Goal: Information Seeking & Learning: Learn about a topic

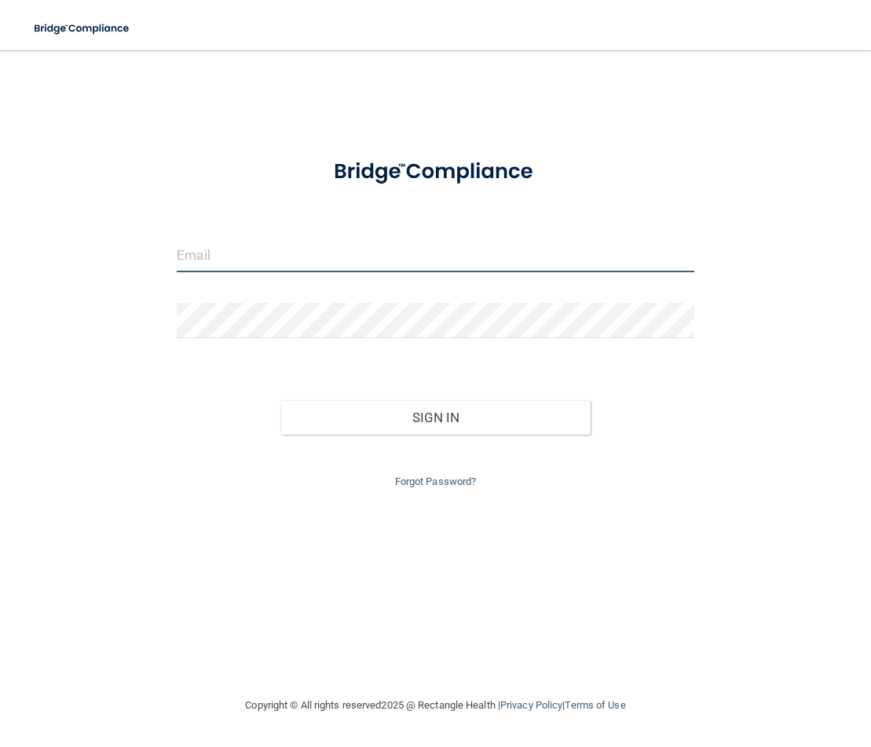
click at [311, 251] on input "email" at bounding box center [435, 254] width 517 height 35
type input "[EMAIL_ADDRESS][DOMAIN_NAME]"
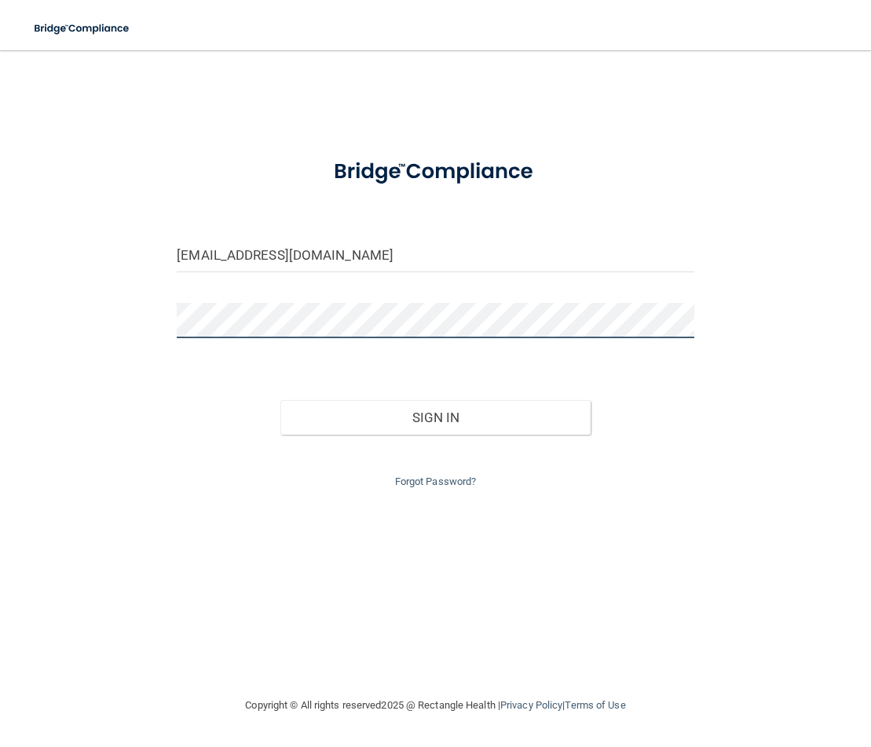
click at [280, 400] on button "Sign In" at bounding box center [435, 417] width 310 height 35
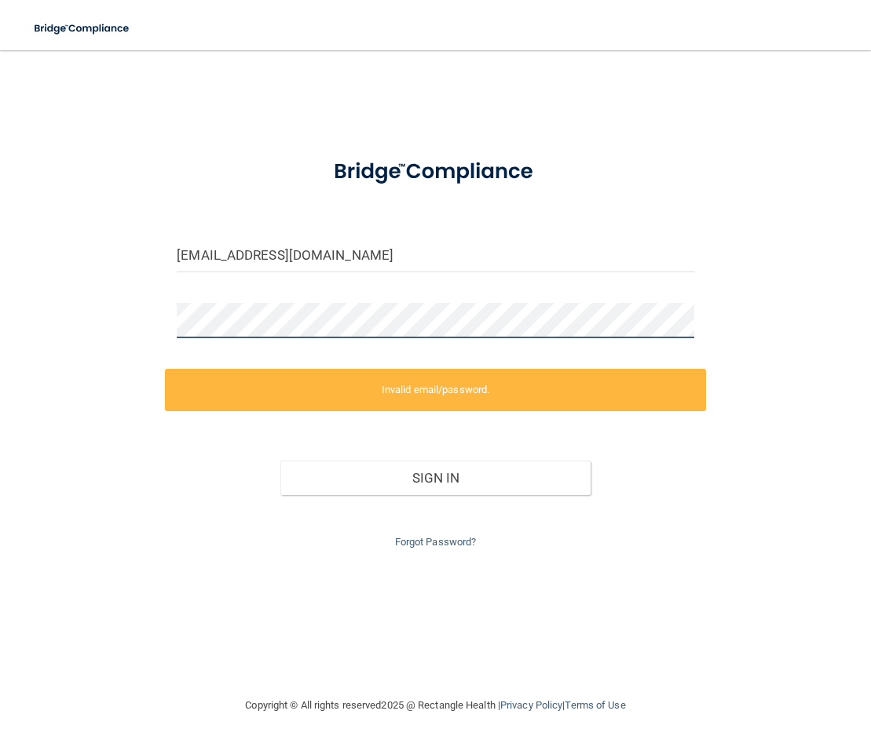
click at [141, 314] on div "cristinaortega2@icloud.com Invalid email/password. You don't have permission to…" at bounding box center [435, 373] width 808 height 615
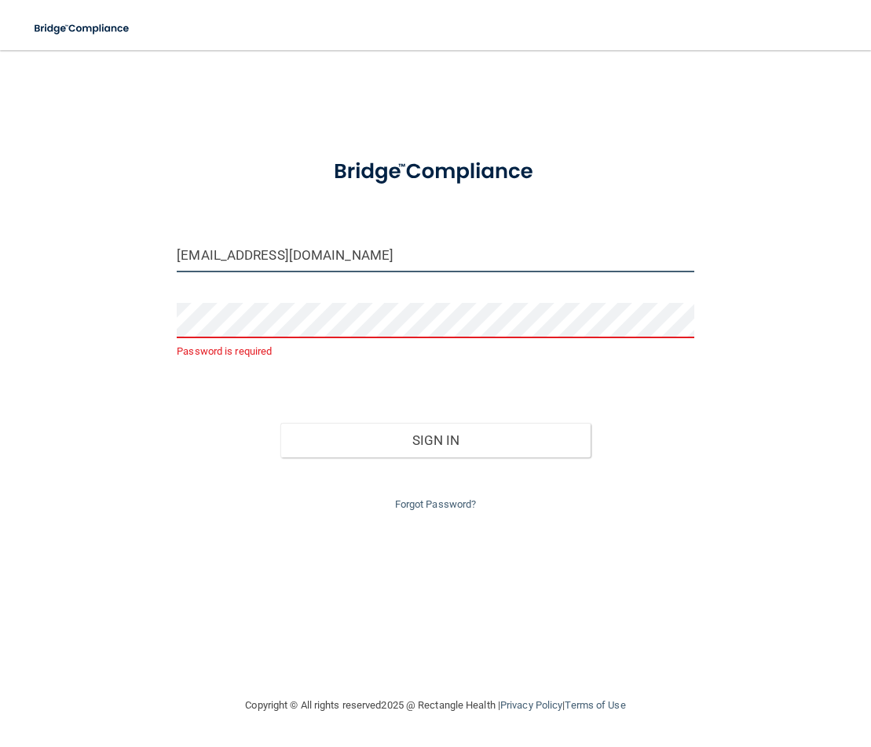
drag, startPoint x: 406, startPoint y: 250, endPoint x: -12, endPoint y: 257, distance: 417.8
click at [0, 257] on html "Toggle navigation Manage My Enterprise Manage My Location cristinaortega2@iclou…" at bounding box center [435, 373] width 871 height 747
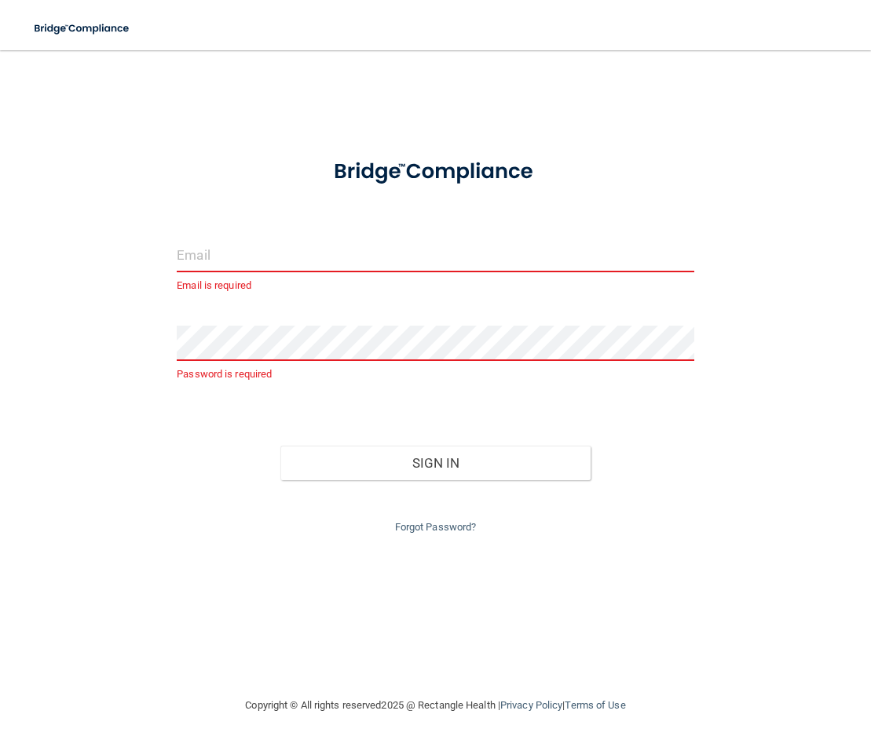
paste input "Cristina@SouthernSmilesBCS.com"
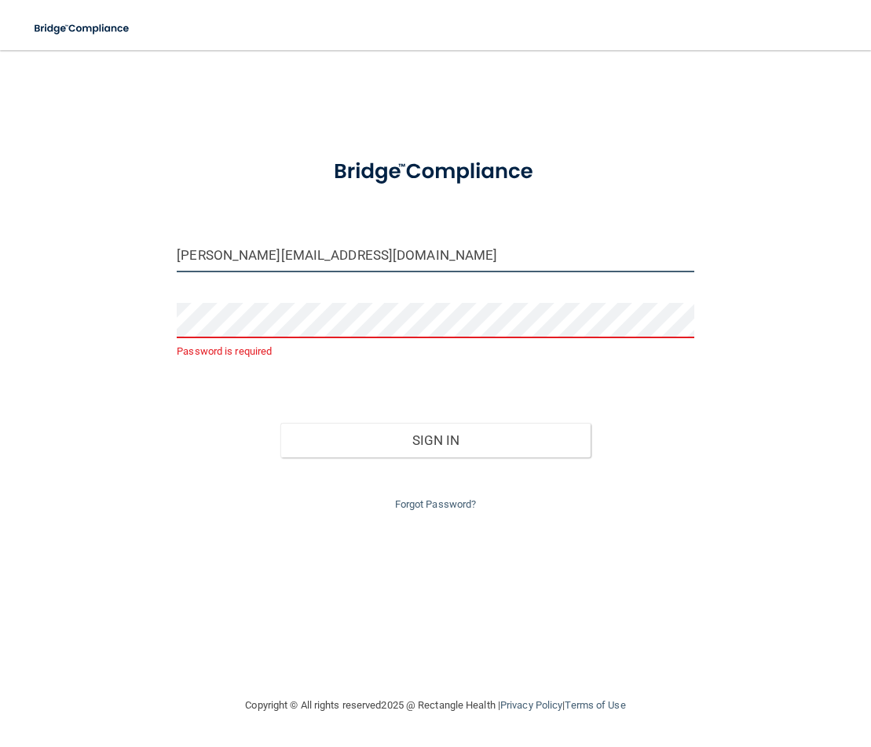
type input "Cristina@SouthernSmilesBCS.com"
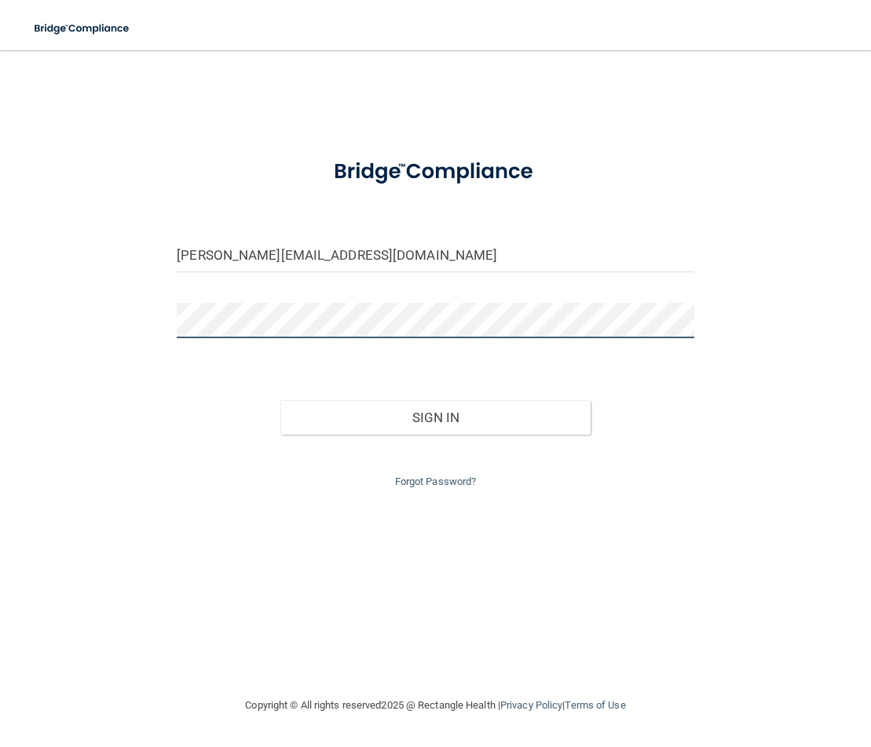
click at [280, 400] on button "Sign In" at bounding box center [435, 417] width 310 height 35
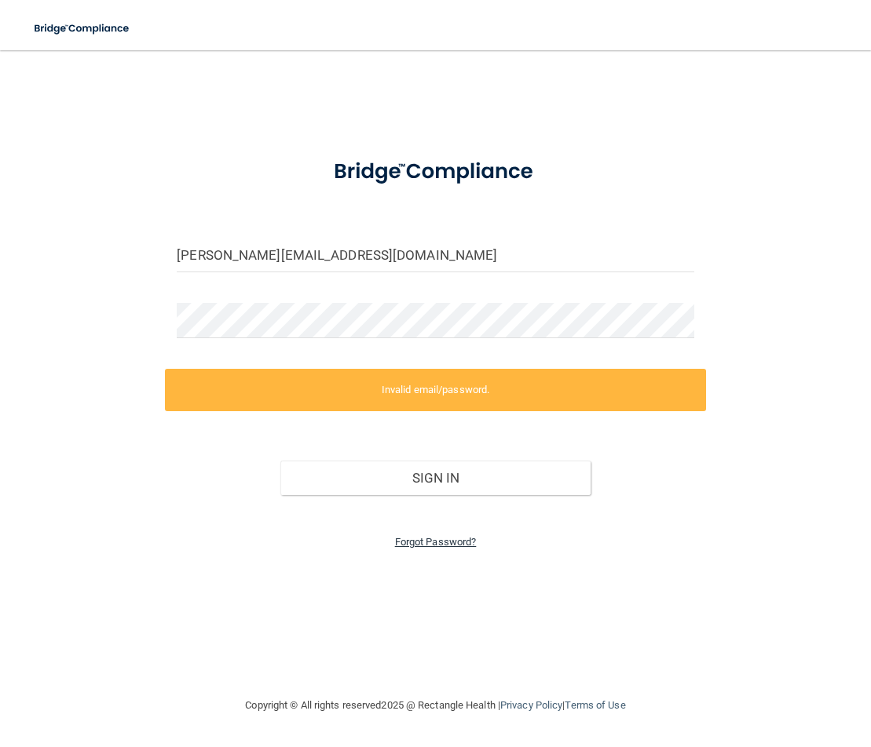
click at [403, 547] on link "Forgot Password?" at bounding box center [436, 542] width 82 height 12
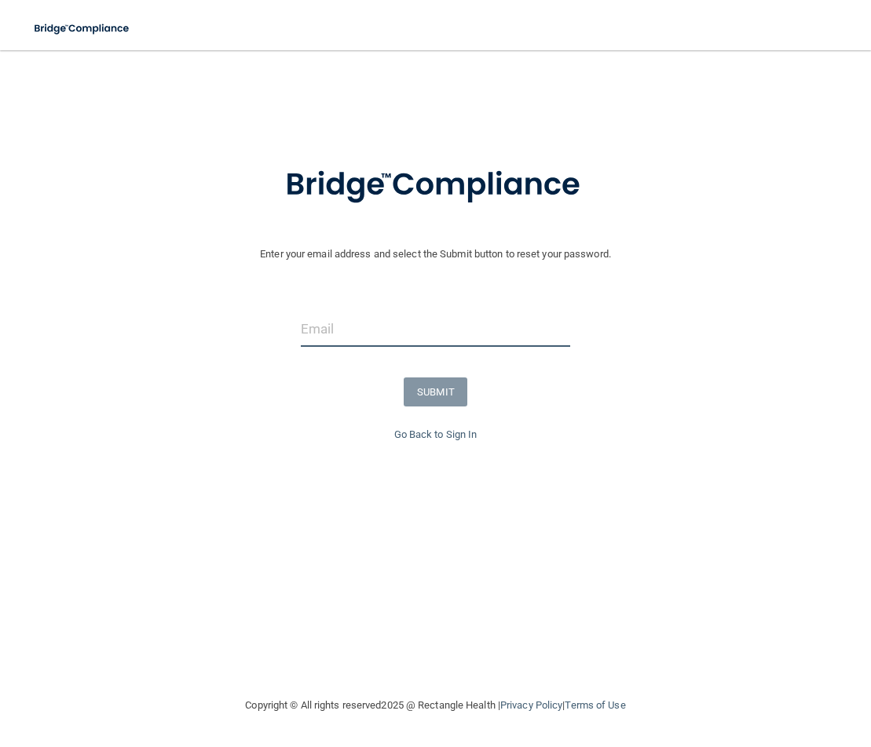
click at [478, 323] on input "email" at bounding box center [435, 329] width 269 height 35
type input "Cristina@SouthernSmilesBCS.com"
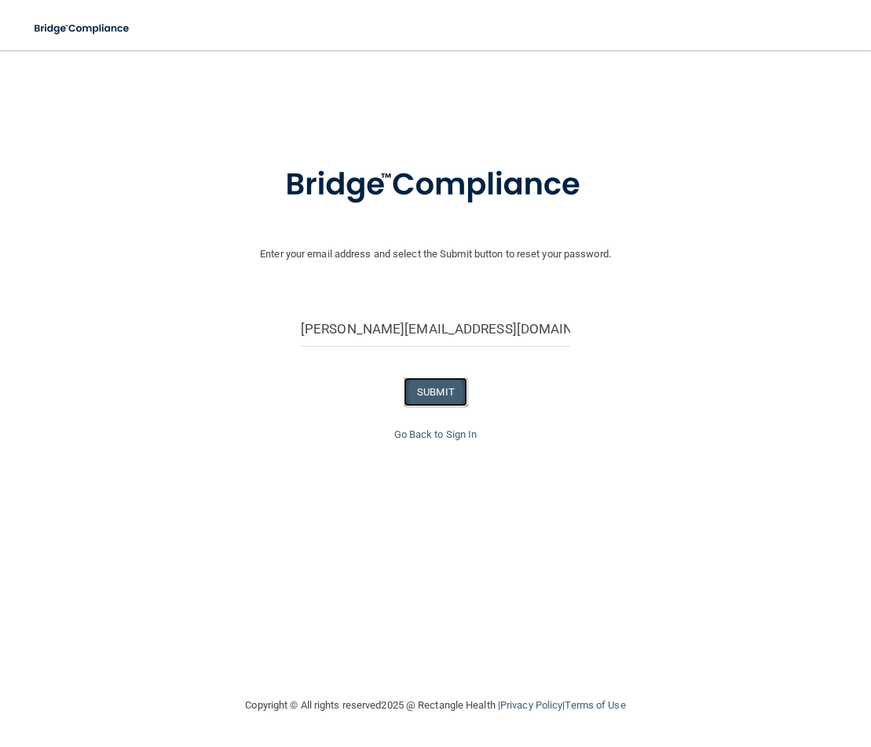
click at [447, 389] on button "SUBMIT" at bounding box center [436, 392] width 64 height 29
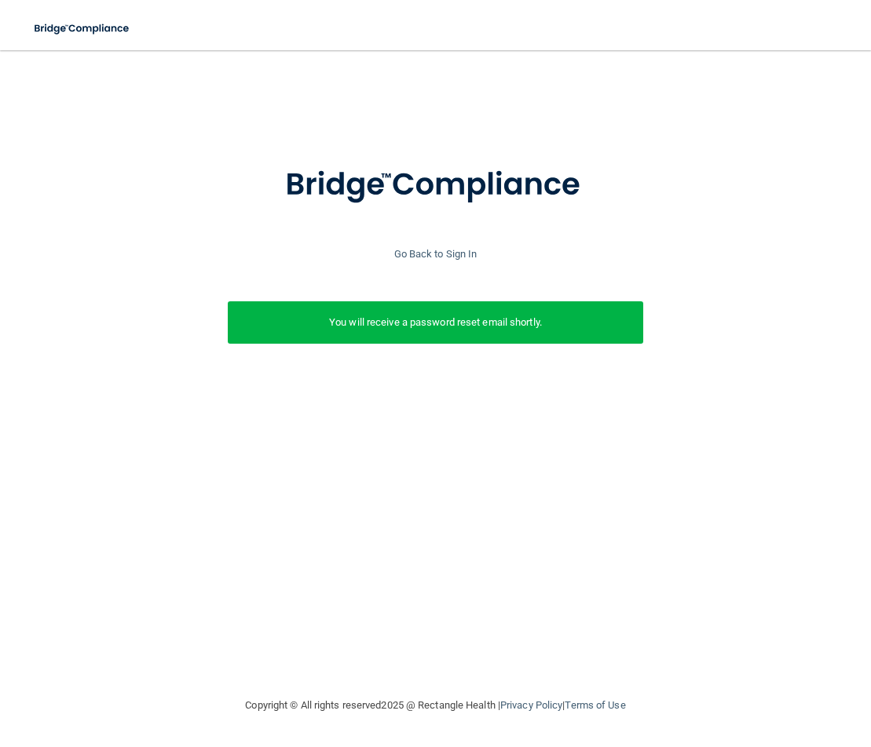
click at [385, 331] on p "You will receive a password reset email shortly." at bounding box center [435, 322] width 393 height 19
click at [411, 243] on div at bounding box center [435, 194] width 855 height 100
click at [411, 245] on div "Go Back to Sign In" at bounding box center [435, 254] width 879 height 19
click at [430, 254] on link "Go Back to Sign In" at bounding box center [435, 254] width 83 height 12
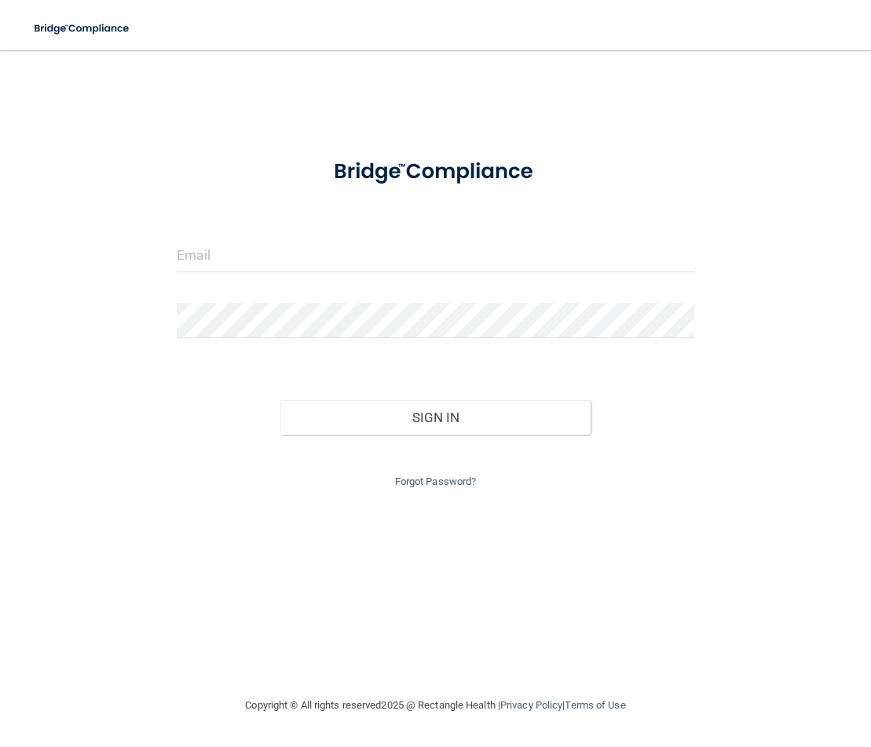
click at [380, 278] on div at bounding box center [435, 260] width 541 height 47
click at [384, 269] on input "email" at bounding box center [435, 254] width 517 height 35
type input "cristinaortega2@icloud.com"
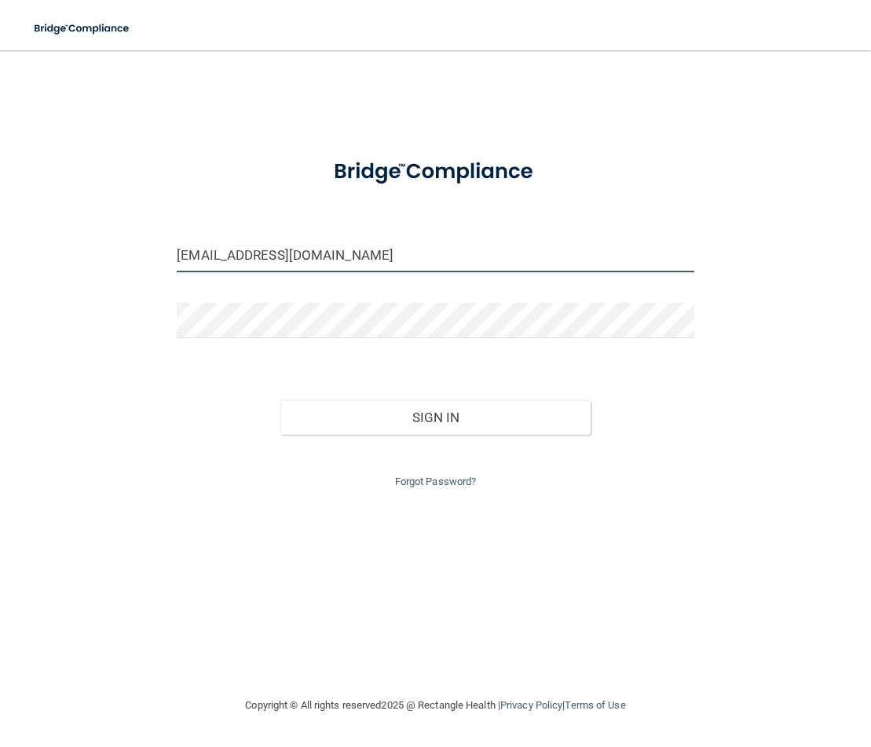
drag, startPoint x: 278, startPoint y: 261, endPoint x: 114, endPoint y: 244, distance: 164.9
click at [115, 244] on div "cristinaortega2@icloud.com Invalid email/password. You don't have permission to…" at bounding box center [435, 373] width 808 height 615
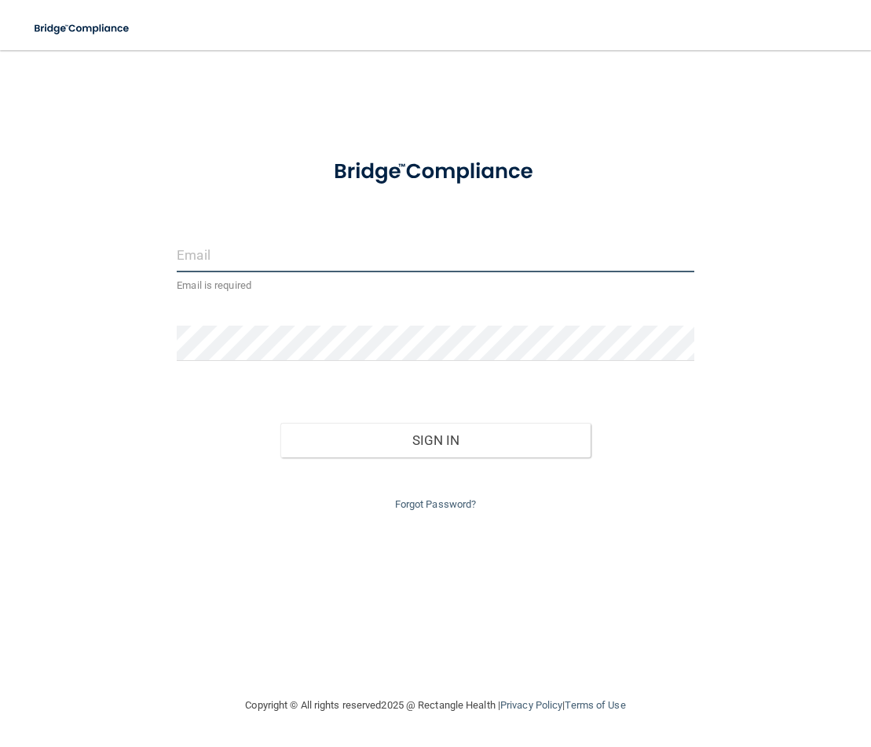
click at [307, 254] on input "email" at bounding box center [435, 254] width 517 height 35
type input "Cristina@SouthernSmilesBCS.com"
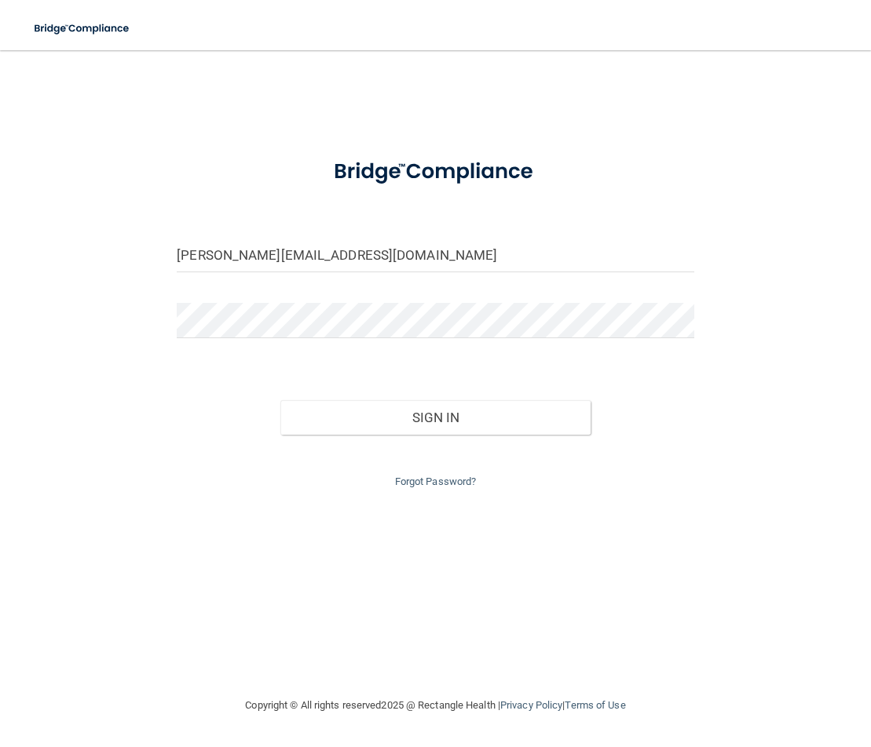
click at [407, 435] on div "Forgot Password?" at bounding box center [435, 463] width 541 height 57
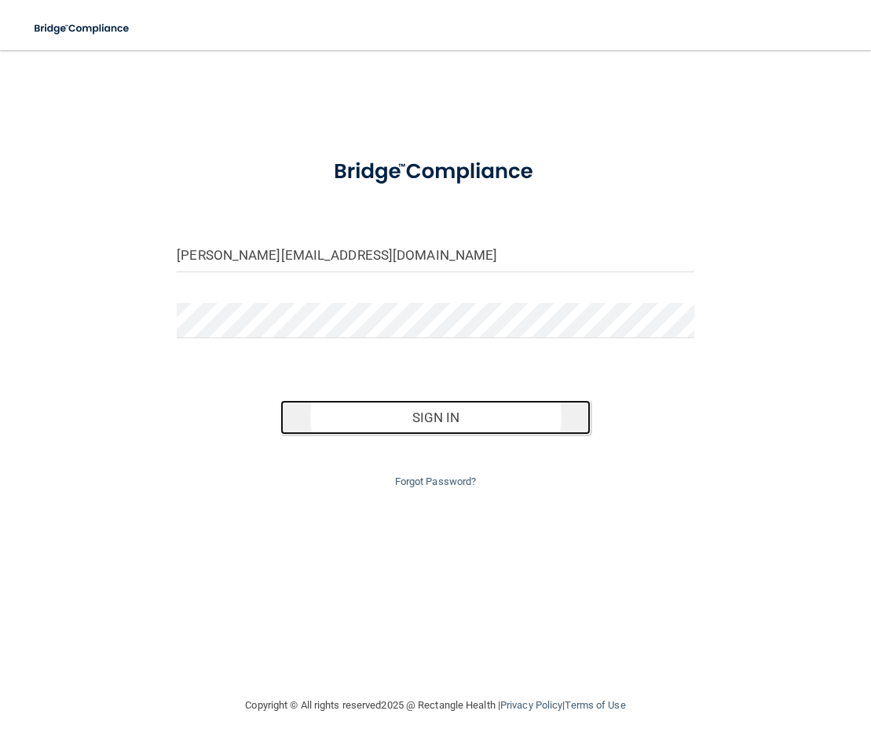
click at [373, 411] on button "Sign In" at bounding box center [435, 417] width 310 height 35
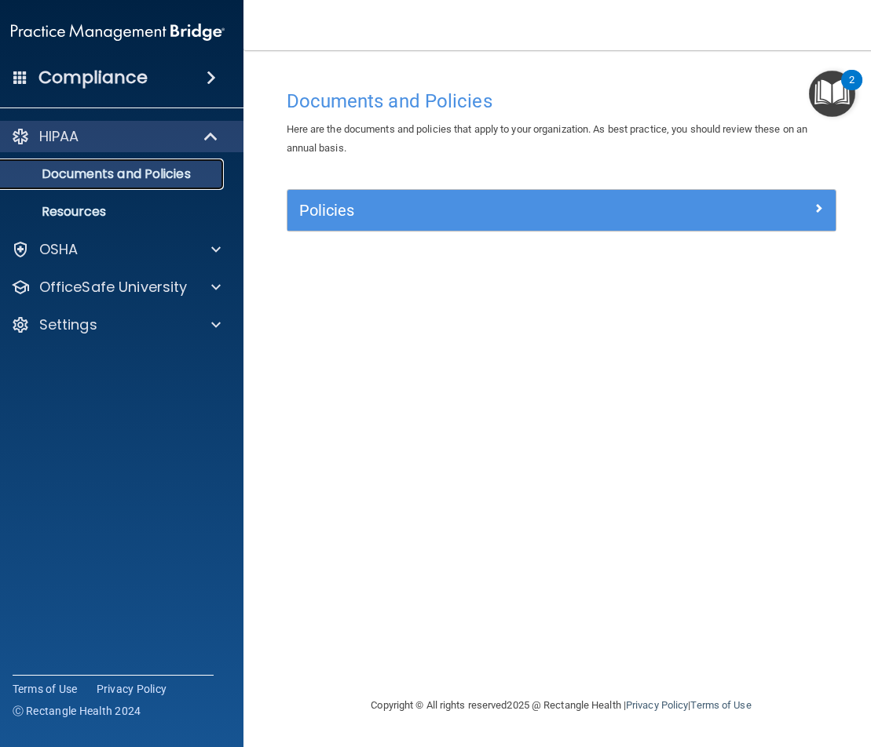
click at [82, 176] on p "Documents and Policies" at bounding box center [109, 174] width 214 height 16
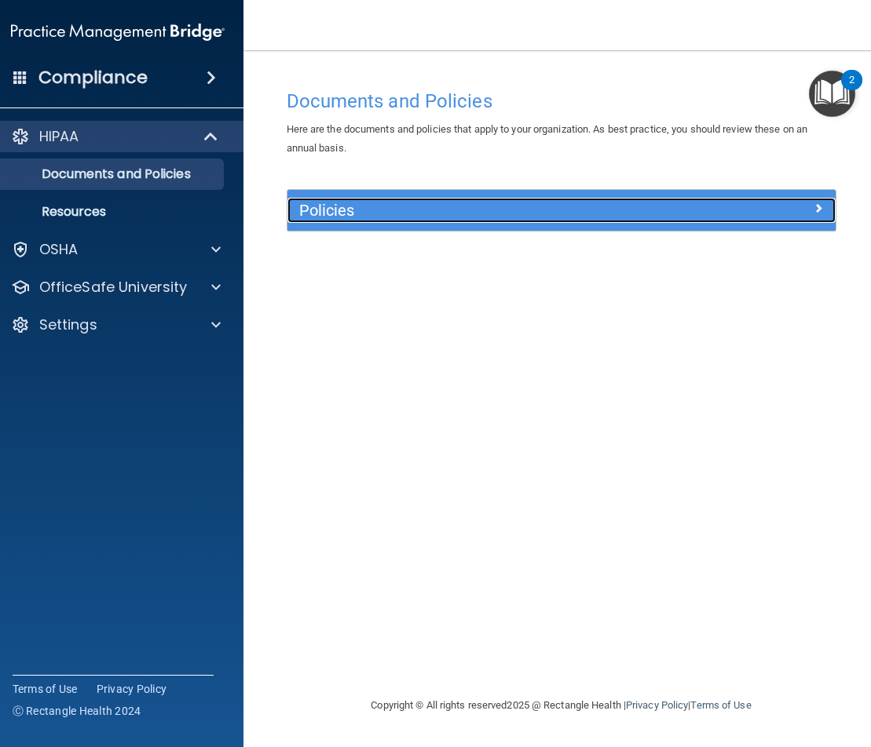
click at [561, 206] on h5 "Policies" at bounding box center [493, 210] width 388 height 17
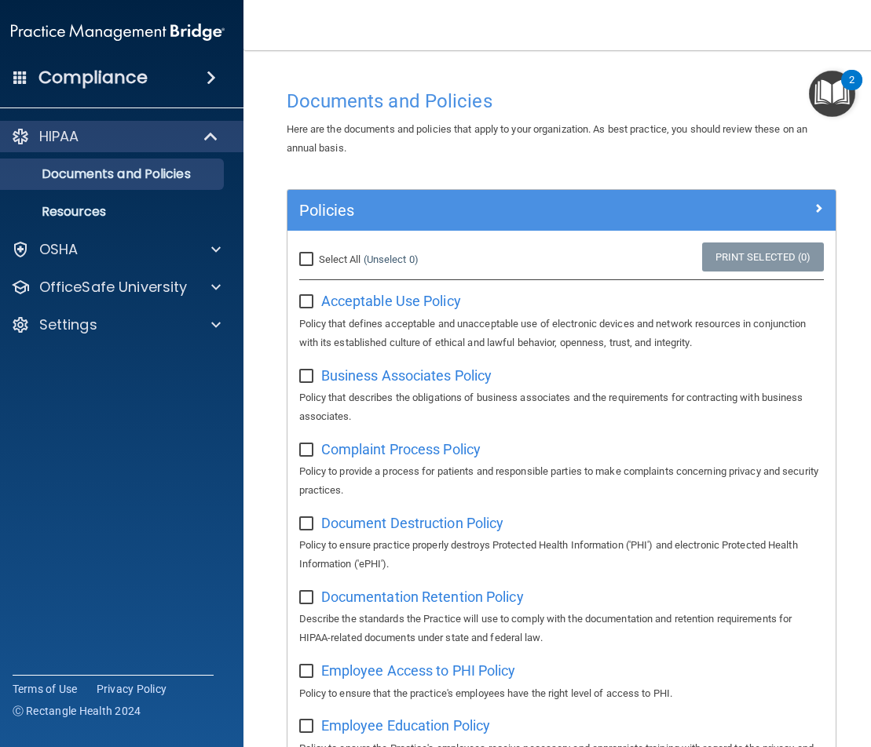
click at [303, 258] on input "Select All (Unselect 0) Unselect All" at bounding box center [308, 260] width 18 height 13
checkbox input "true"
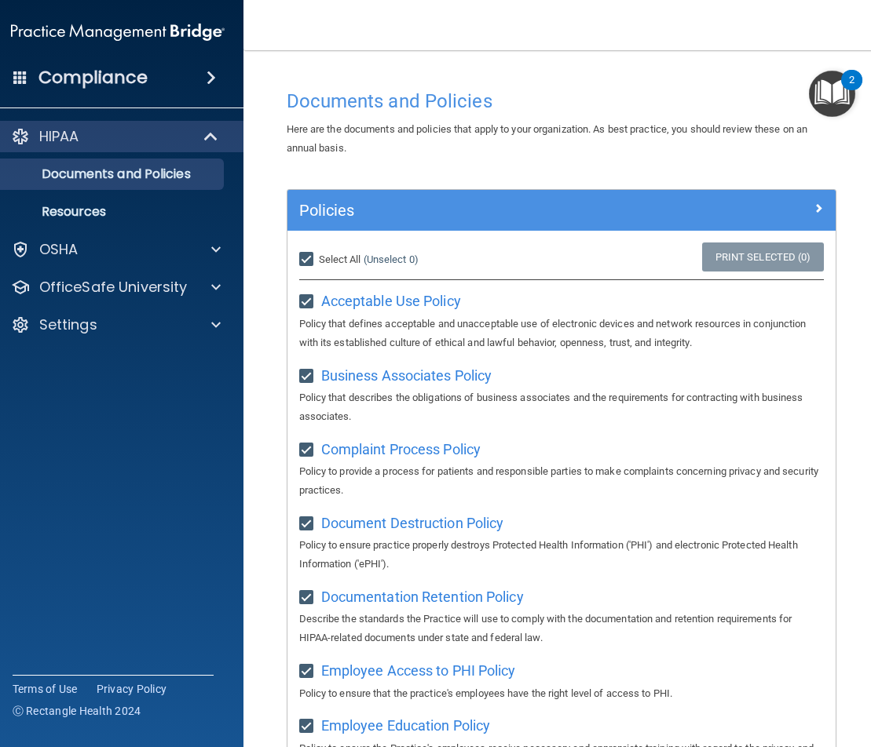
checkbox input "true"
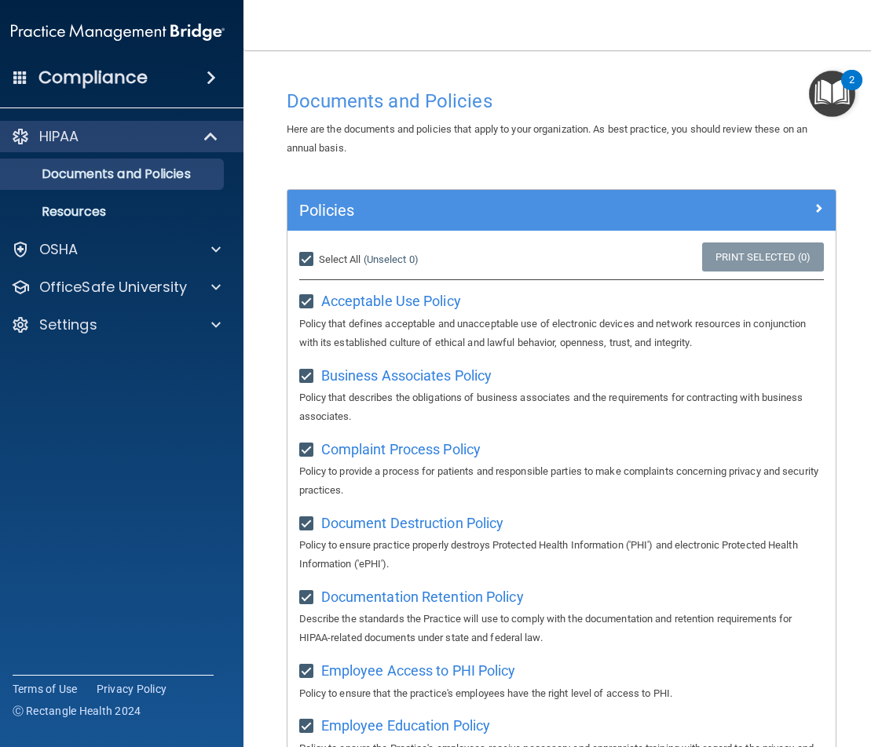
checkbox input "true"
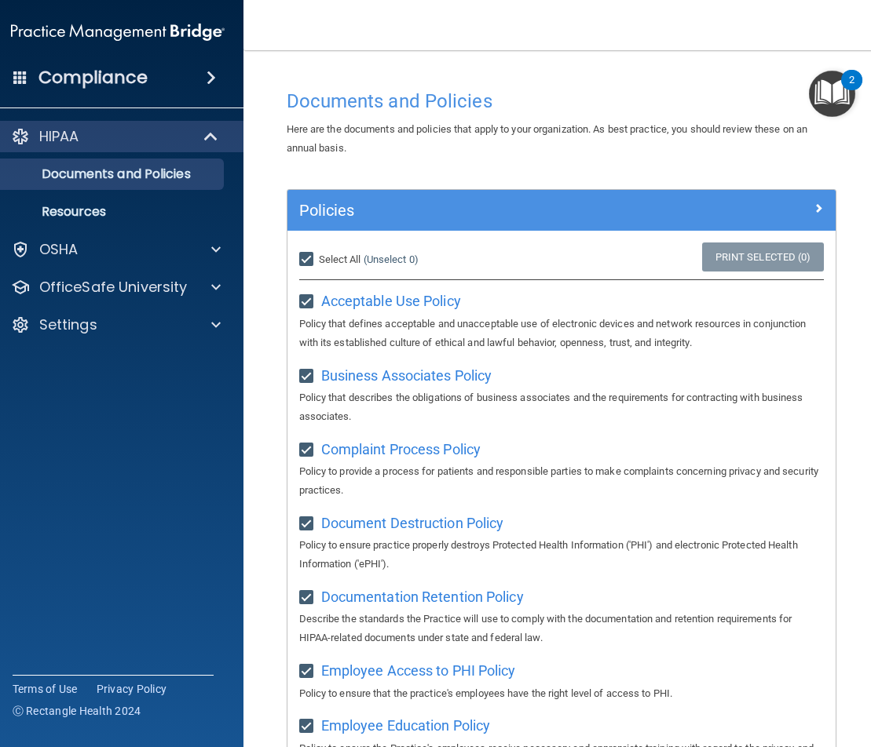
checkbox input "true"
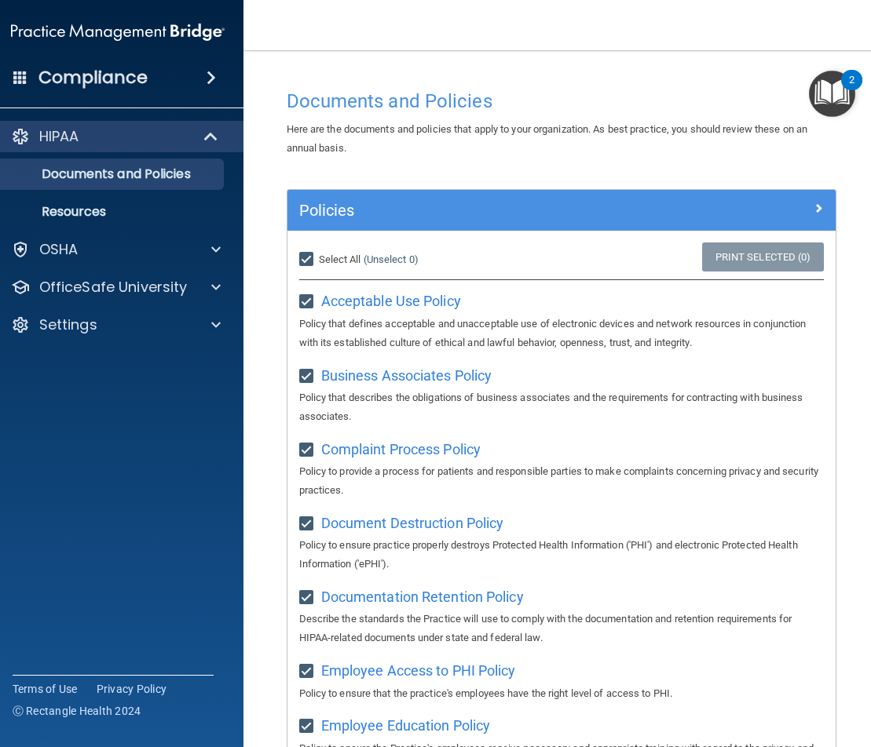
checkbox input "true"
click at [301, 250] on div "Select All (Unselect 21) Unselect All" at bounding box center [378, 260] width 183 height 35
click at [299, 261] on input "Select All (Unselect 21) Unselect All" at bounding box center [308, 260] width 18 height 13
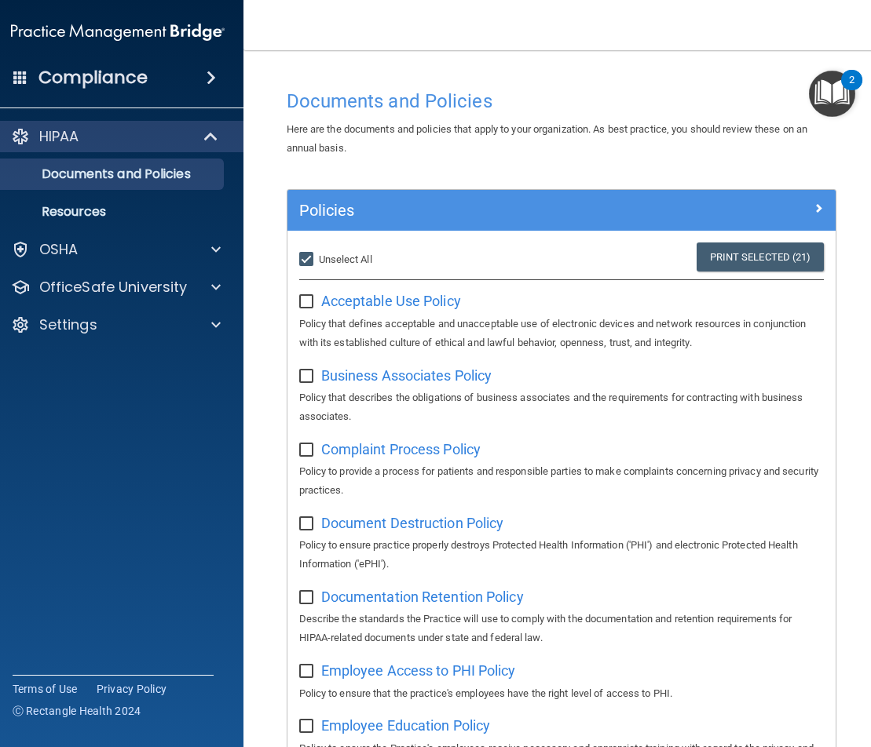
checkbox input "false"
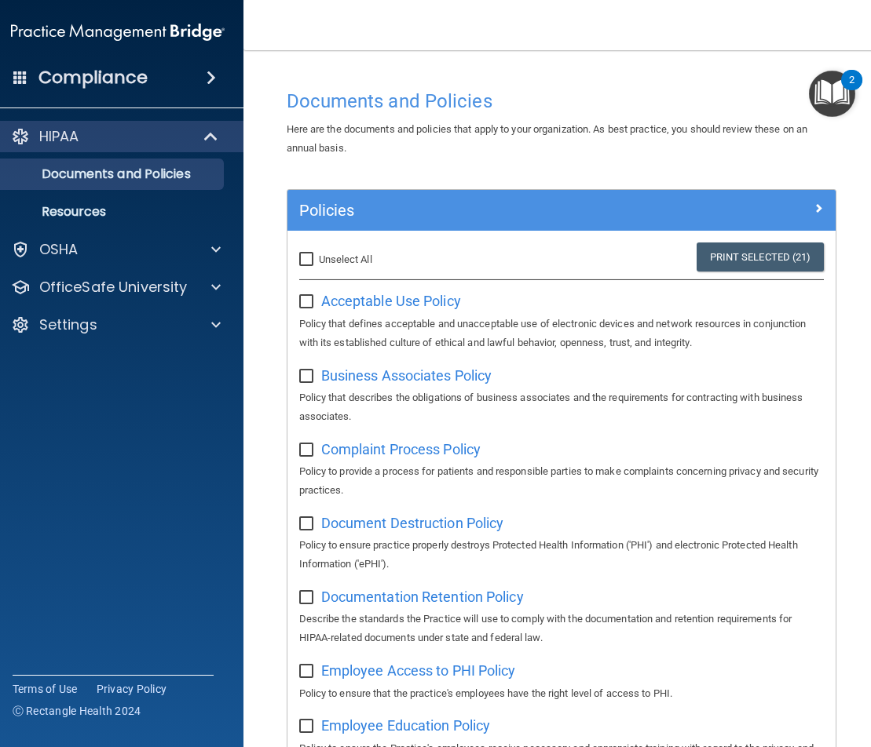
checkbox input "false"
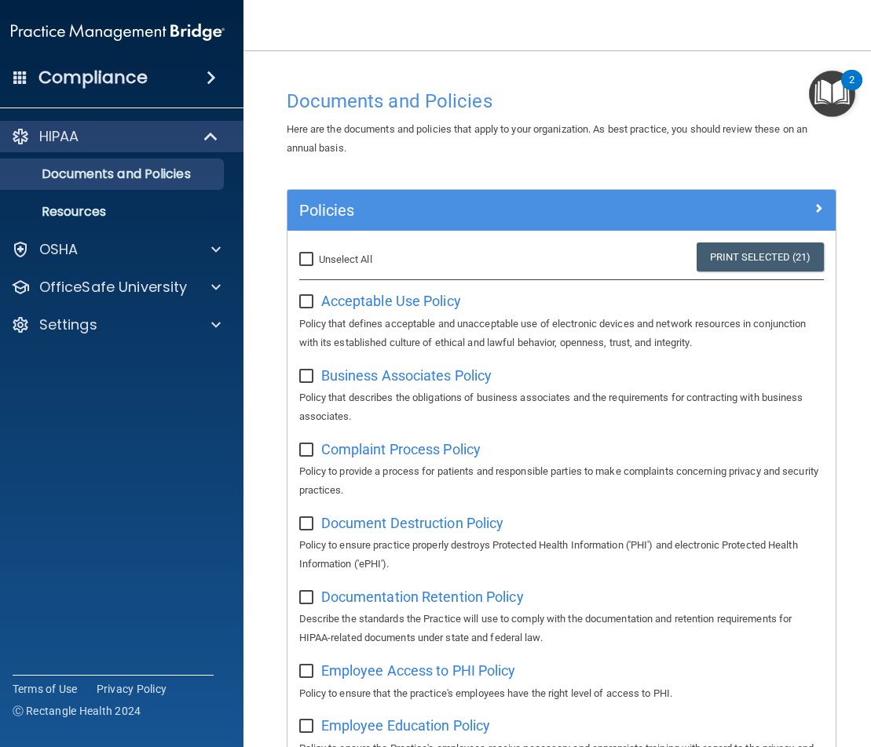
checkbox input "false"
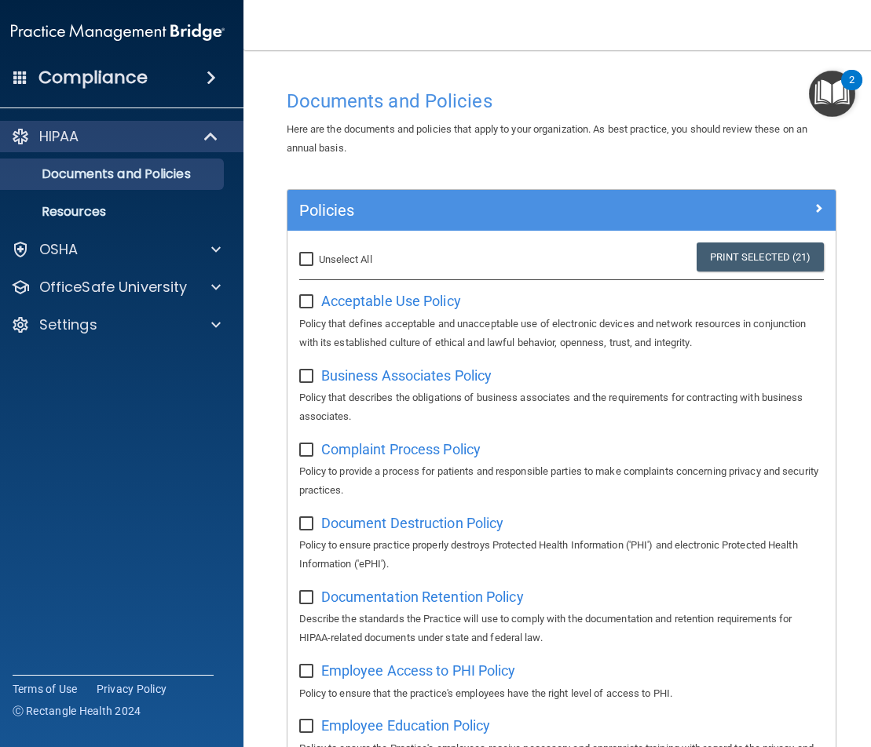
checkbox input "false"
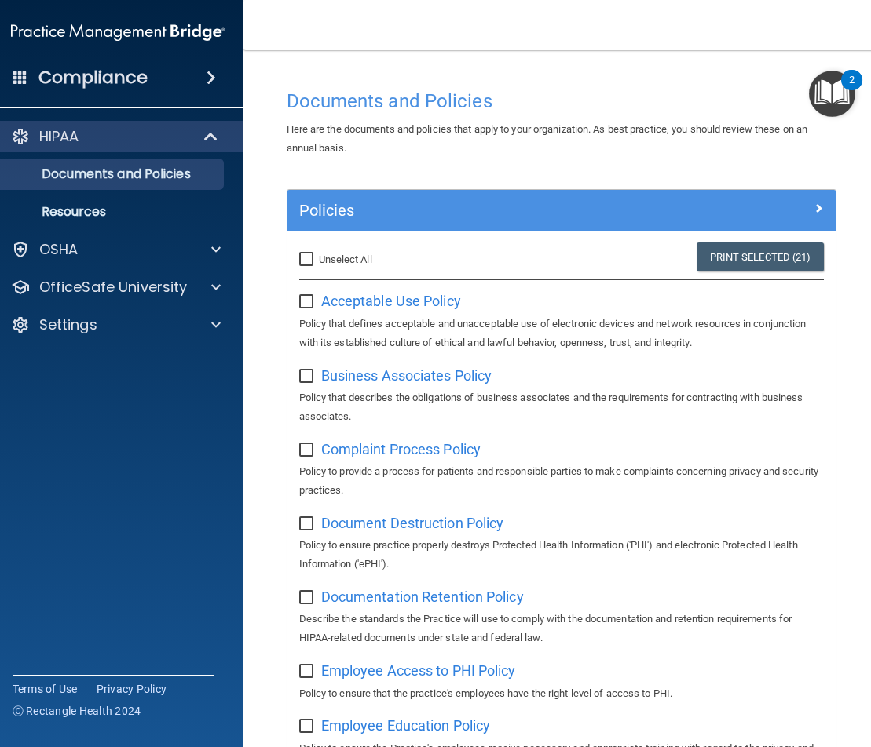
checkbox input "false"
click at [406, 455] on span "Complaint Process Policy" at bounding box center [400, 449] width 159 height 16
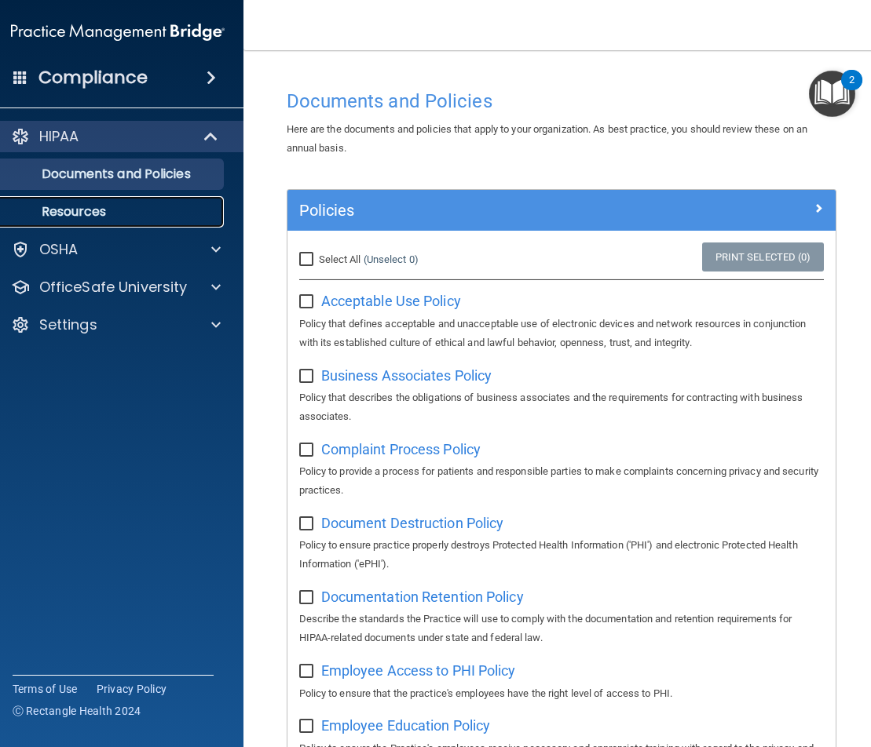
click at [104, 202] on link "Resources" at bounding box center [99, 211] width 247 height 31
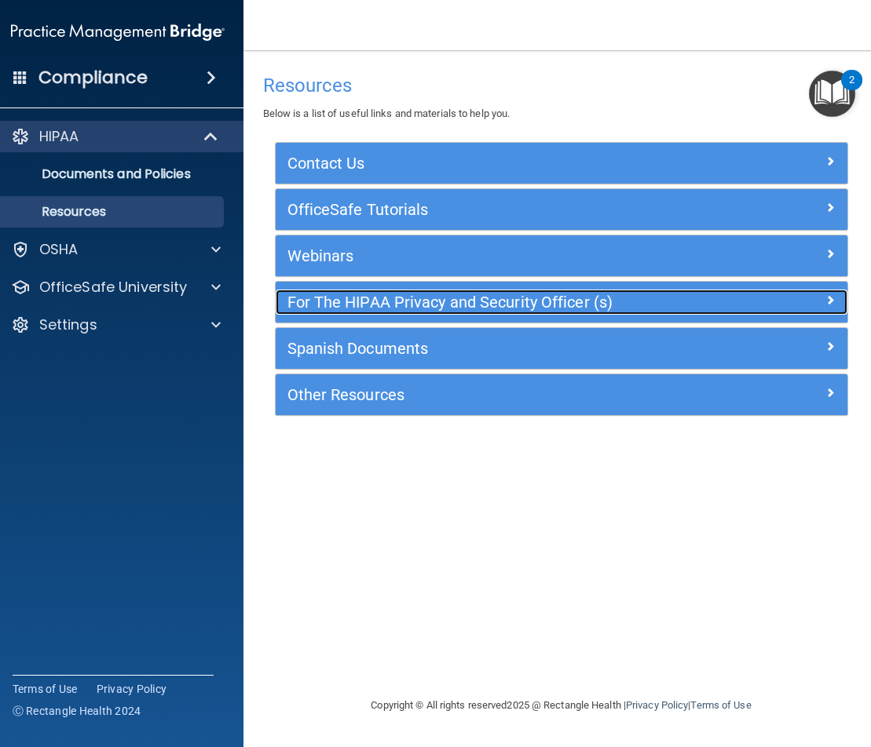
click at [367, 301] on h5 "For The HIPAA Privacy and Security Officer (s)" at bounding box center [489, 302] width 405 height 17
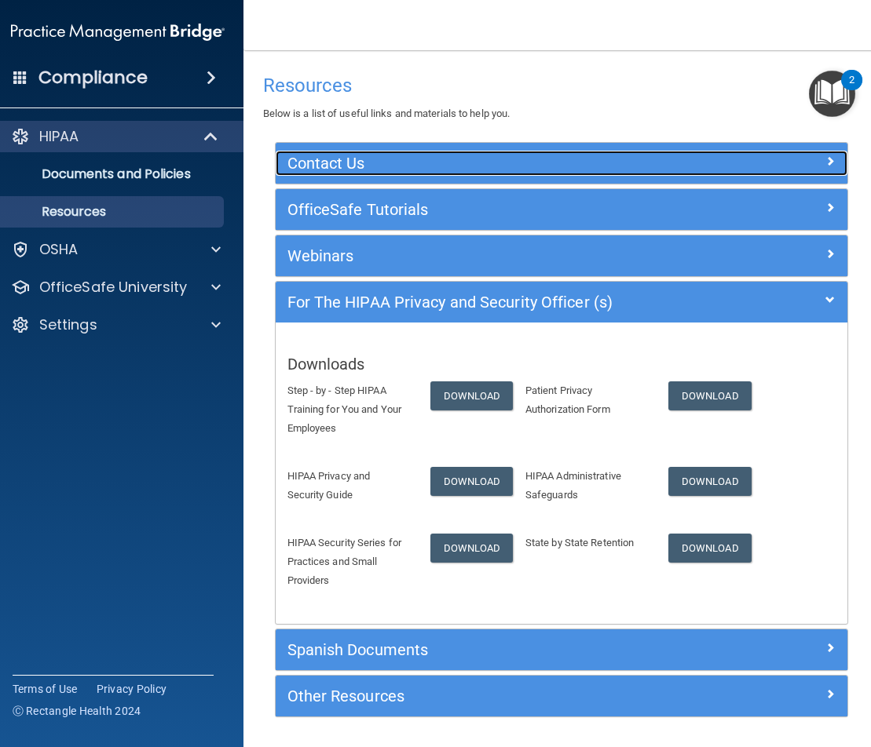
click at [331, 170] on h5 "Contact Us" at bounding box center [489, 163] width 405 height 17
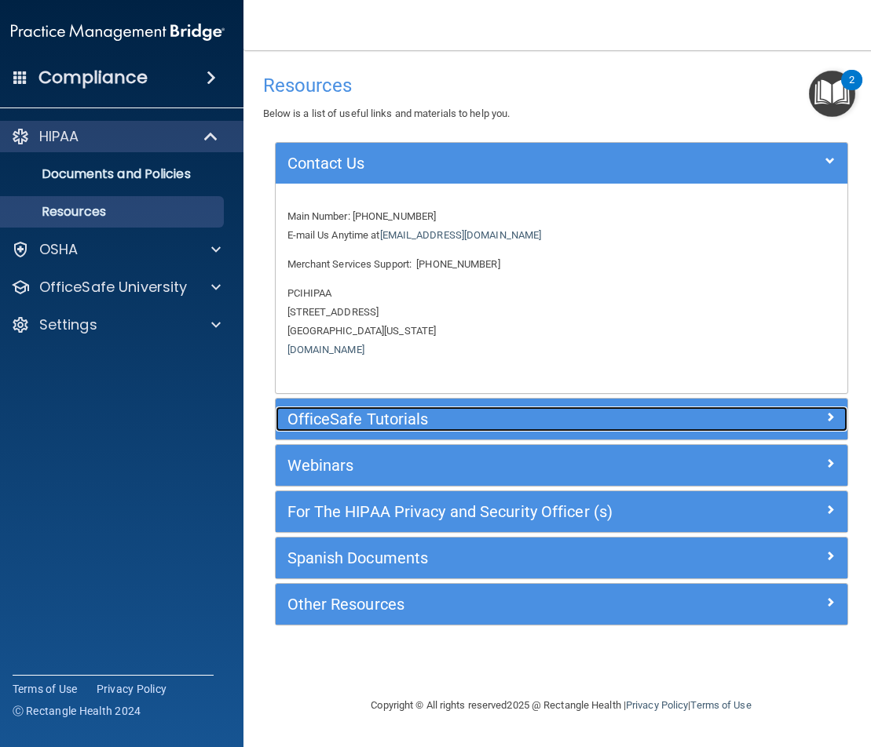
click at [327, 416] on h5 "OfficeSafe Tutorials" at bounding box center [489, 419] width 405 height 17
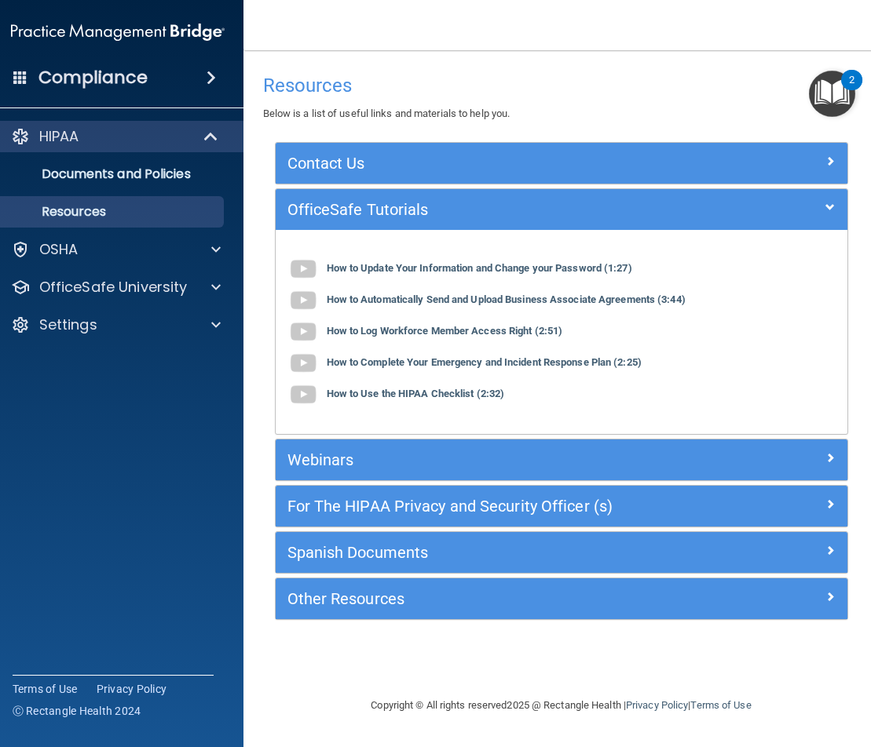
click at [349, 445] on div "Webinars" at bounding box center [562, 460] width 572 height 41
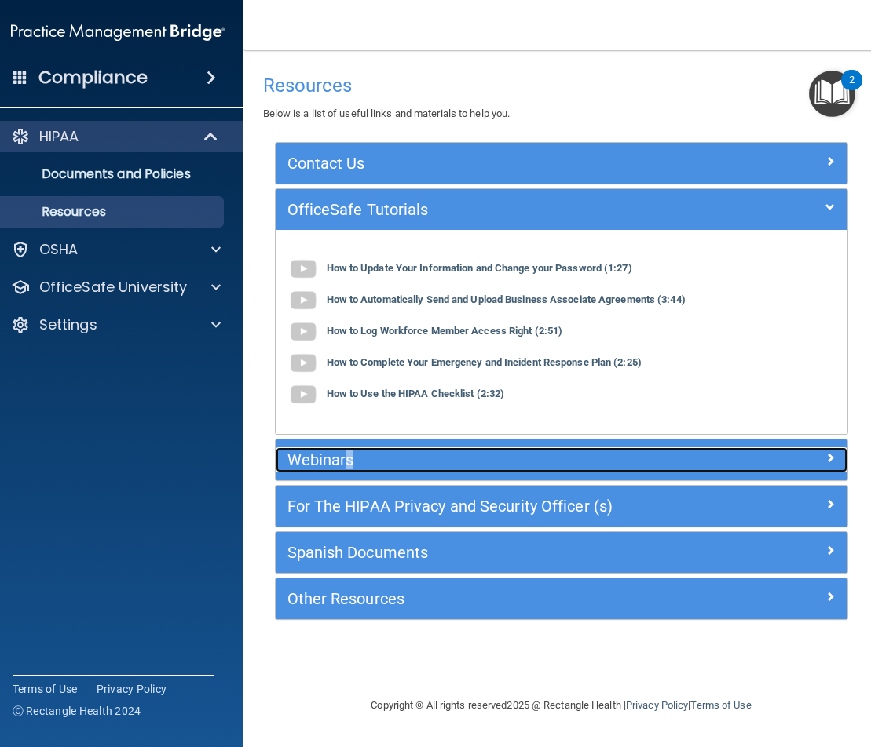
click at [345, 453] on h5 "Webinars" at bounding box center [489, 459] width 405 height 17
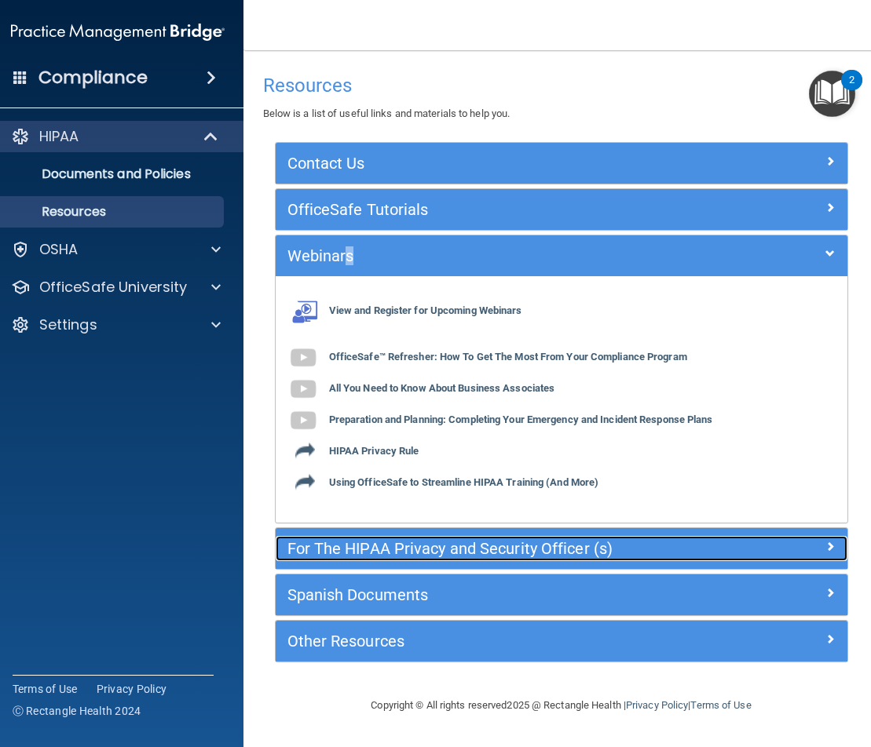
click at [355, 549] on h5 "For The HIPAA Privacy and Security Officer (s)" at bounding box center [489, 548] width 405 height 17
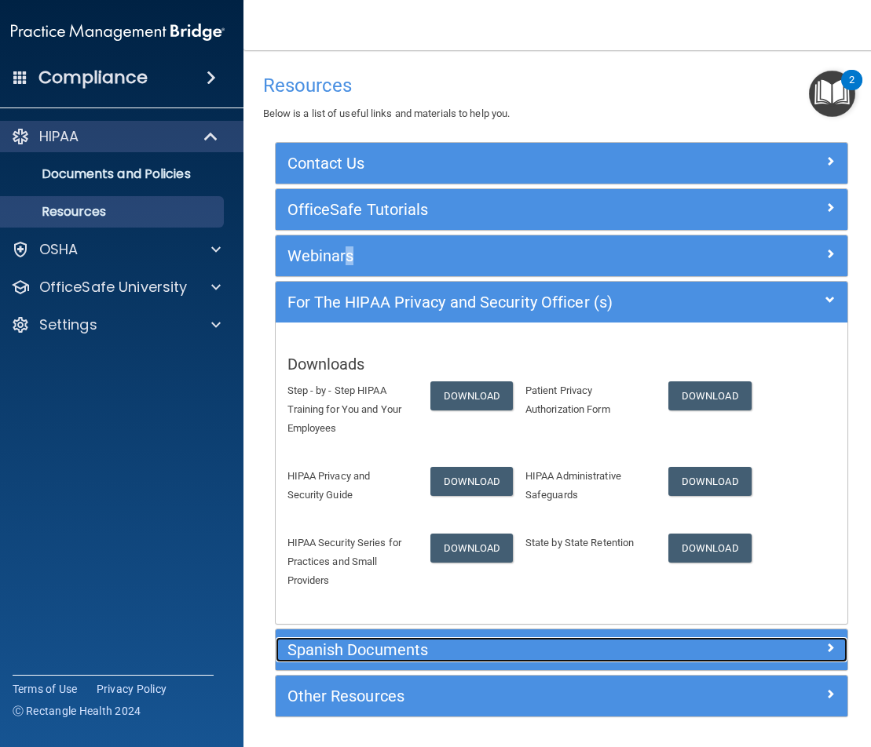
click at [353, 646] on h5 "Spanish Documents" at bounding box center [489, 649] width 405 height 17
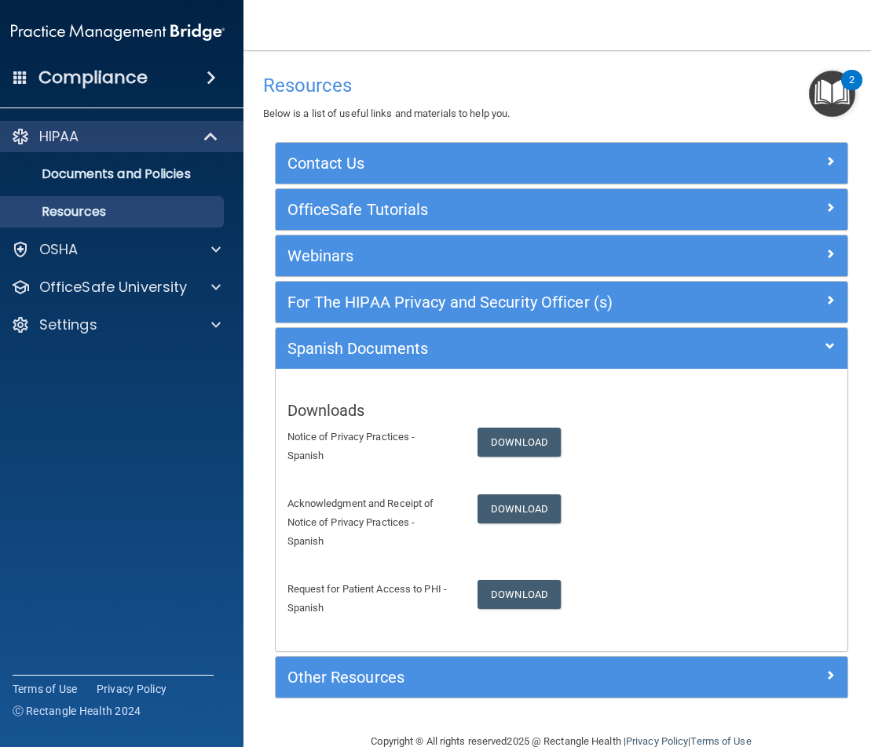
click at [122, 80] on h4 "Compliance" at bounding box center [92, 78] width 109 height 22
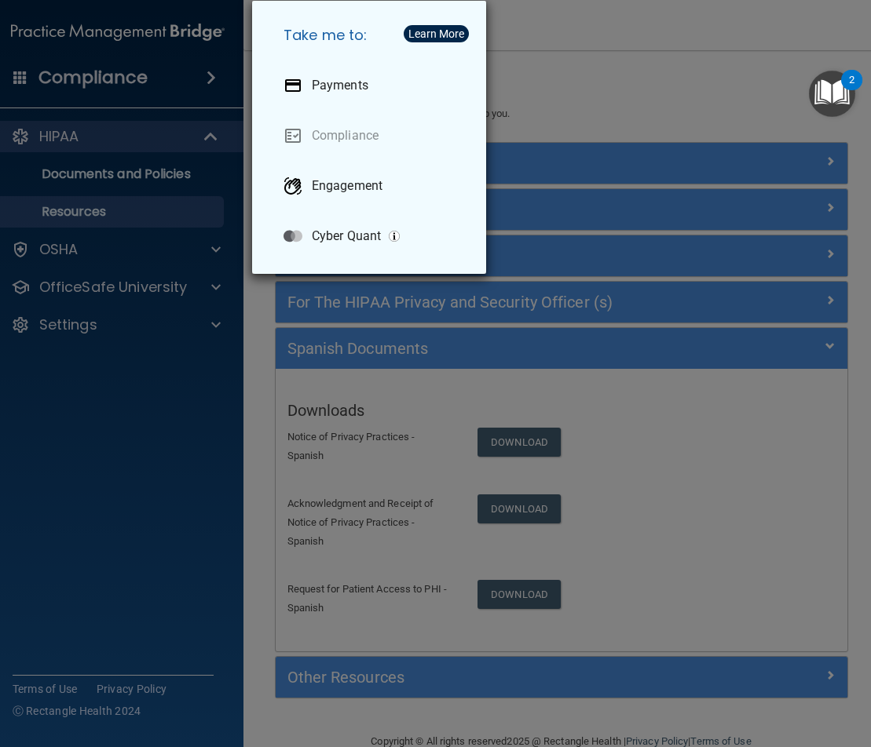
click at [657, 88] on div "Take me to: Payments Compliance Engagement Cyber Quant" at bounding box center [435, 373] width 871 height 747
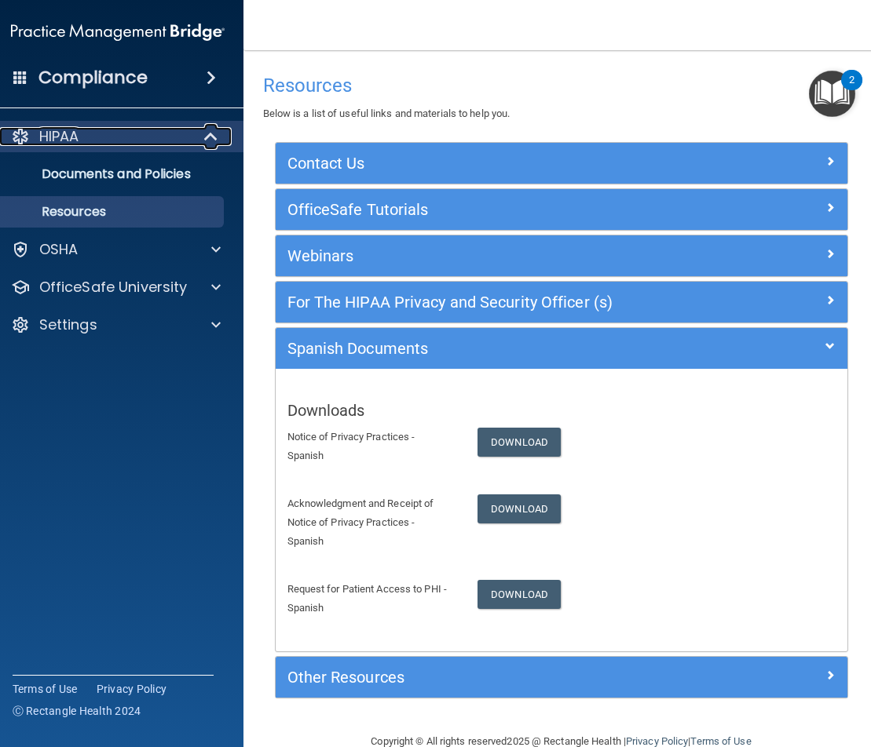
click at [16, 130] on div at bounding box center [20, 136] width 19 height 19
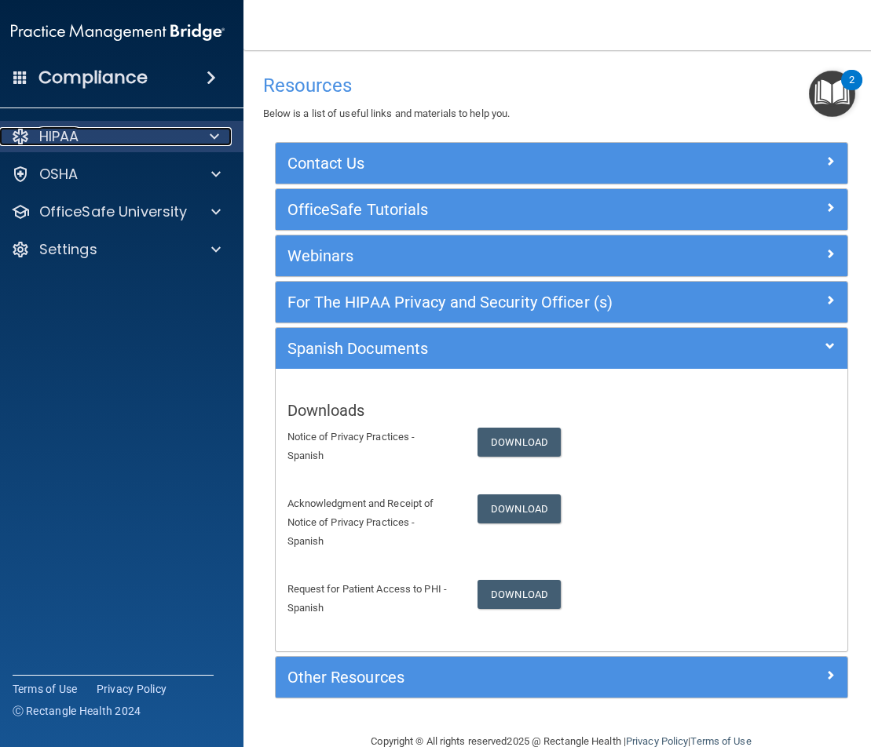
click at [25, 135] on div at bounding box center [20, 136] width 19 height 19
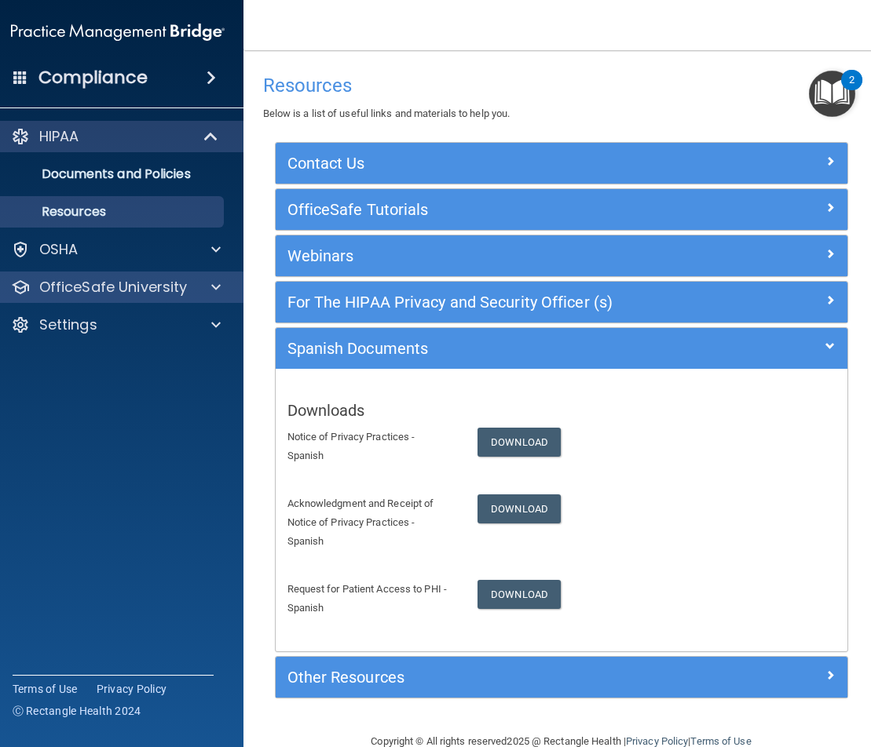
click at [208, 275] on div "OfficeSafe University" at bounding box center [118, 287] width 252 height 31
click at [213, 297] on div "OfficeSafe University" at bounding box center [118, 287] width 252 height 31
click at [213, 283] on span at bounding box center [215, 287] width 9 height 19
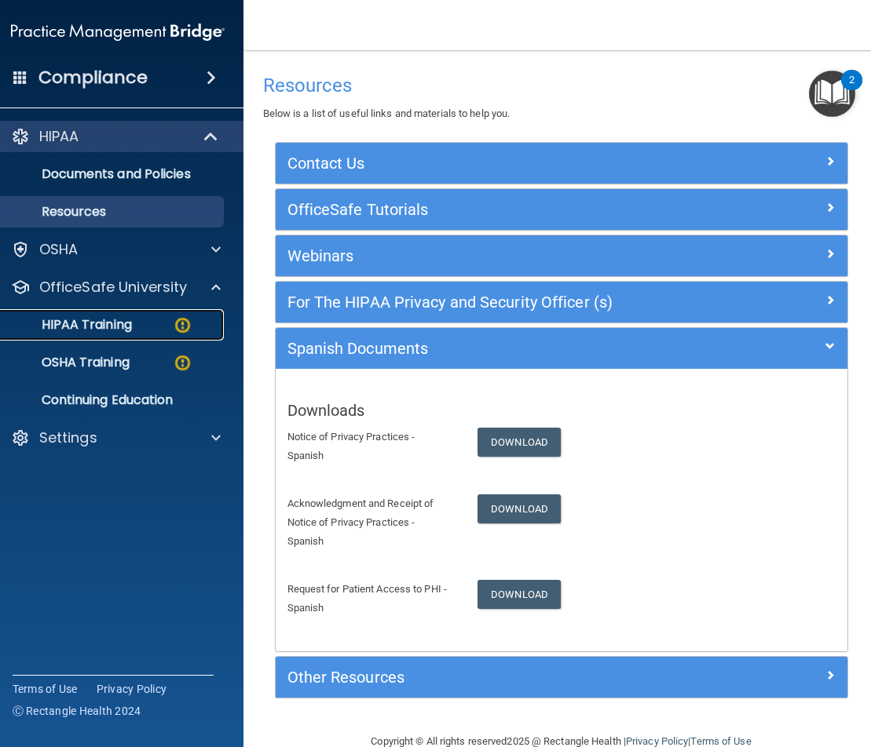
click at [110, 328] on p "HIPAA Training" at bounding box center [67, 325] width 130 height 16
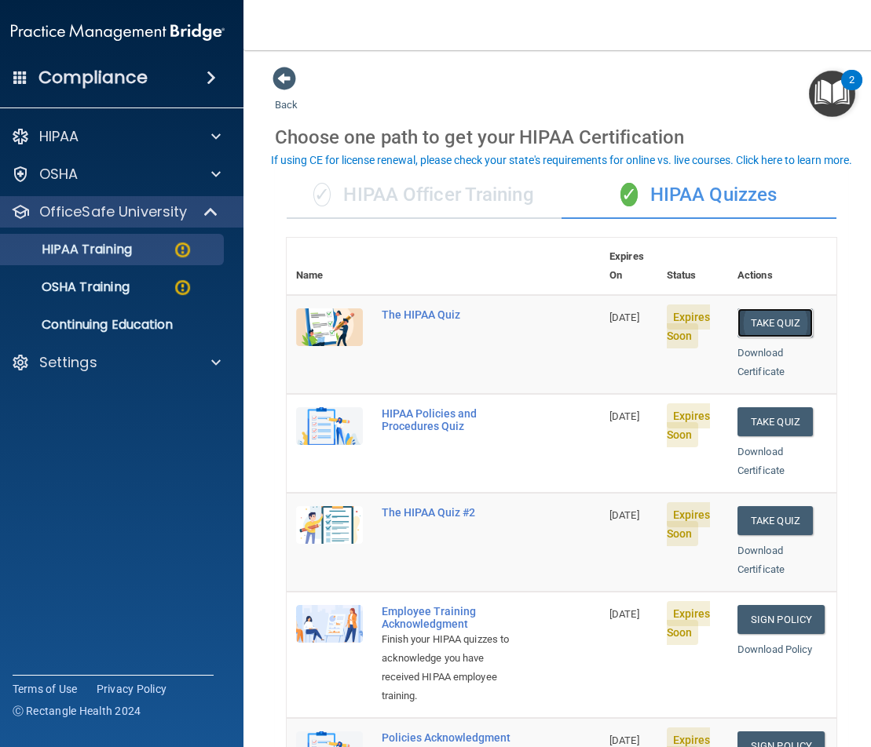
click at [764, 309] on button "Take Quiz" at bounding box center [774, 323] width 75 height 29
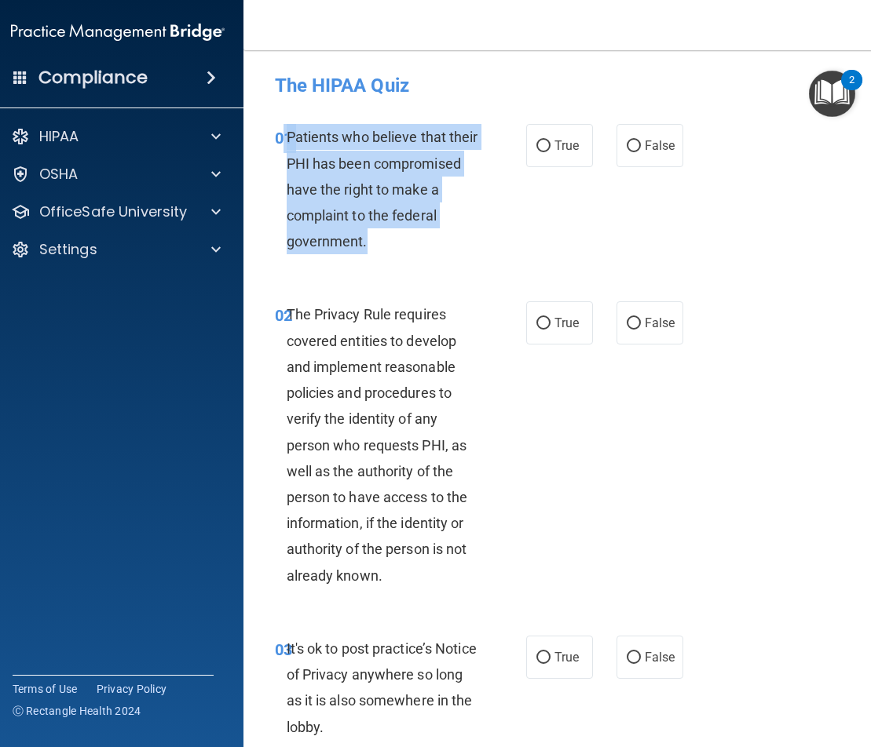
drag, startPoint x: 380, startPoint y: 243, endPoint x: 276, endPoint y: 133, distance: 150.5
click at [276, 133] on div "01 Patients who believe that their PHI has been compromised have the right to m…" at bounding box center [400, 193] width 298 height 138
copy div "1 Patients who believe that their PHI has been compromised have the right to ma…"
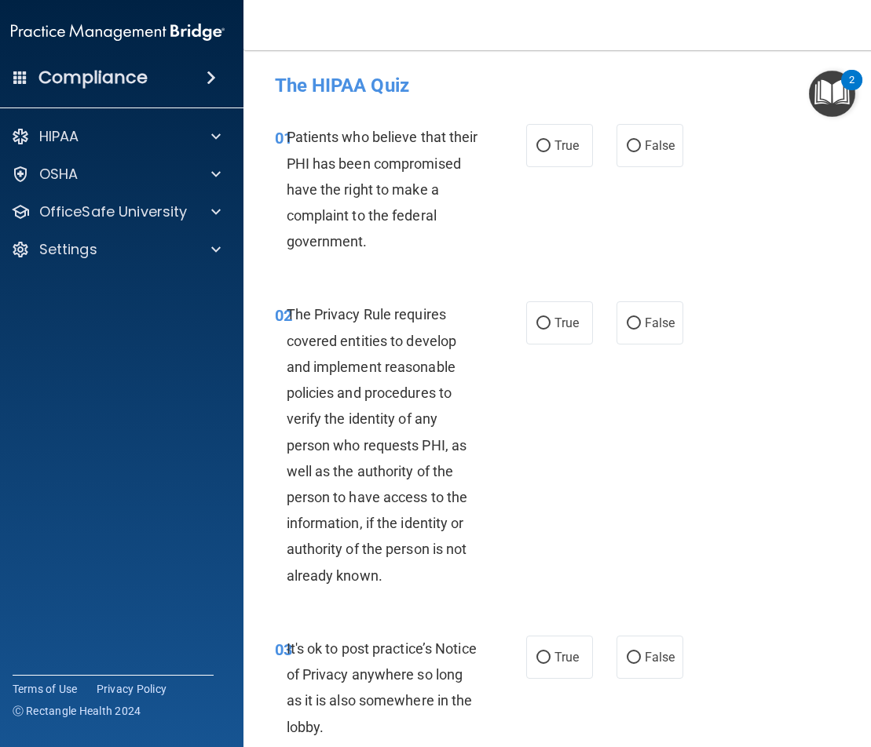
drag, startPoint x: 756, startPoint y: 195, endPoint x: 750, endPoint y: 190, distance: 8.3
click at [750, 190] on div "01 Patients who believe that their PHI has been compromised have the right to m…" at bounding box center [561, 192] width 597 height 177
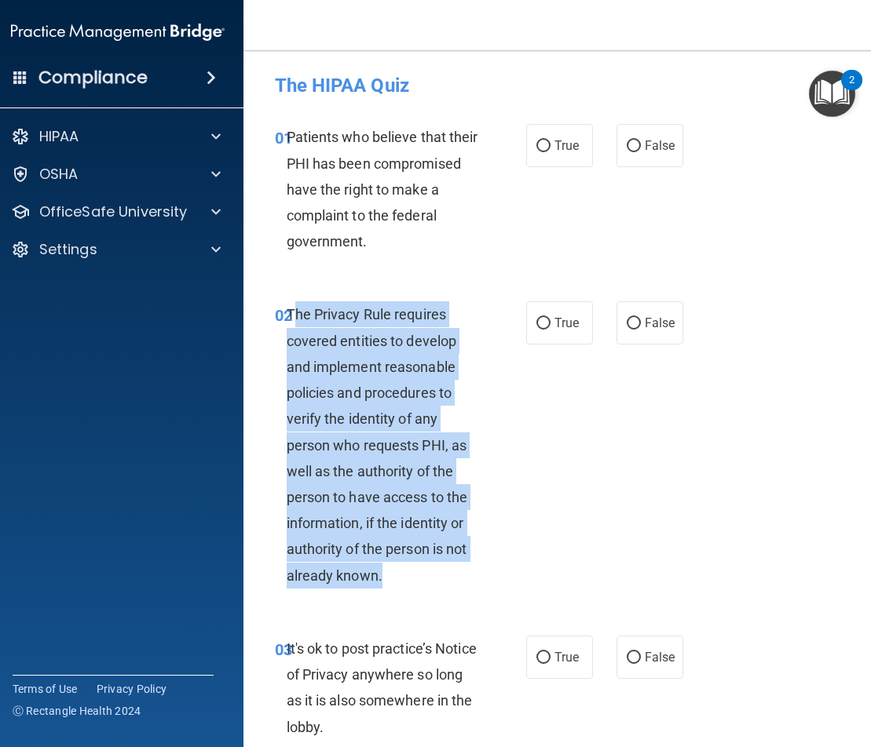
drag, startPoint x: 286, startPoint y: 313, endPoint x: 455, endPoint y: 594, distance: 327.6
click at [455, 594] on div "02 The Privacy Rule requires covered entities to develop and implement reasonab…" at bounding box center [400, 448] width 298 height 294
copy span "he Privacy Rule requires covered entities to develop and implement reasonable p…"
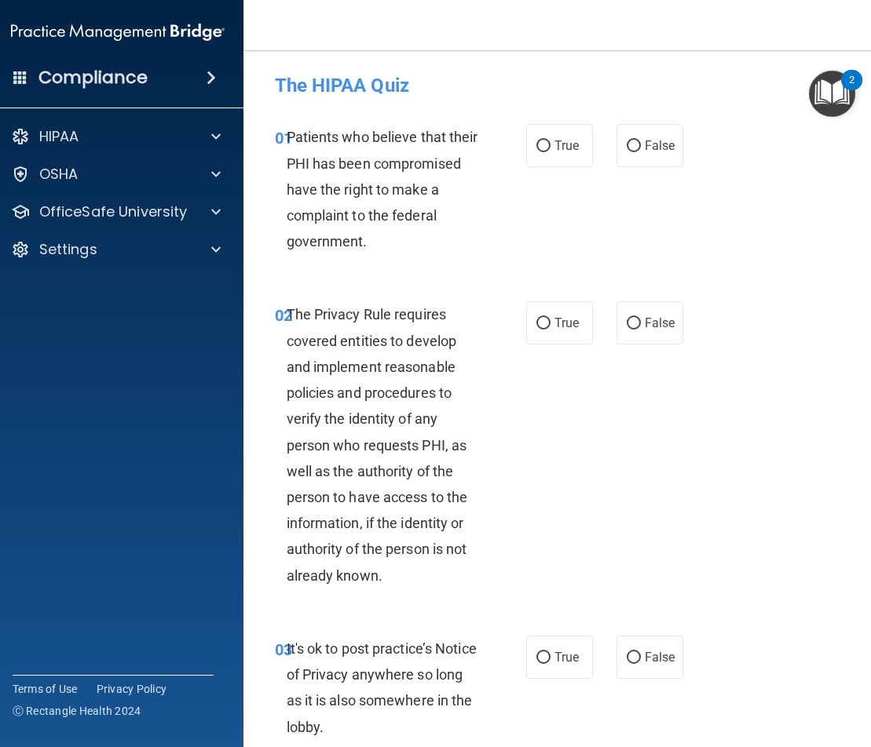
click at [692, 253] on div "01 Patients who believe that their PHI has been compromised have the right to m…" at bounding box center [561, 192] width 597 height 177
click at [98, 221] on p "OfficeSafe University" at bounding box center [113, 212] width 148 height 19
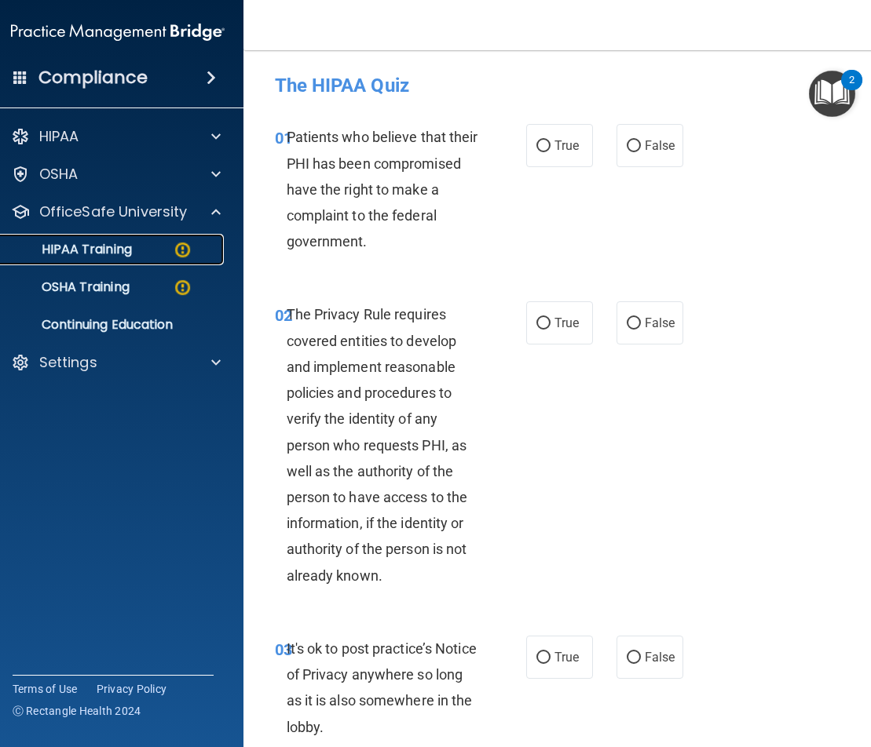
click at [97, 255] on p "HIPAA Training" at bounding box center [67, 250] width 130 height 16
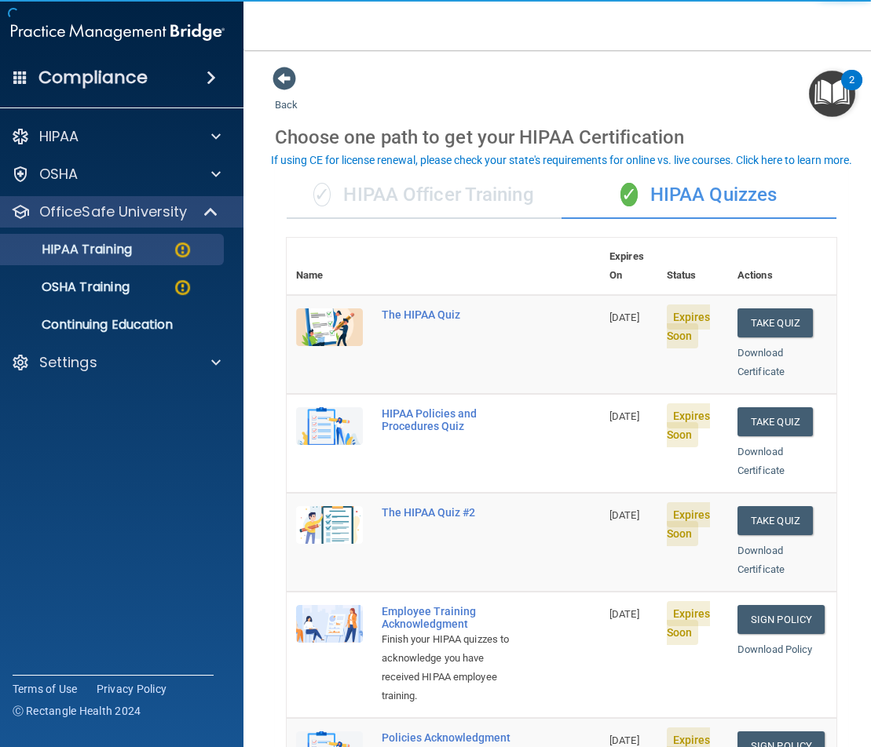
click at [811, 83] on img "Open Resource Center, 2 new notifications" at bounding box center [832, 94] width 46 height 46
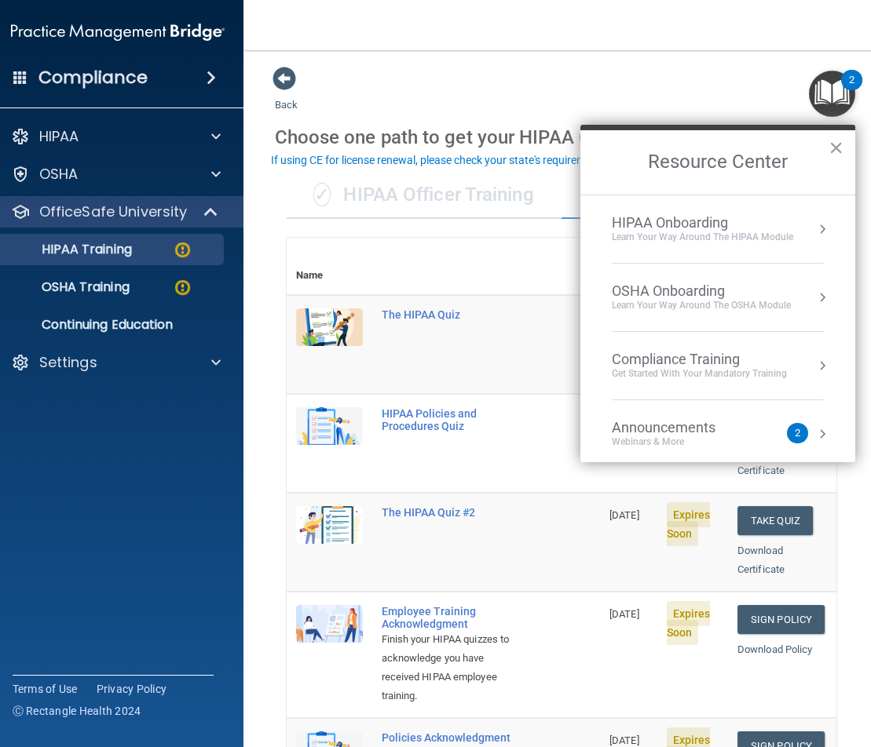
click at [740, 71] on div "Back Choose one path to get your HIPAA Certification ✓ HIPAA Officer Training ✓…" at bounding box center [561, 670] width 573 height 1209
click at [507, 82] on div "Back Choose one path to get your HIPAA Certification ✓ HIPAA Officer Training ✓…" at bounding box center [561, 670] width 573 height 1209
click at [828, 100] on img "Open Resource Center, 2 new notifications" at bounding box center [832, 94] width 46 height 46
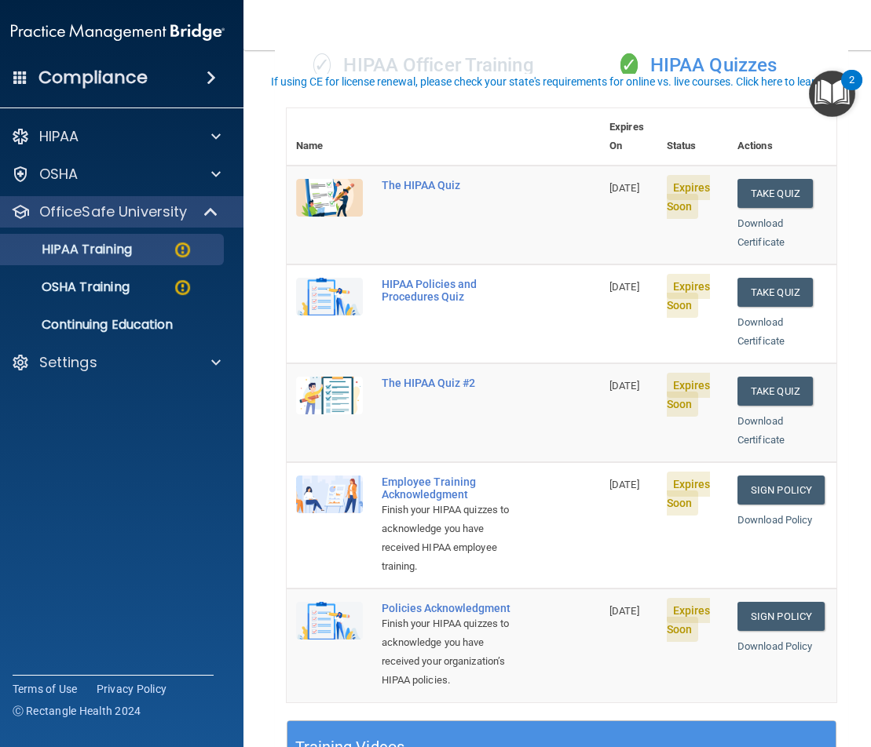
scroll to position [157, 0]
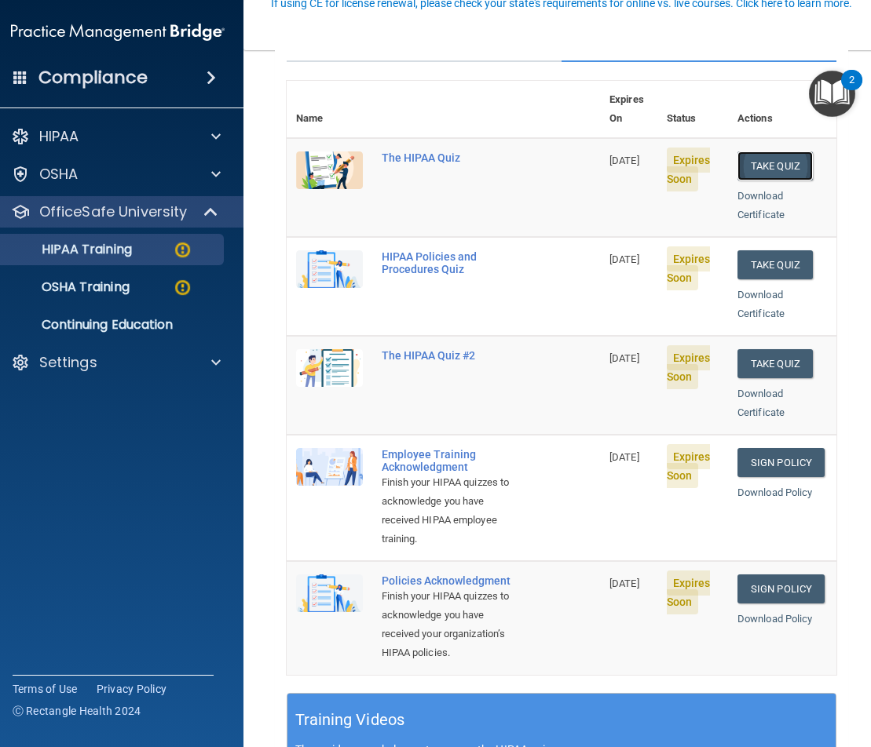
click at [766, 152] on button "Take Quiz" at bounding box center [774, 166] width 75 height 29
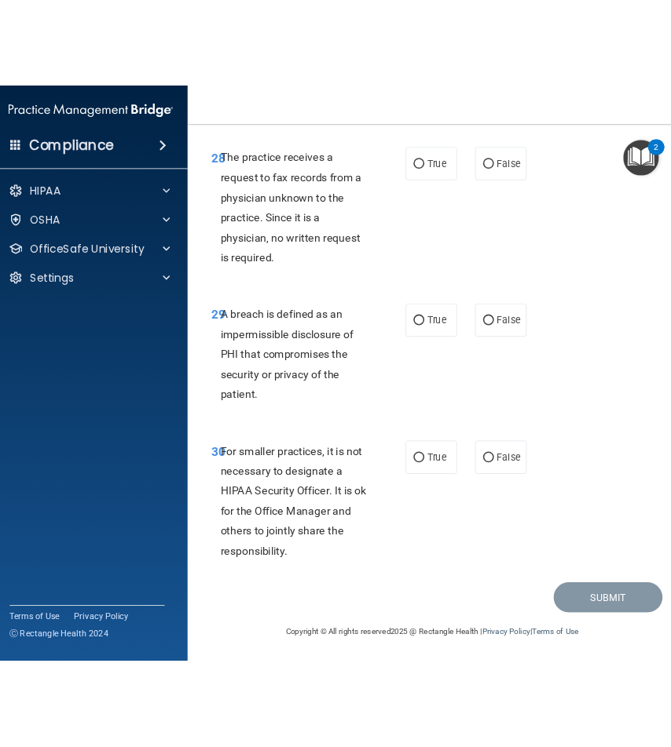
scroll to position [5202, 0]
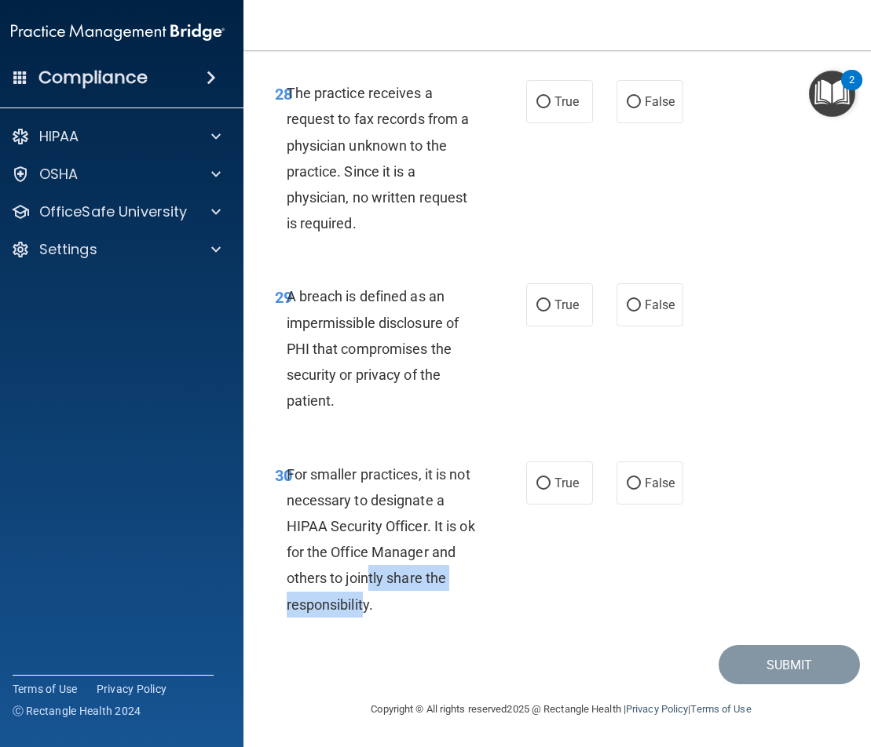
click at [360, 587] on div "For smaller practices, it is not necessary to designate a HIPAA Security Office…" at bounding box center [390, 540] width 206 height 156
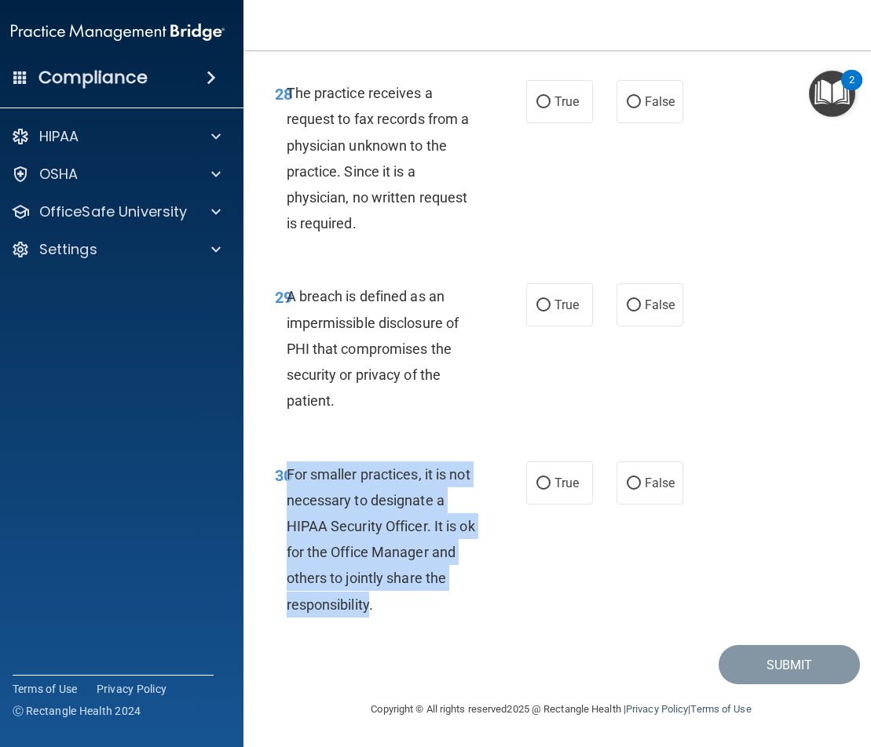
drag, startPoint x: 364, startPoint y: 602, endPoint x: 282, endPoint y: 472, distance: 153.8
click at [287, 472] on span "For smaller practices, it is not necessary to designate a HIPAA Security Office…" at bounding box center [381, 539] width 188 height 147
copy span "For smaller practices, it is not necessary to designate a HIPAA Security Office…"
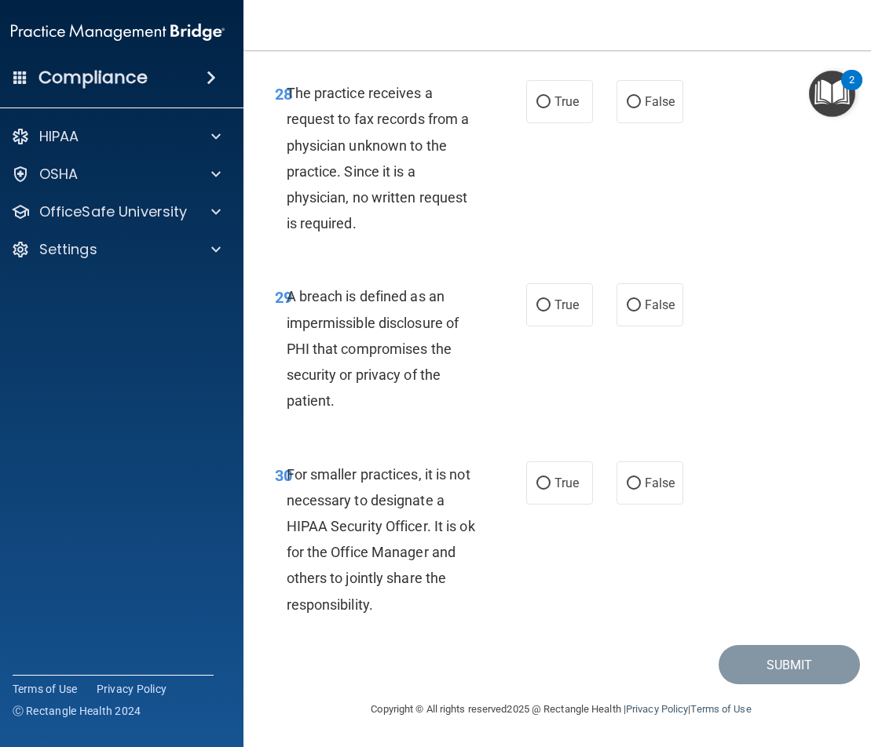
click at [807, 442] on div "30 For smaller practices, it is not necessary to designate a HIPAA Security Off…" at bounding box center [561, 543] width 597 height 203
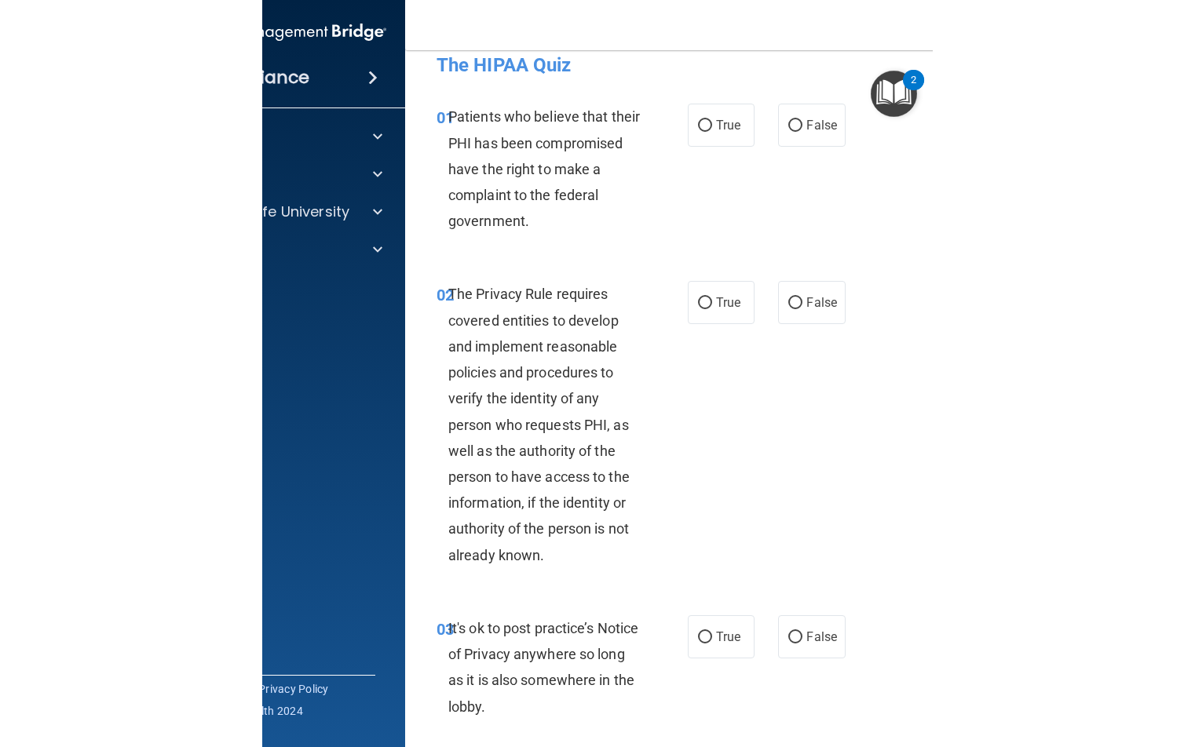
scroll to position [0, 0]
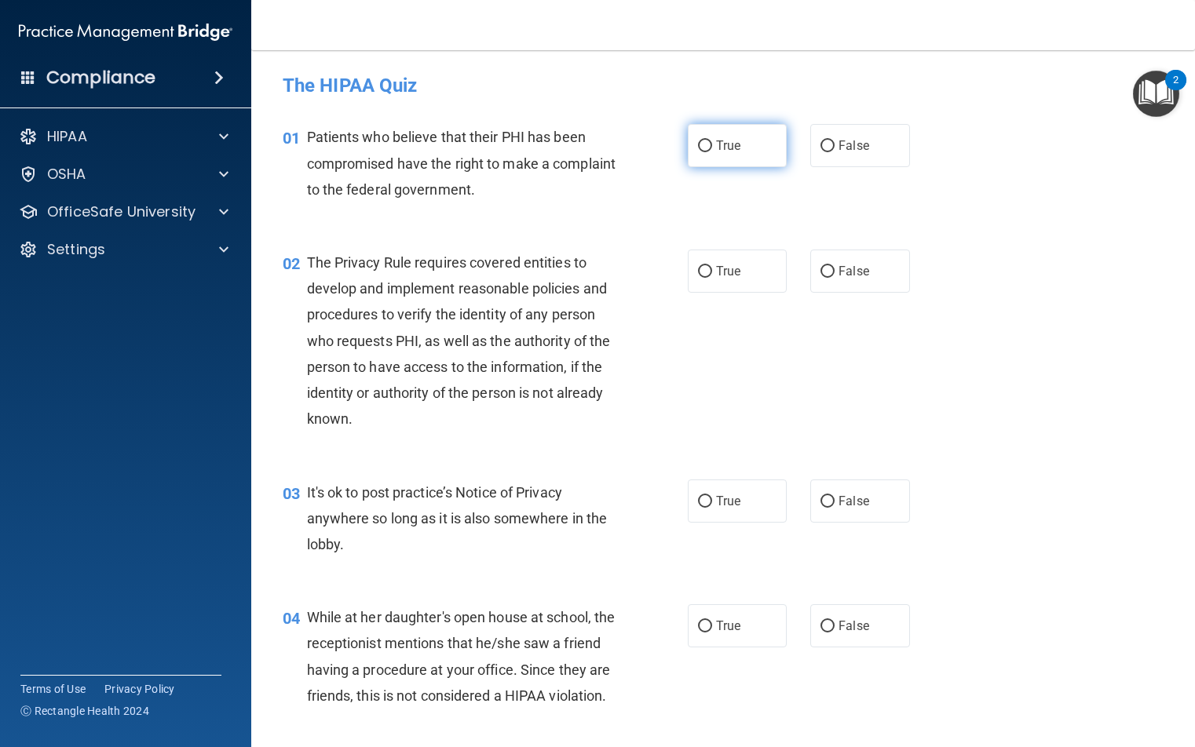
click at [717, 137] on label "True" at bounding box center [737, 145] width 99 height 43
click at [712, 141] on input "True" at bounding box center [705, 147] width 14 height 12
radio input "true"
click at [729, 283] on label "True" at bounding box center [737, 271] width 99 height 43
click at [712, 278] on input "True" at bounding box center [705, 272] width 14 height 12
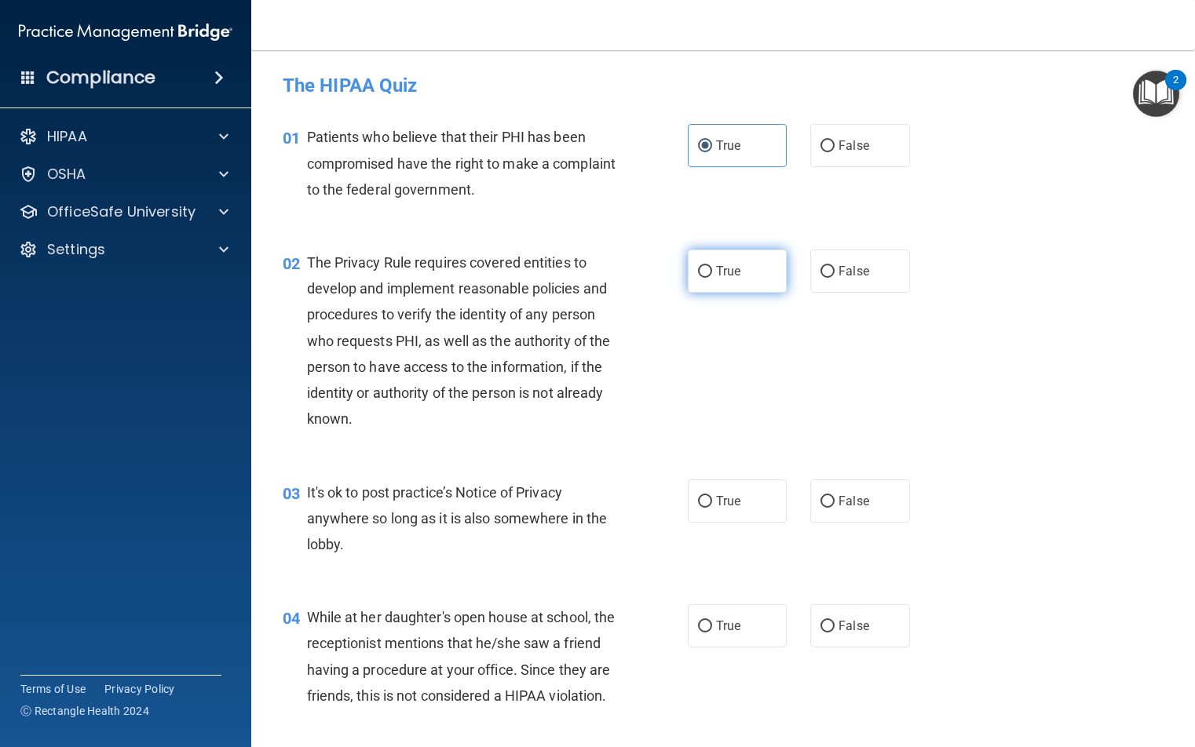
radio input "true"
click at [864, 507] on label "False" at bounding box center [859, 501] width 99 height 43
click at [835, 507] on input "False" at bounding box center [827, 502] width 14 height 12
radio input "true"
click at [721, 432] on div "02 The Privacy Rule requires covered entities to develop and implement reasonab…" at bounding box center [723, 345] width 904 height 230
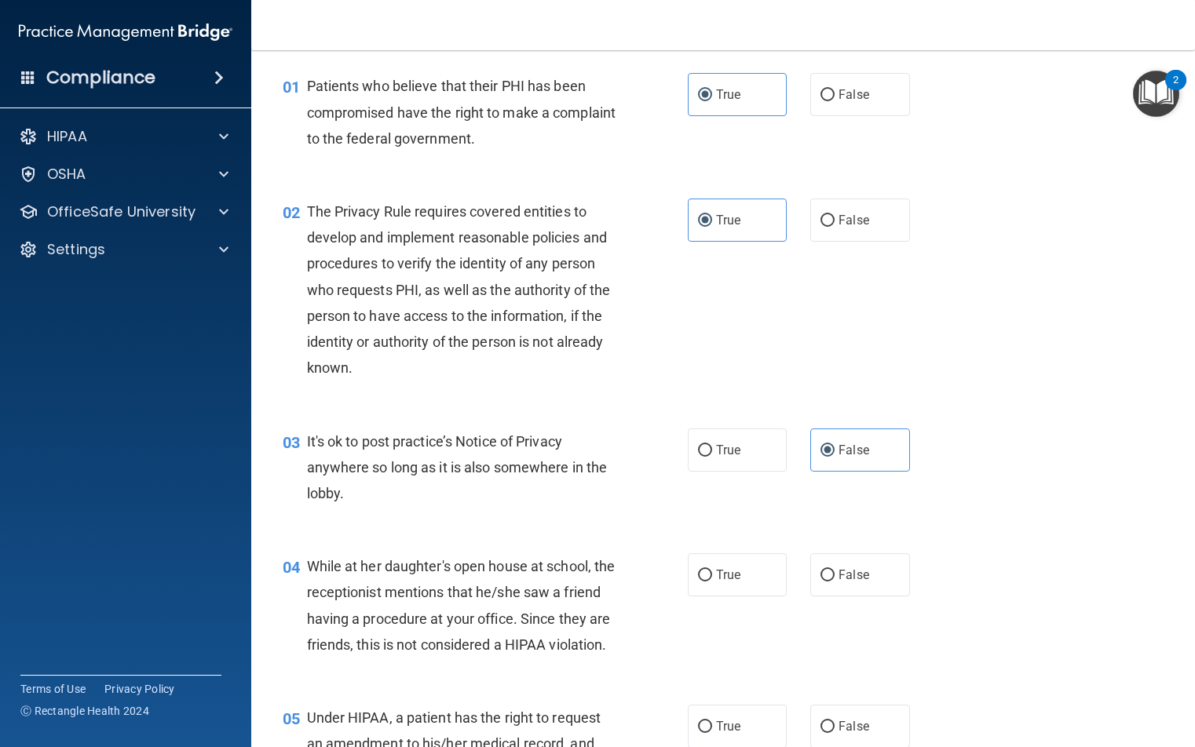
scroll to position [79, 0]
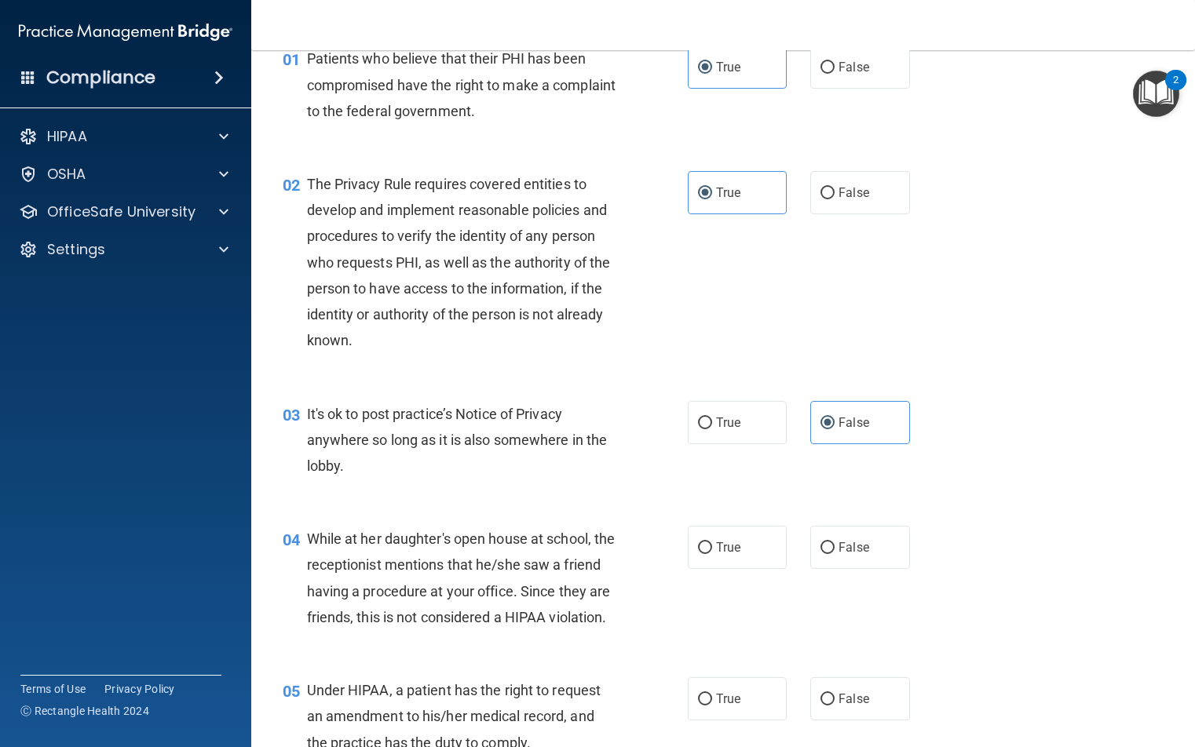
click at [870, 192] on div "02 The Privacy Rule requires covered entities to develop and implement reasonab…" at bounding box center [723, 267] width 904 height 230
click at [870, 430] on label "False" at bounding box center [859, 422] width 99 height 43
click at [835, 429] on input "False" at bounding box center [827, 424] width 14 height 12
click at [854, 544] on span "False" at bounding box center [854, 547] width 31 height 15
click at [835, 544] on input "False" at bounding box center [827, 549] width 14 height 12
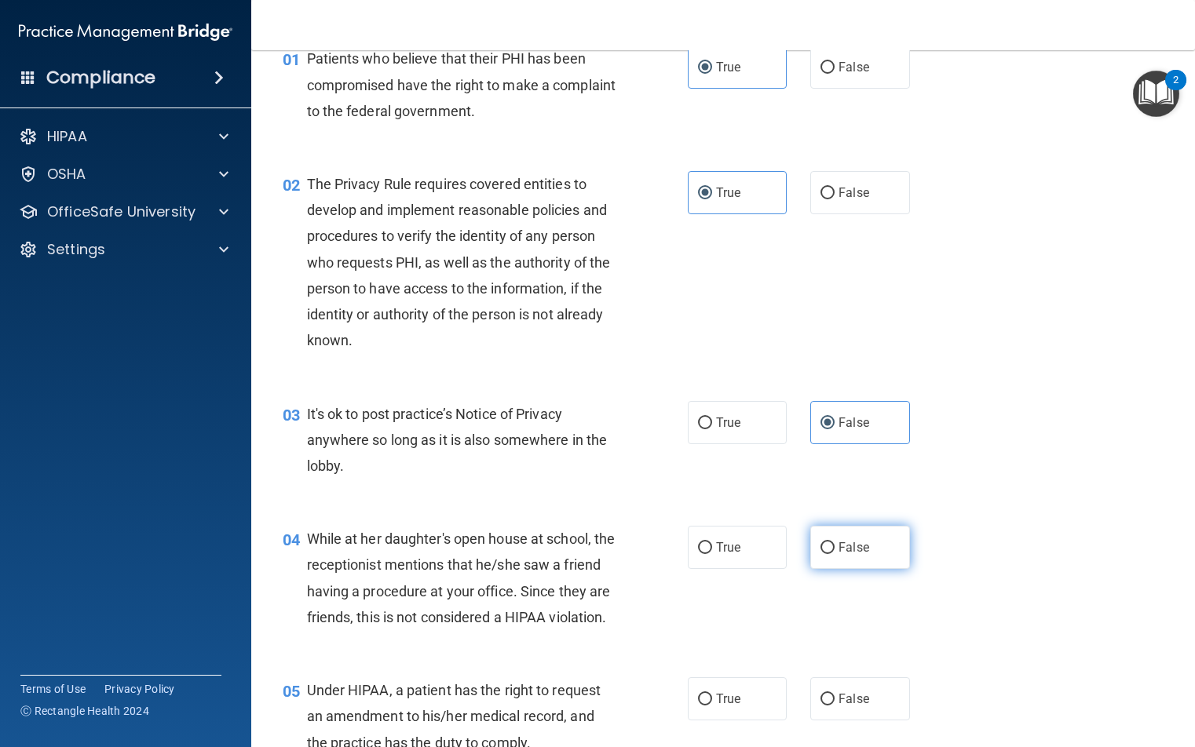
radio input "true"
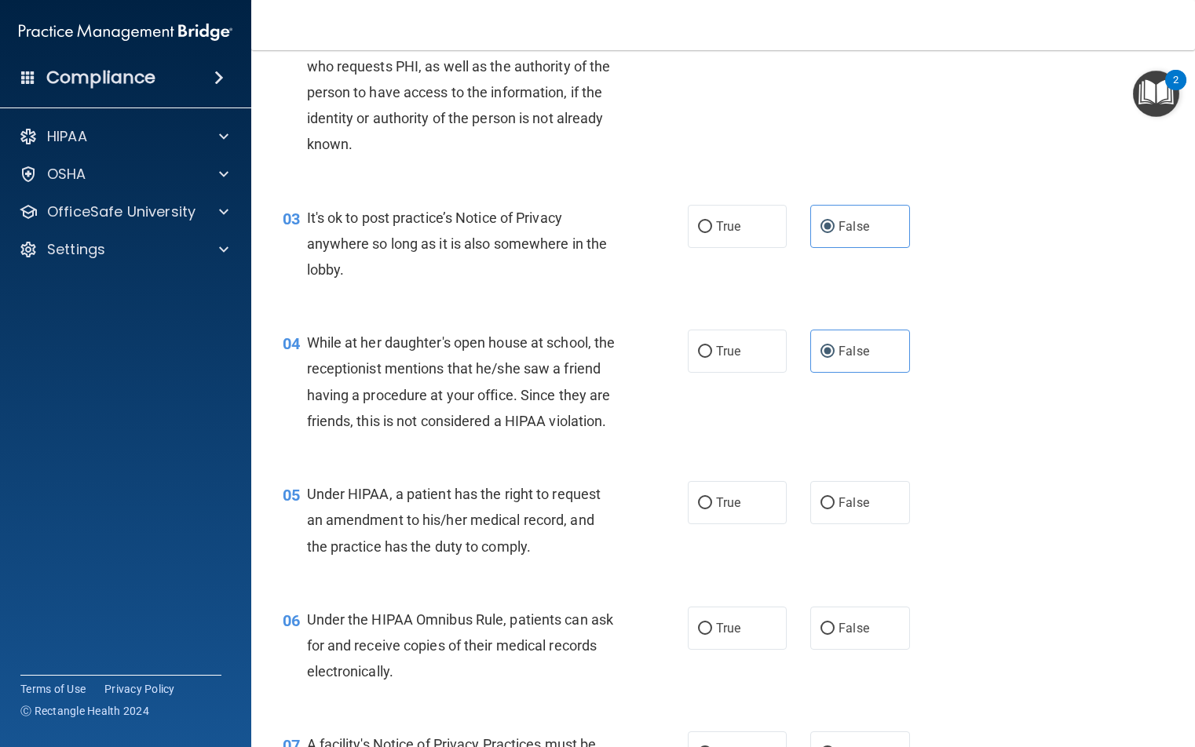
scroll to position [314, 0]
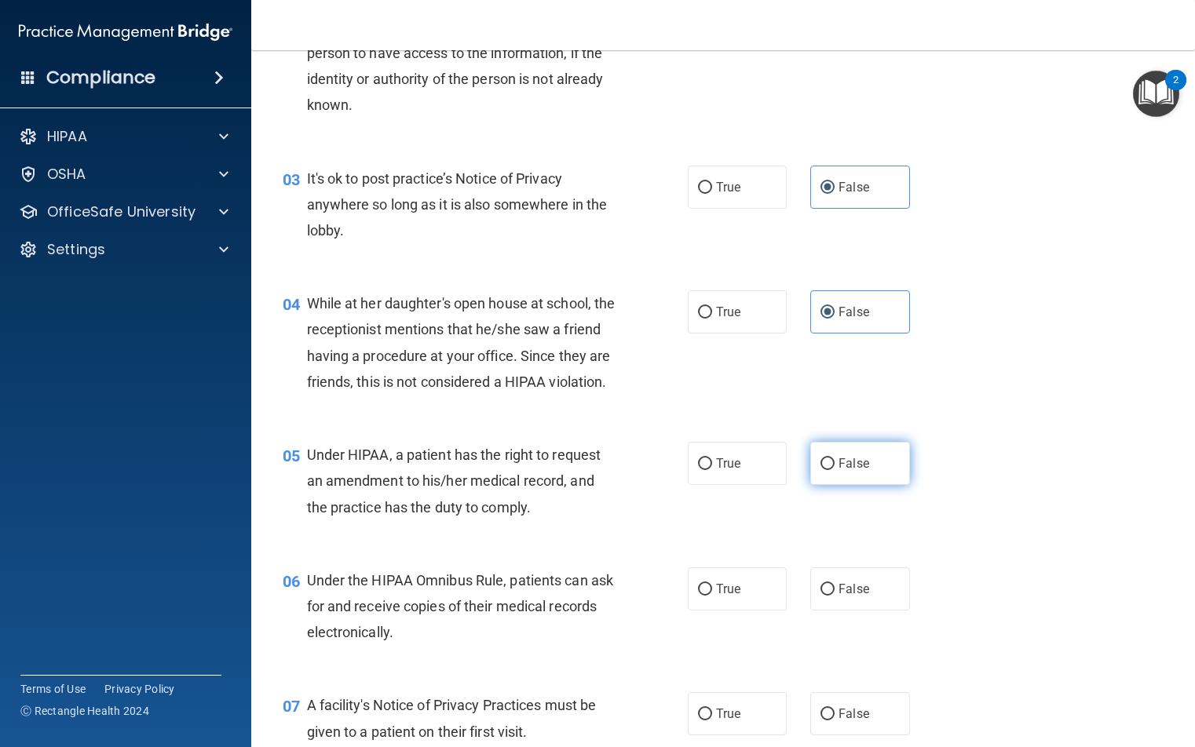
click at [845, 485] on label "False" at bounding box center [859, 463] width 99 height 43
click at [835, 470] on input "False" at bounding box center [827, 465] width 14 height 12
radio input "true"
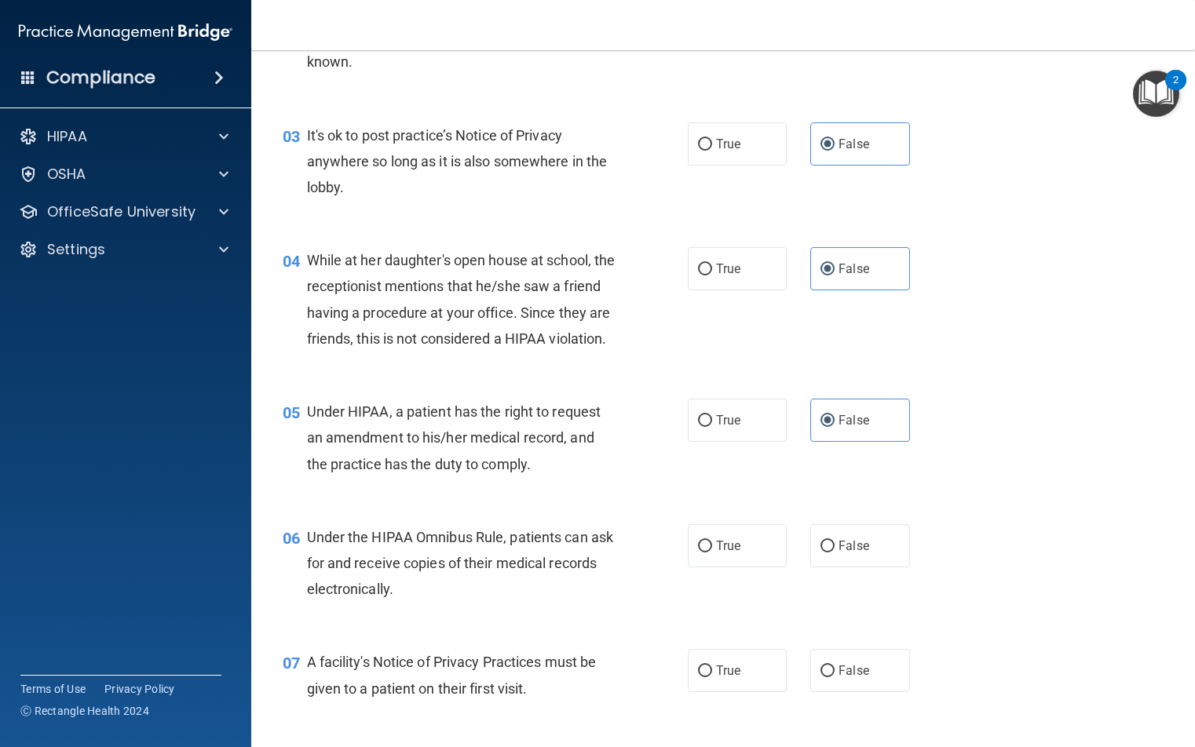
scroll to position [393, 0]
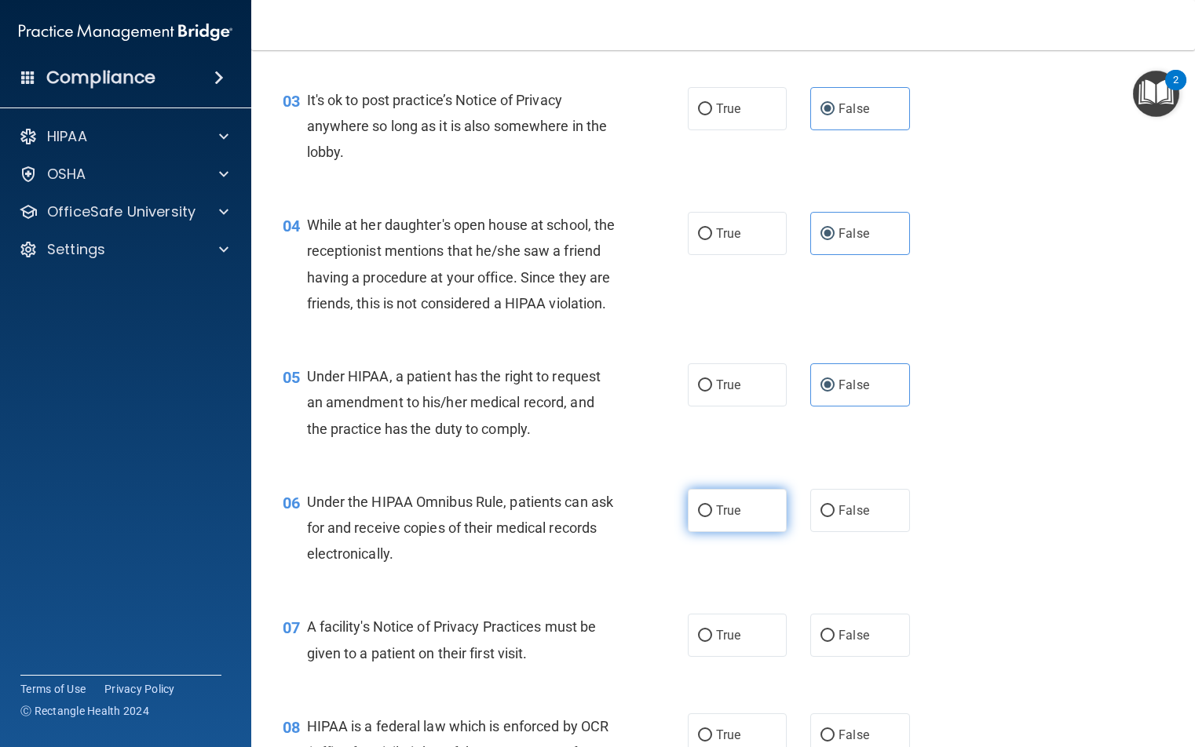
click at [731, 518] on span "True" at bounding box center [728, 510] width 24 height 15
click at [712, 517] on input "True" at bounding box center [705, 512] width 14 height 12
radio input "true"
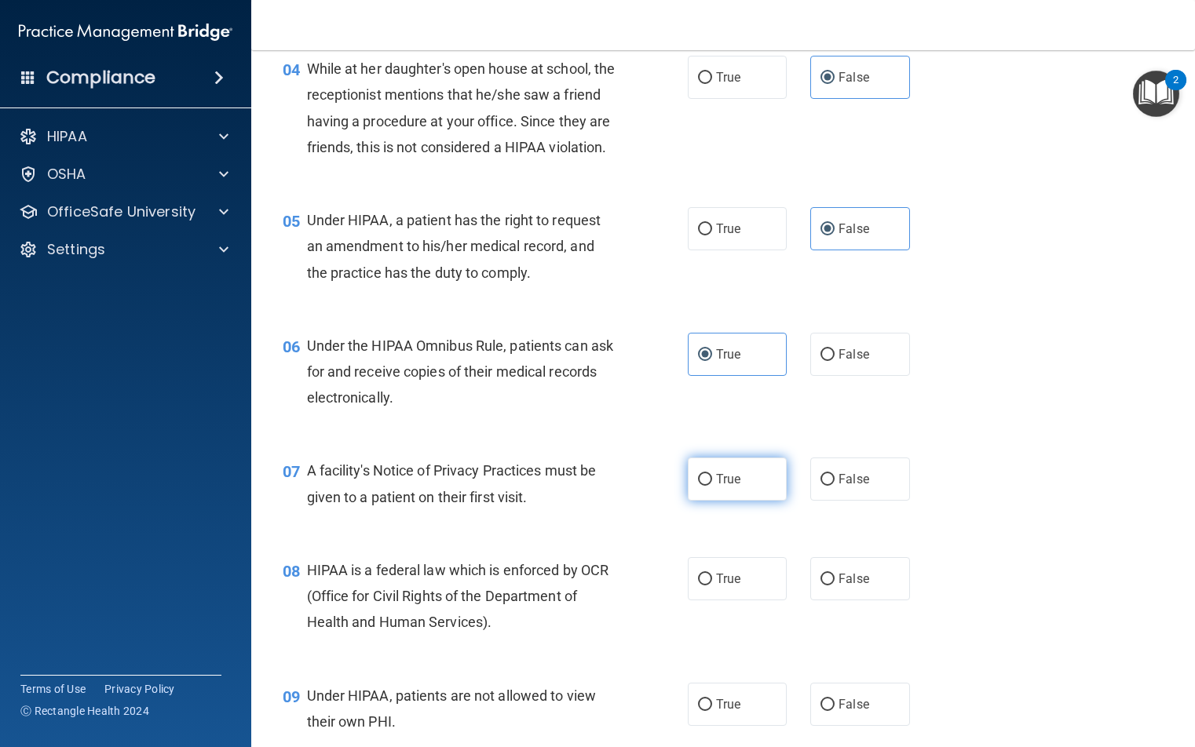
scroll to position [550, 0]
click at [728, 486] on span "True" at bounding box center [728, 478] width 24 height 15
click at [712, 485] on input "True" at bounding box center [705, 479] width 14 height 12
radio input "true"
click at [716, 600] on label "True" at bounding box center [737, 578] width 99 height 43
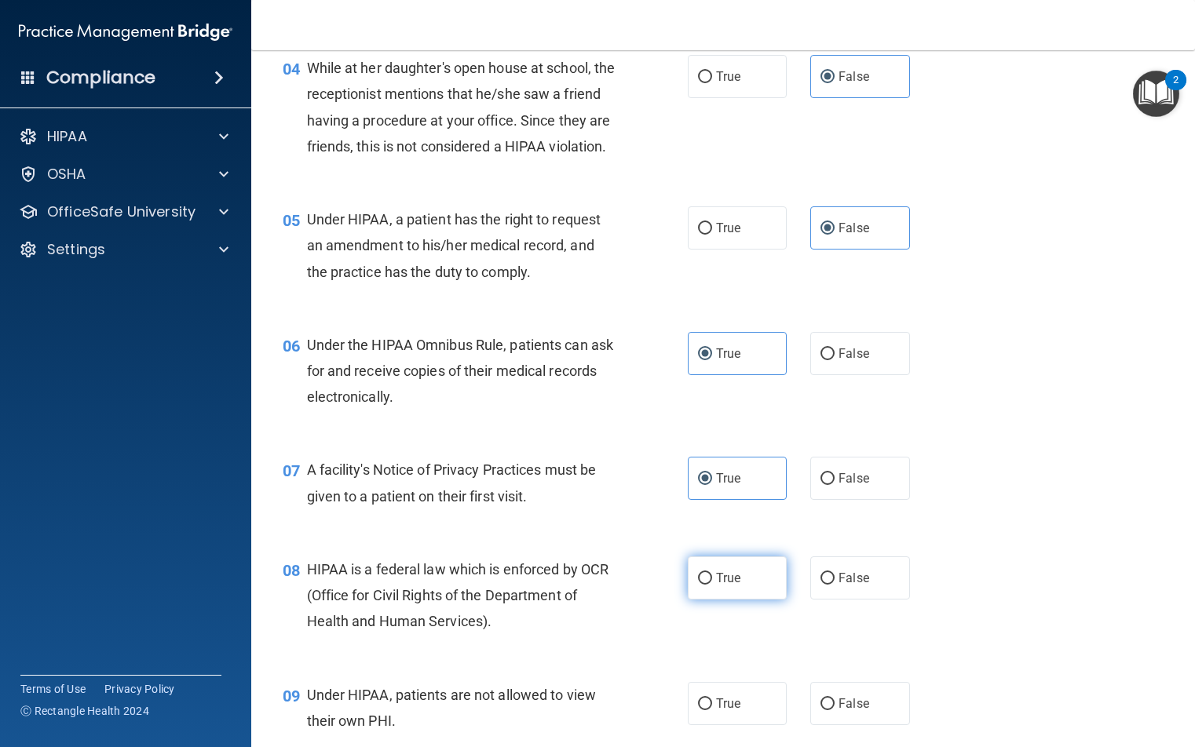
click at [712, 585] on input "True" at bounding box center [705, 579] width 14 height 12
radio input "true"
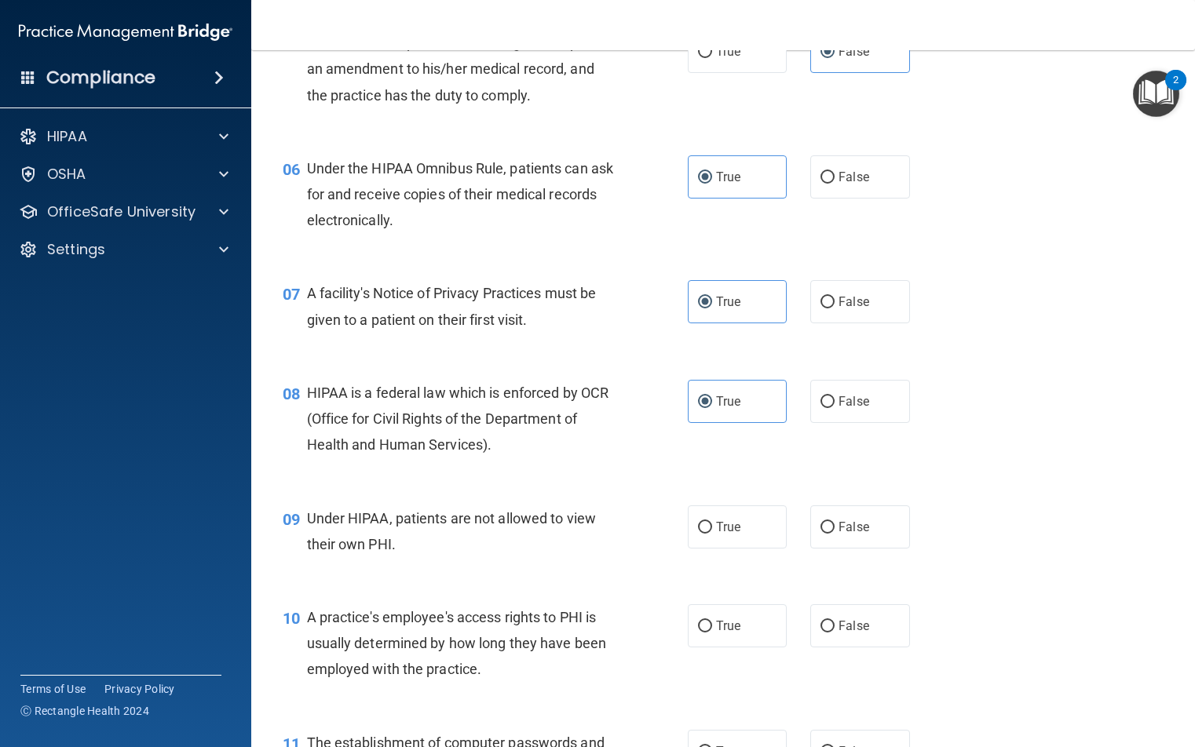
scroll to position [785, 0]
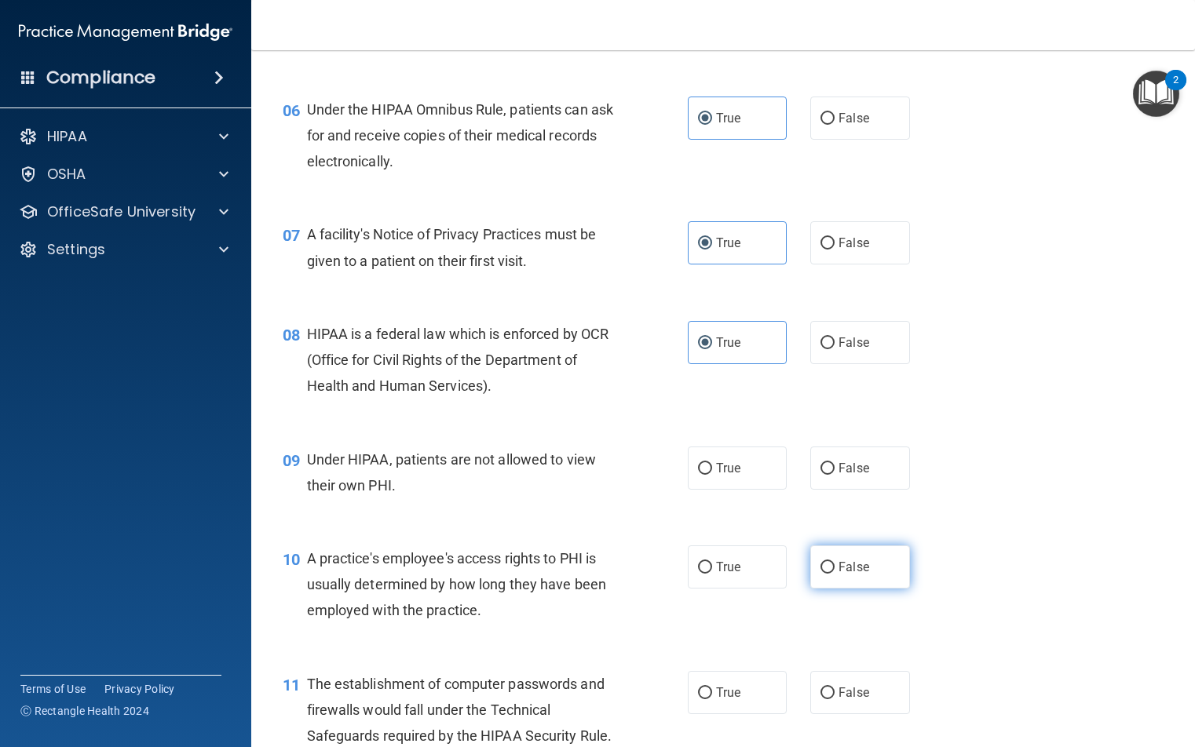
drag, startPoint x: 869, startPoint y: 506, endPoint x: 859, endPoint y: 586, distance: 81.5
click at [868, 490] on label "False" at bounding box center [859, 468] width 99 height 43
click at [835, 475] on input "False" at bounding box center [827, 469] width 14 height 12
radio input "true"
click at [860, 575] on span "False" at bounding box center [854, 567] width 31 height 15
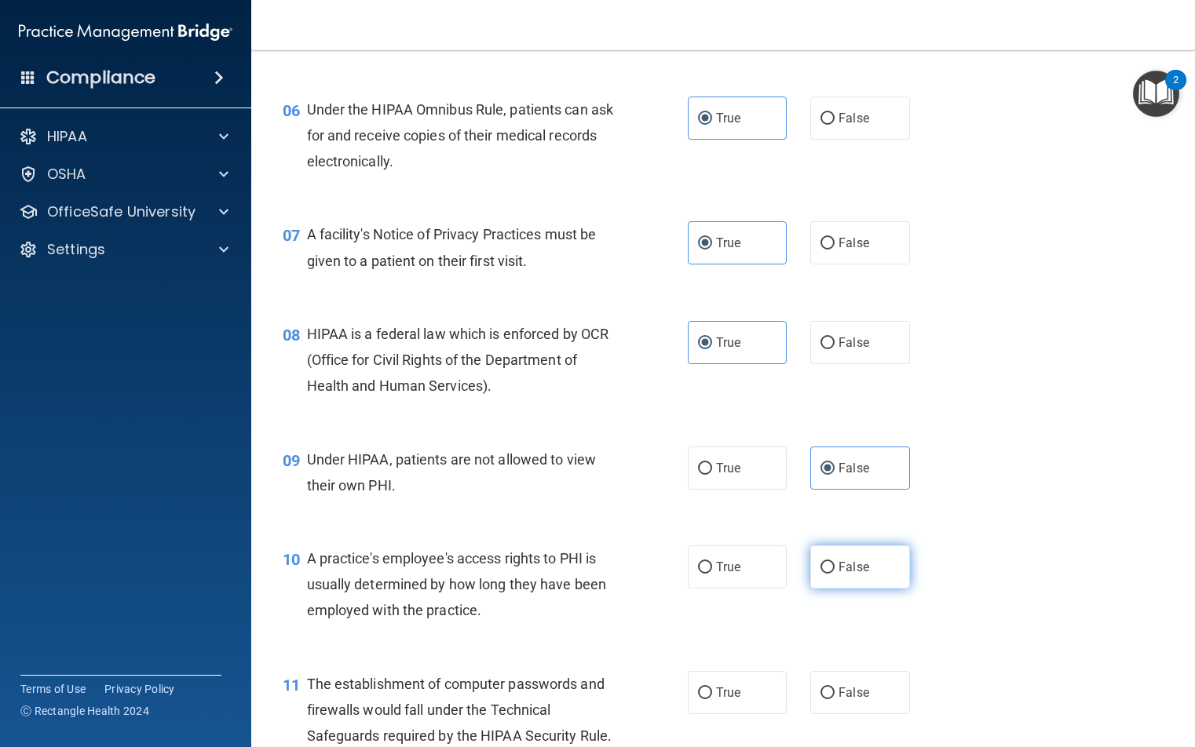
click at [835, 574] on input "False" at bounding box center [827, 568] width 14 height 12
radio input "true"
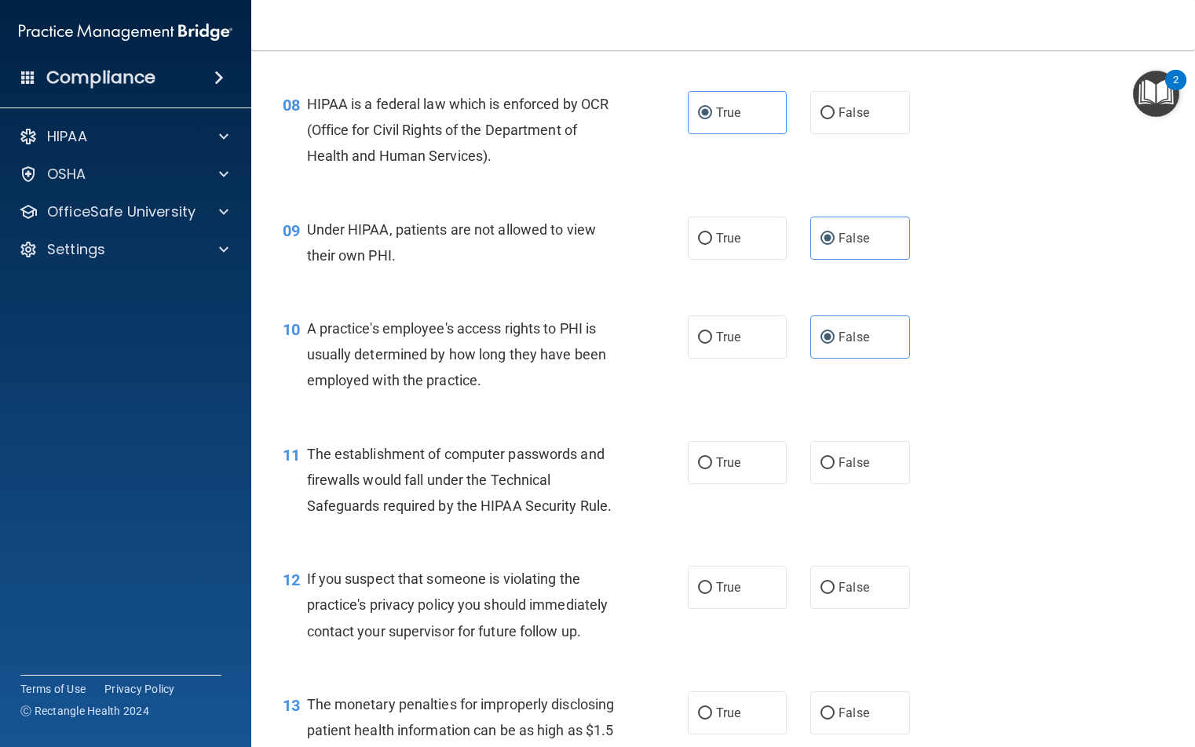
scroll to position [1178, 0]
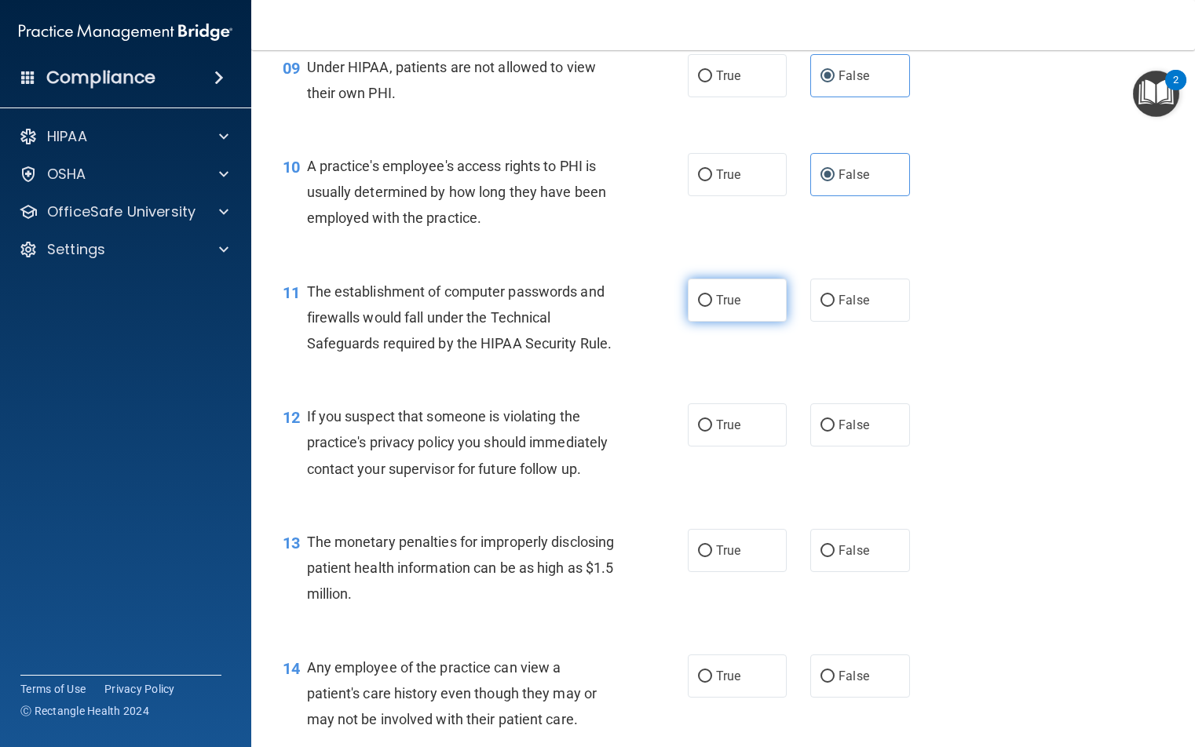
click at [722, 322] on label "True" at bounding box center [737, 300] width 99 height 43
click at [712, 307] on input "True" at bounding box center [705, 301] width 14 height 12
radio input "true"
click at [718, 447] on label "True" at bounding box center [737, 425] width 99 height 43
click at [712, 432] on input "True" at bounding box center [705, 426] width 14 height 12
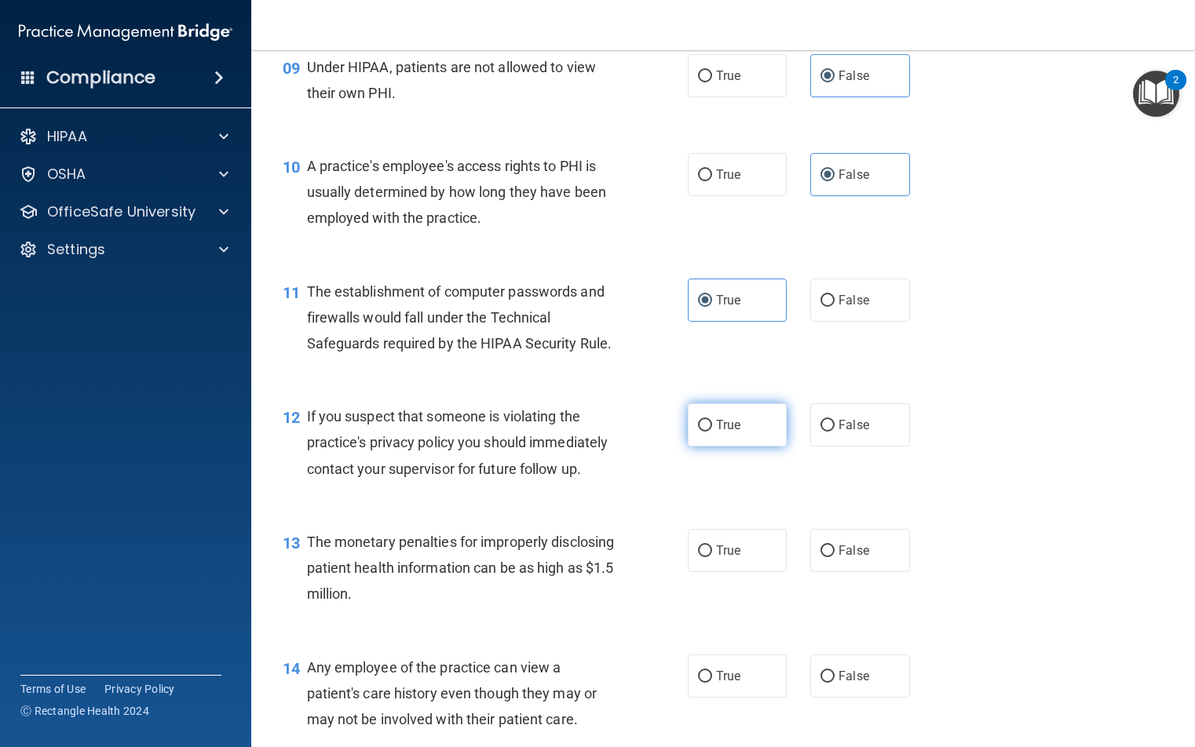
radio input "true"
click at [717, 558] on span "True" at bounding box center [728, 550] width 24 height 15
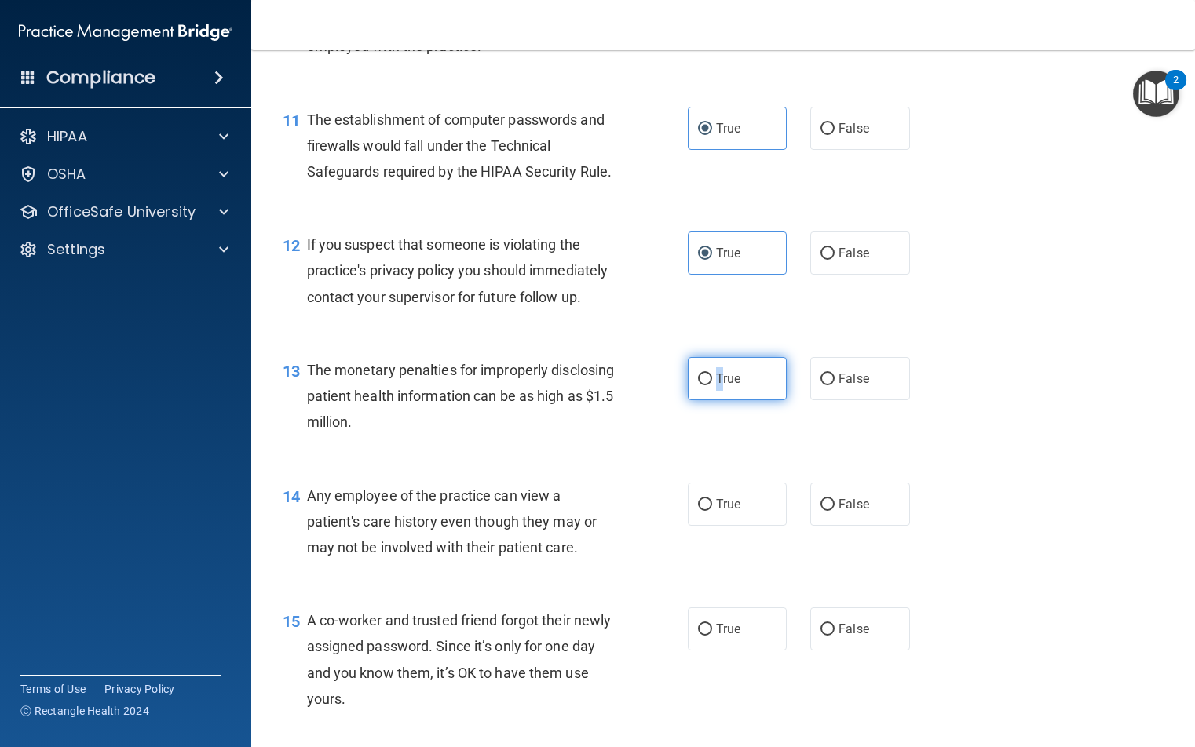
scroll to position [1413, 0]
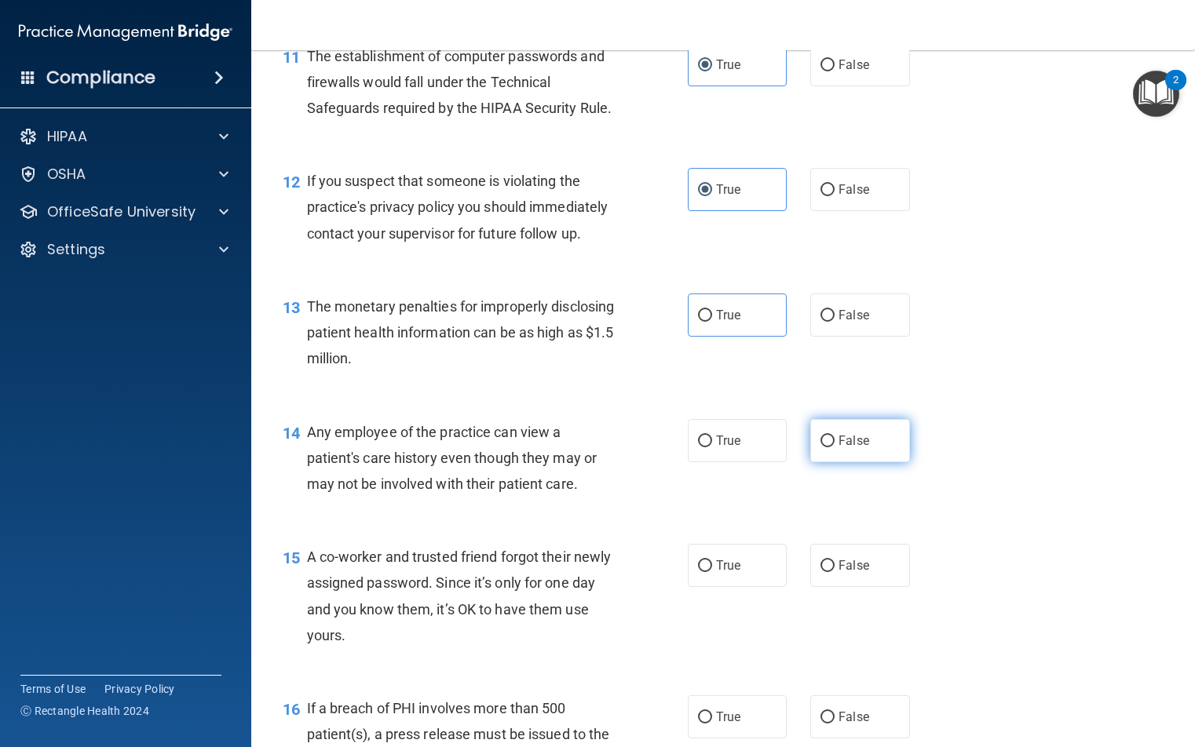
click at [855, 462] on label "False" at bounding box center [859, 440] width 99 height 43
click at [835, 448] on input "False" at bounding box center [827, 442] width 14 height 12
radio input "true"
click at [868, 587] on label "False" at bounding box center [859, 565] width 99 height 43
click at [835, 572] on input "False" at bounding box center [827, 567] width 14 height 12
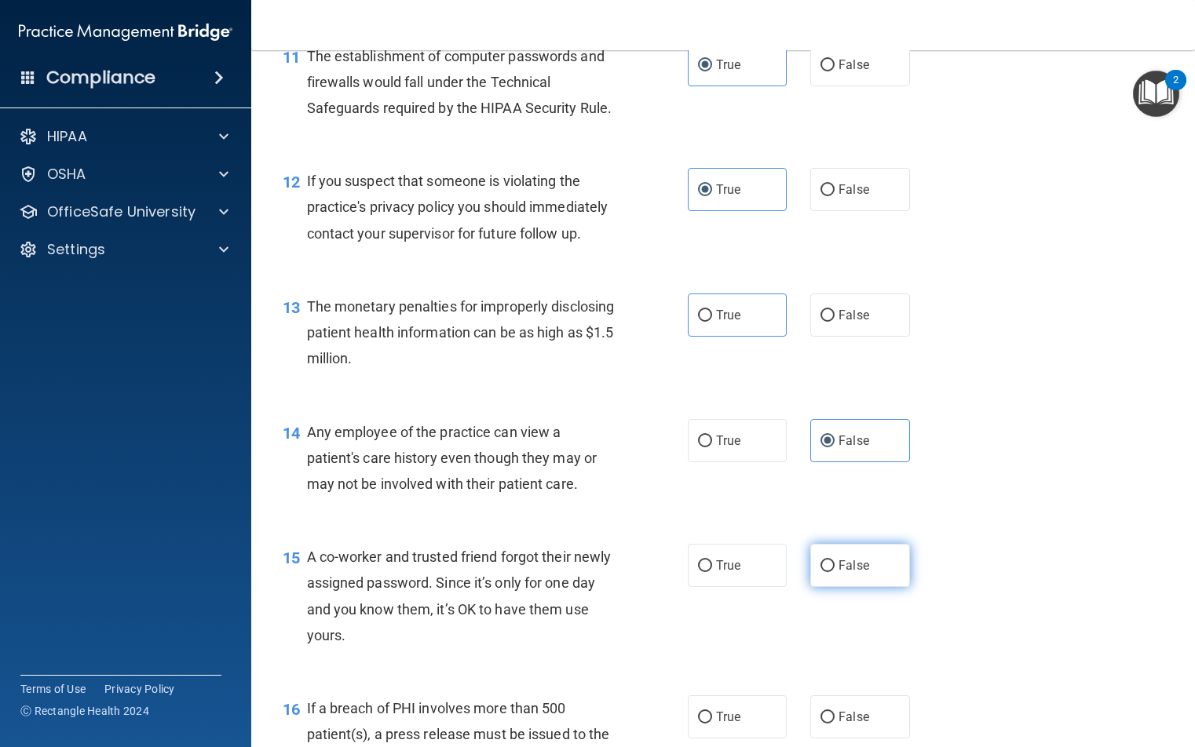
radio input "true"
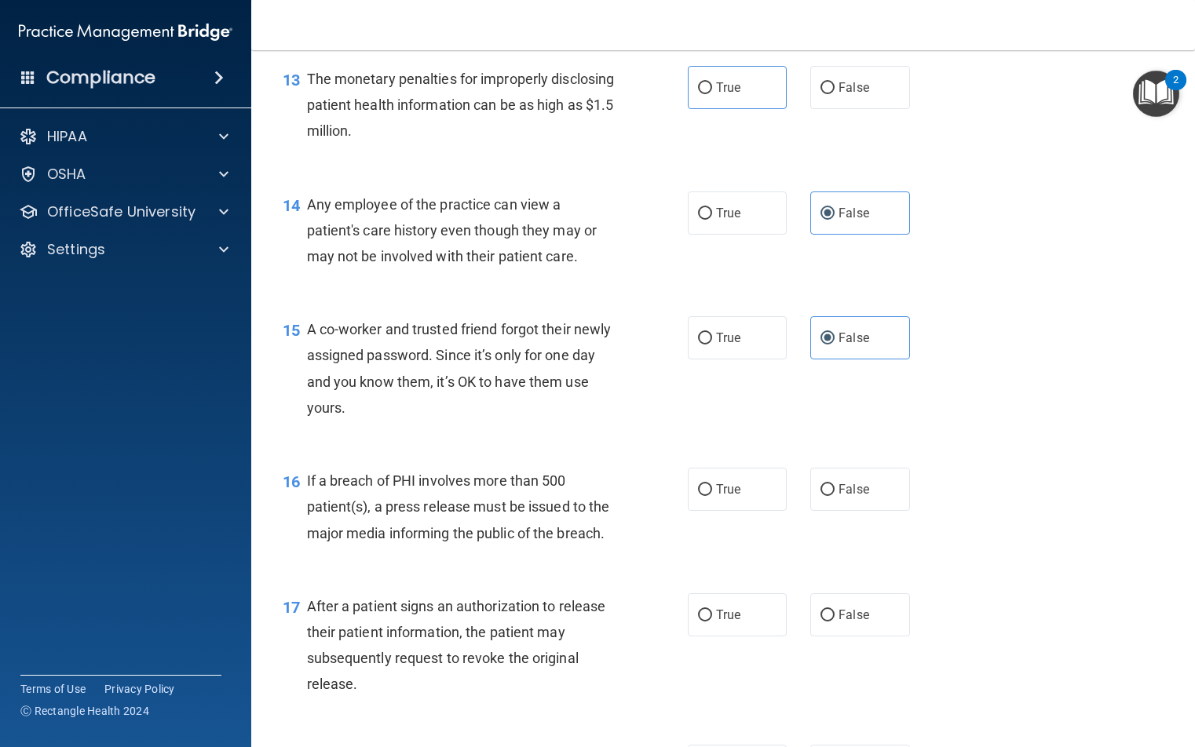
scroll to position [1649, 0]
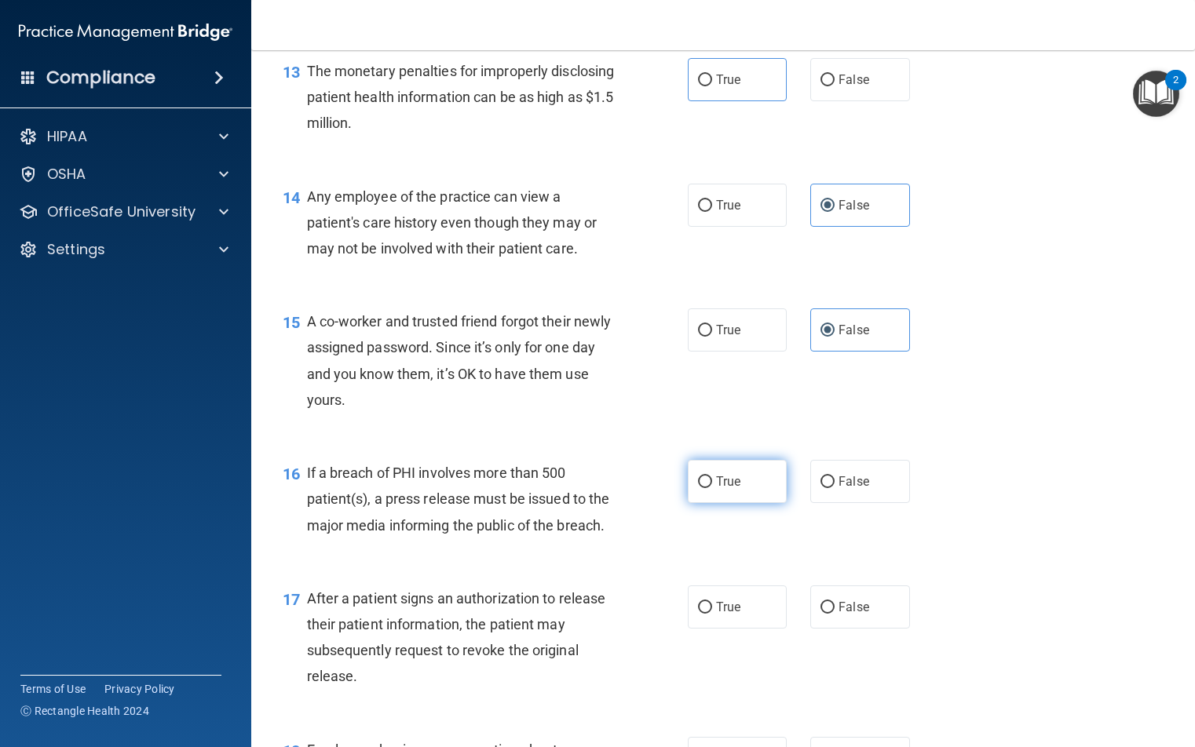
click at [723, 489] on span "True" at bounding box center [728, 481] width 24 height 15
click at [712, 488] on input "True" at bounding box center [705, 483] width 14 height 12
radio input "true"
click at [706, 627] on label "True" at bounding box center [737, 607] width 99 height 43
click at [706, 614] on input "True" at bounding box center [705, 608] width 14 height 12
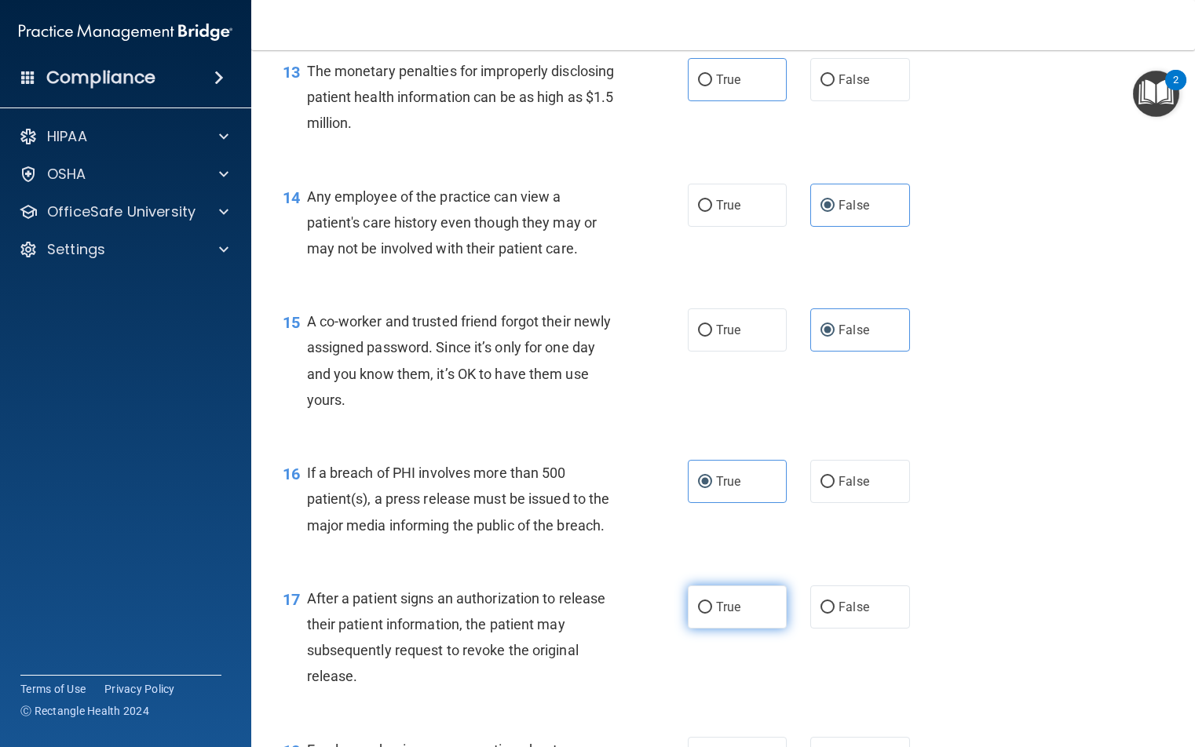
radio input "true"
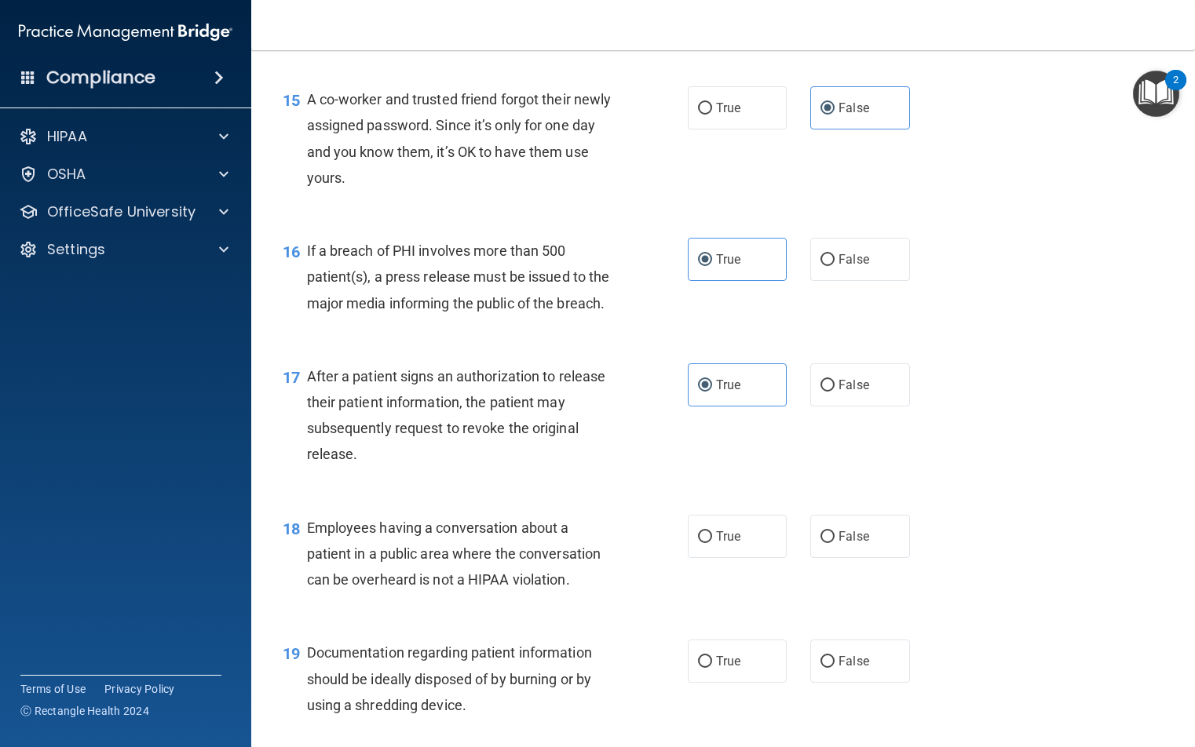
scroll to position [1884, 0]
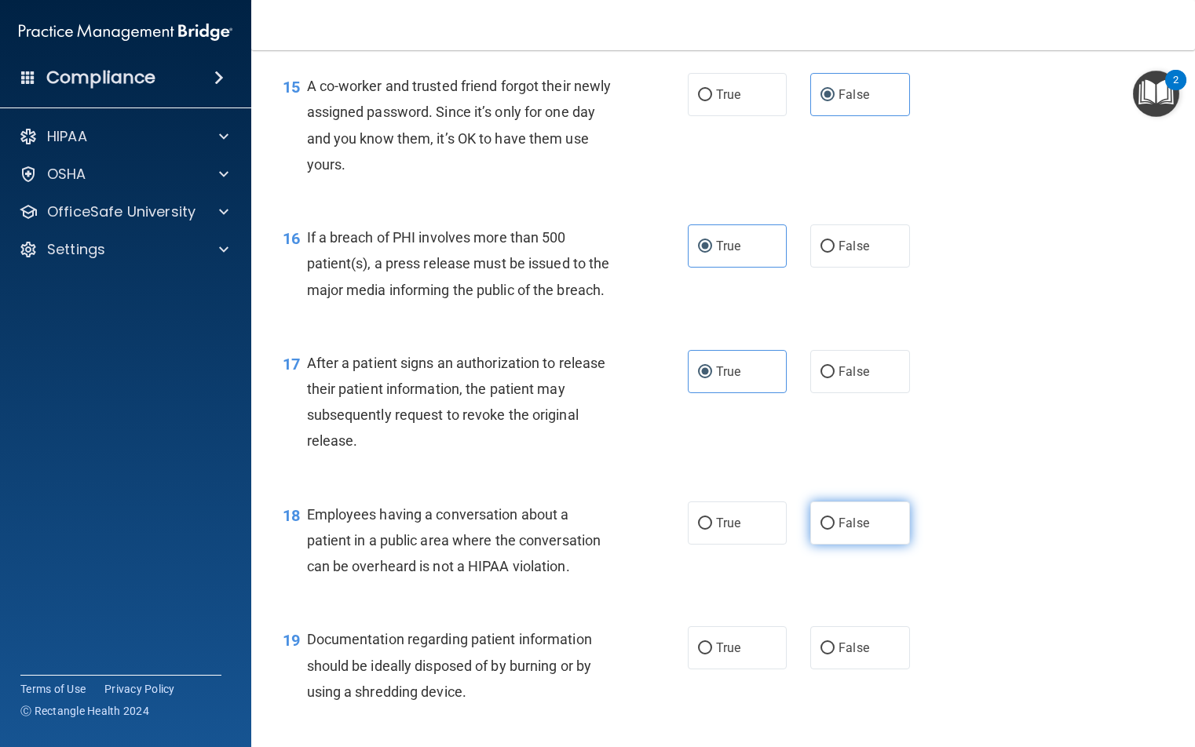
click at [867, 545] on label "False" at bounding box center [859, 523] width 99 height 43
click at [835, 530] on input "False" at bounding box center [827, 524] width 14 height 12
radio input "true"
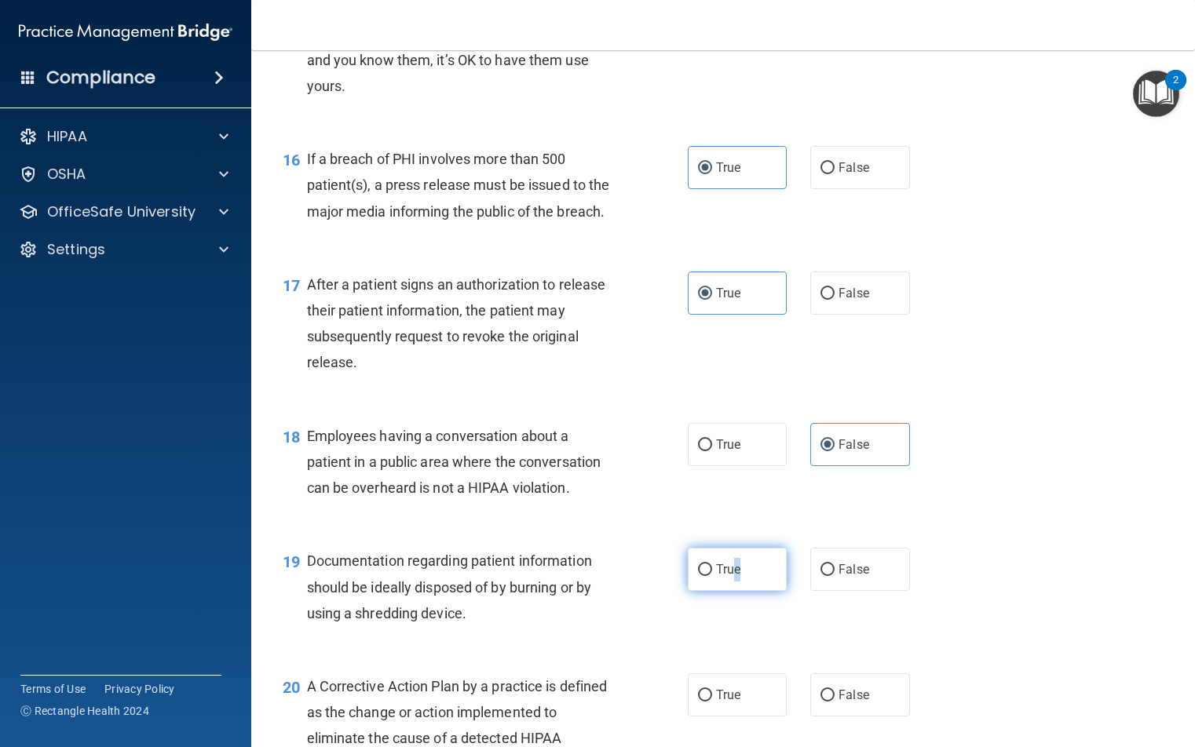
click at [734, 584] on label "True" at bounding box center [737, 569] width 99 height 43
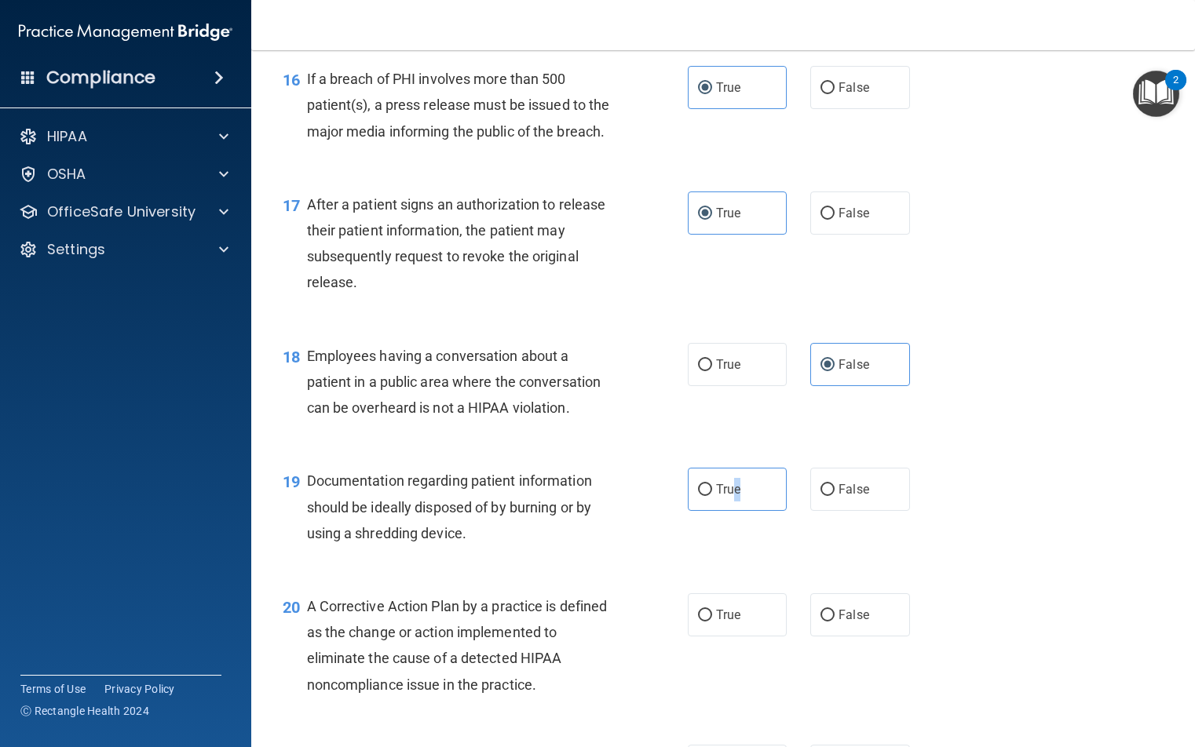
scroll to position [2120, 0]
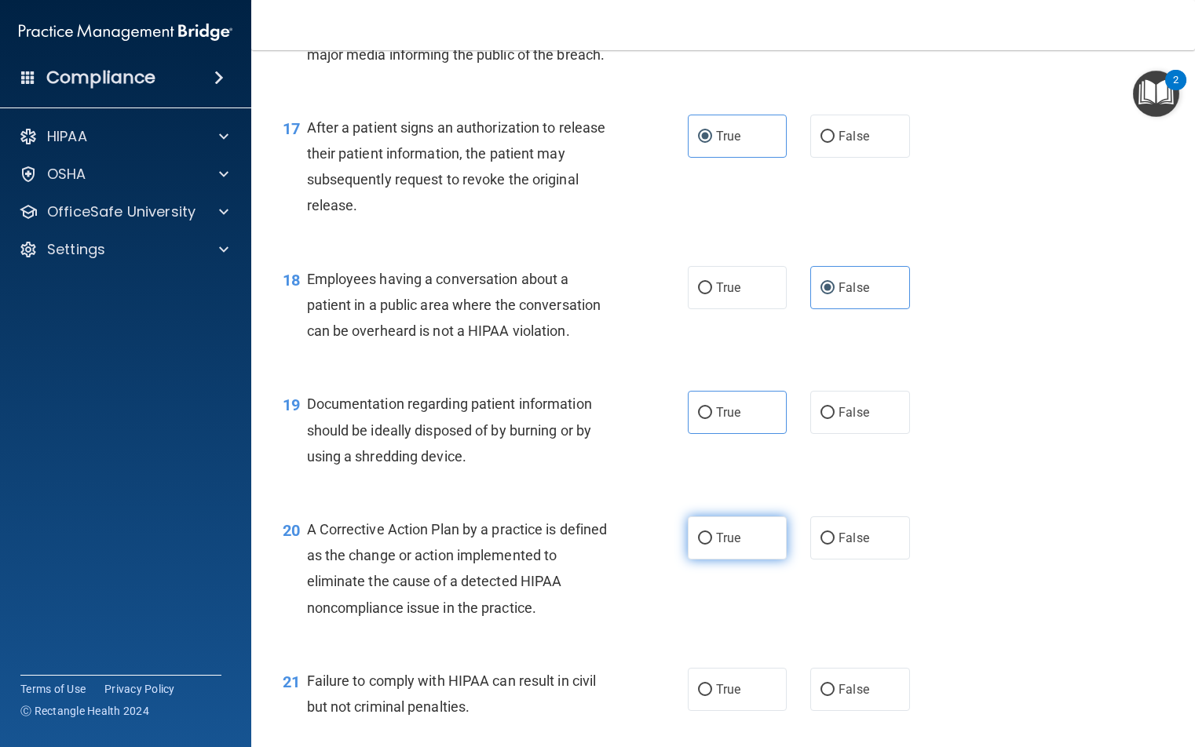
click at [725, 546] on span "True" at bounding box center [728, 538] width 24 height 15
click at [712, 545] on input "True" at bounding box center [705, 539] width 14 height 12
radio input "true"
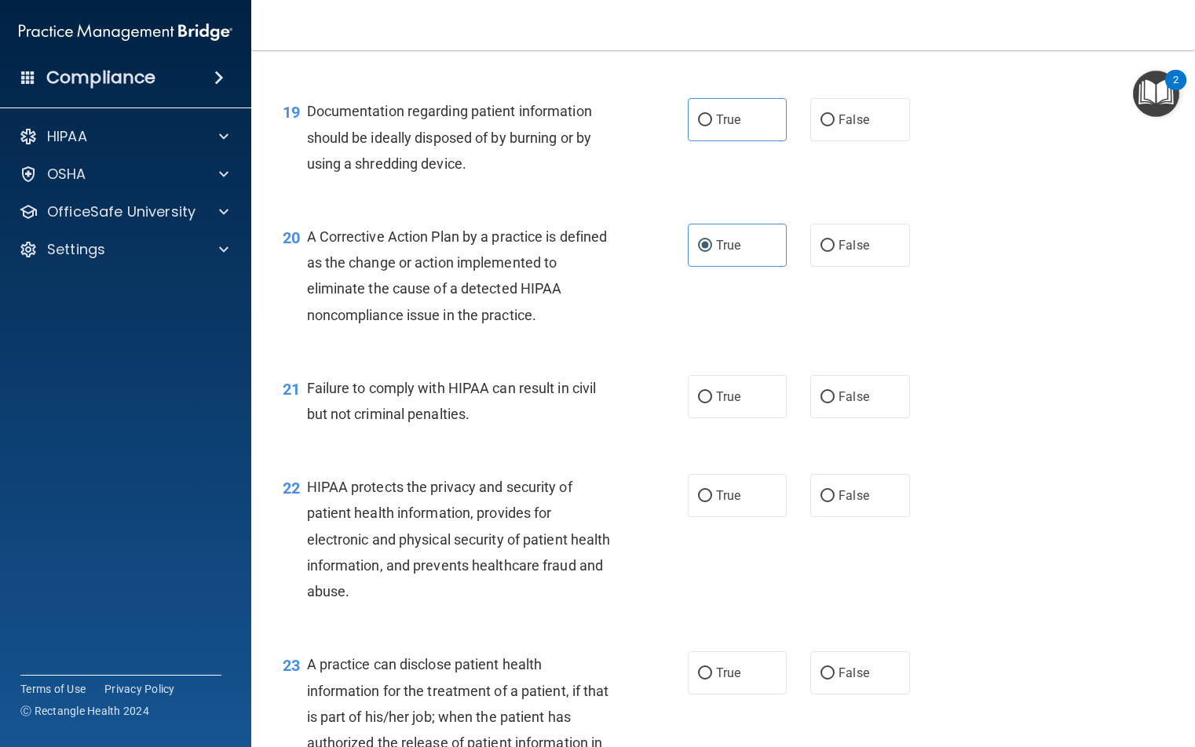
scroll to position [2434, 0]
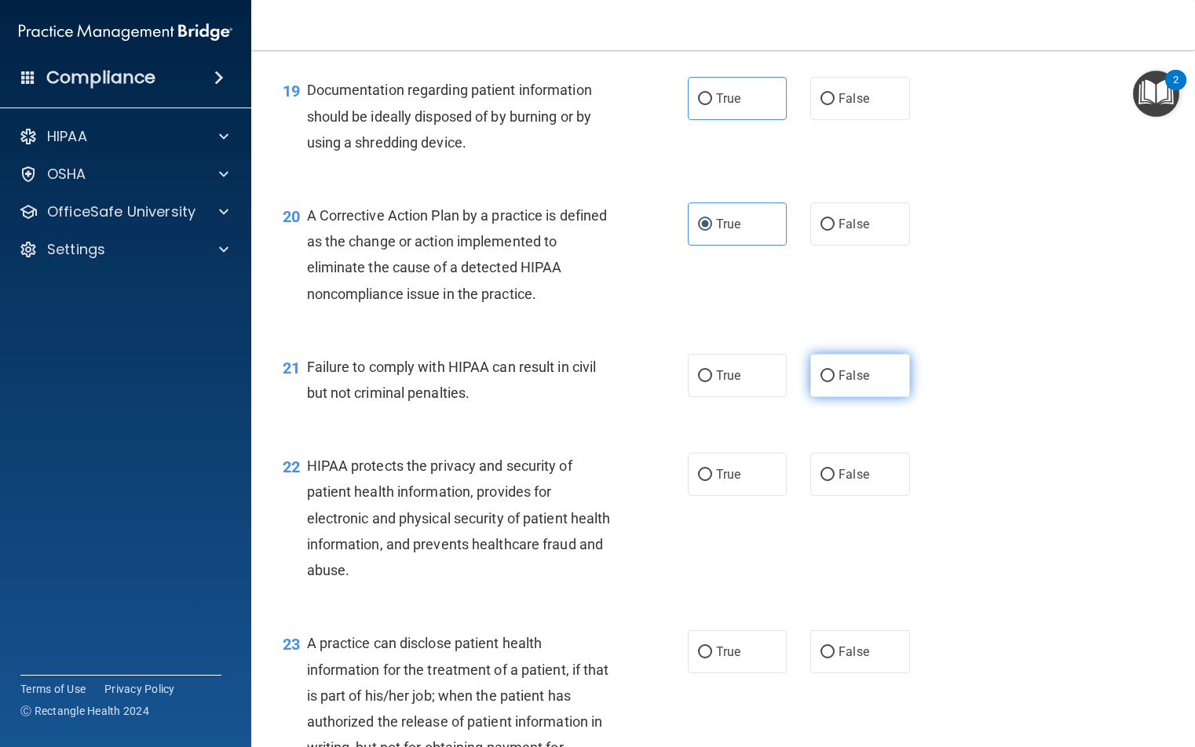
click at [849, 383] on span "False" at bounding box center [854, 375] width 31 height 15
click at [835, 382] on input "False" at bounding box center [827, 377] width 14 height 12
radio input "true"
click at [742, 496] on label "True" at bounding box center [737, 474] width 99 height 43
click at [712, 481] on input "True" at bounding box center [705, 476] width 14 height 12
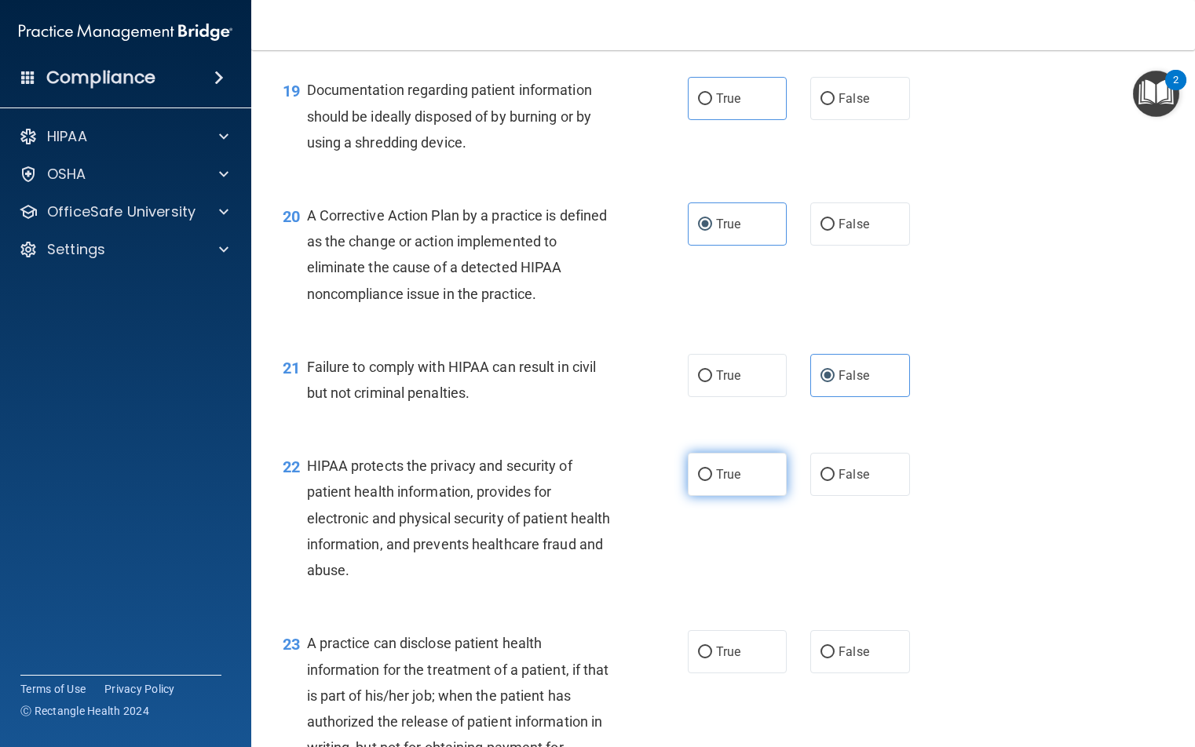
radio input "true"
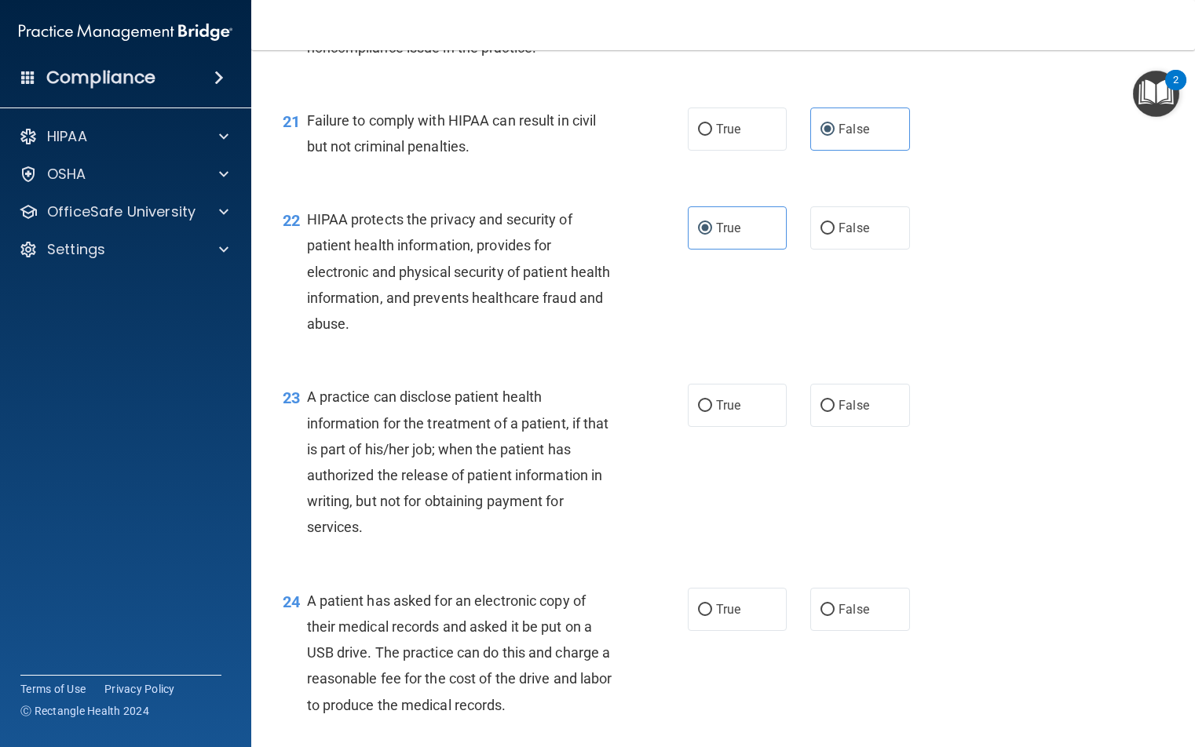
scroll to position [2748, 0]
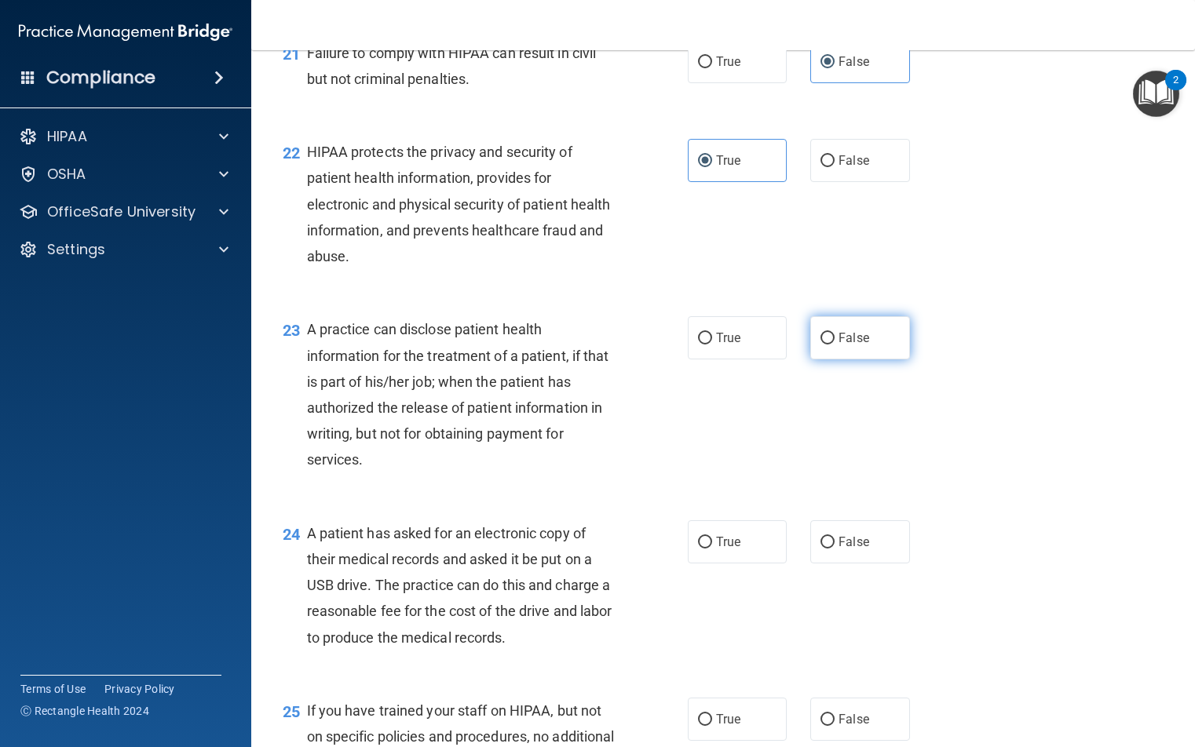
click at [838, 360] on label "False" at bounding box center [859, 337] width 99 height 43
click at [835, 345] on input "False" at bounding box center [827, 339] width 14 height 12
radio input "true"
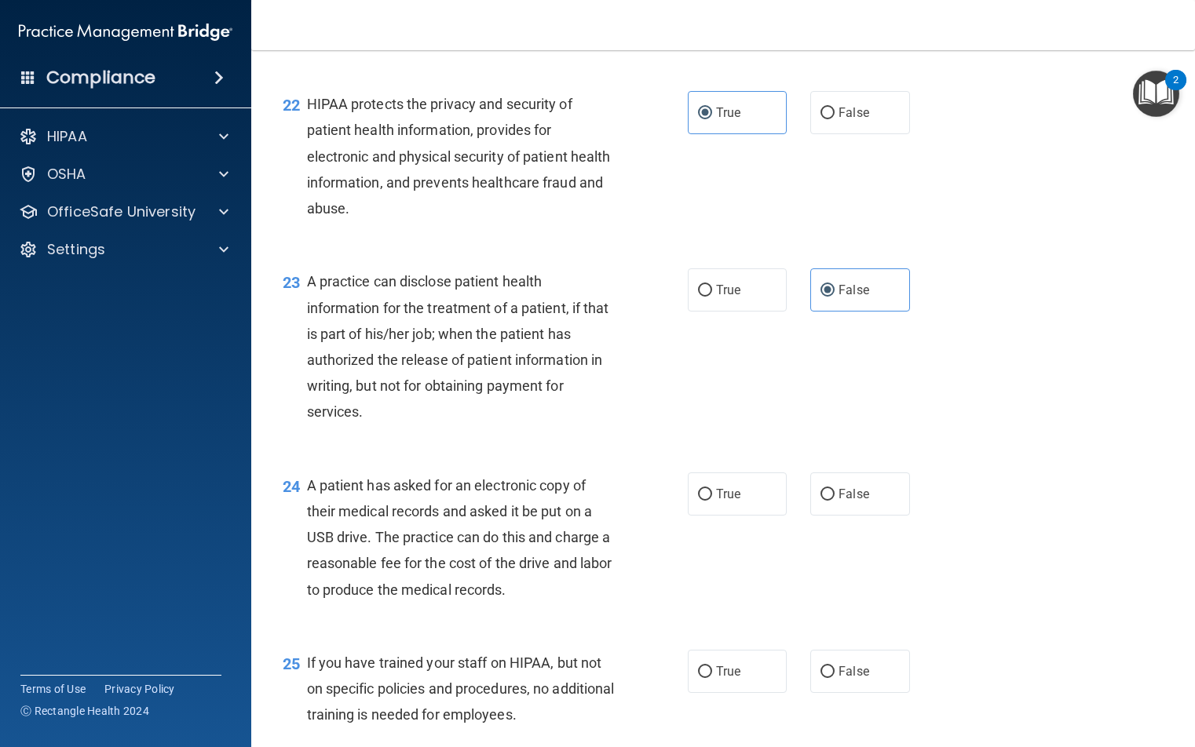
scroll to position [2905, 0]
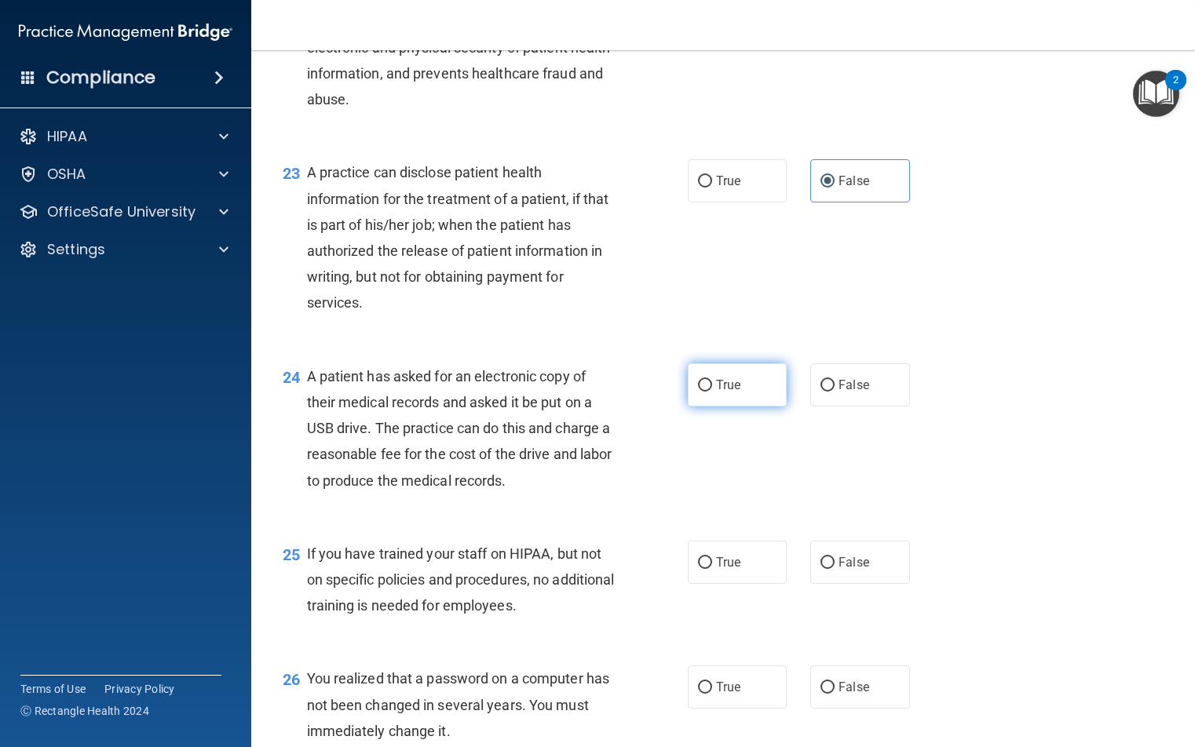
click at [749, 407] on label "True" at bounding box center [737, 385] width 99 height 43
click at [712, 392] on input "True" at bounding box center [705, 386] width 14 height 12
radio input "true"
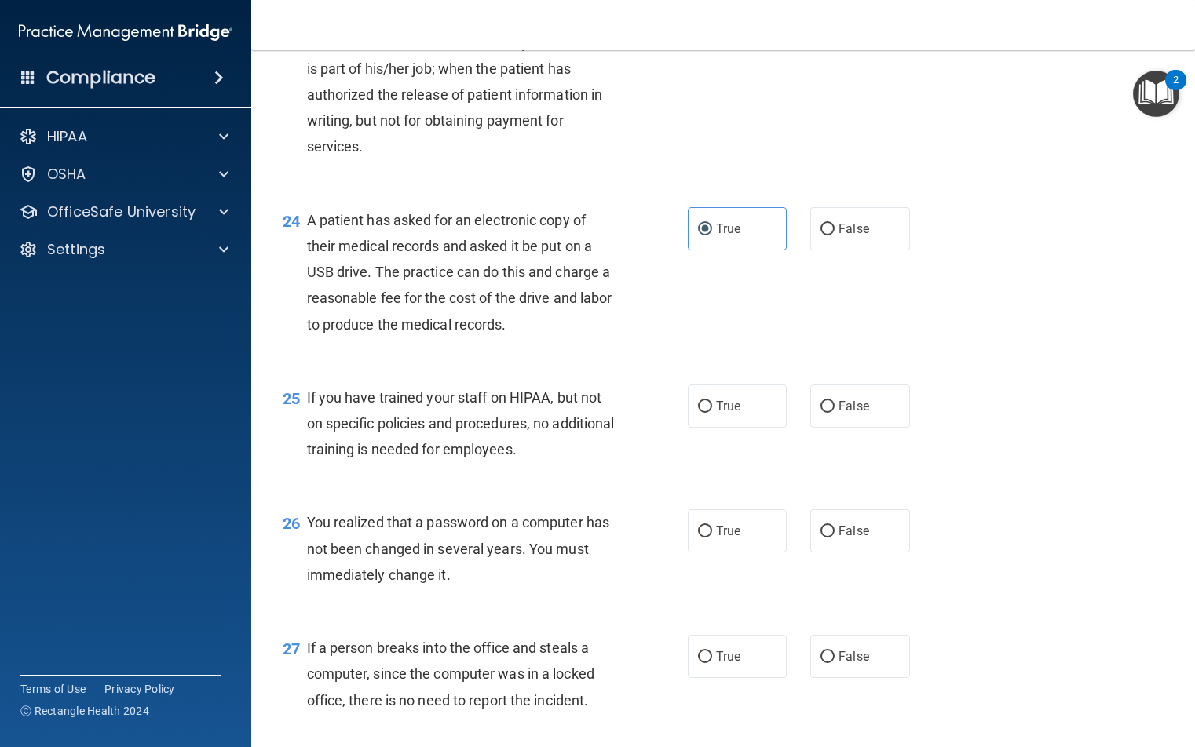
scroll to position [3062, 0]
click at [870, 427] on label "False" at bounding box center [859, 405] width 99 height 43
click at [835, 412] on input "False" at bounding box center [827, 406] width 14 height 12
radio input "true"
click at [731, 538] on span "True" at bounding box center [728, 530] width 24 height 15
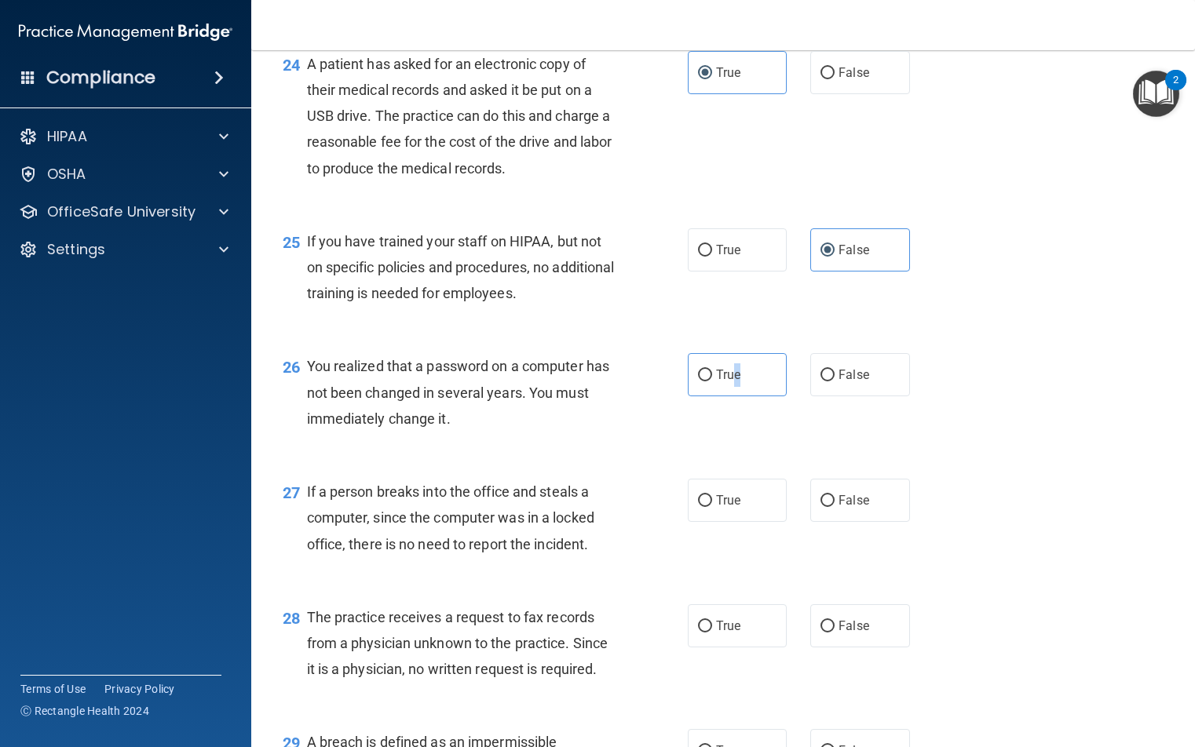
scroll to position [3219, 0]
click at [716, 381] on span "True" at bounding box center [728, 373] width 24 height 15
click at [711, 380] on input "True" at bounding box center [705, 374] width 14 height 12
radio input "true"
click at [843, 506] on span "False" at bounding box center [854, 498] width 31 height 15
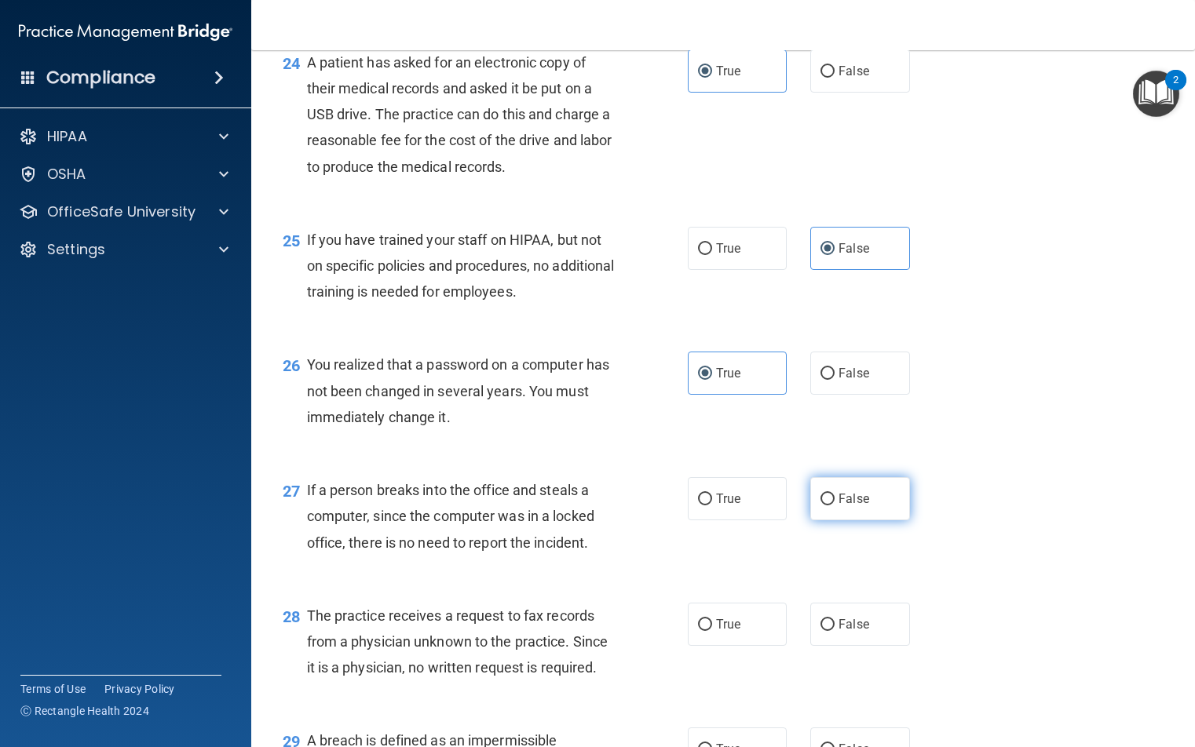
click at [835, 506] on input "False" at bounding box center [827, 500] width 14 height 12
radio input "true"
click at [829, 634] on label "False" at bounding box center [859, 624] width 99 height 43
click at [829, 631] on input "False" at bounding box center [827, 625] width 14 height 12
radio input "true"
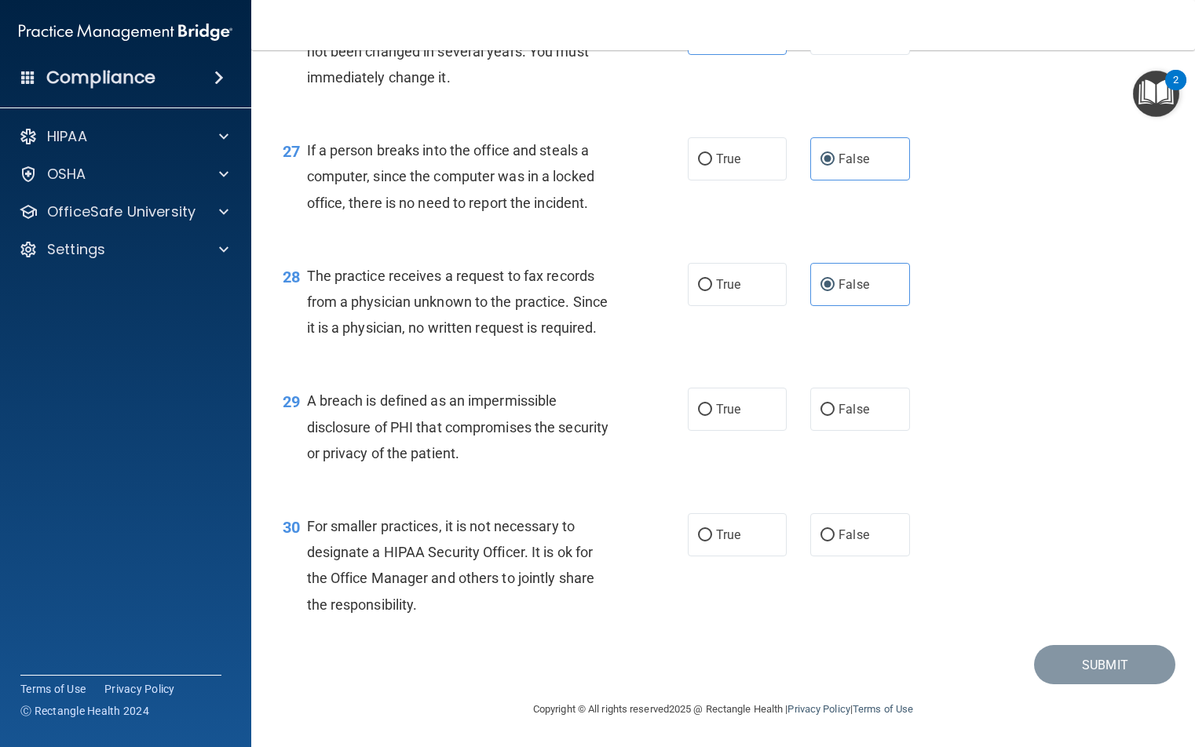
scroll to position [3586, 0]
click at [740, 415] on label "True" at bounding box center [737, 409] width 99 height 43
click at [712, 415] on input "True" at bounding box center [705, 410] width 14 height 12
radio input "true"
click at [855, 549] on label "False" at bounding box center [859, 534] width 99 height 43
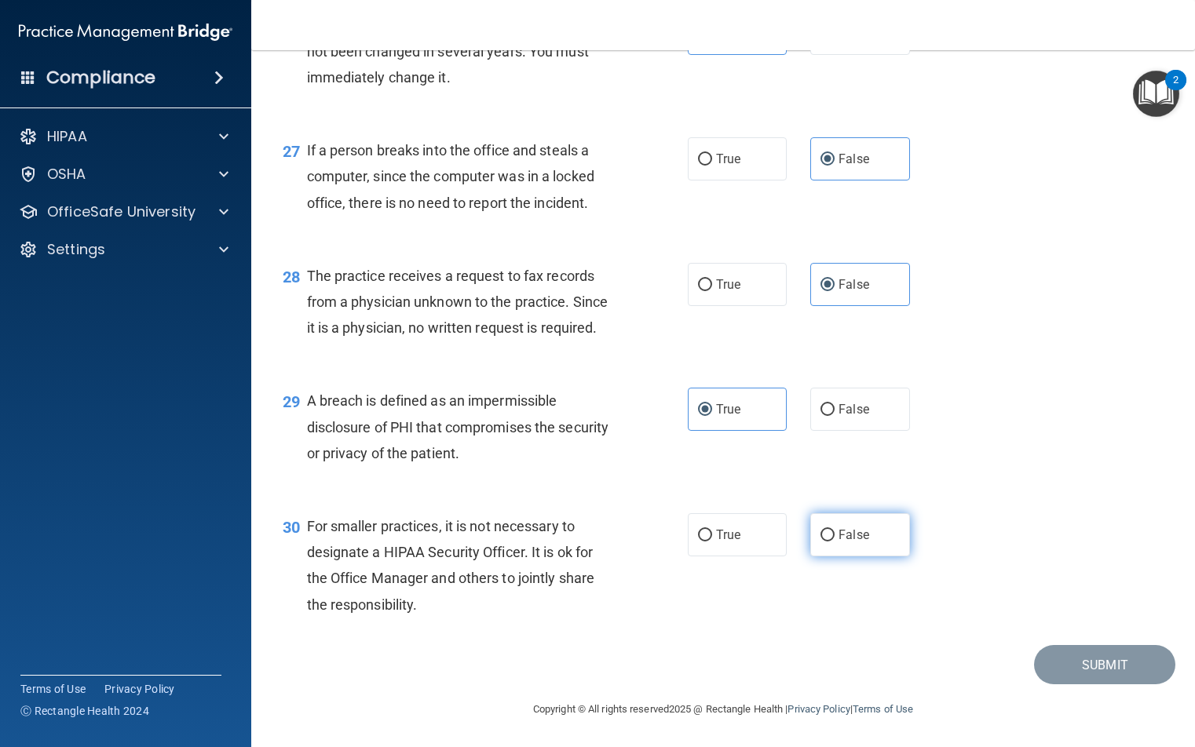
click at [835, 542] on input "False" at bounding box center [827, 536] width 14 height 12
radio input "true"
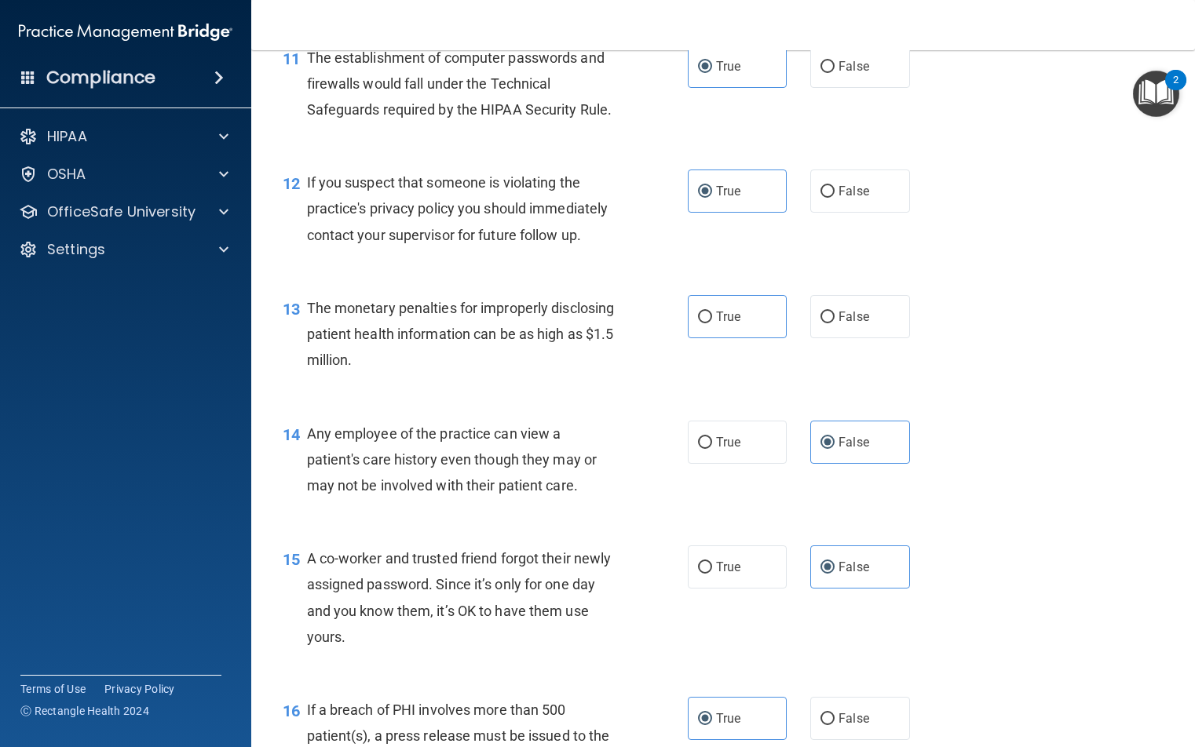
scroll to position [1413, 0]
click at [715, 337] on label "True" at bounding box center [737, 315] width 99 height 43
click at [712, 322] on input "True" at bounding box center [705, 316] width 14 height 12
radio input "true"
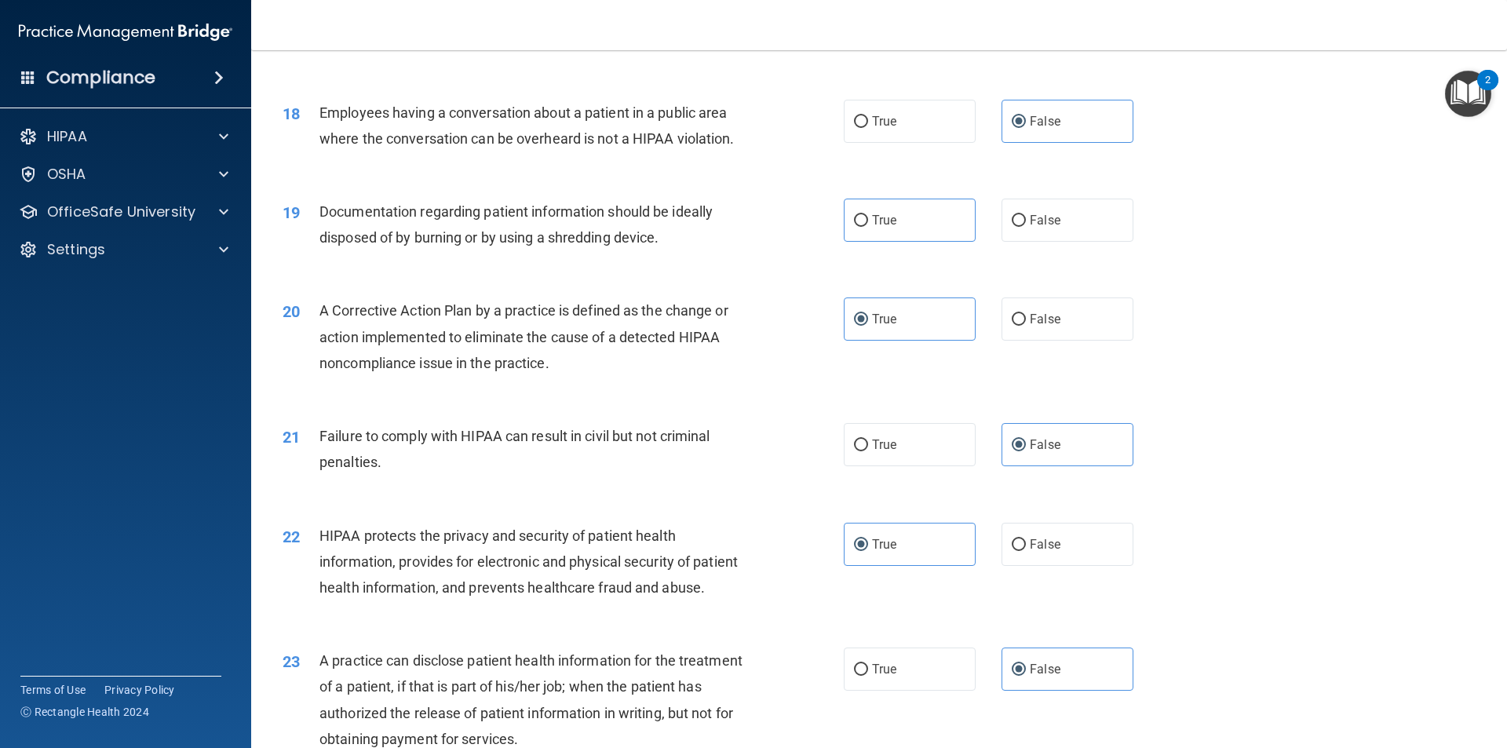
scroll to position [1790, 0]
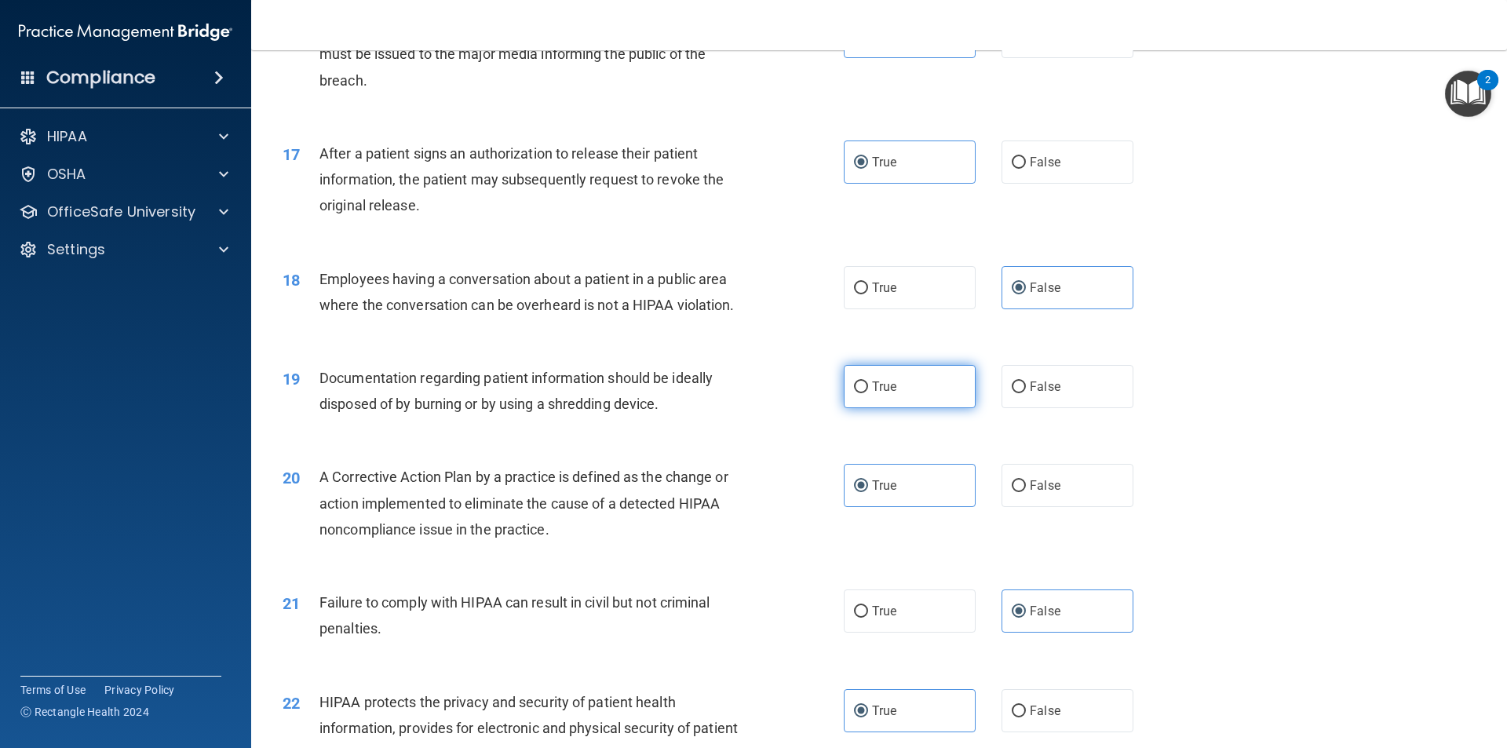
click at [870, 408] on label "True" at bounding box center [910, 386] width 132 height 43
click at [868, 393] on input "True" at bounding box center [861, 388] width 14 height 12
radio input "true"
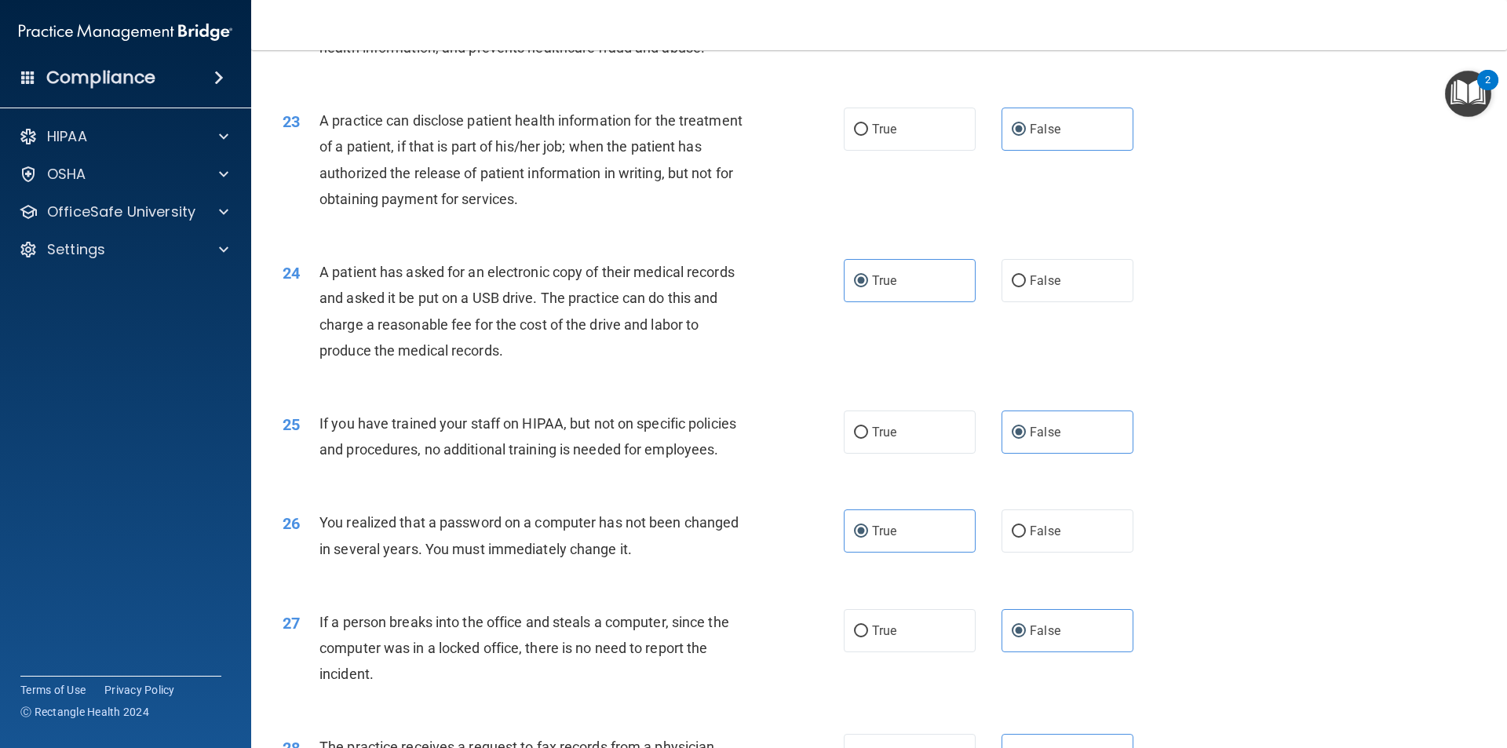
scroll to position [2968, 0]
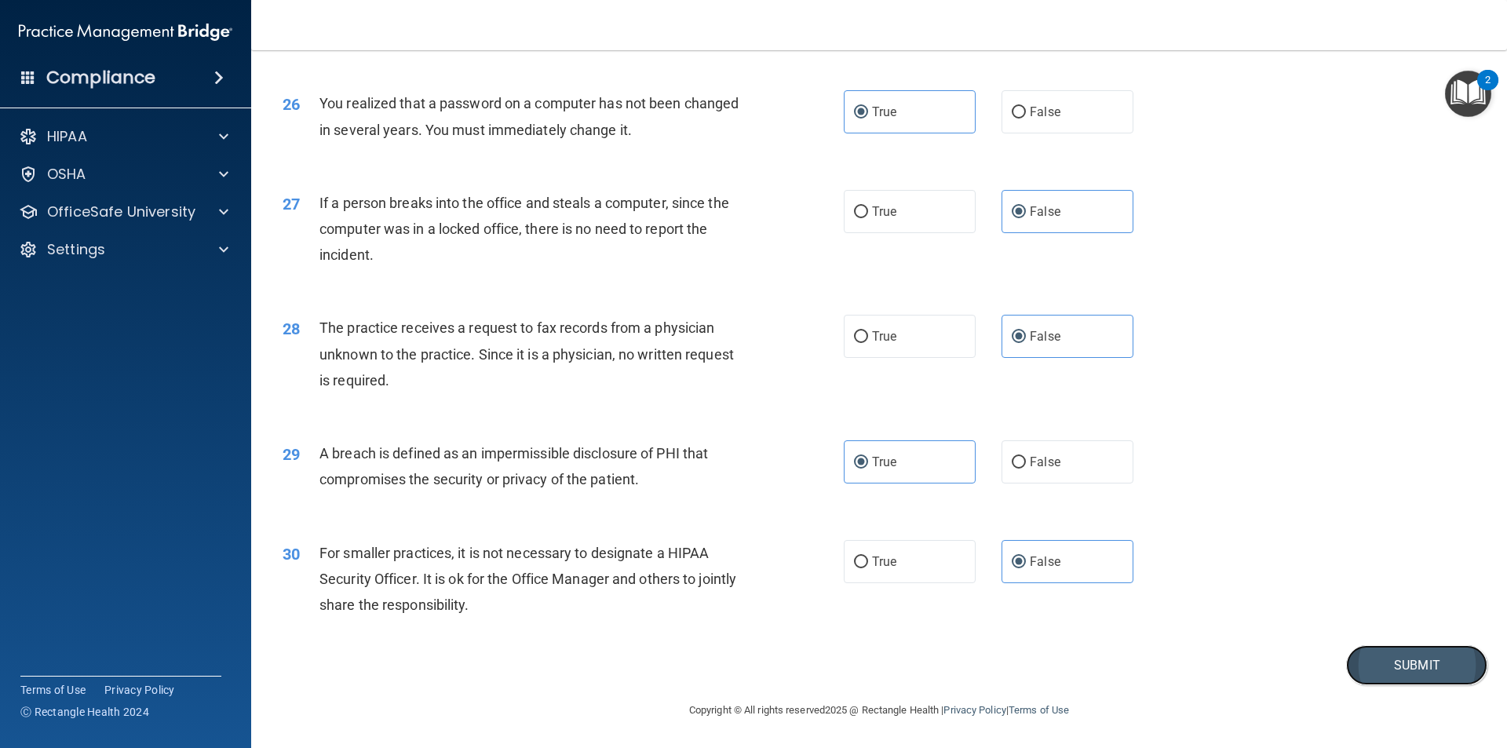
click at [870, 658] on button "Submit" at bounding box center [1417, 665] width 141 height 40
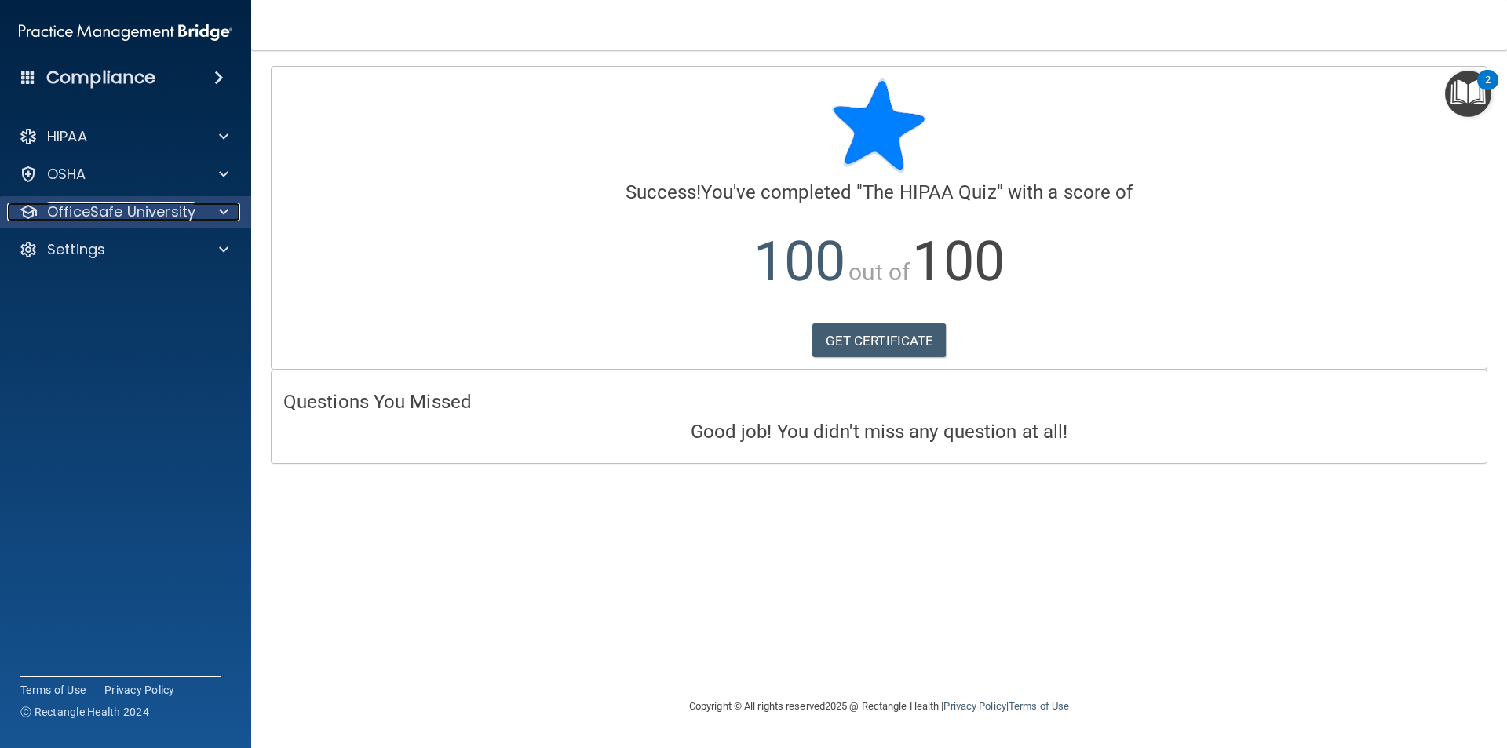
click at [221, 209] on span at bounding box center [223, 212] width 9 height 19
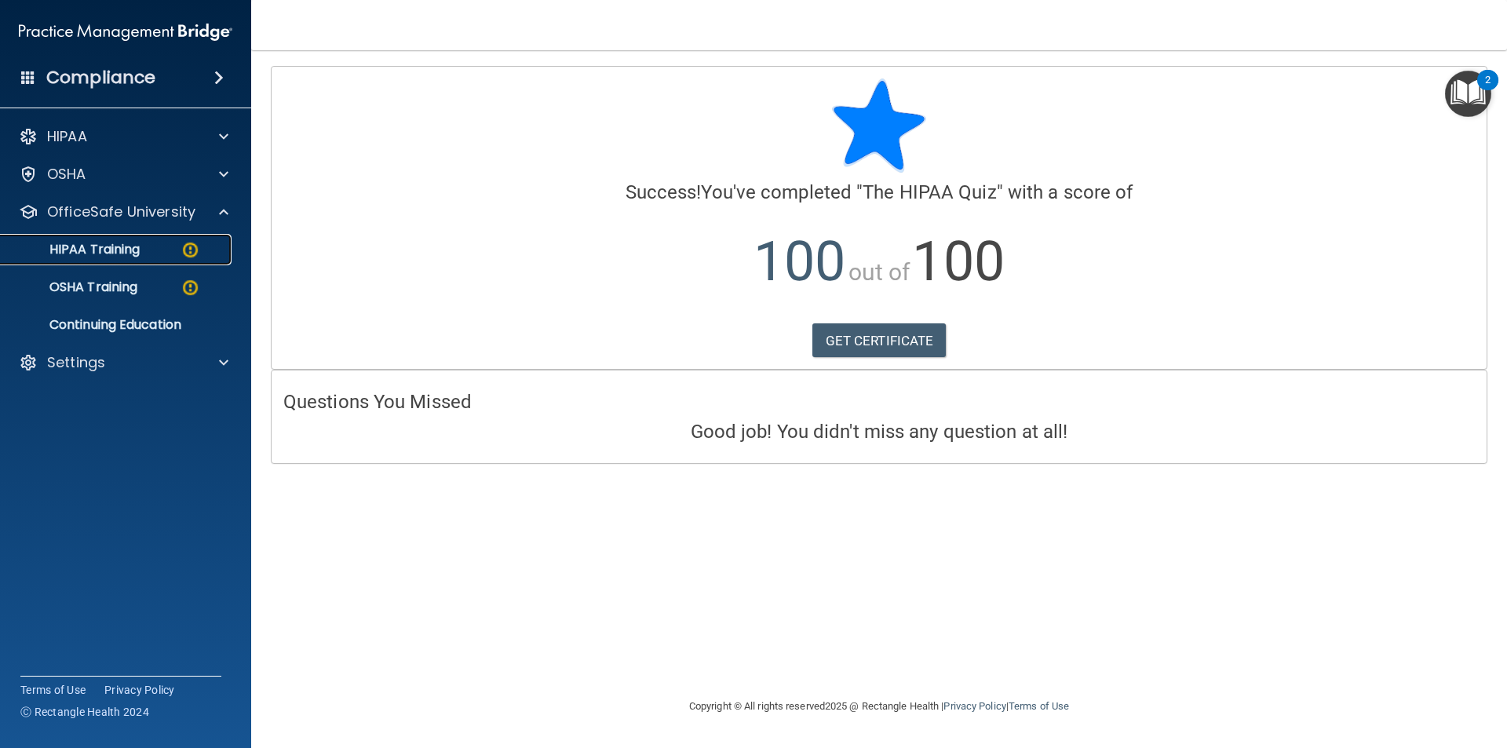
click at [119, 253] on p "HIPAA Training" at bounding box center [75, 250] width 130 height 16
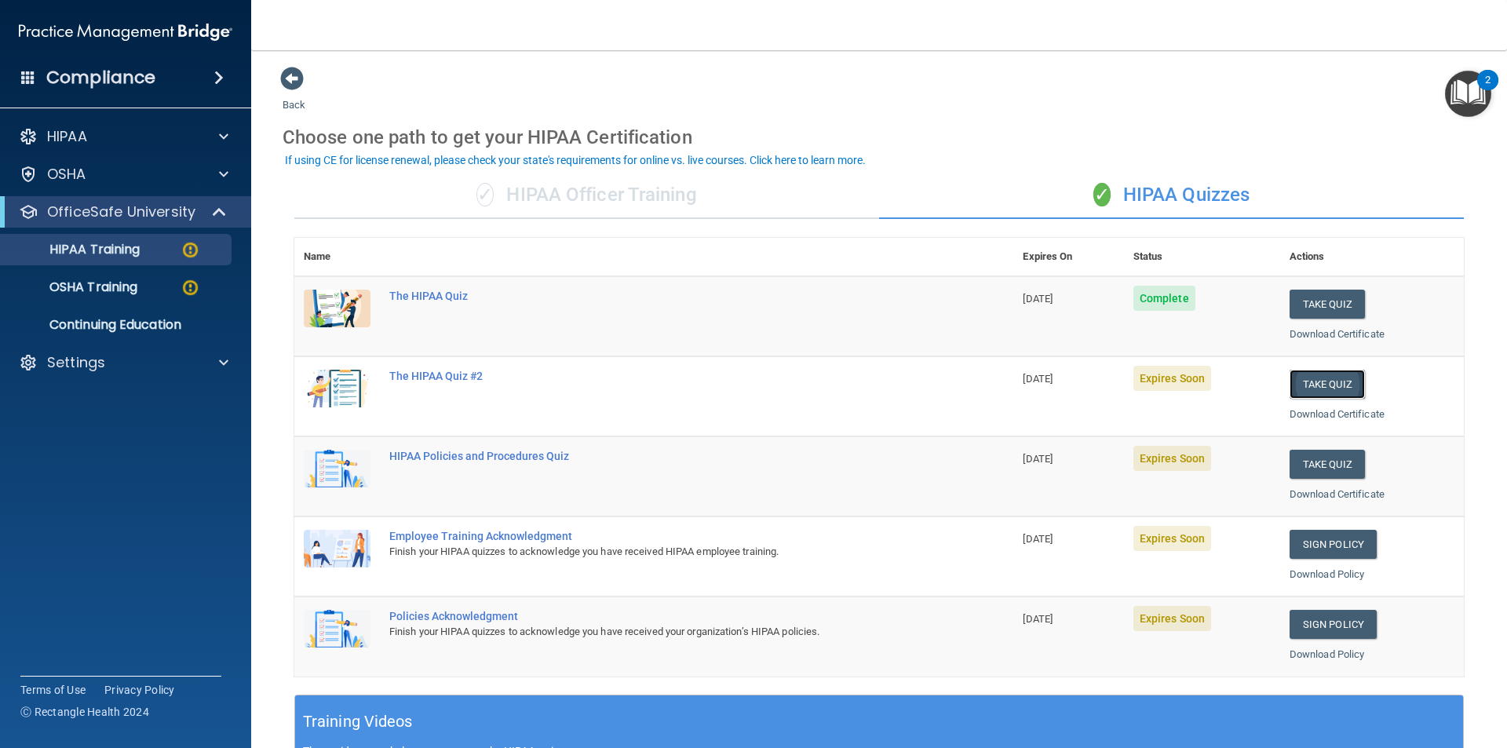
click at [870, 381] on button "Take Quiz" at bounding box center [1327, 384] width 75 height 29
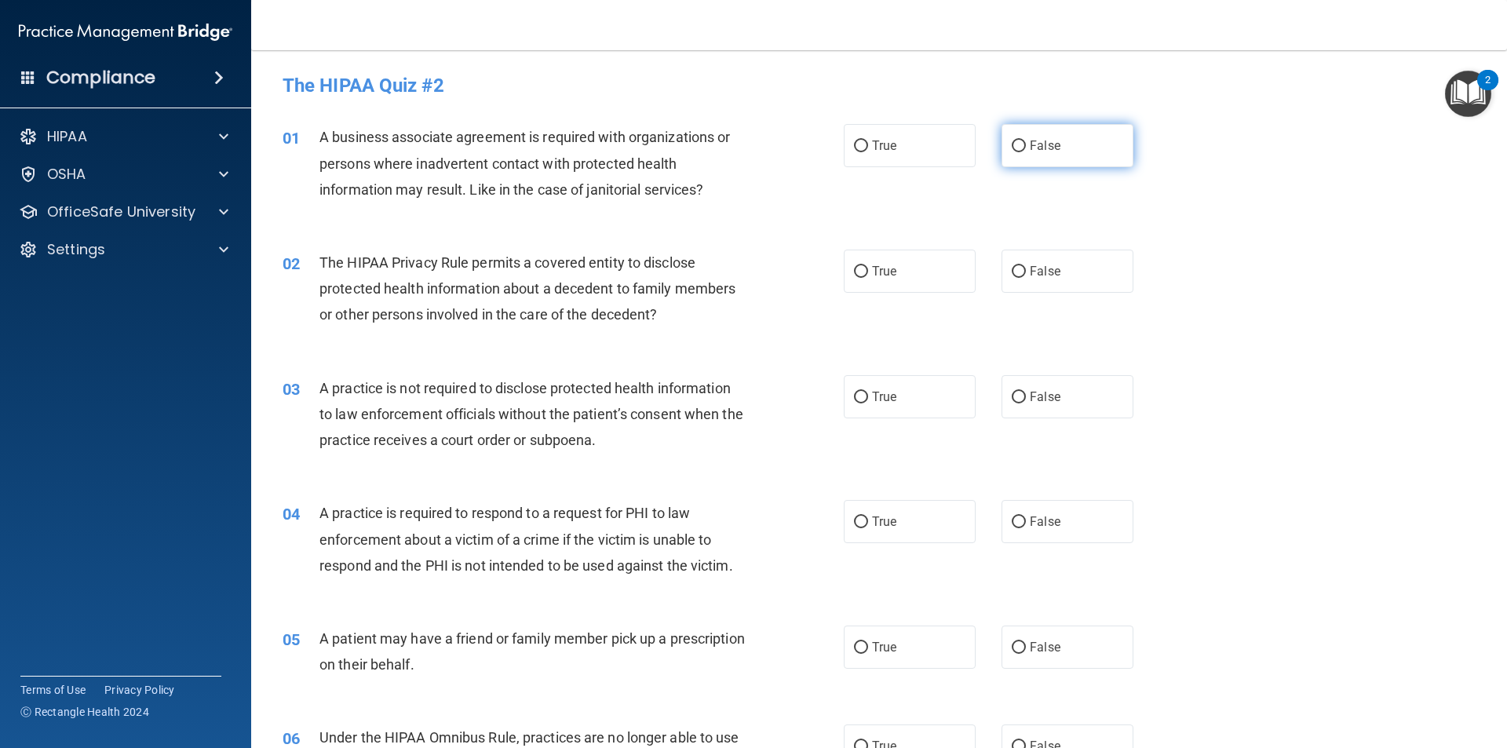
click at [870, 135] on label "False" at bounding box center [1068, 145] width 132 height 43
click at [870, 141] on input "False" at bounding box center [1019, 147] width 14 height 12
radio input "true"
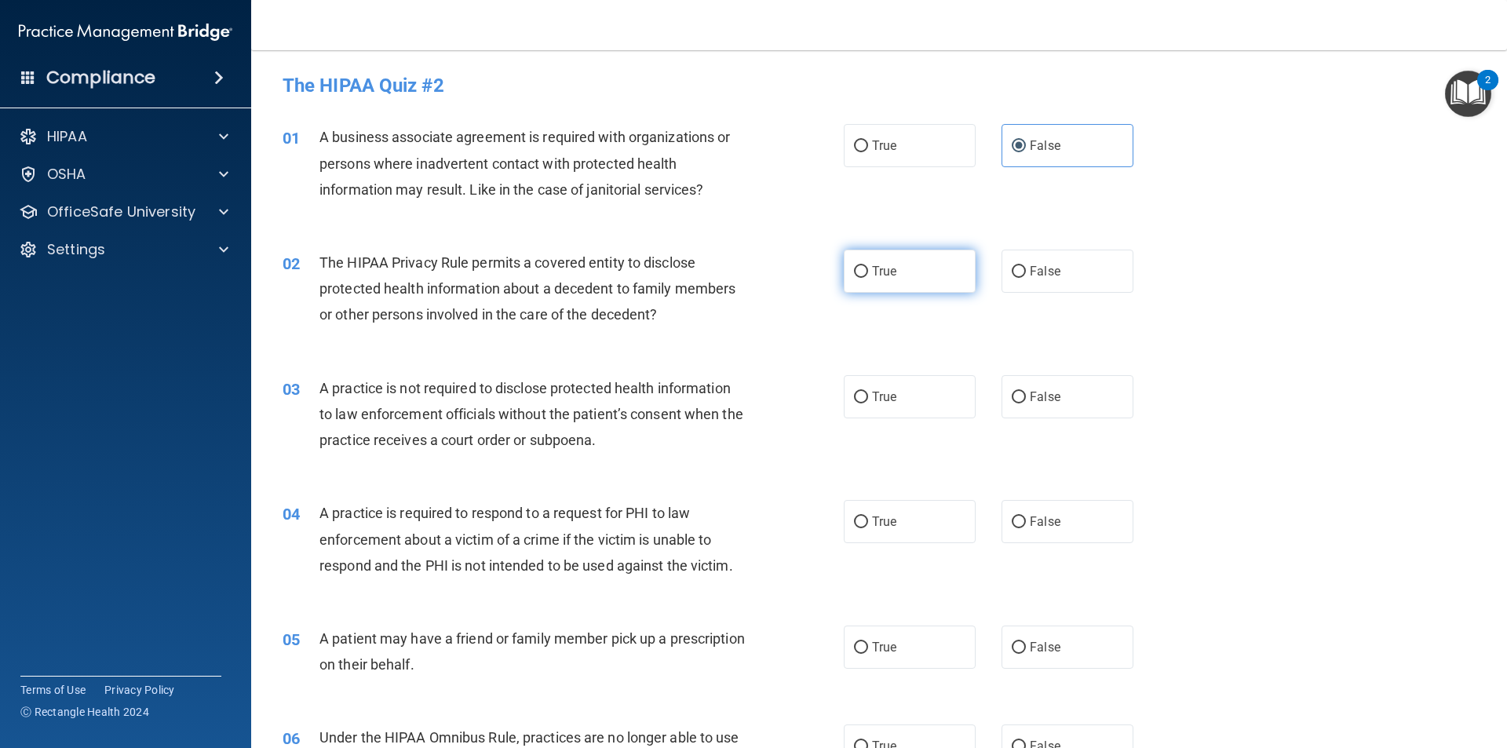
click at [870, 278] on label "True" at bounding box center [910, 271] width 132 height 43
click at [868, 278] on input "True" at bounding box center [861, 272] width 14 height 12
radio input "true"
click at [870, 400] on label "False" at bounding box center [1068, 396] width 132 height 43
click at [870, 400] on input "False" at bounding box center [1019, 398] width 14 height 12
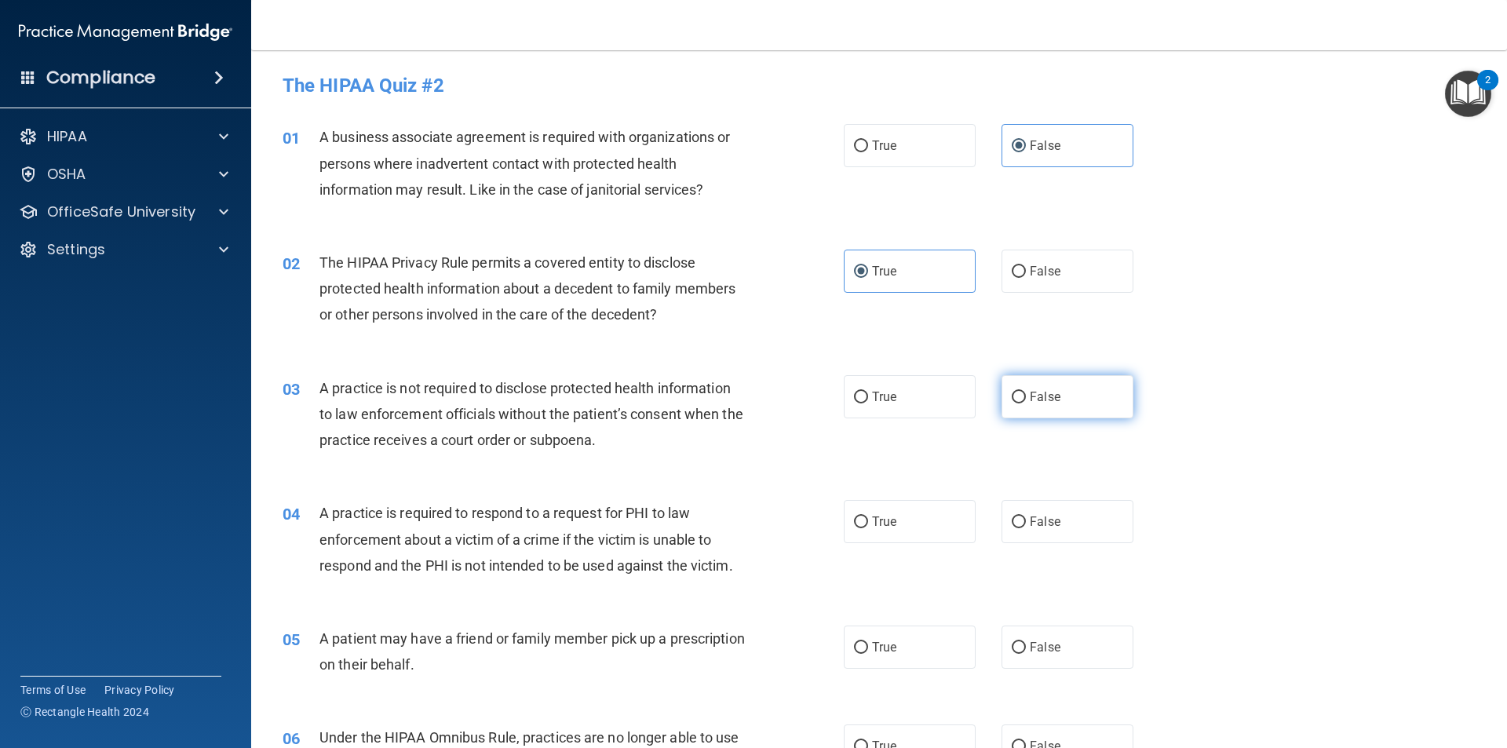
radio input "true"
click at [870, 526] on label "True" at bounding box center [910, 521] width 132 height 43
click at [868, 526] on input "True" at bounding box center [861, 523] width 14 height 12
radio input "true"
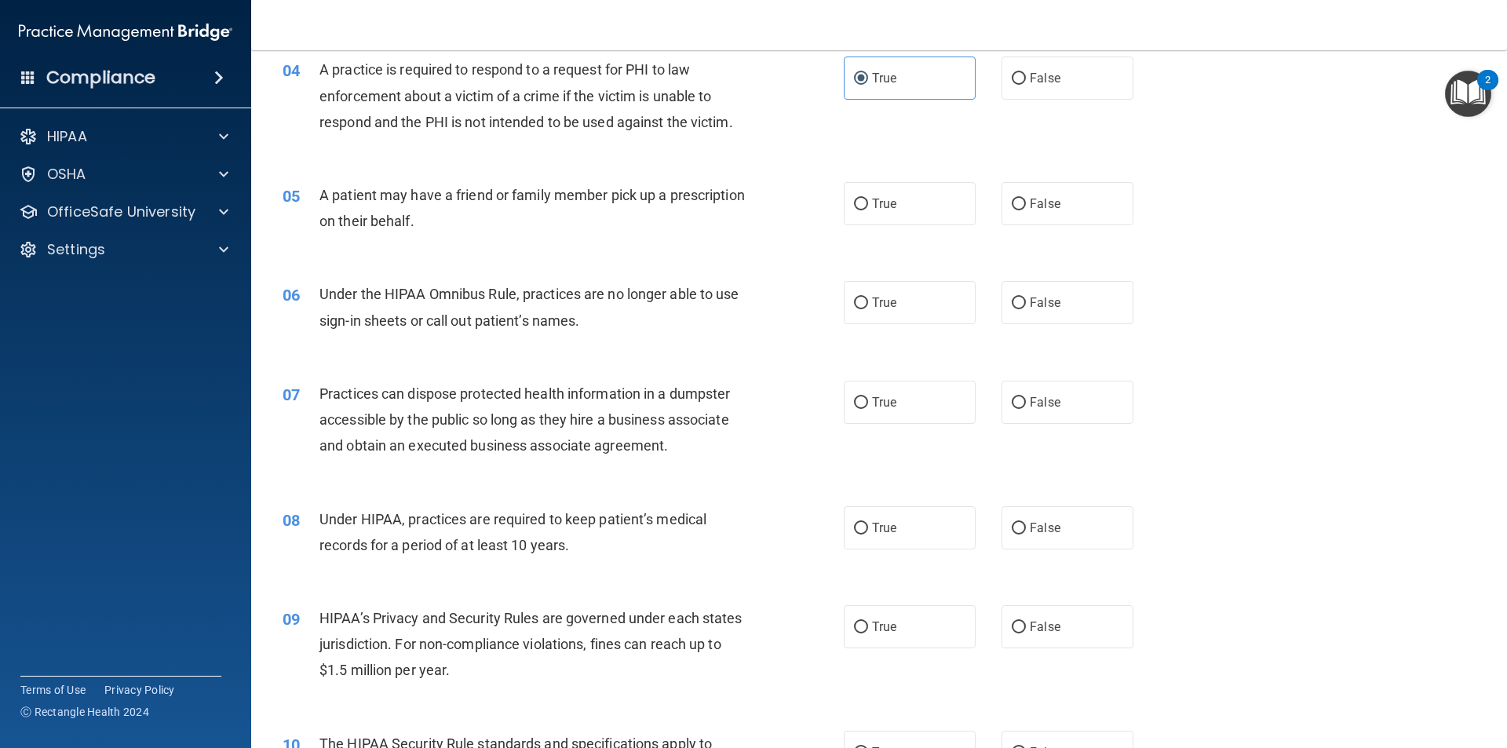
scroll to position [471, 0]
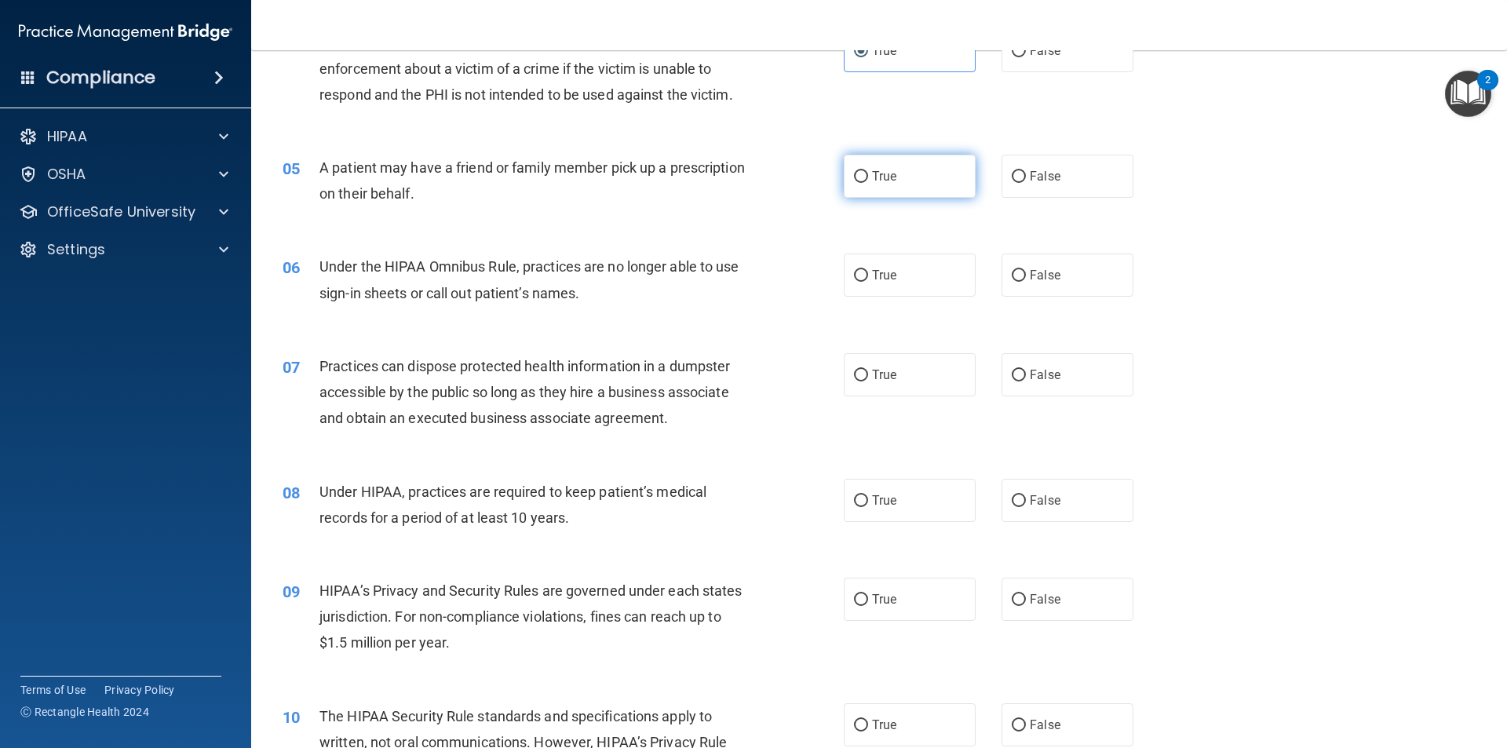
click at [853, 192] on label "True" at bounding box center [910, 176] width 132 height 43
click at [854, 183] on input "True" at bounding box center [861, 177] width 14 height 12
radio input "true"
click at [870, 294] on label "False" at bounding box center [1068, 275] width 132 height 43
click at [870, 282] on input "False" at bounding box center [1019, 276] width 14 height 12
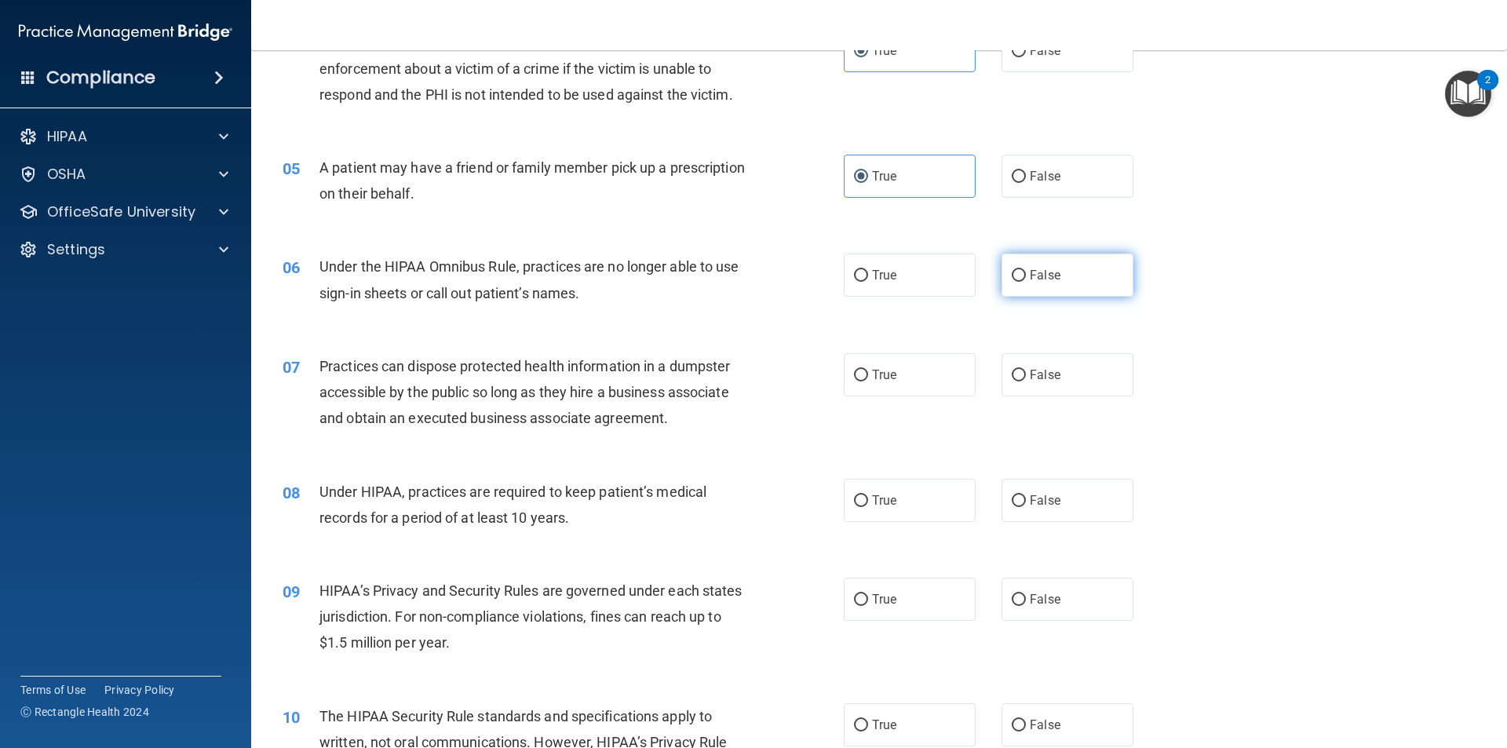
radio input "true"
click at [870, 390] on label "False" at bounding box center [1068, 374] width 132 height 43
click at [870, 382] on input "False" at bounding box center [1019, 376] width 14 height 12
radio input "true"
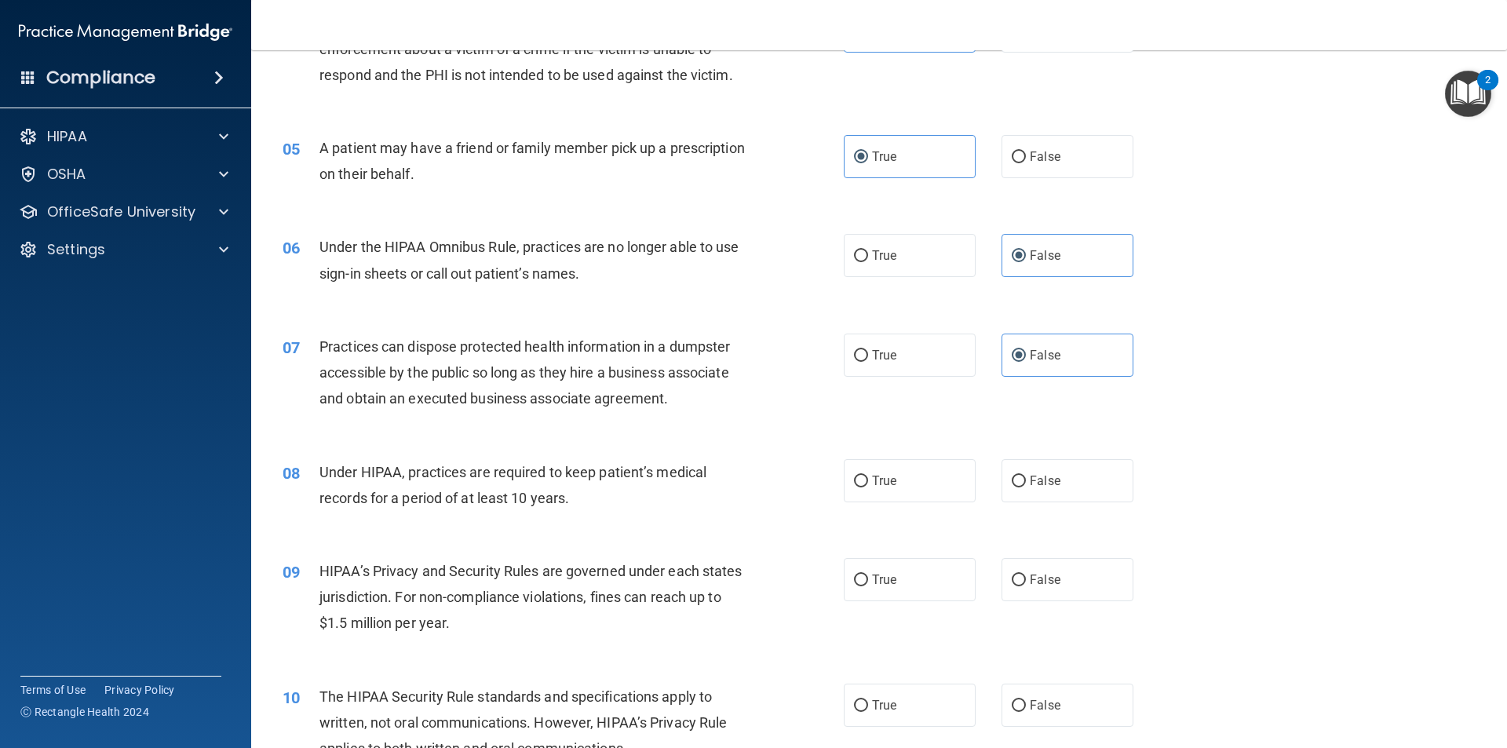
scroll to position [550, 0]
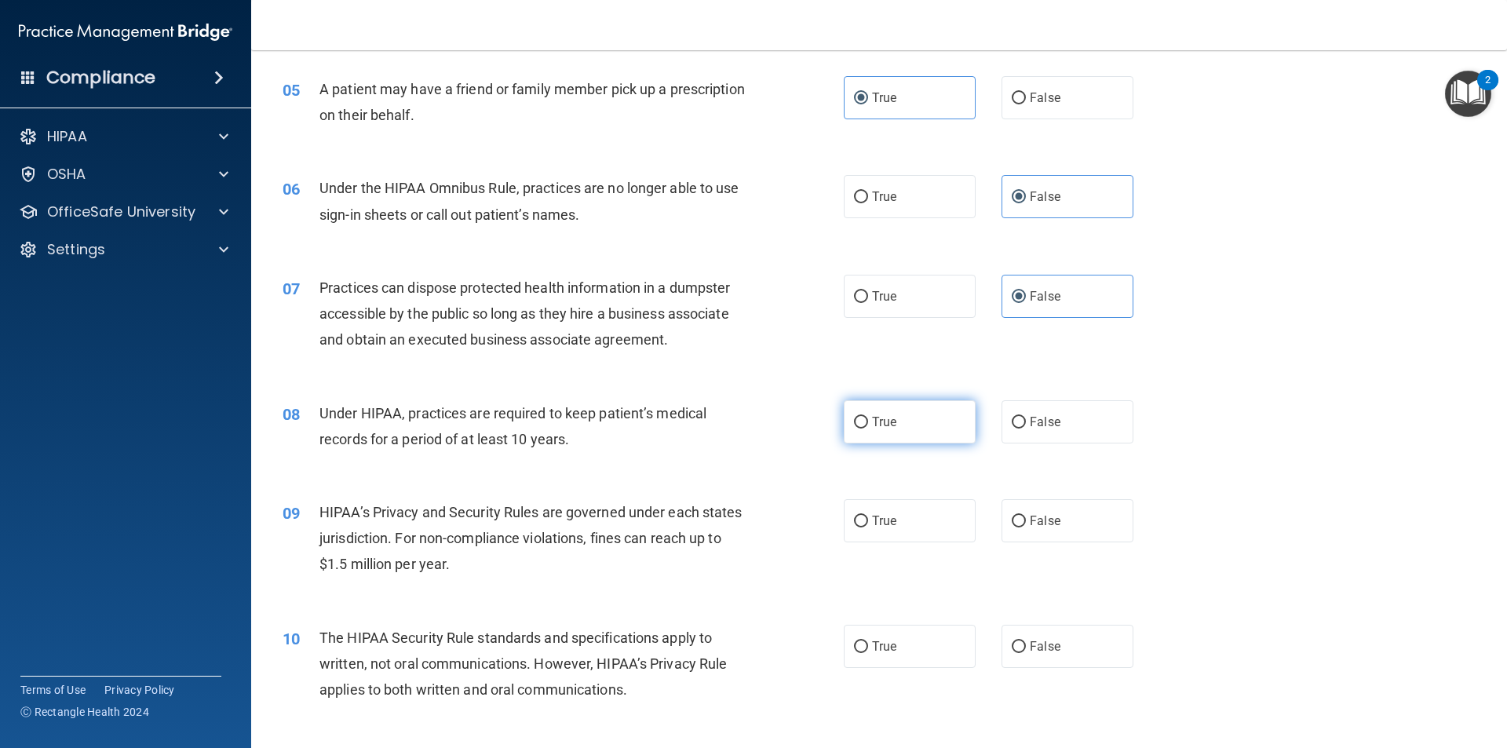
click at [870, 436] on label "True" at bounding box center [910, 421] width 132 height 43
click at [868, 429] on input "True" at bounding box center [861, 423] width 14 height 12
radio input "true"
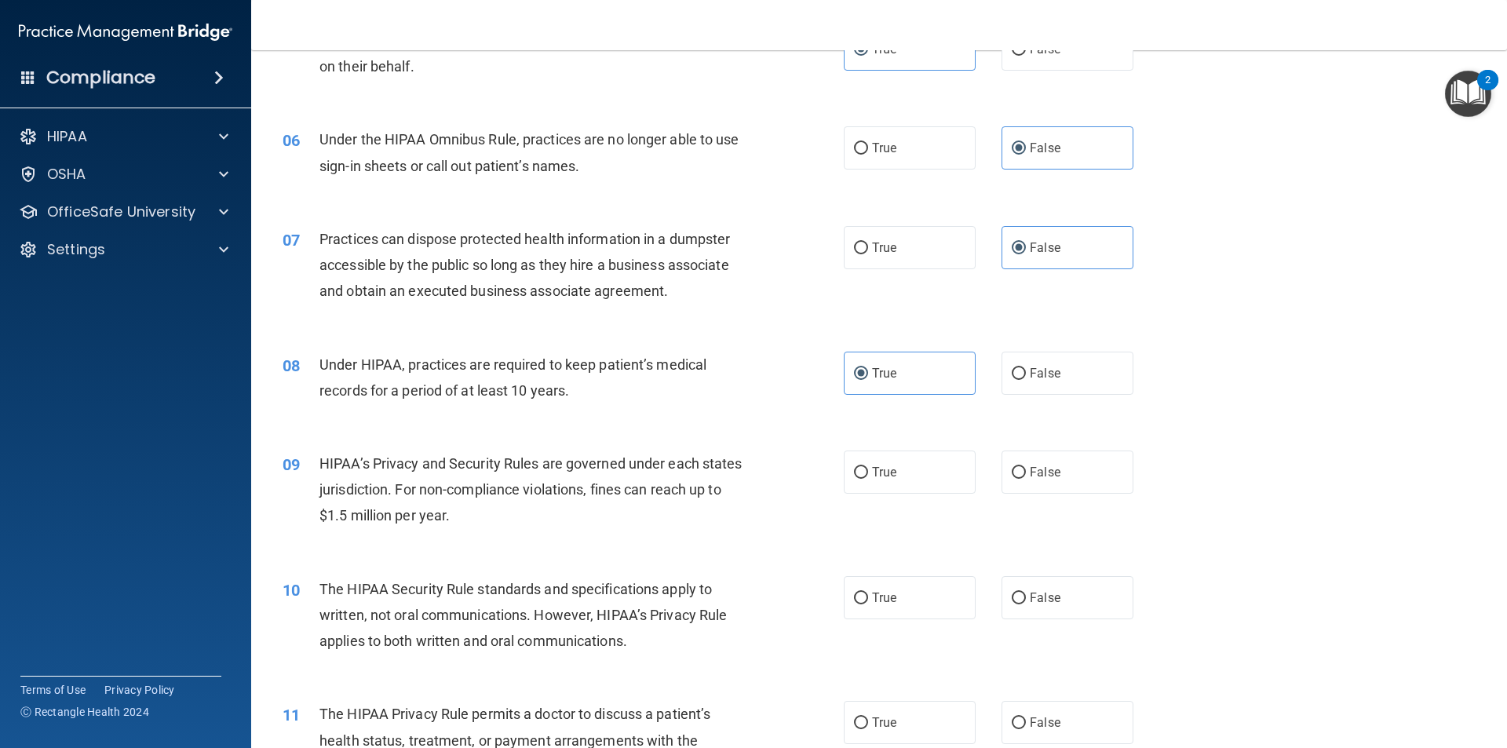
scroll to position [707, 0]
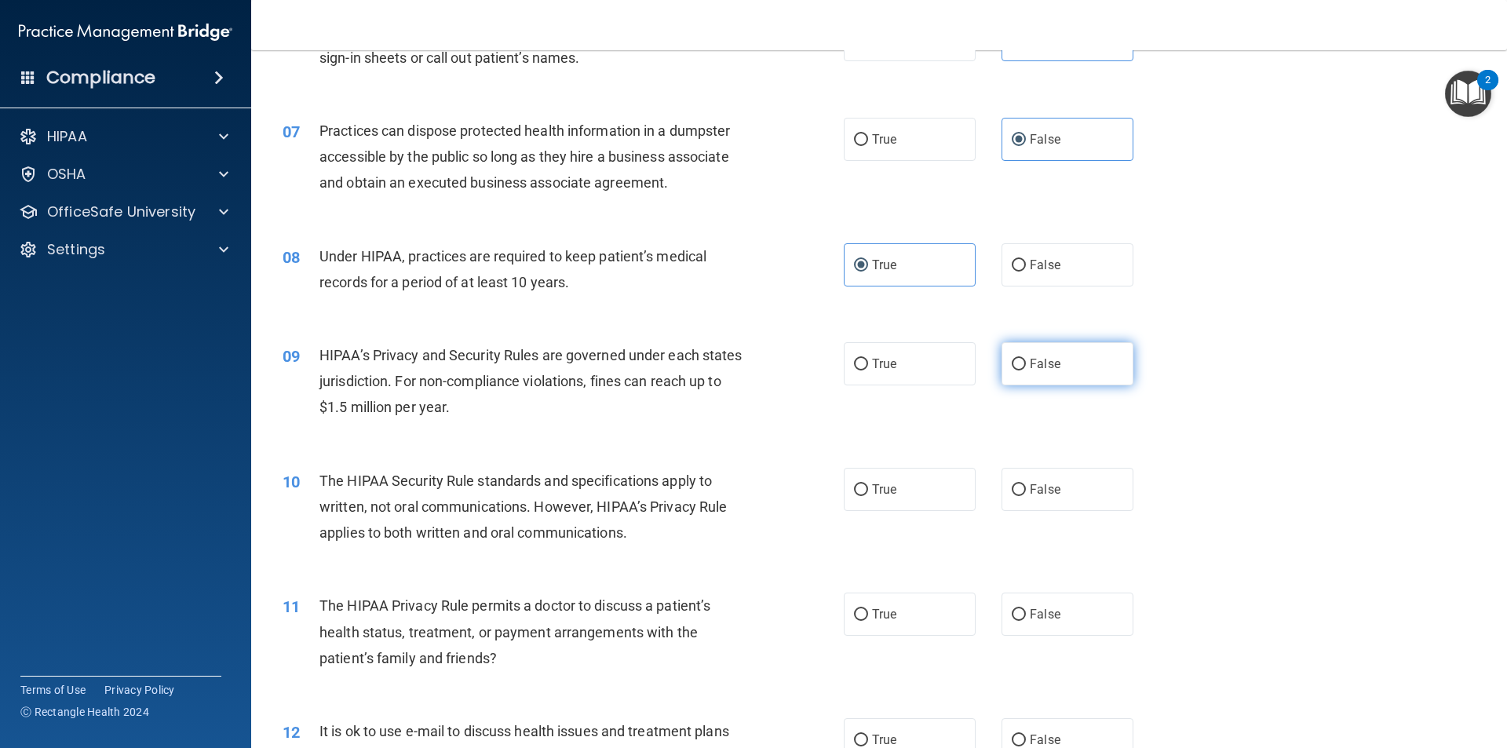
click at [870, 367] on span "False" at bounding box center [1045, 363] width 31 height 15
click at [870, 367] on input "False" at bounding box center [1019, 365] width 14 height 12
radio input "true"
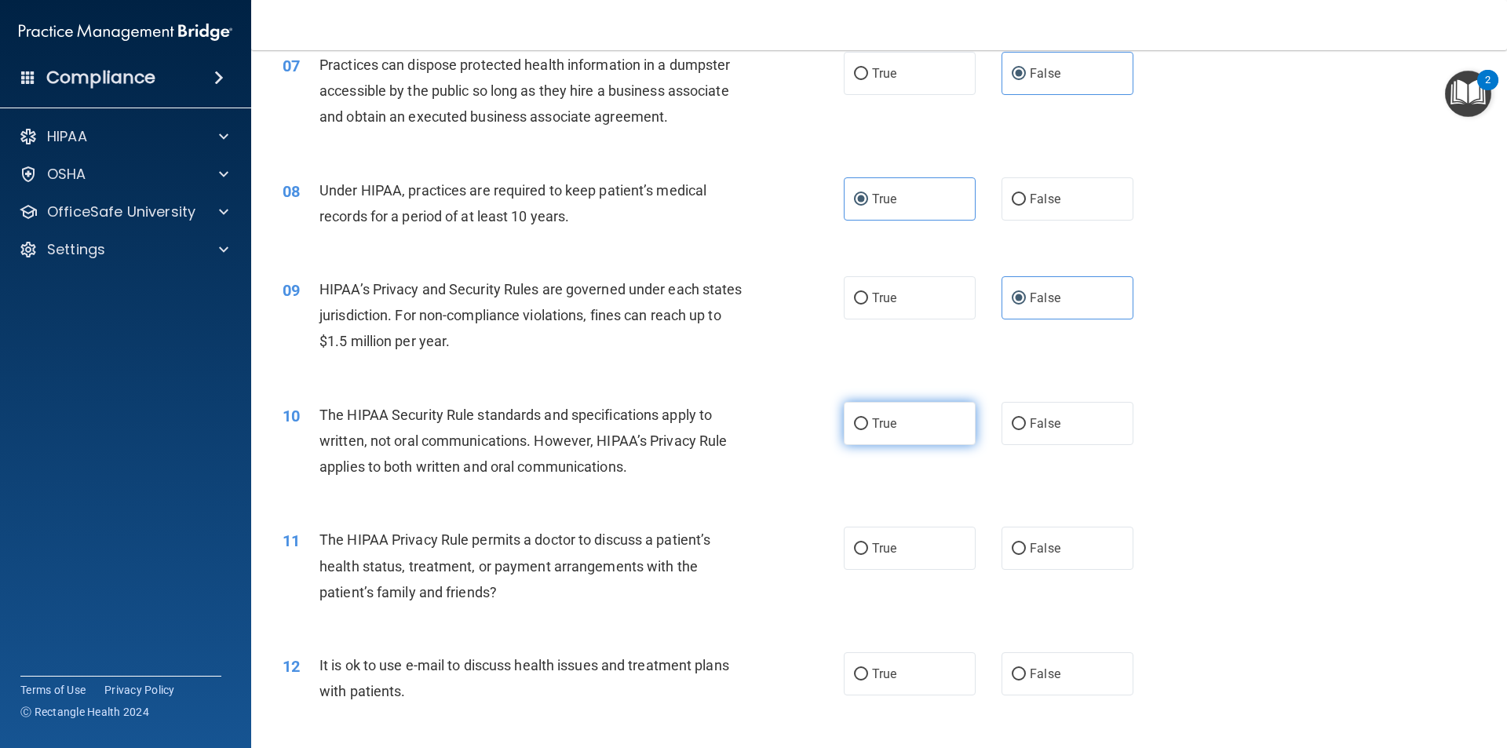
scroll to position [864, 0]
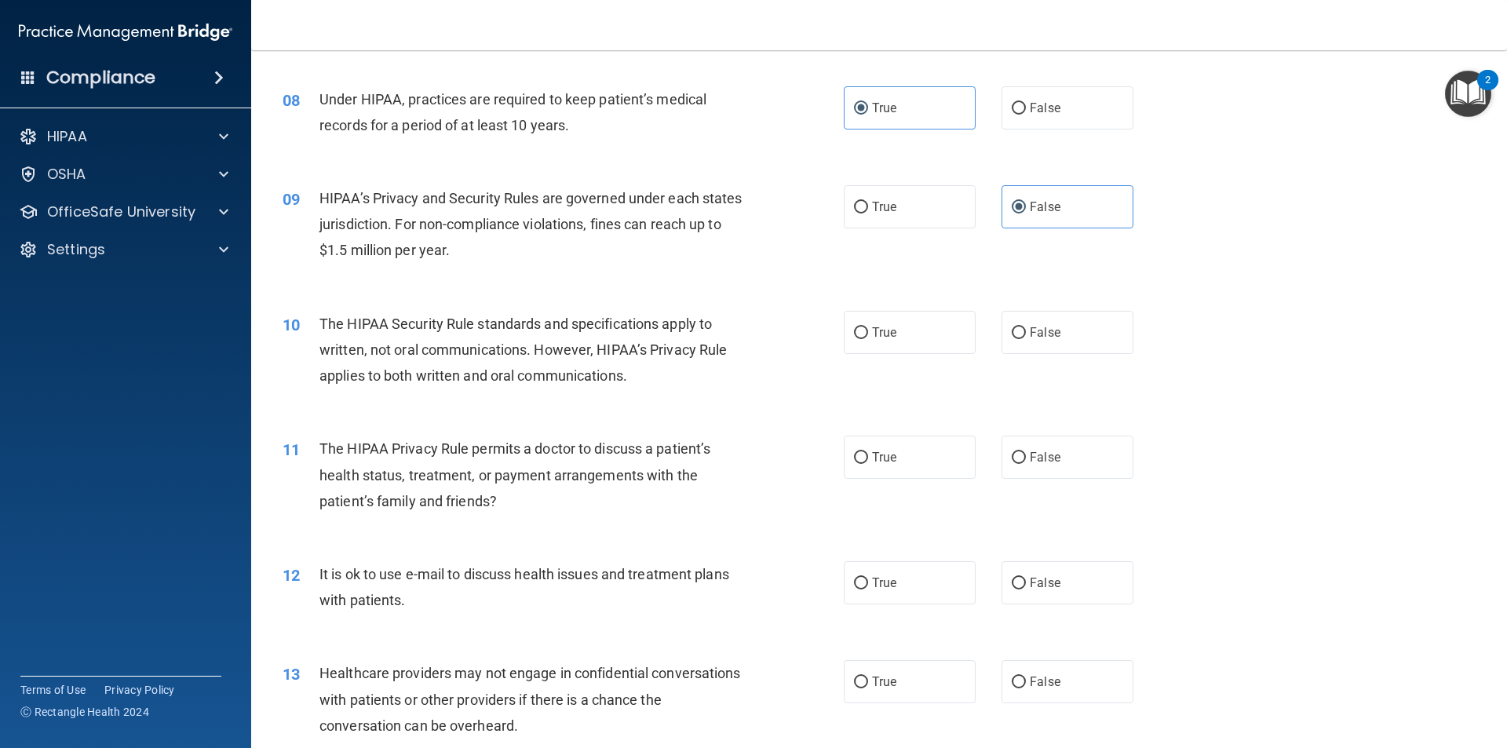
click at [870, 352] on label "True" at bounding box center [910, 332] width 132 height 43
click at [868, 339] on input "True" at bounding box center [861, 333] width 14 height 12
radio input "true"
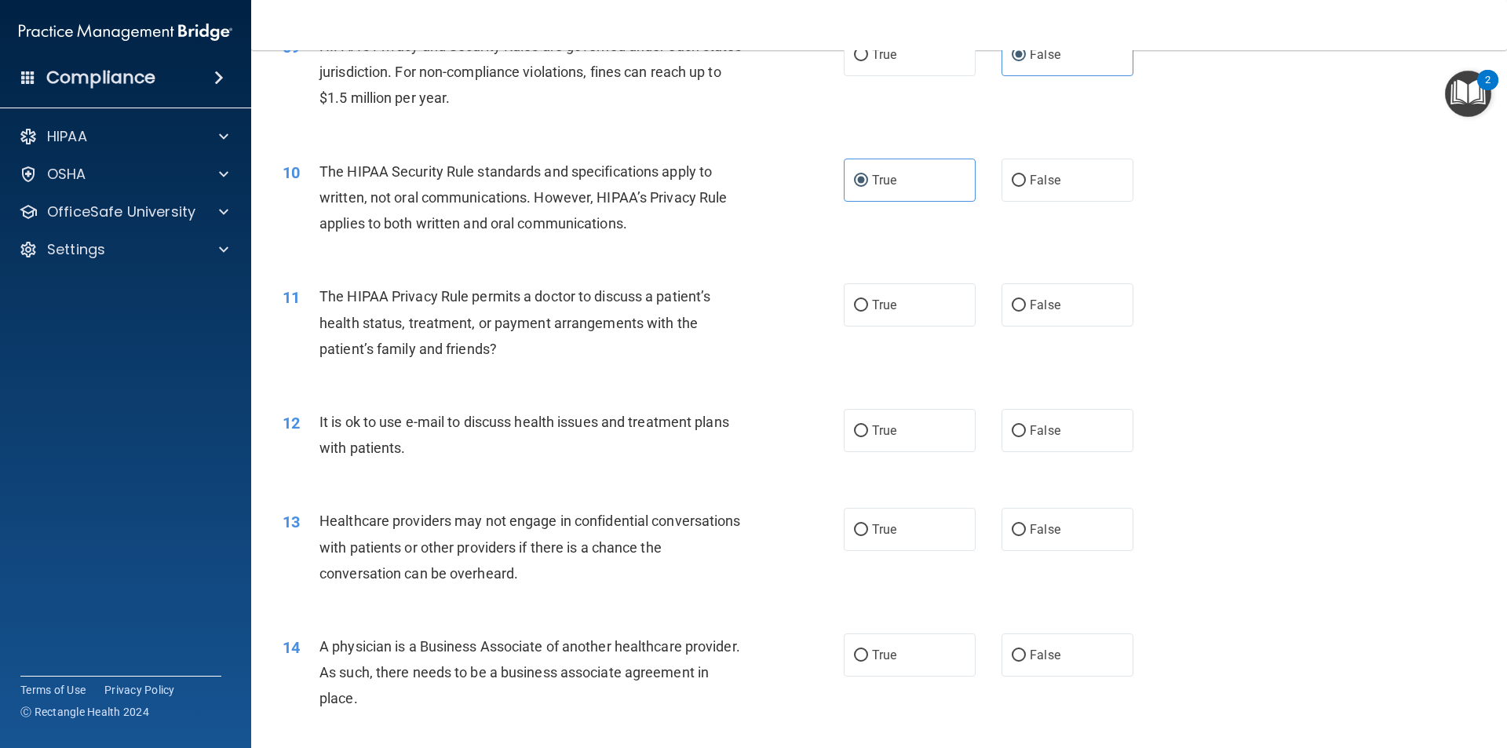
scroll to position [1021, 0]
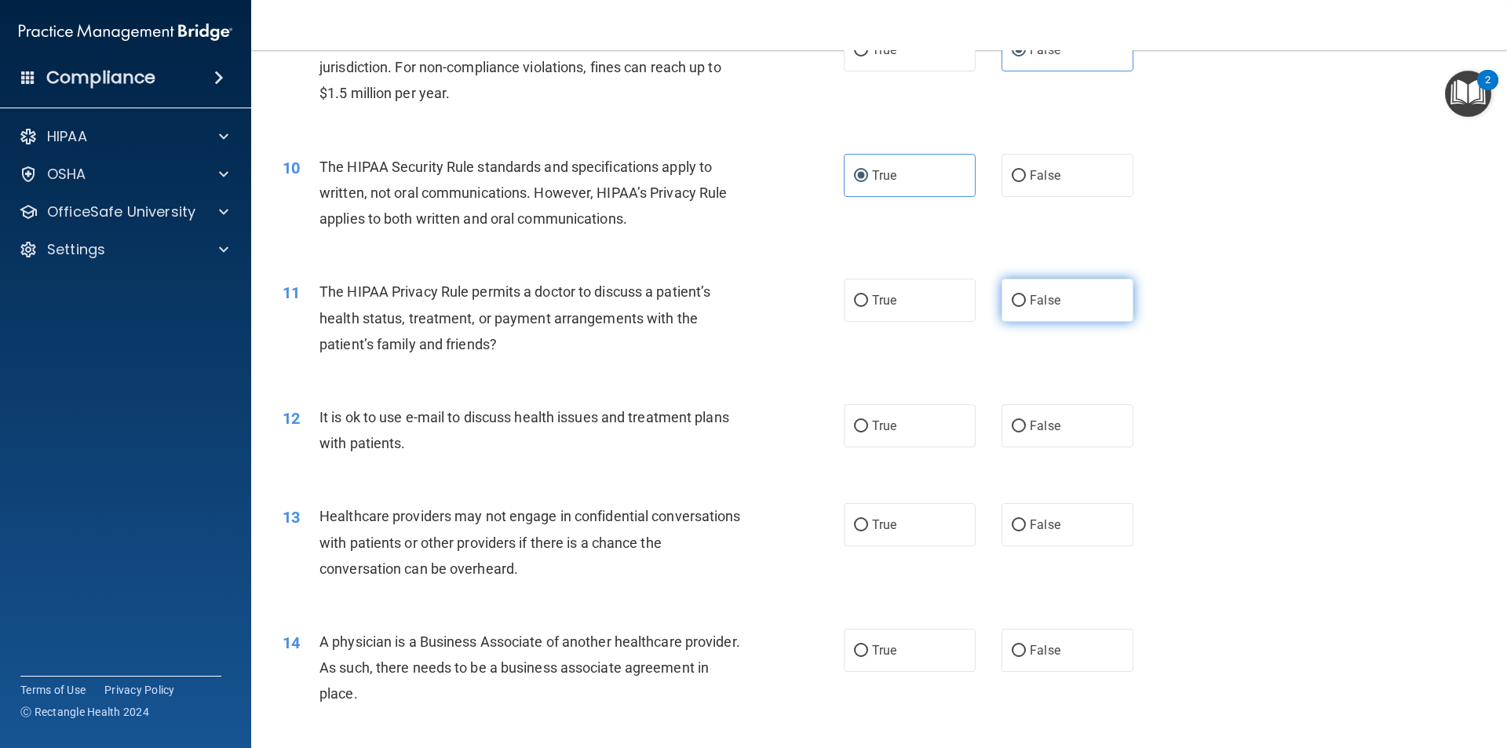
click at [870, 301] on label "False" at bounding box center [1068, 300] width 132 height 43
click at [870, 301] on input "False" at bounding box center [1019, 301] width 14 height 12
radio input "true"
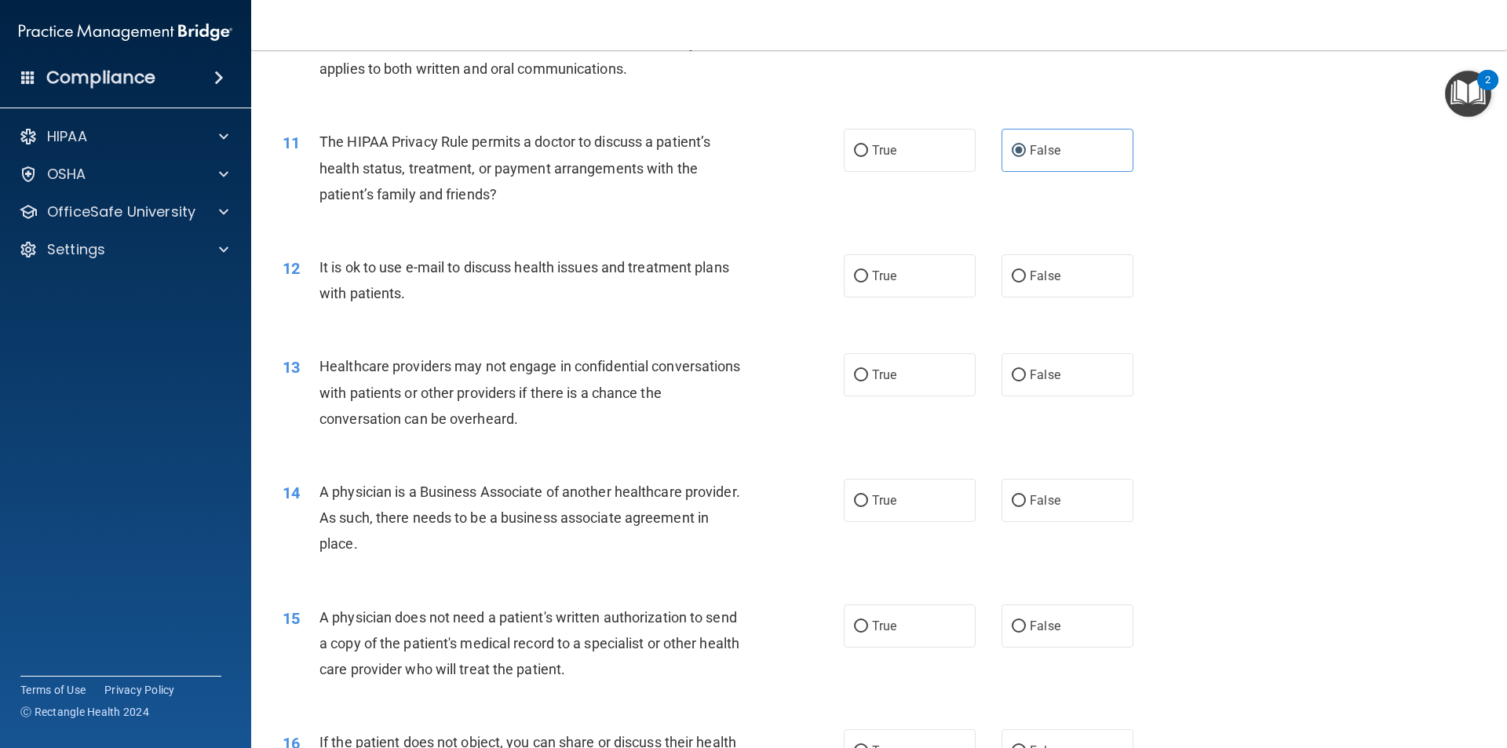
scroll to position [1178, 0]
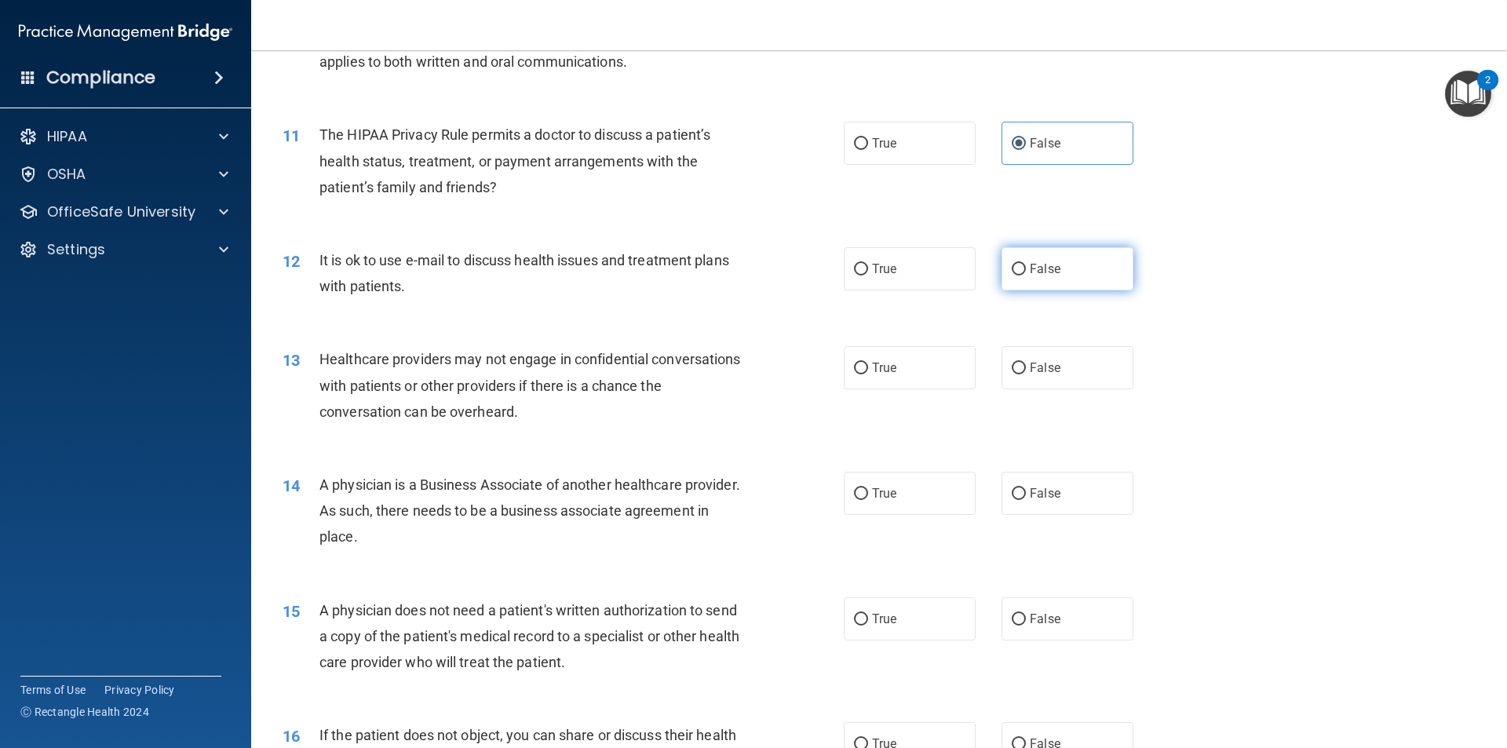
click at [870, 287] on label "False" at bounding box center [1068, 268] width 132 height 43
click at [870, 276] on input "False" at bounding box center [1019, 270] width 14 height 12
radio input "true"
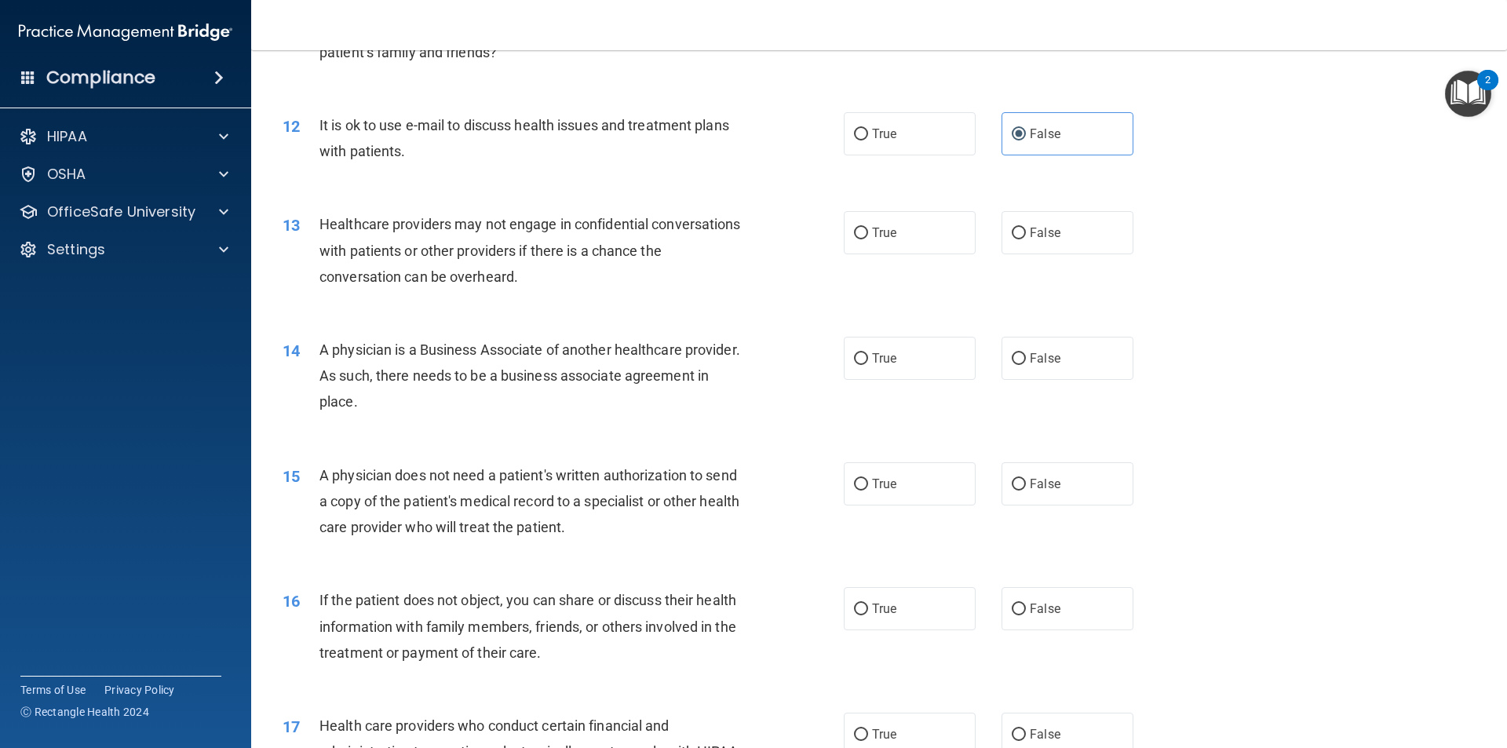
scroll to position [1335, 0]
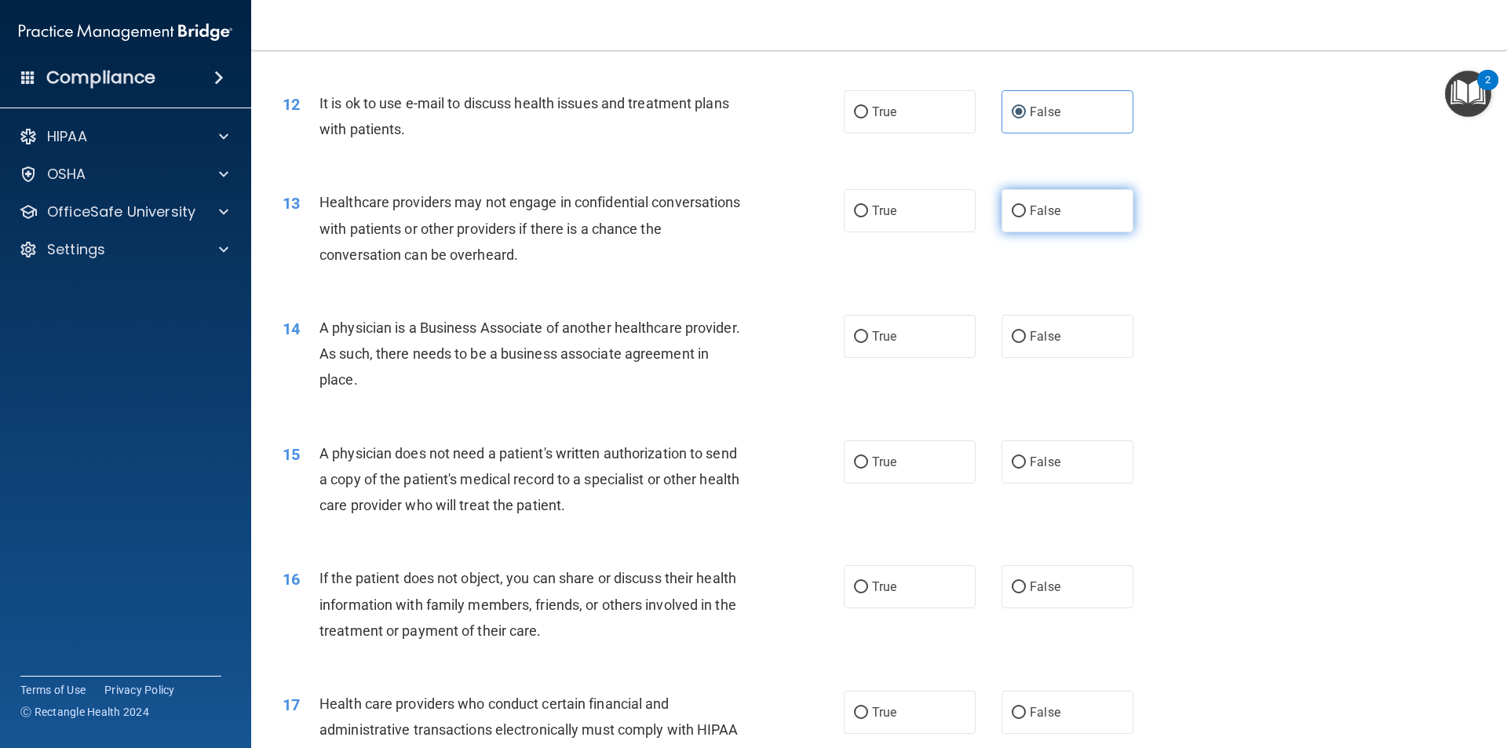
click at [870, 221] on label "False" at bounding box center [1068, 210] width 132 height 43
click at [870, 217] on input "False" at bounding box center [1019, 212] width 14 height 12
radio input "true"
click at [870, 353] on label "False" at bounding box center [1068, 336] width 132 height 43
click at [870, 343] on input "False" at bounding box center [1019, 337] width 14 height 12
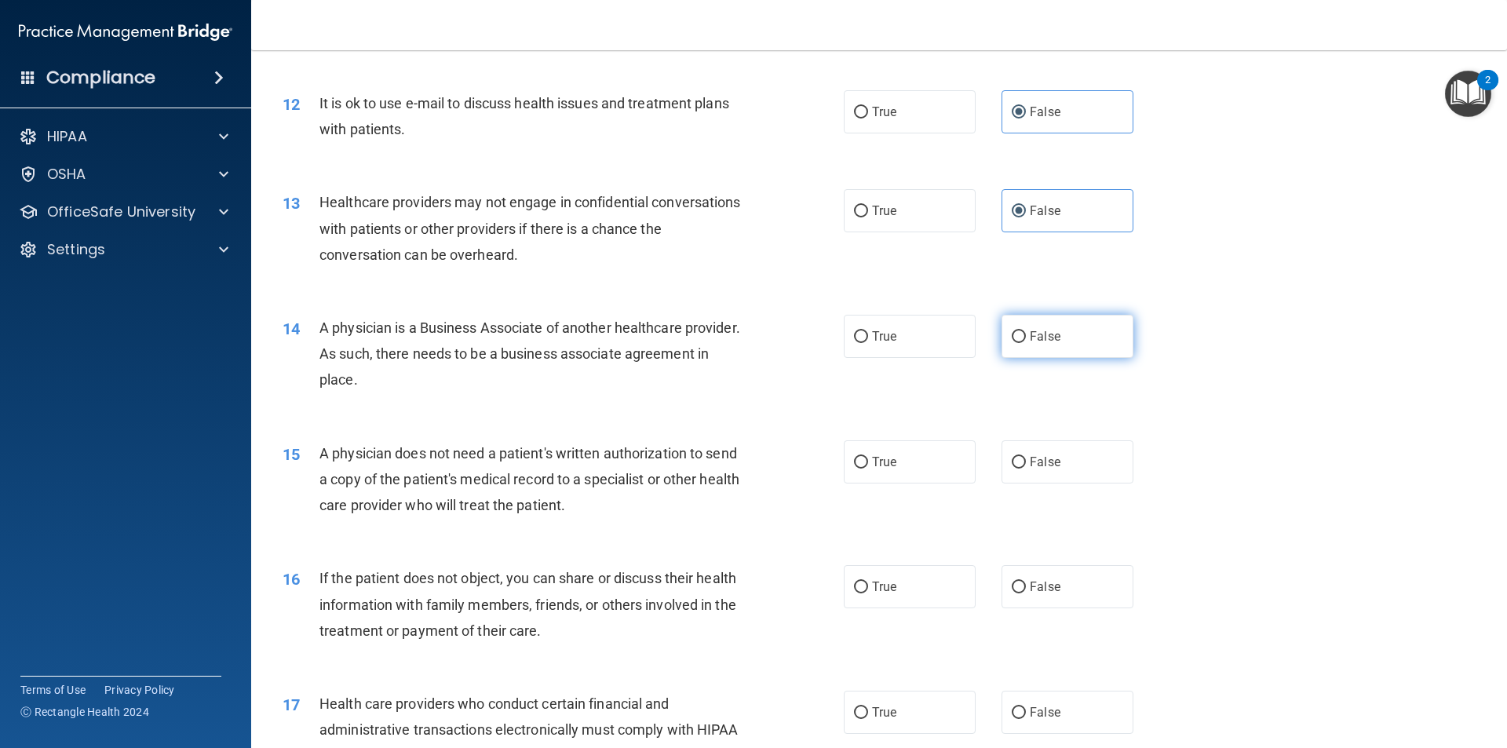
radio input "true"
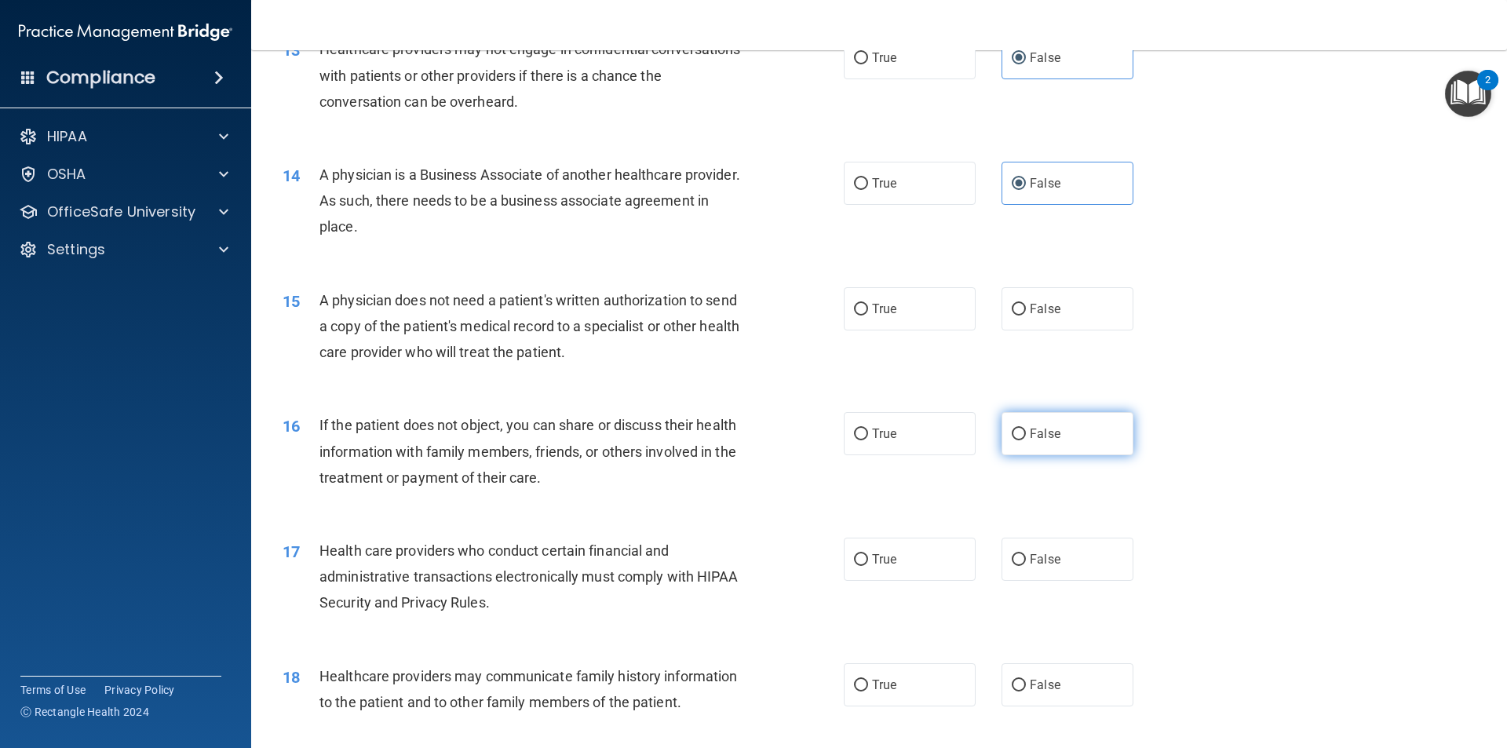
scroll to position [1492, 0]
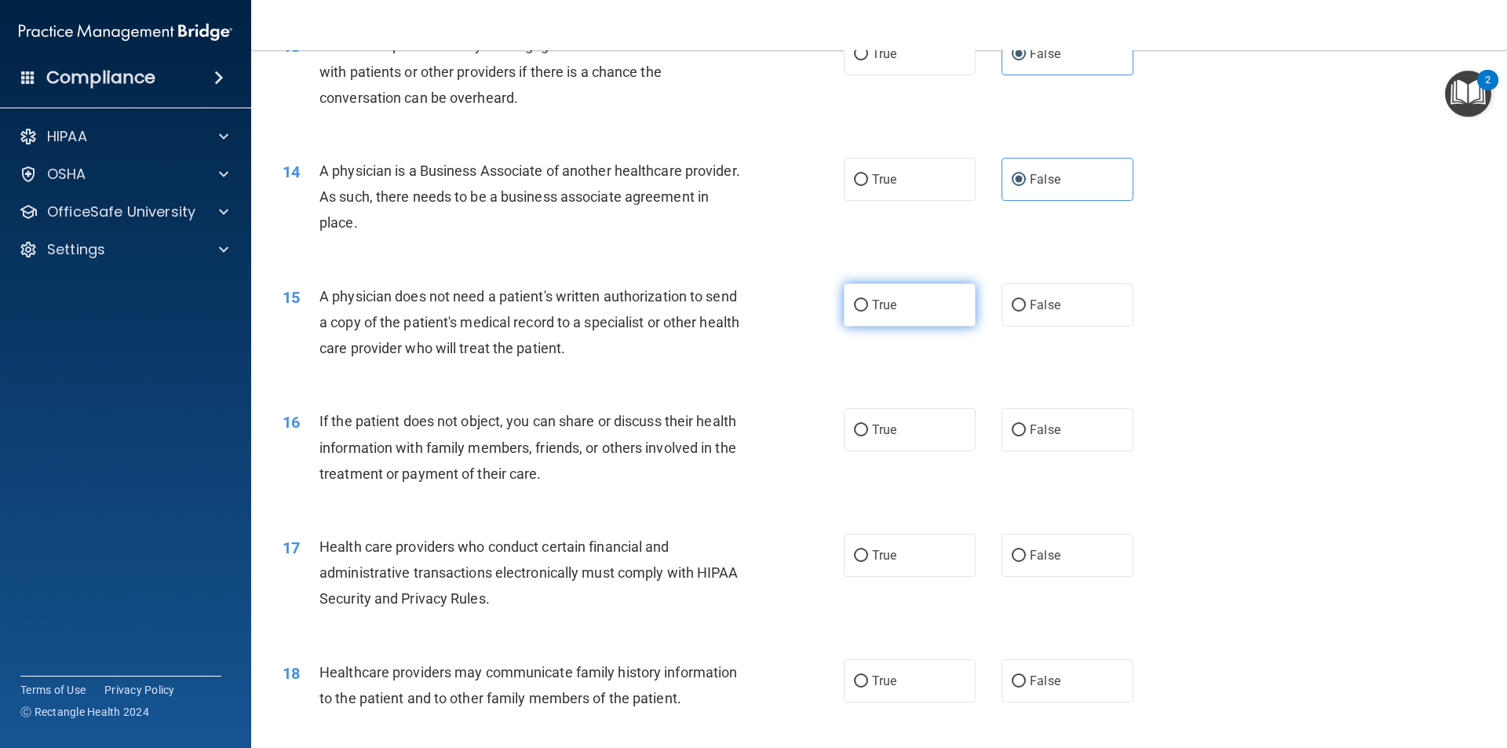
click at [870, 302] on label "True" at bounding box center [910, 304] width 132 height 43
click at [868, 302] on input "True" at bounding box center [861, 306] width 14 height 12
radio input "true"
click at [870, 423] on label "True" at bounding box center [910, 429] width 132 height 43
click at [868, 425] on input "True" at bounding box center [861, 431] width 14 height 12
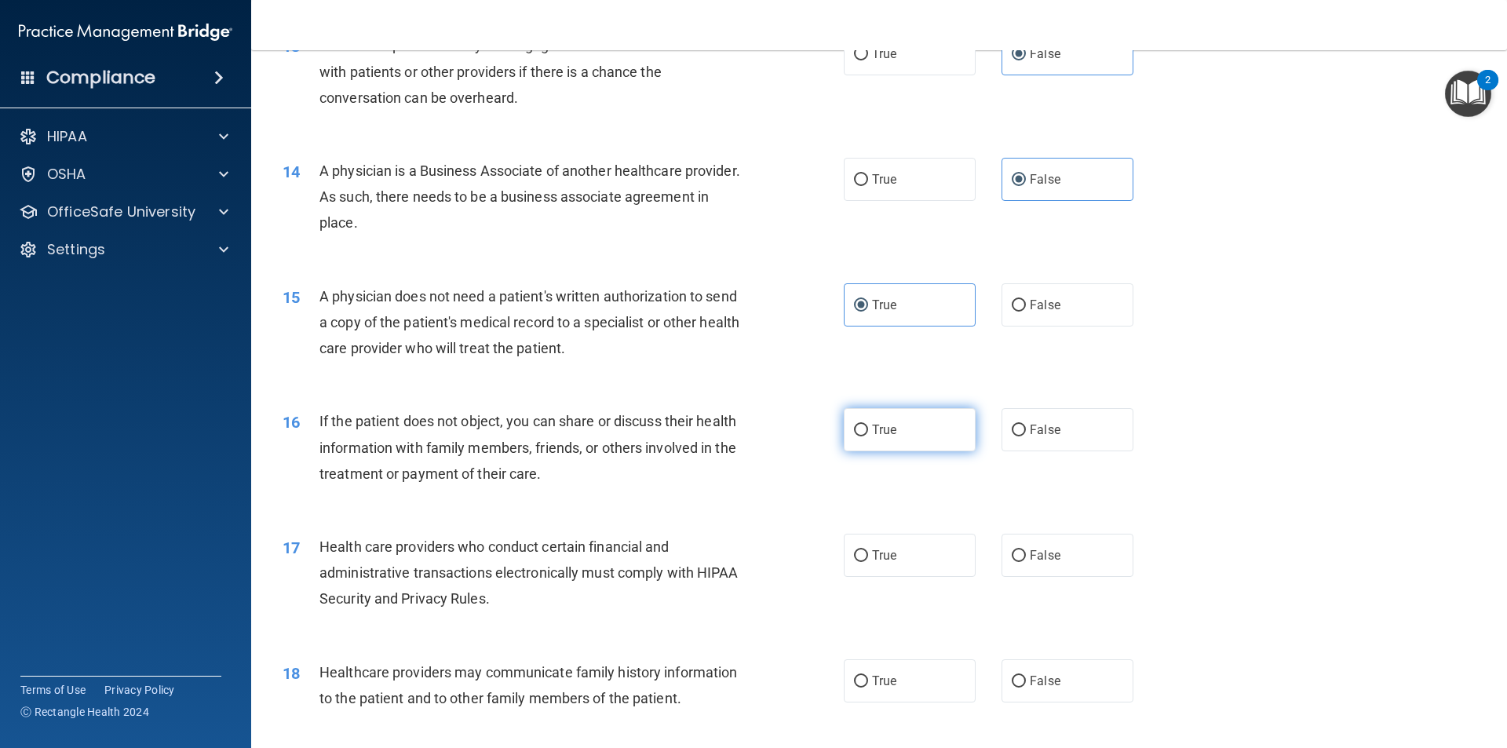
radio input "true"
click at [870, 551] on label "True" at bounding box center [910, 555] width 132 height 43
click at [868, 551] on input "True" at bounding box center [861, 556] width 14 height 12
radio input "true"
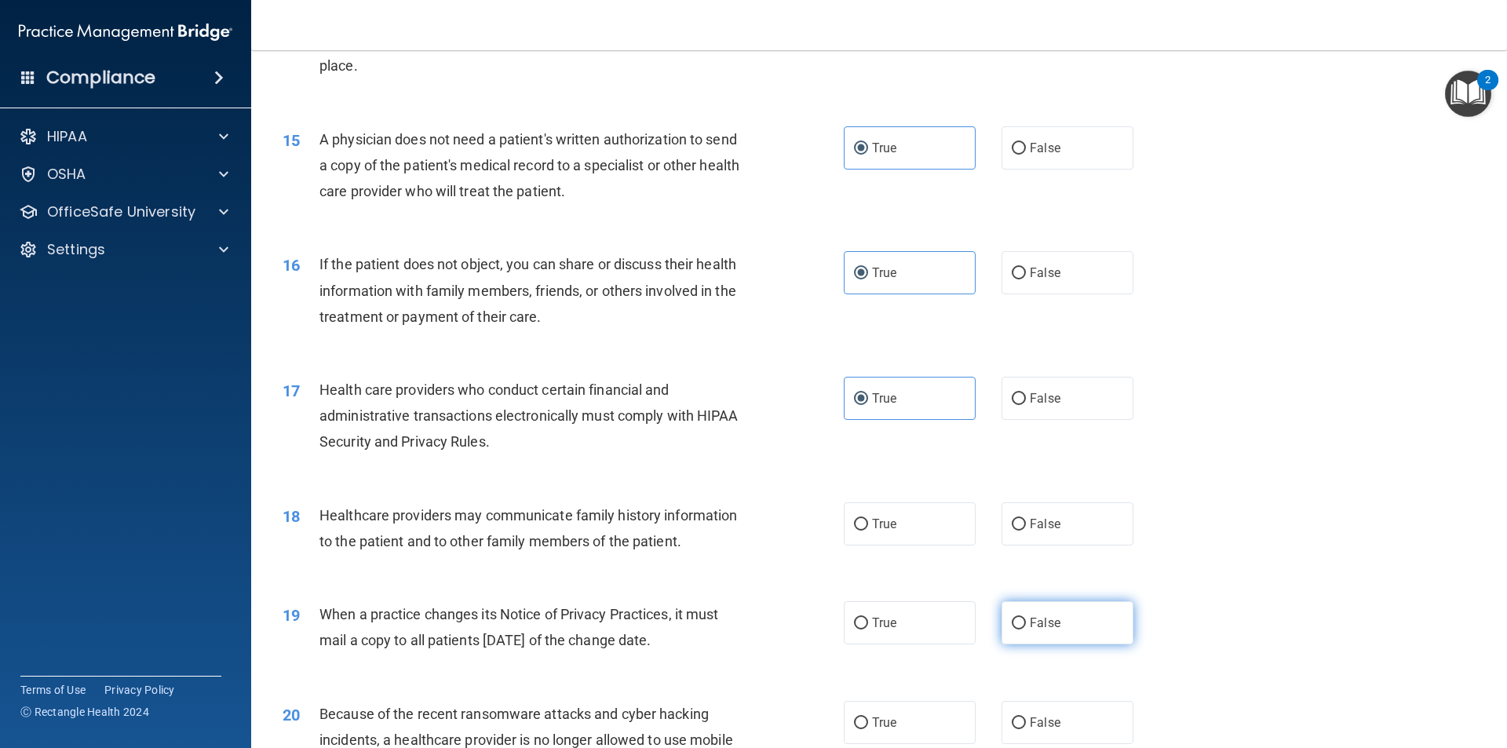
scroll to position [1806, 0]
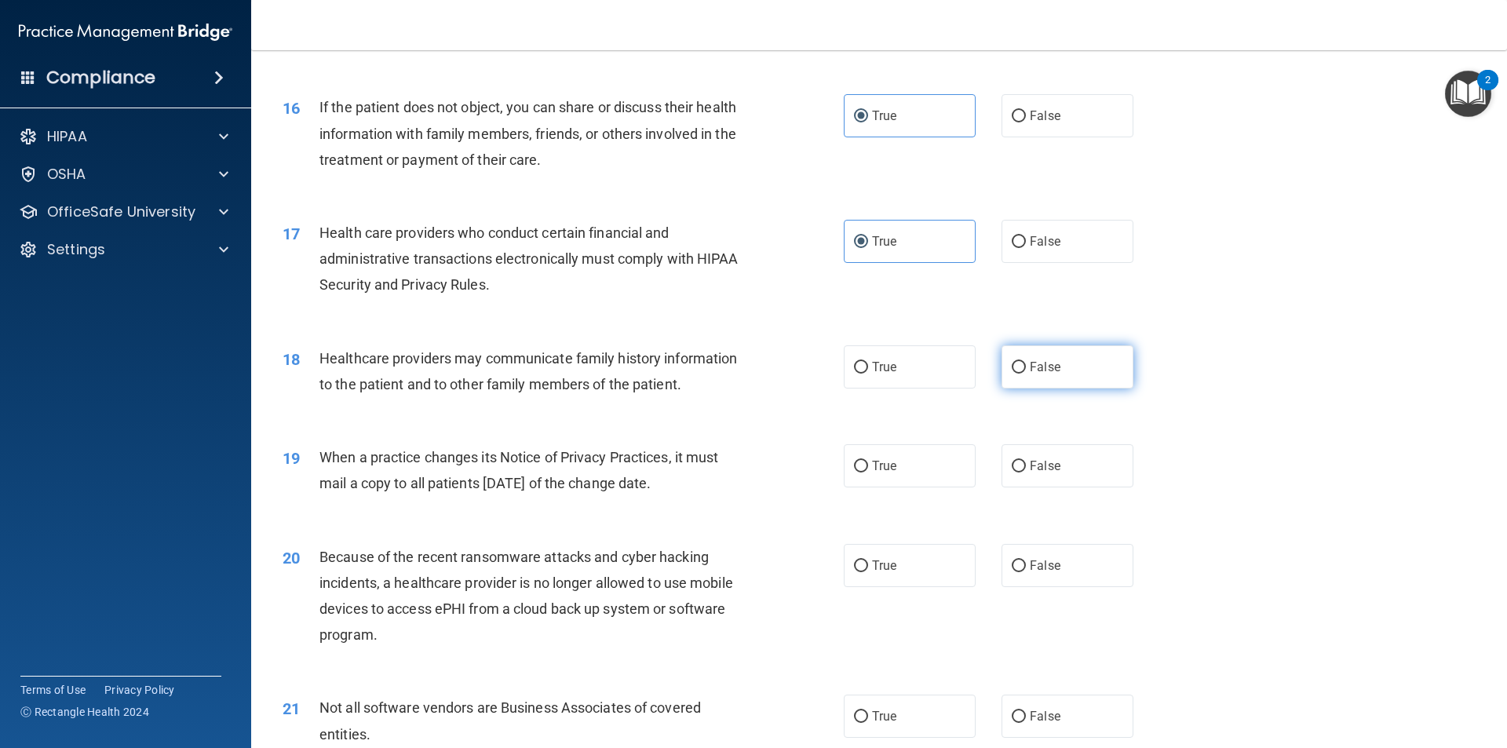
click at [870, 362] on span "False" at bounding box center [1045, 367] width 31 height 15
click at [870, 362] on input "False" at bounding box center [1019, 368] width 14 height 12
radio input "true"
click at [870, 473] on label "False" at bounding box center [1068, 465] width 132 height 43
click at [870, 473] on input "False" at bounding box center [1019, 467] width 14 height 12
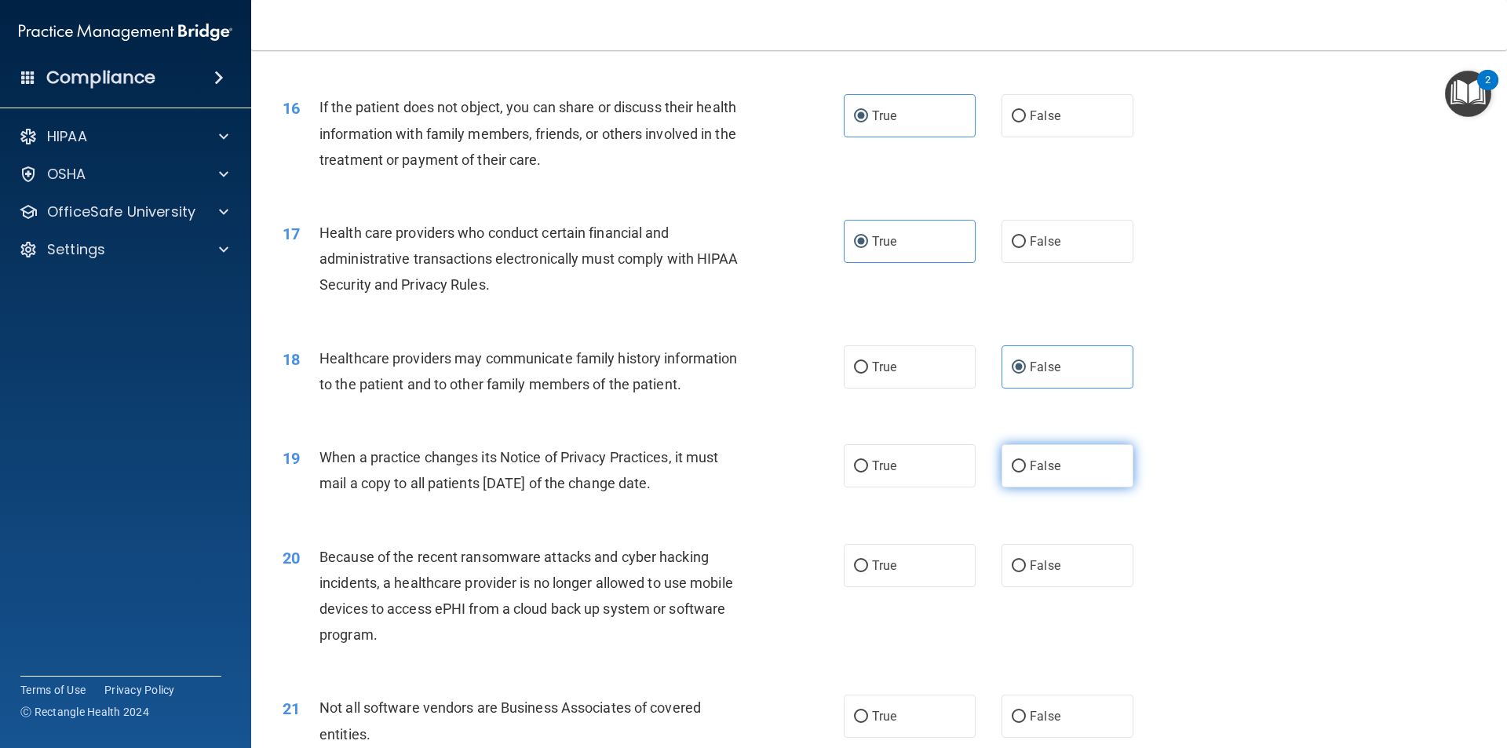
radio input "true"
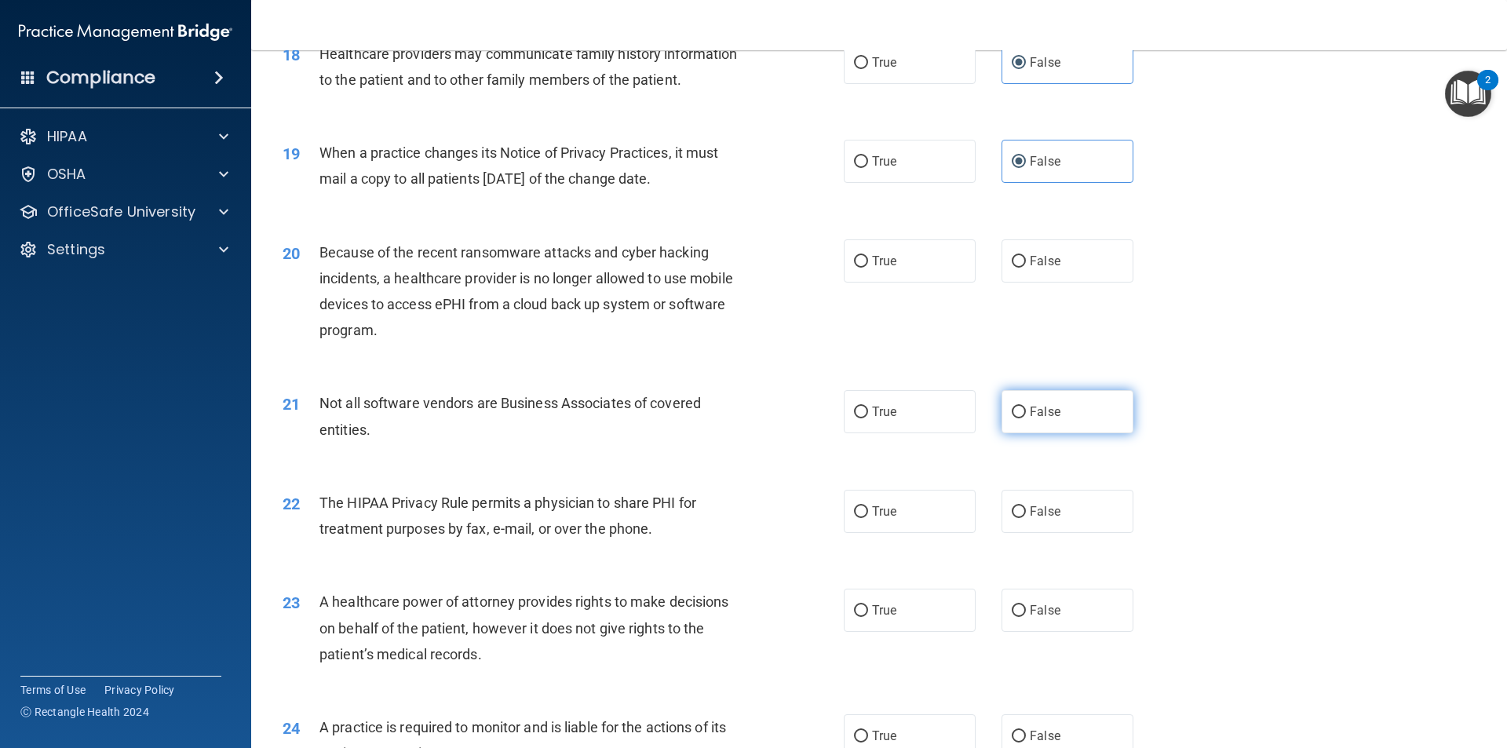
scroll to position [2120, 0]
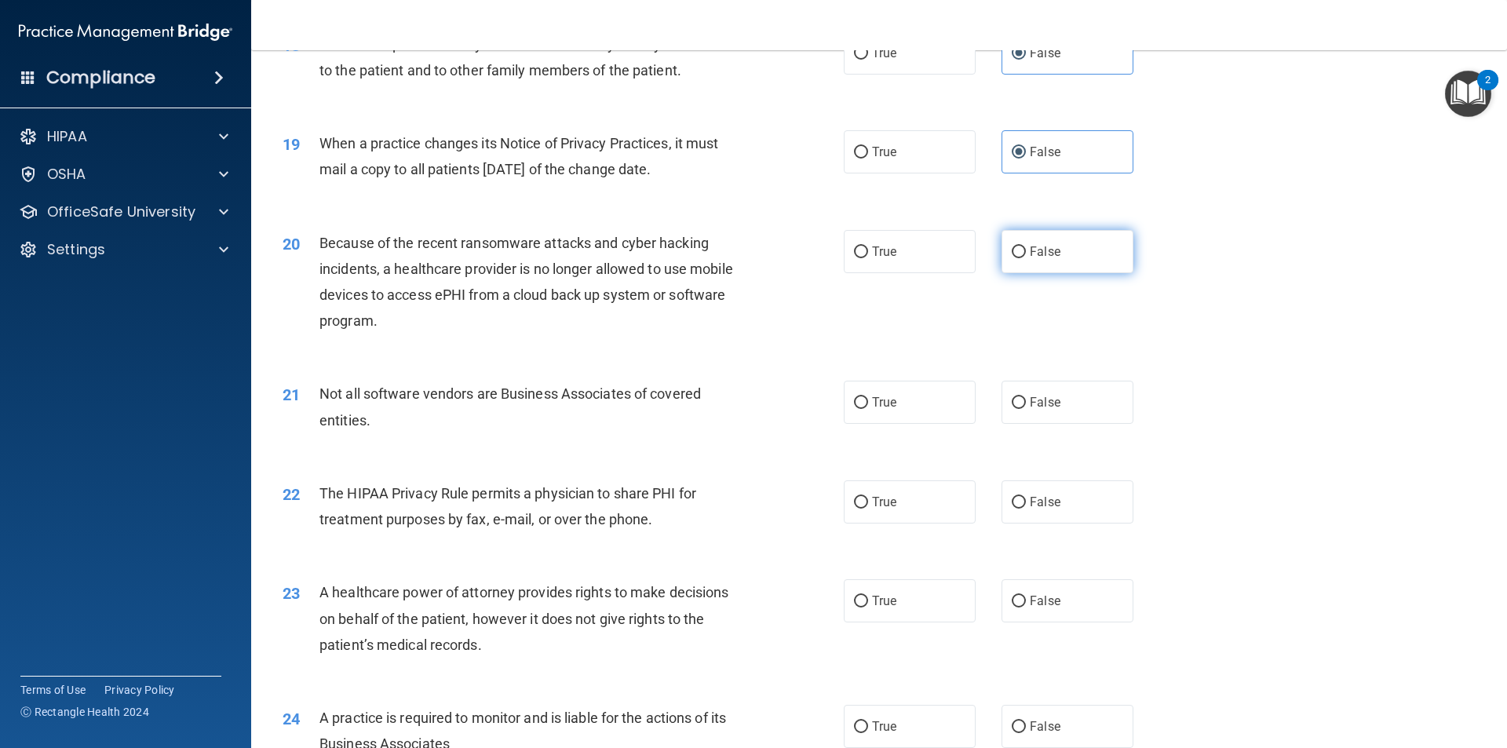
click at [870, 260] on label "False" at bounding box center [1068, 251] width 132 height 43
click at [870, 258] on input "False" at bounding box center [1019, 253] width 14 height 12
radio input "true"
drag, startPoint x: 906, startPoint y: 506, endPoint x: 912, endPoint y: 459, distance: 48.2
click at [870, 502] on label "True" at bounding box center [910, 502] width 132 height 43
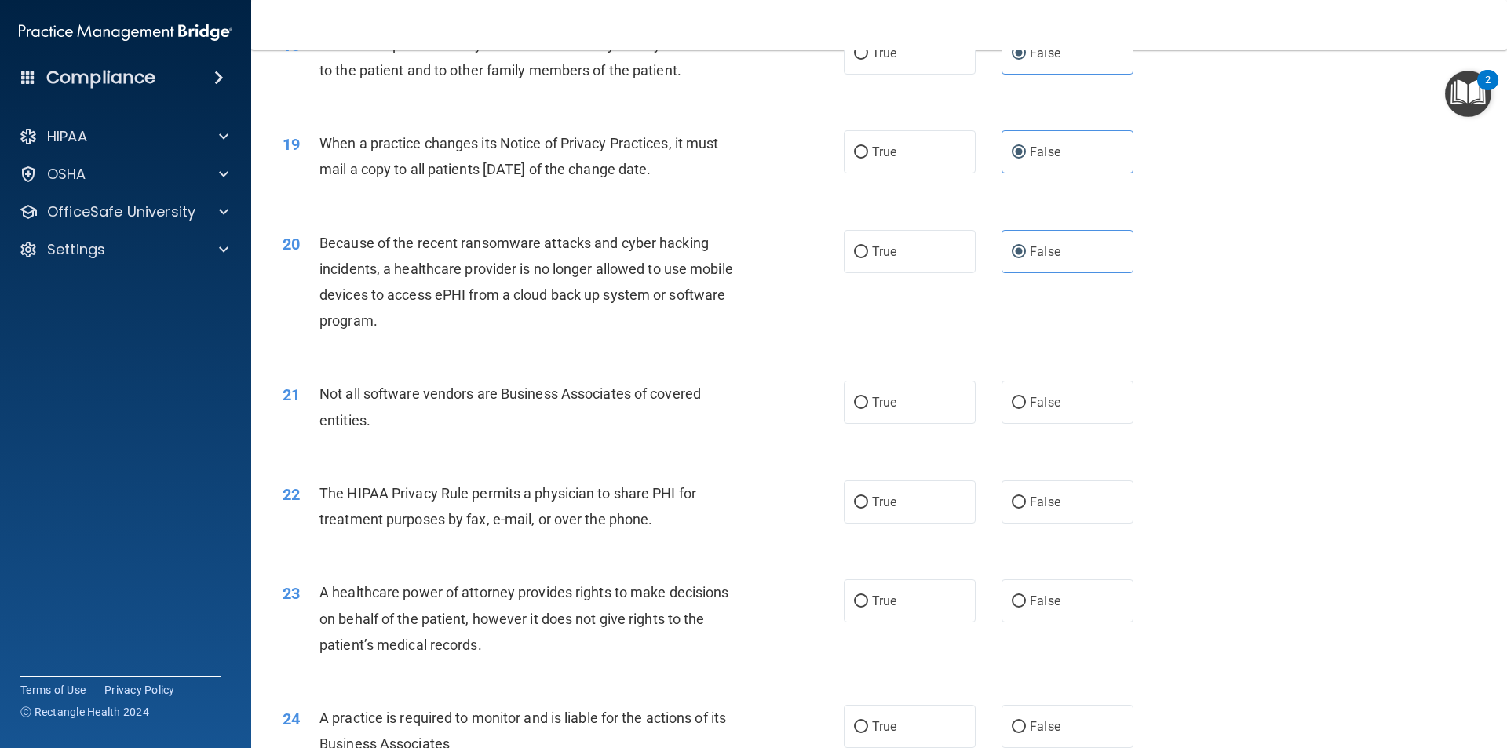
click at [868, 502] on input "True" at bounding box center [861, 503] width 14 height 12
radio input "true"
click at [870, 423] on label "True" at bounding box center [910, 402] width 132 height 43
click at [868, 409] on input "True" at bounding box center [861, 403] width 14 height 12
radio input "true"
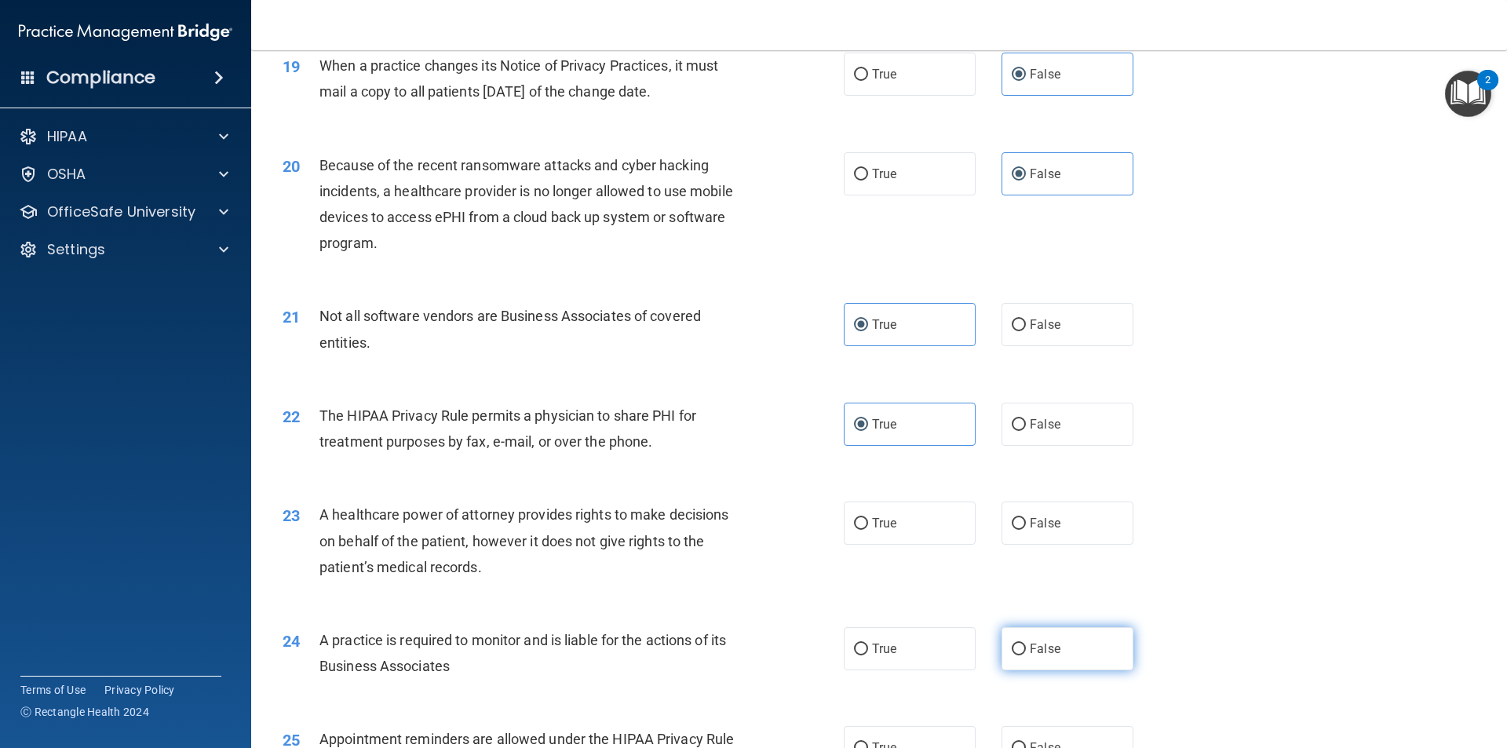
scroll to position [2355, 0]
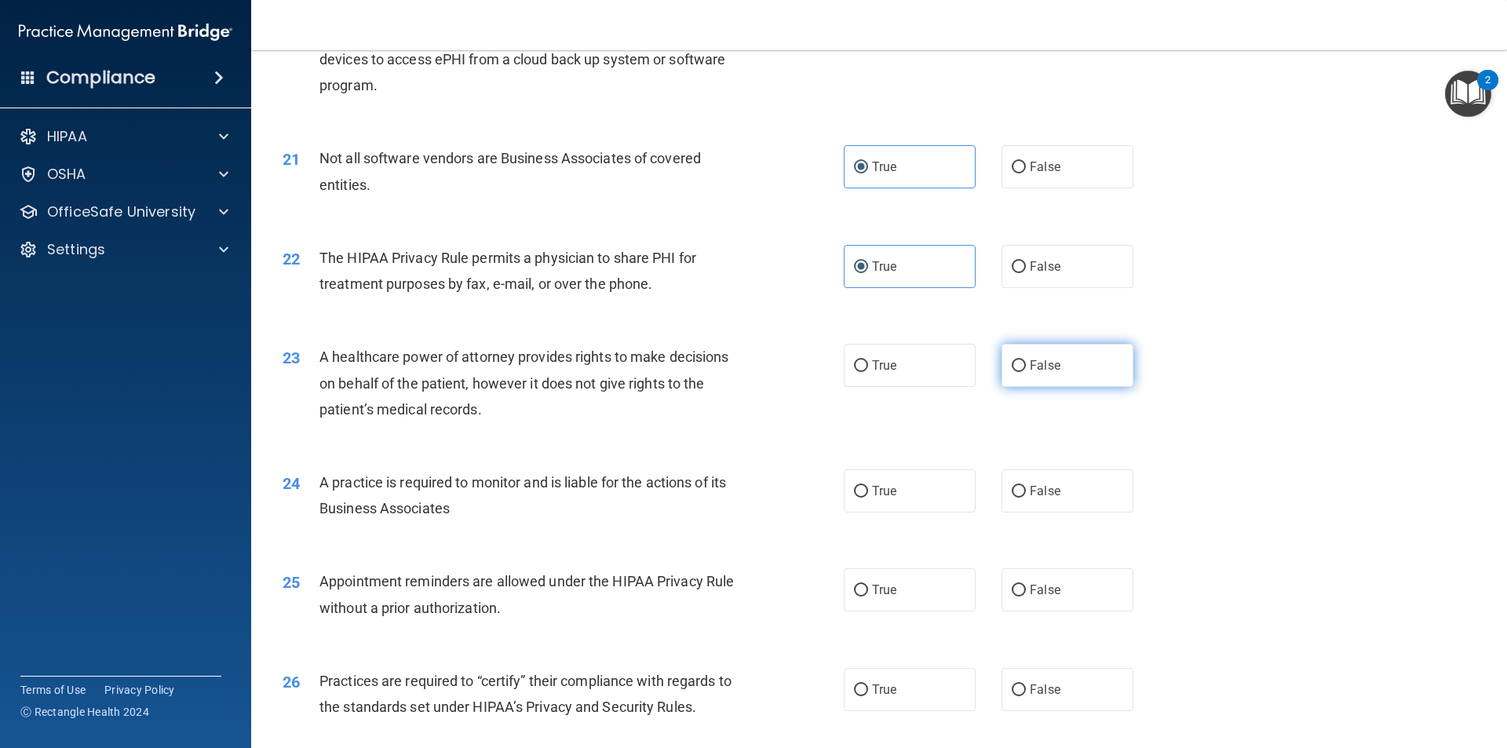
drag, startPoint x: 1034, startPoint y: 366, endPoint x: 1026, endPoint y: 433, distance: 67.2
click at [870, 367] on span "False" at bounding box center [1045, 365] width 31 height 15
click at [870, 367] on input "False" at bounding box center [1019, 366] width 14 height 12
radio input "true"
click at [870, 480] on label "False" at bounding box center [1068, 491] width 132 height 43
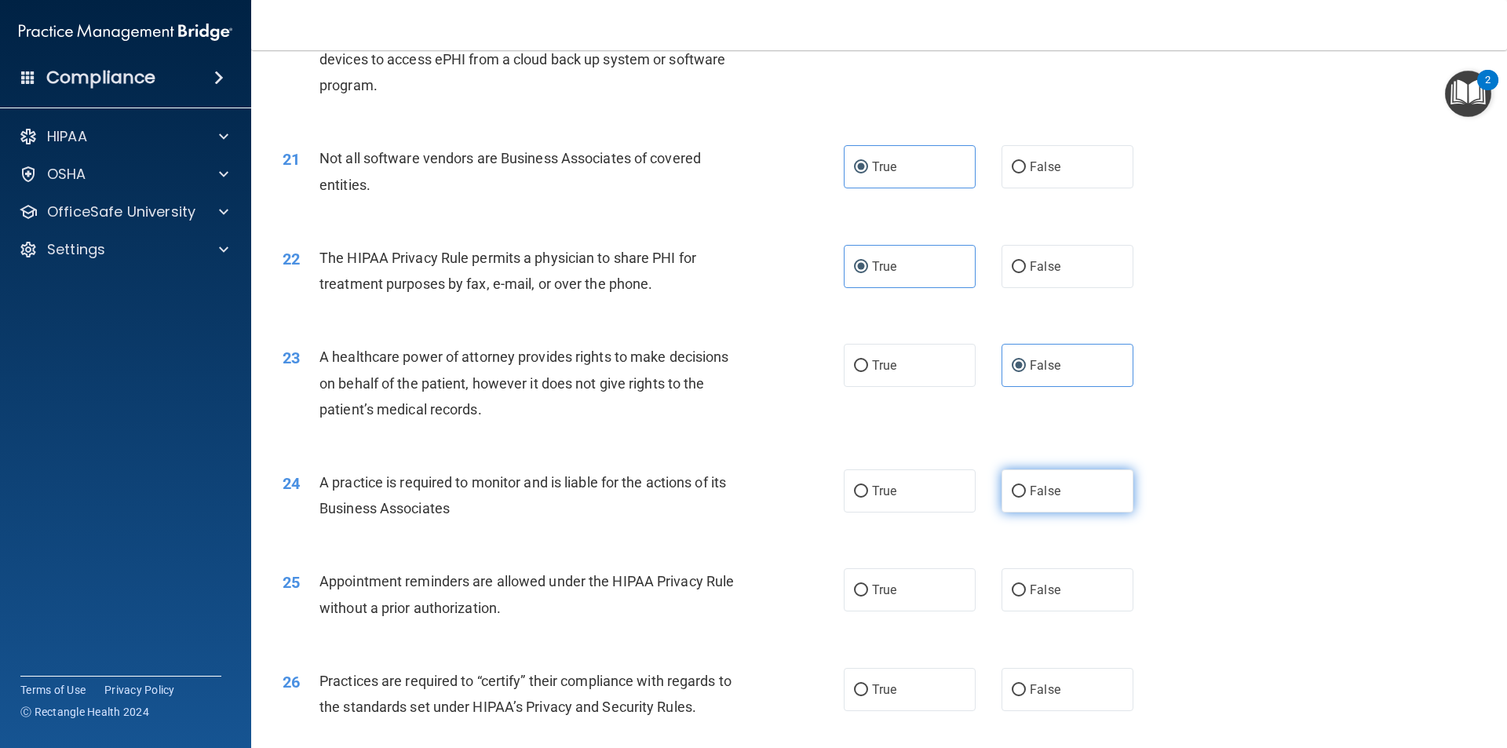
click at [870, 486] on input "False" at bounding box center [1019, 492] width 14 height 12
radio input "true"
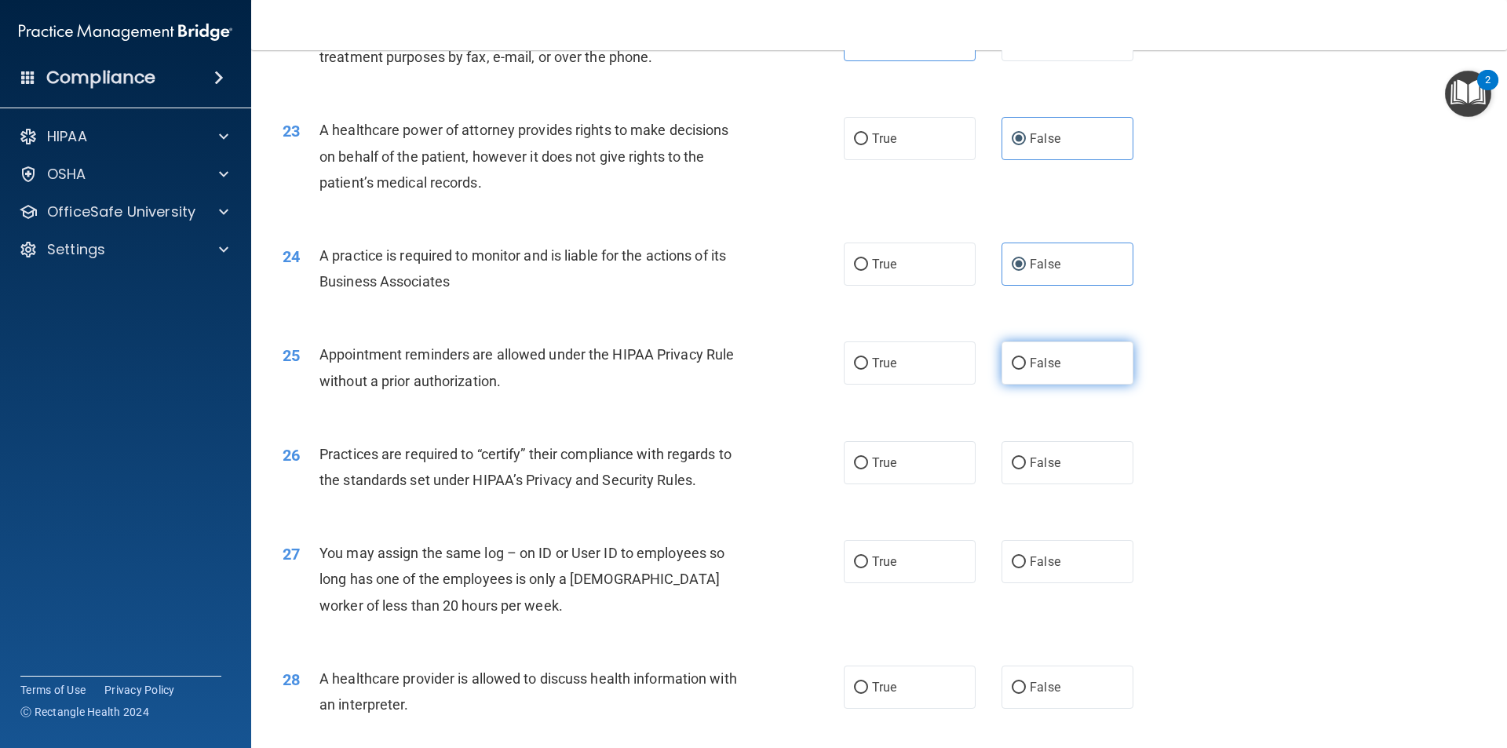
scroll to position [2591, 0]
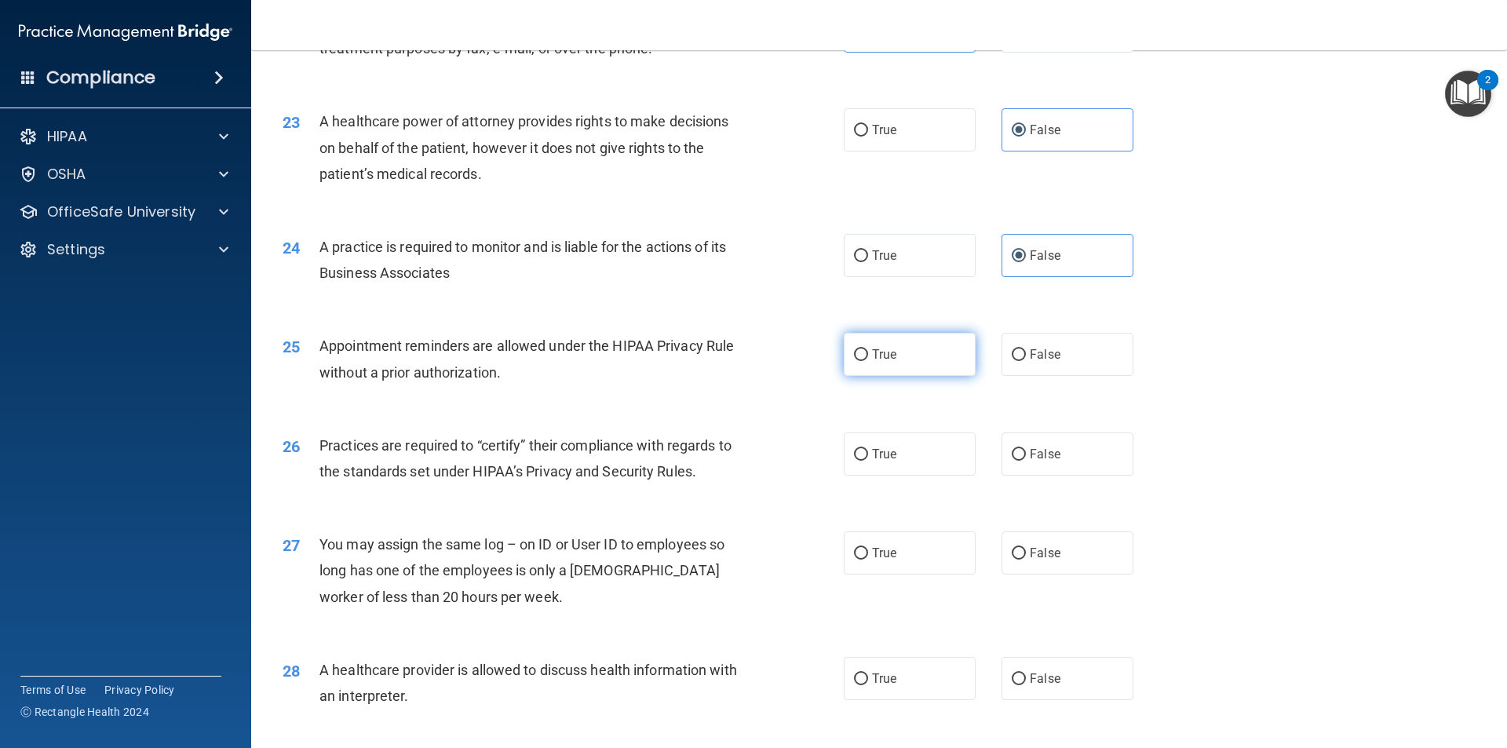
click at [870, 359] on label "True" at bounding box center [910, 354] width 132 height 43
click at [868, 359] on input "True" at bounding box center [861, 355] width 14 height 12
radio input "true"
click at [870, 449] on input "False" at bounding box center [1019, 455] width 14 height 12
radio input "true"
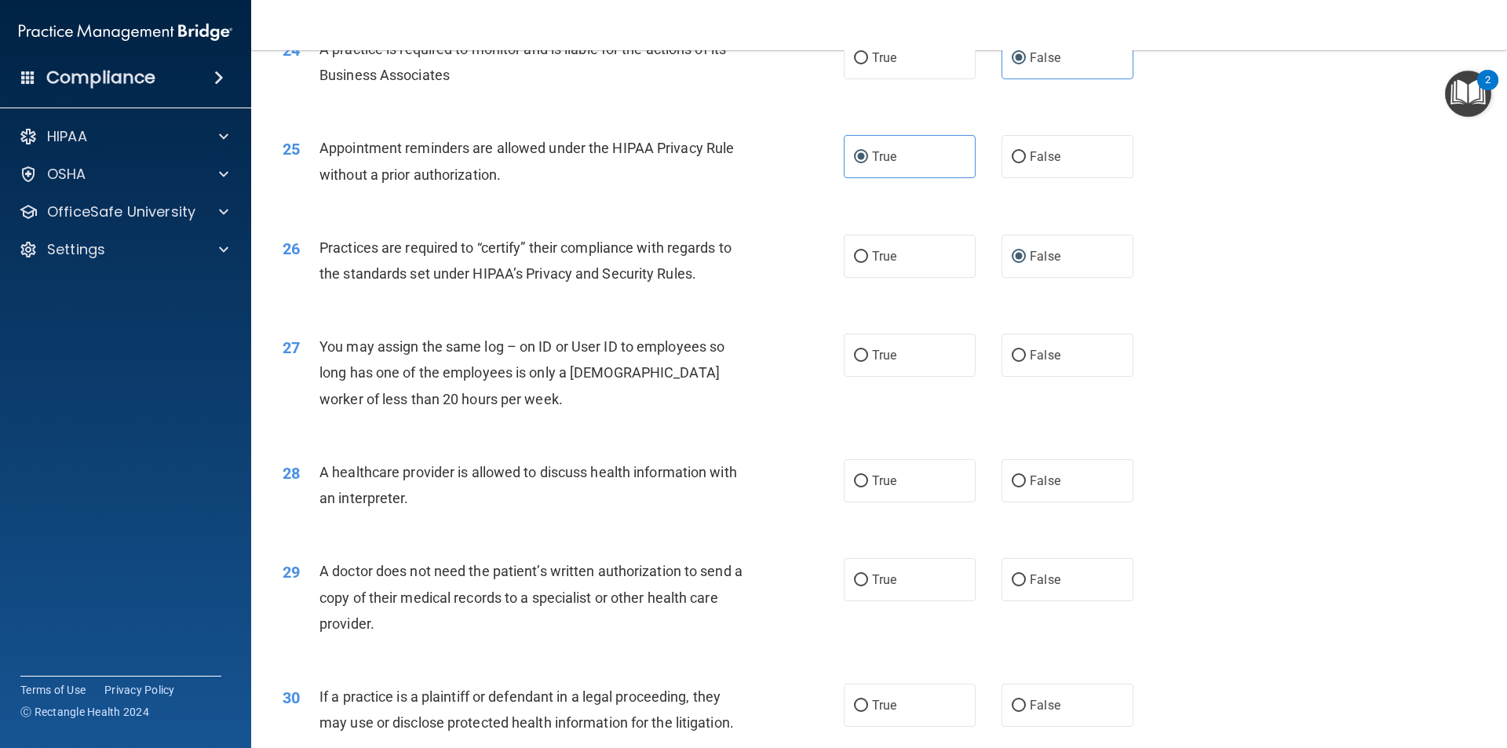
scroll to position [2827, 0]
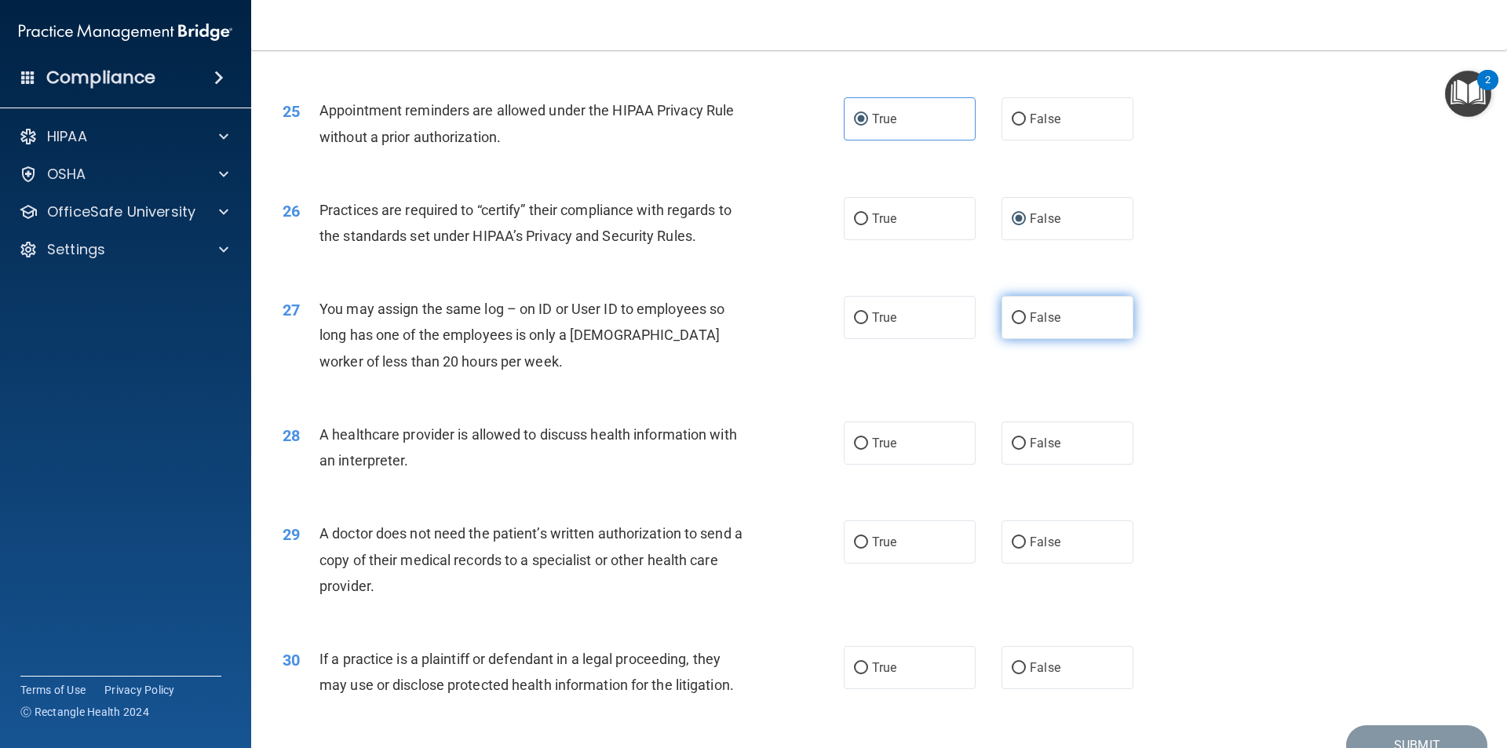
click at [870, 318] on span "False" at bounding box center [1045, 317] width 31 height 15
click at [870, 318] on input "False" at bounding box center [1019, 318] width 14 height 12
radio input "true"
click at [870, 443] on label "True" at bounding box center [910, 443] width 132 height 43
click at [868, 443] on input "True" at bounding box center [861, 444] width 14 height 12
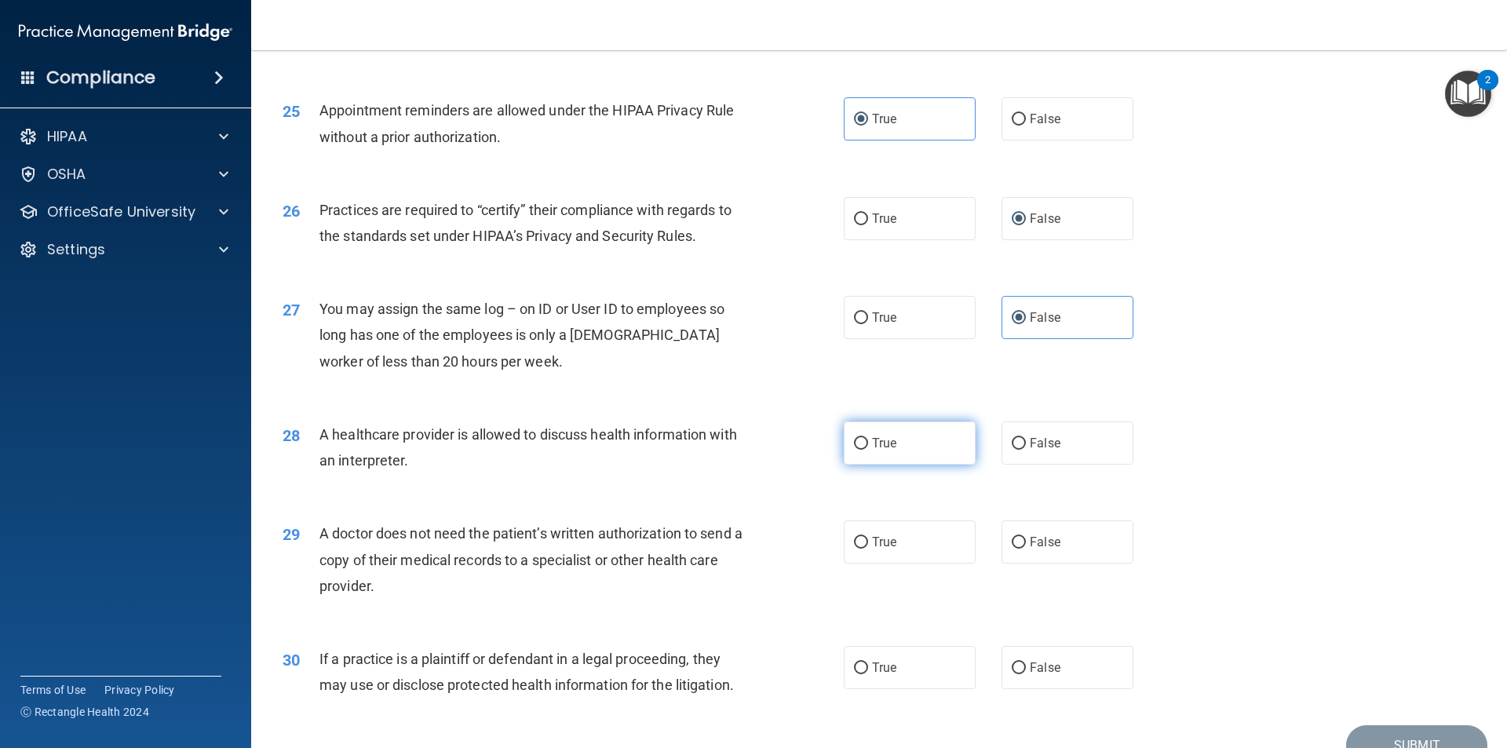
radio input "true"
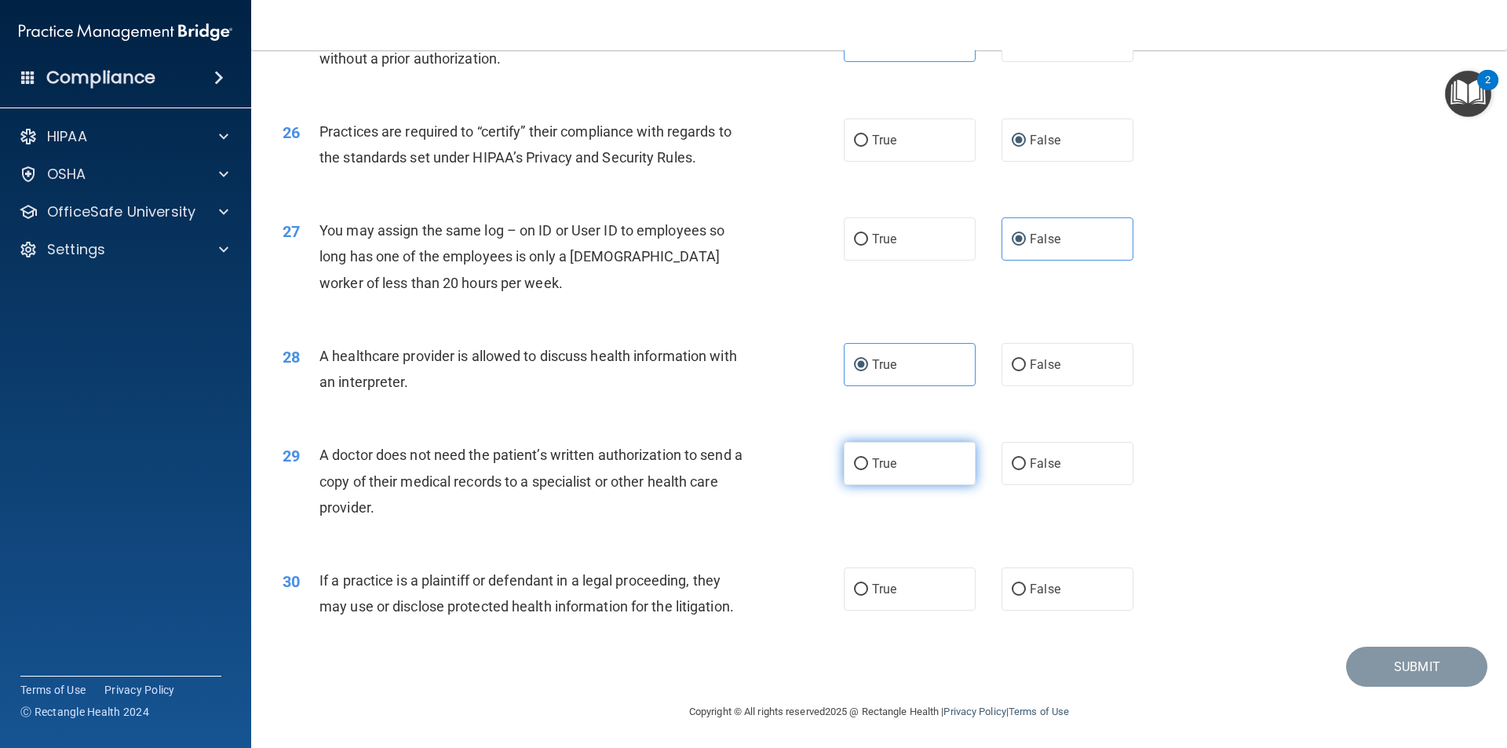
click at [870, 466] on label "True" at bounding box center [910, 463] width 132 height 43
click at [868, 466] on input "True" at bounding box center [861, 465] width 14 height 12
radio input "true"
click at [870, 584] on label "True" at bounding box center [910, 589] width 132 height 43
click at [868, 584] on input "True" at bounding box center [861, 590] width 14 height 12
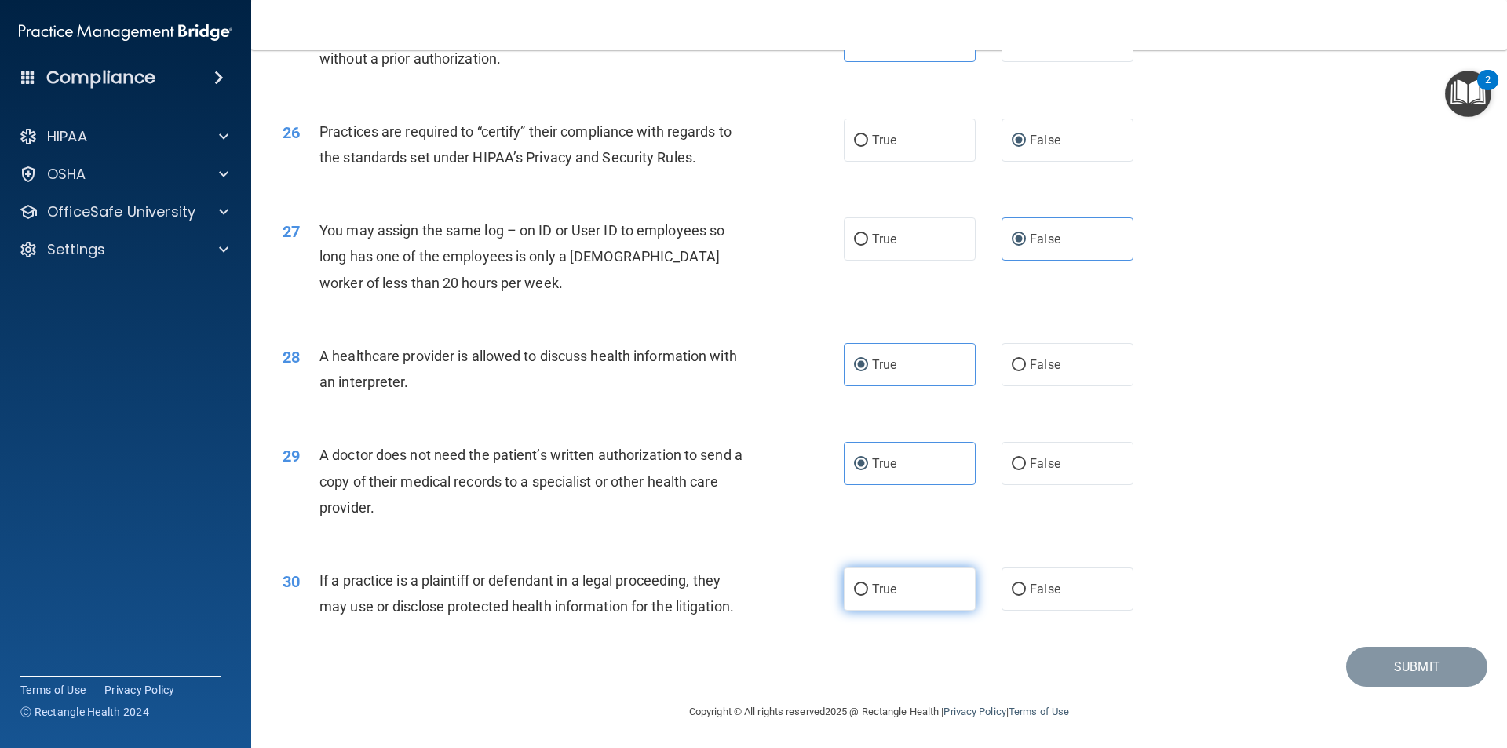
radio input "true"
click at [870, 657] on button "Submit" at bounding box center [1417, 667] width 141 height 40
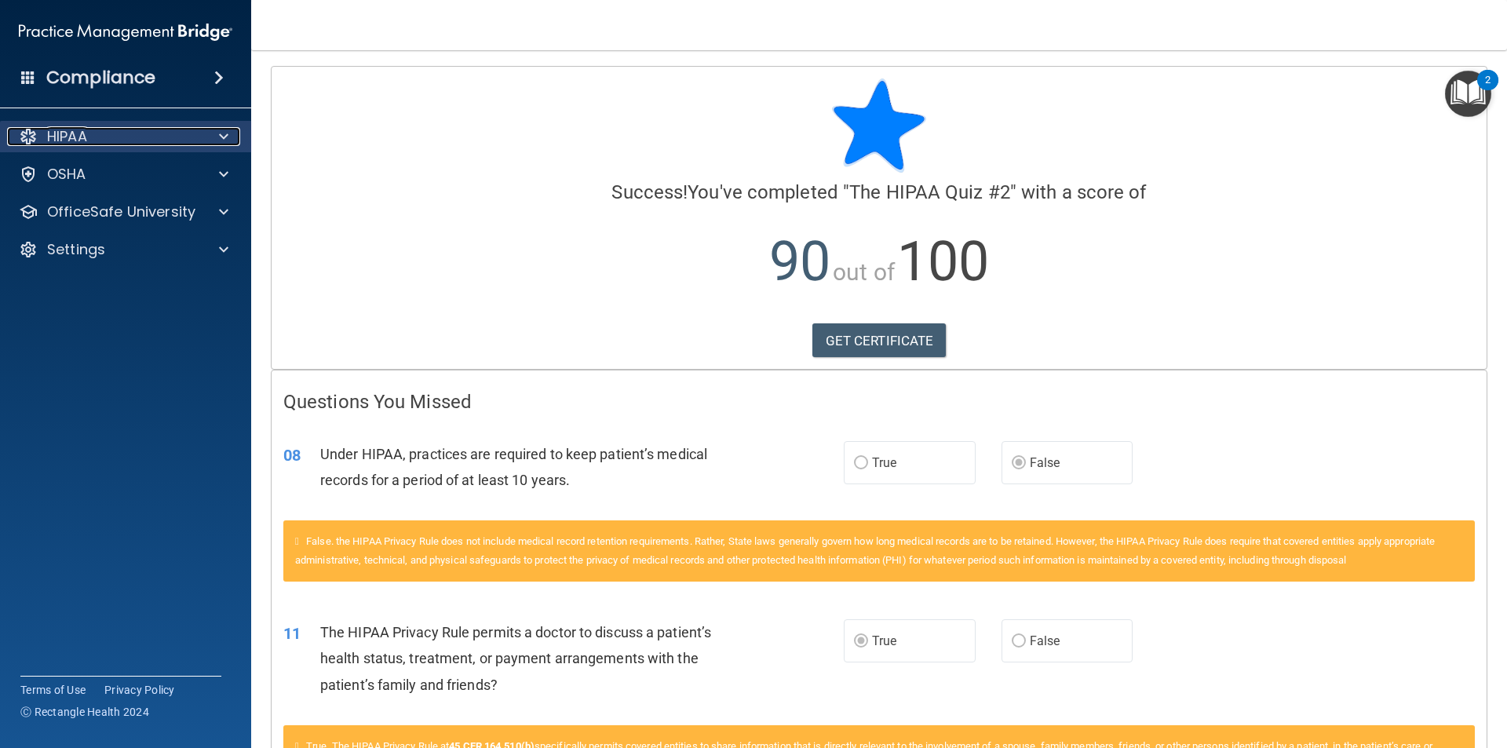
click at [232, 131] on div at bounding box center [221, 136] width 39 height 19
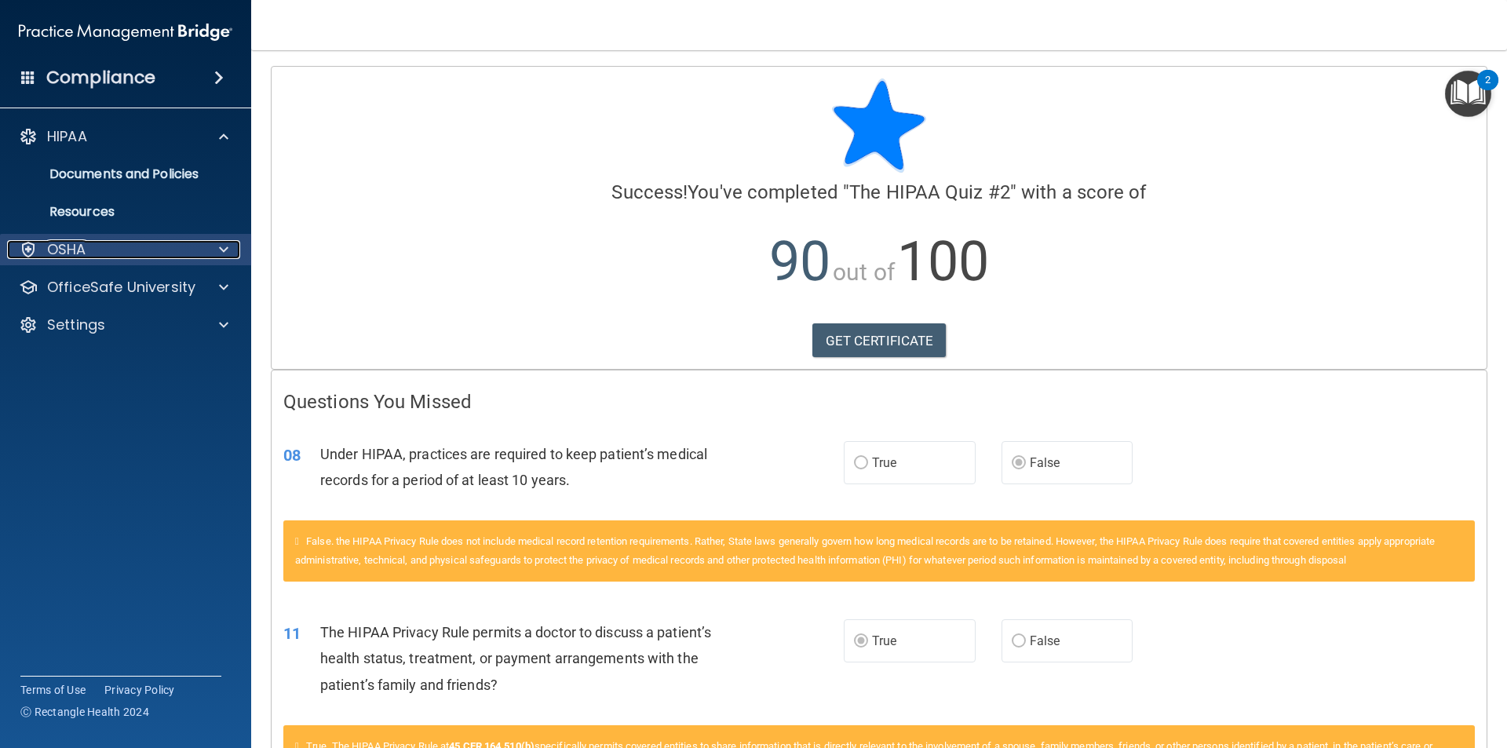
click at [188, 243] on div "OSHA" at bounding box center [104, 249] width 195 height 19
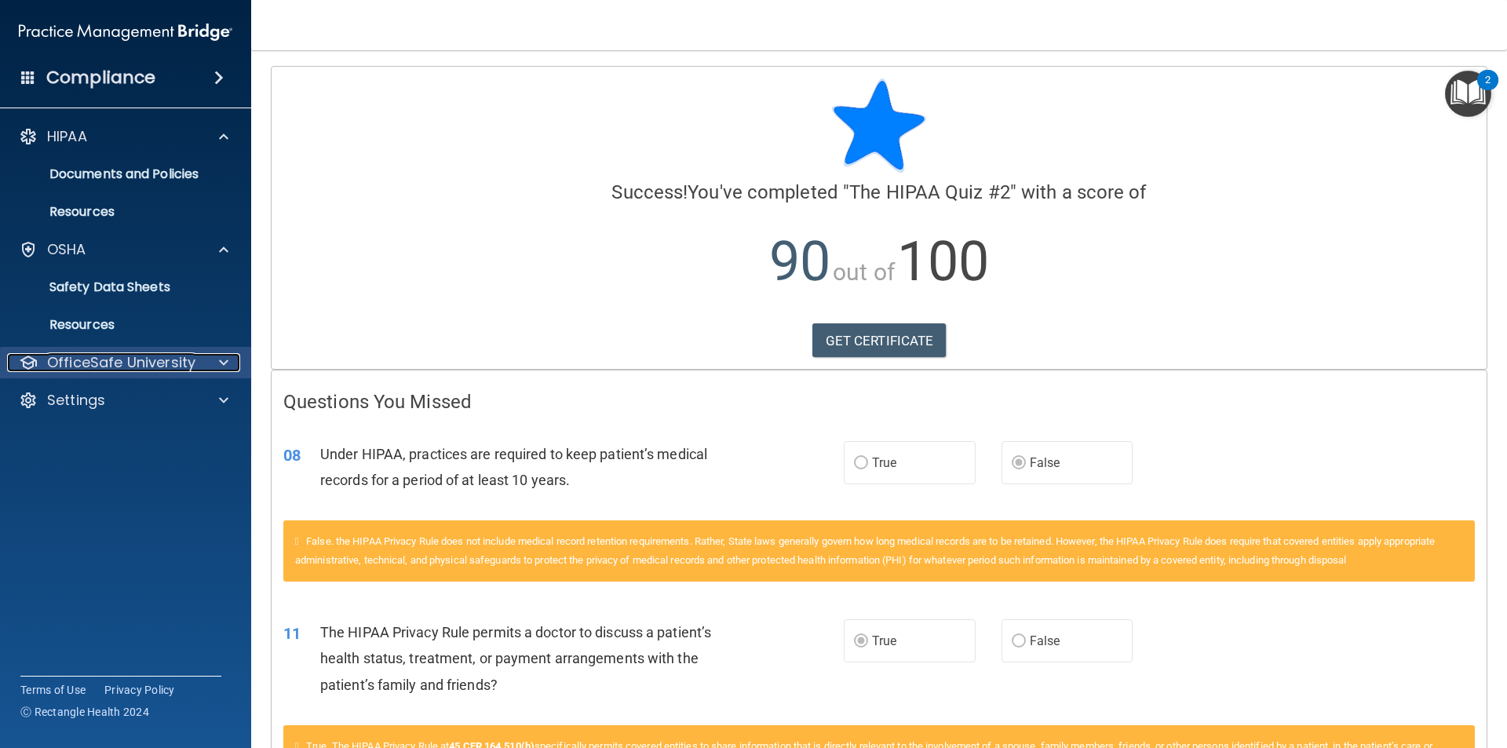
click at [182, 365] on p "OfficeSafe University" at bounding box center [121, 362] width 148 height 19
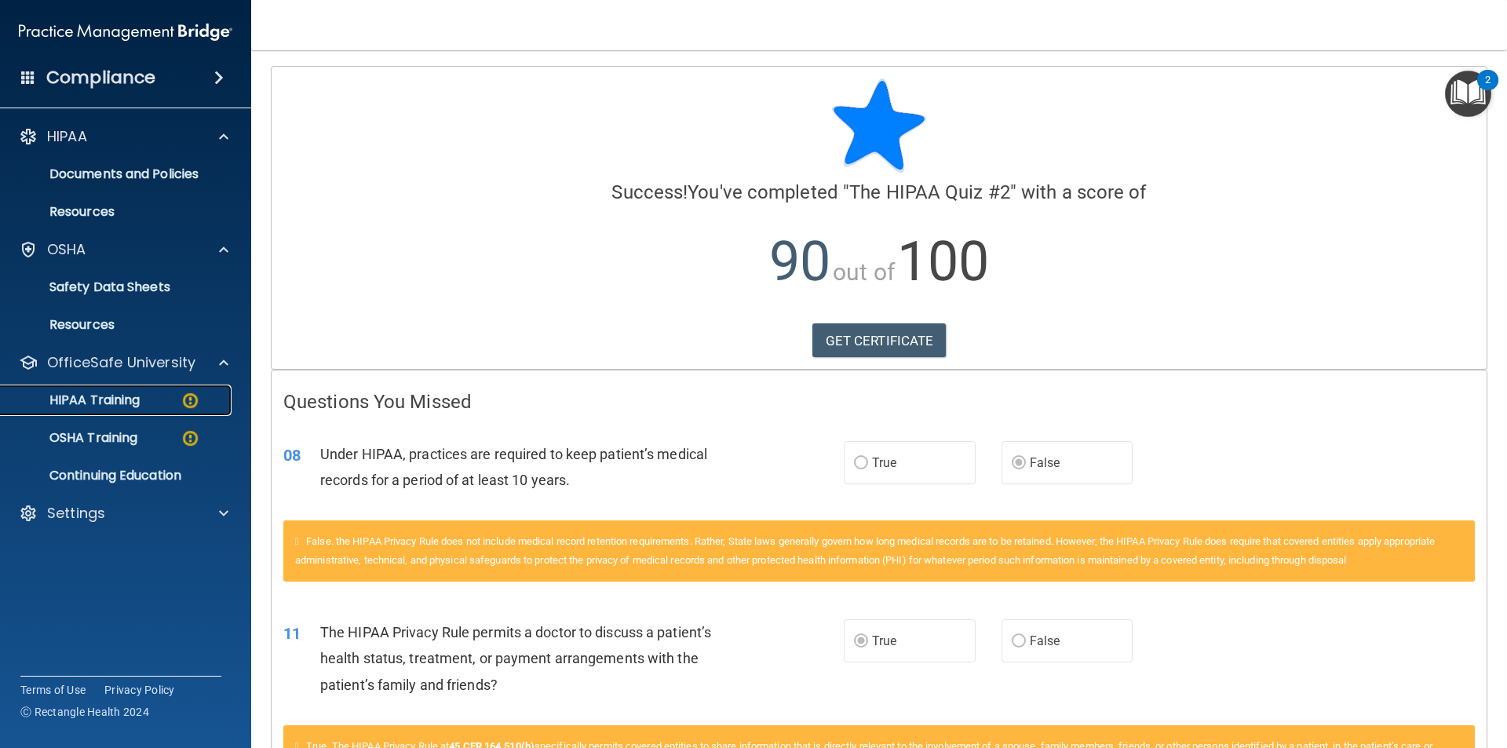
click at [113, 404] on p "HIPAA Training" at bounding box center [75, 401] width 130 height 16
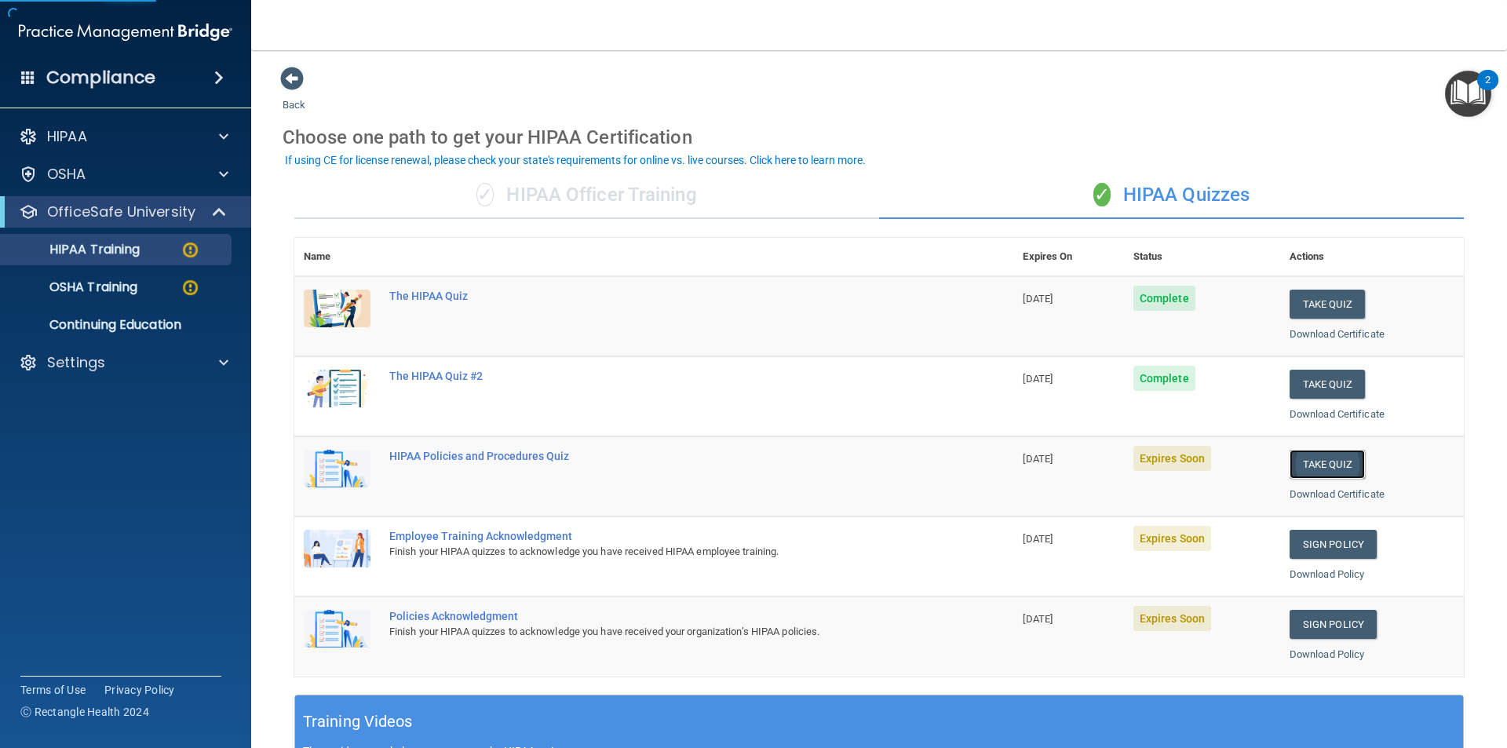
click at [870, 463] on button "Take Quiz" at bounding box center [1327, 464] width 75 height 29
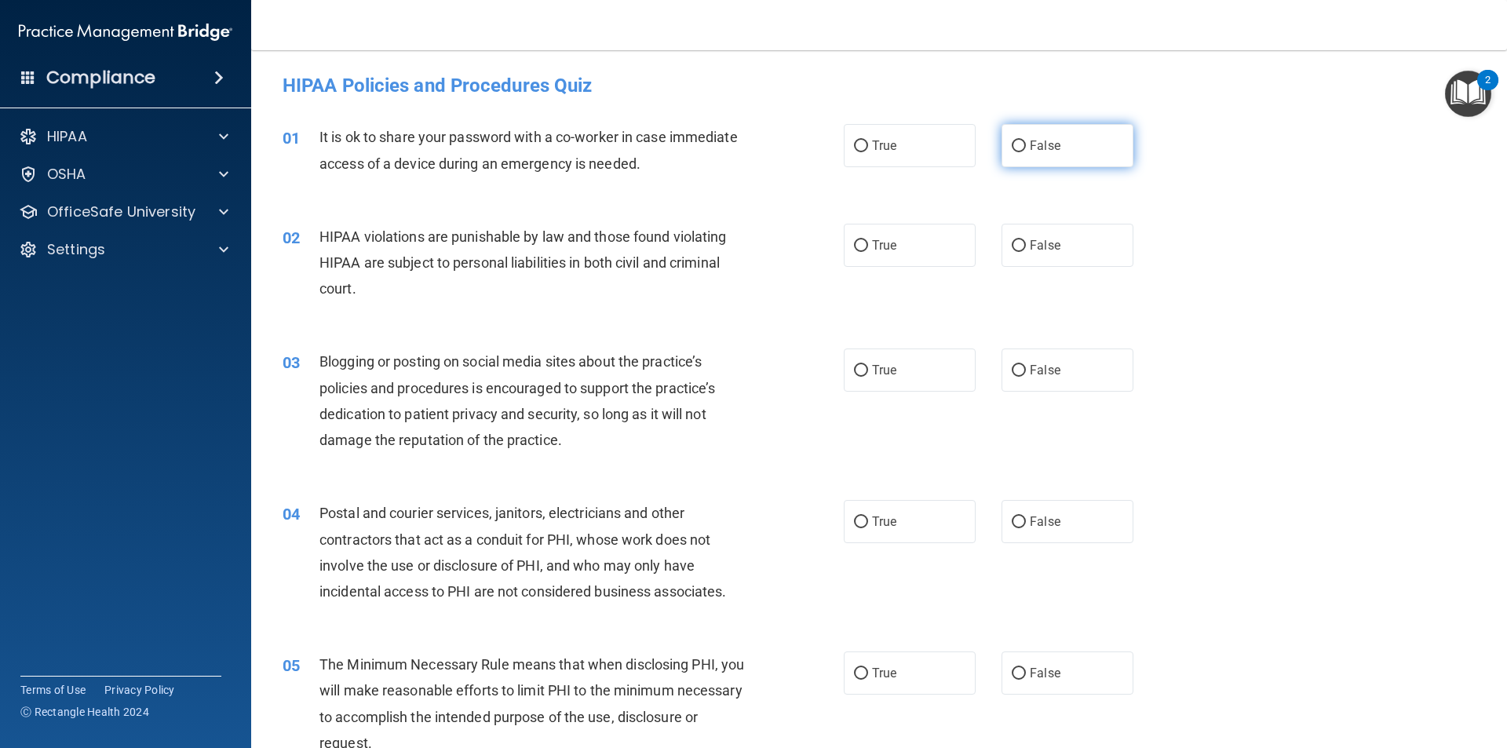
click at [870, 149] on label "False" at bounding box center [1068, 145] width 132 height 43
click at [870, 149] on input "False" at bounding box center [1019, 147] width 14 height 12
radio input "true"
click at [870, 257] on label "True" at bounding box center [910, 245] width 132 height 43
click at [868, 252] on input "True" at bounding box center [861, 246] width 14 height 12
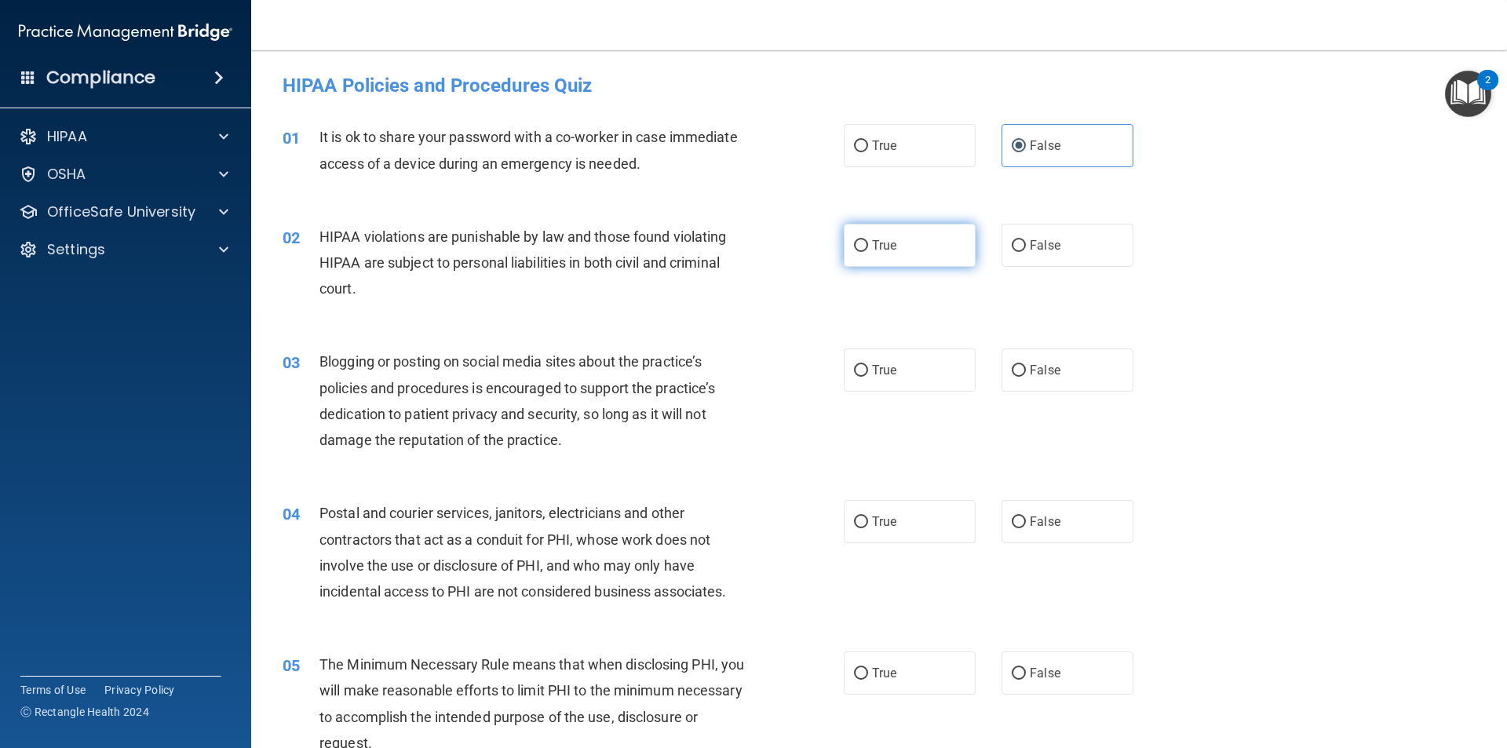
radio input "true"
click at [870, 377] on span "False" at bounding box center [1045, 370] width 31 height 15
click at [870, 377] on input "False" at bounding box center [1019, 371] width 14 height 12
radio input "true"
click at [870, 517] on label "True" at bounding box center [910, 521] width 132 height 43
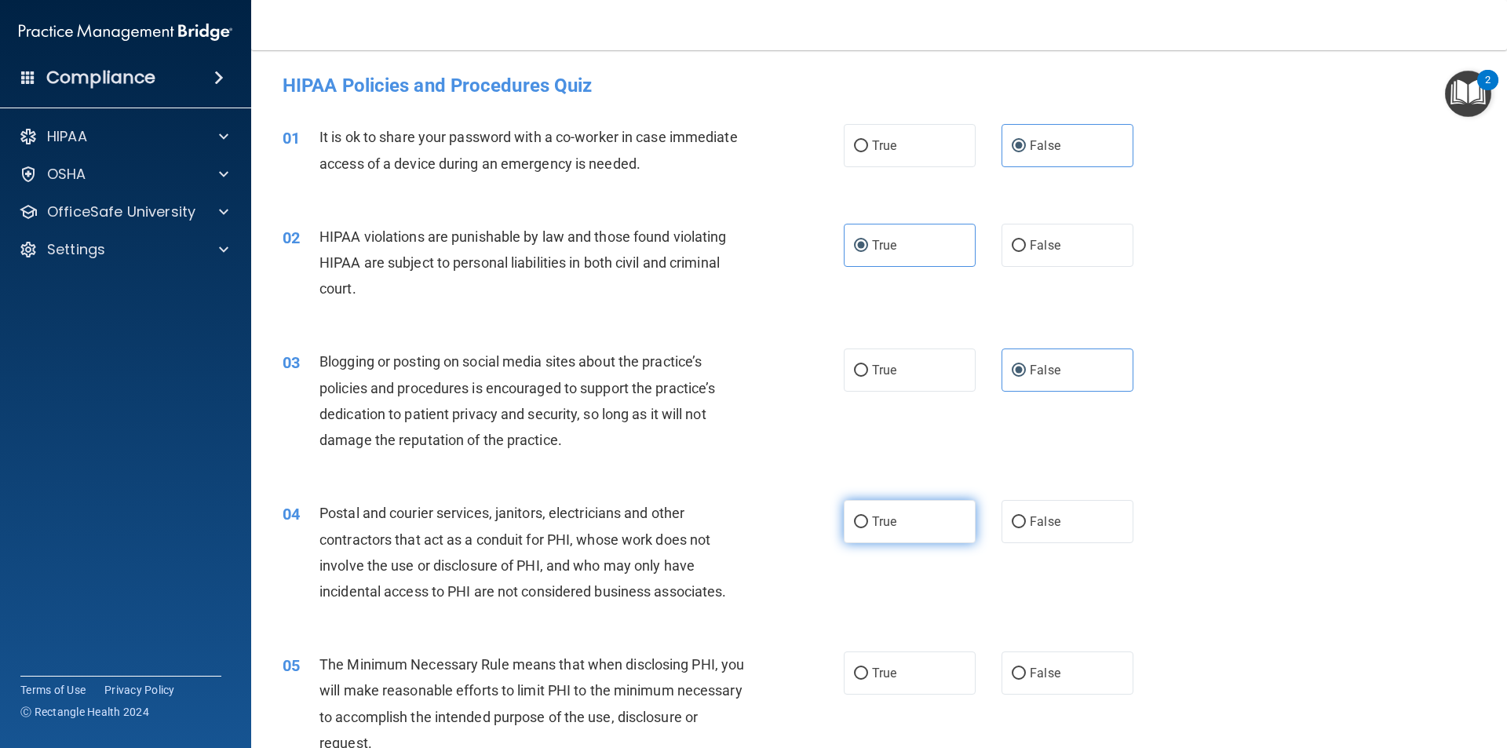
click at [868, 517] on input "True" at bounding box center [861, 523] width 14 height 12
radio input "true"
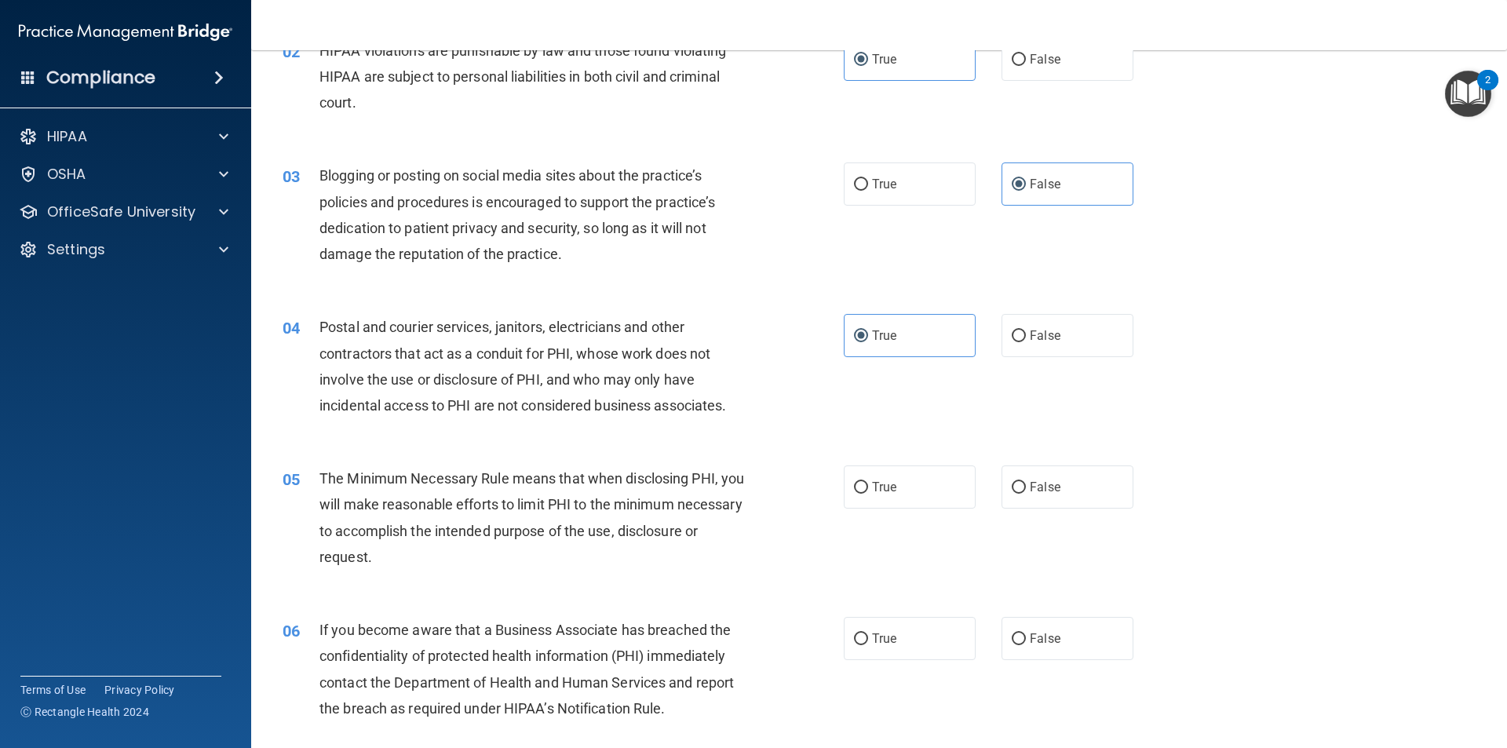
scroll to position [236, 0]
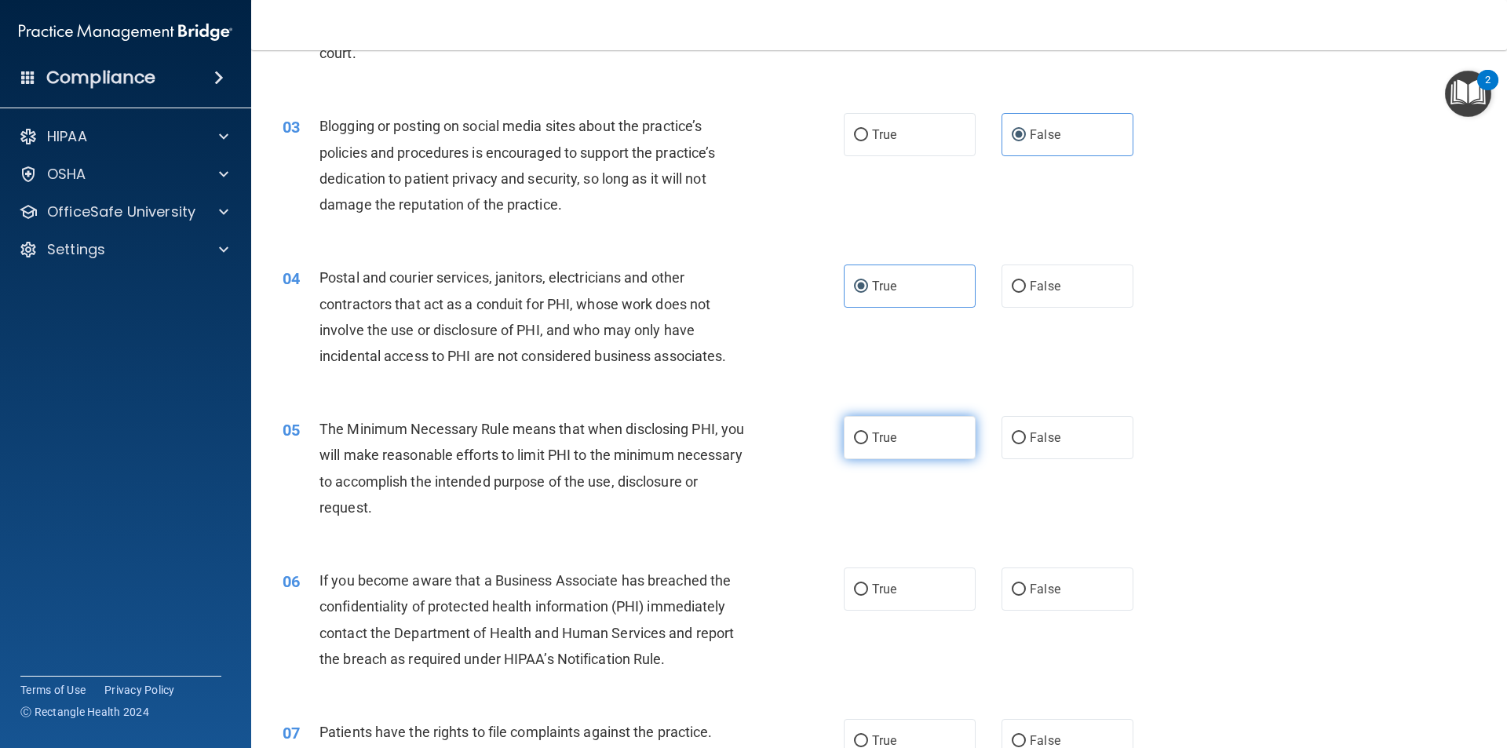
click at [863, 433] on label "True" at bounding box center [910, 437] width 132 height 43
click at [863, 433] on input "True" at bounding box center [861, 439] width 14 height 12
radio input "true"
click at [870, 595] on span "True" at bounding box center [884, 589] width 24 height 15
click at [868, 595] on input "True" at bounding box center [861, 590] width 14 height 12
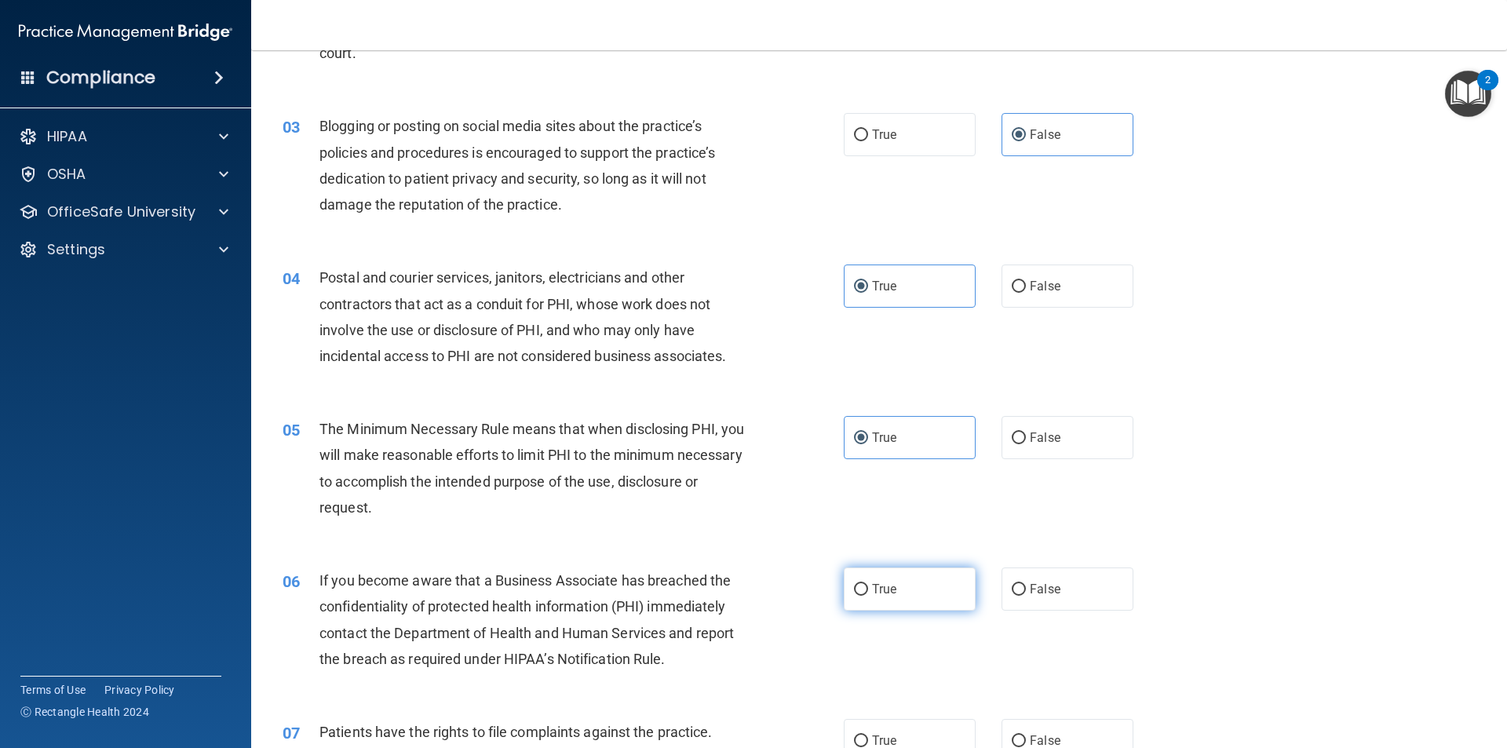
radio input "true"
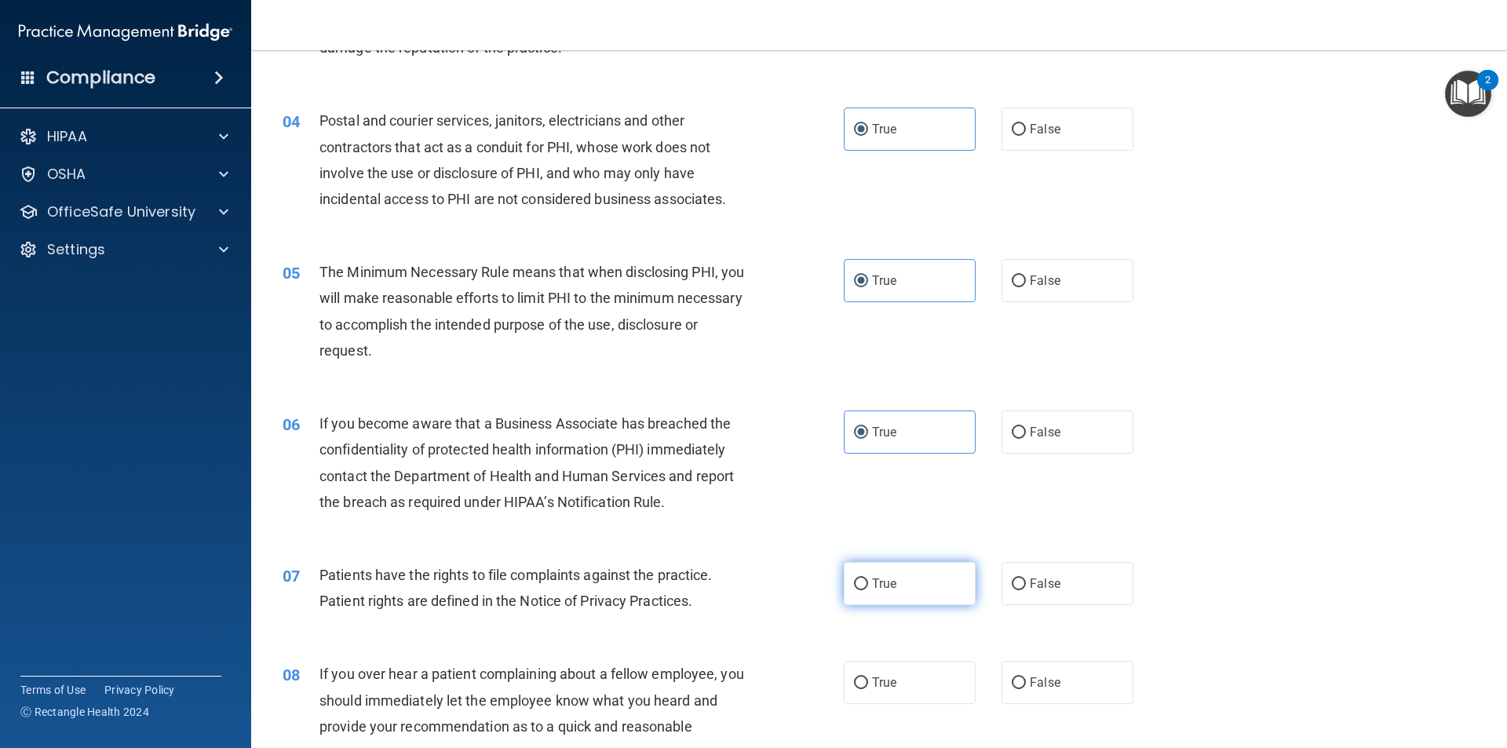
click at [870, 577] on span "True" at bounding box center [884, 583] width 24 height 15
click at [868, 579] on input "True" at bounding box center [861, 585] width 14 height 12
radio input "true"
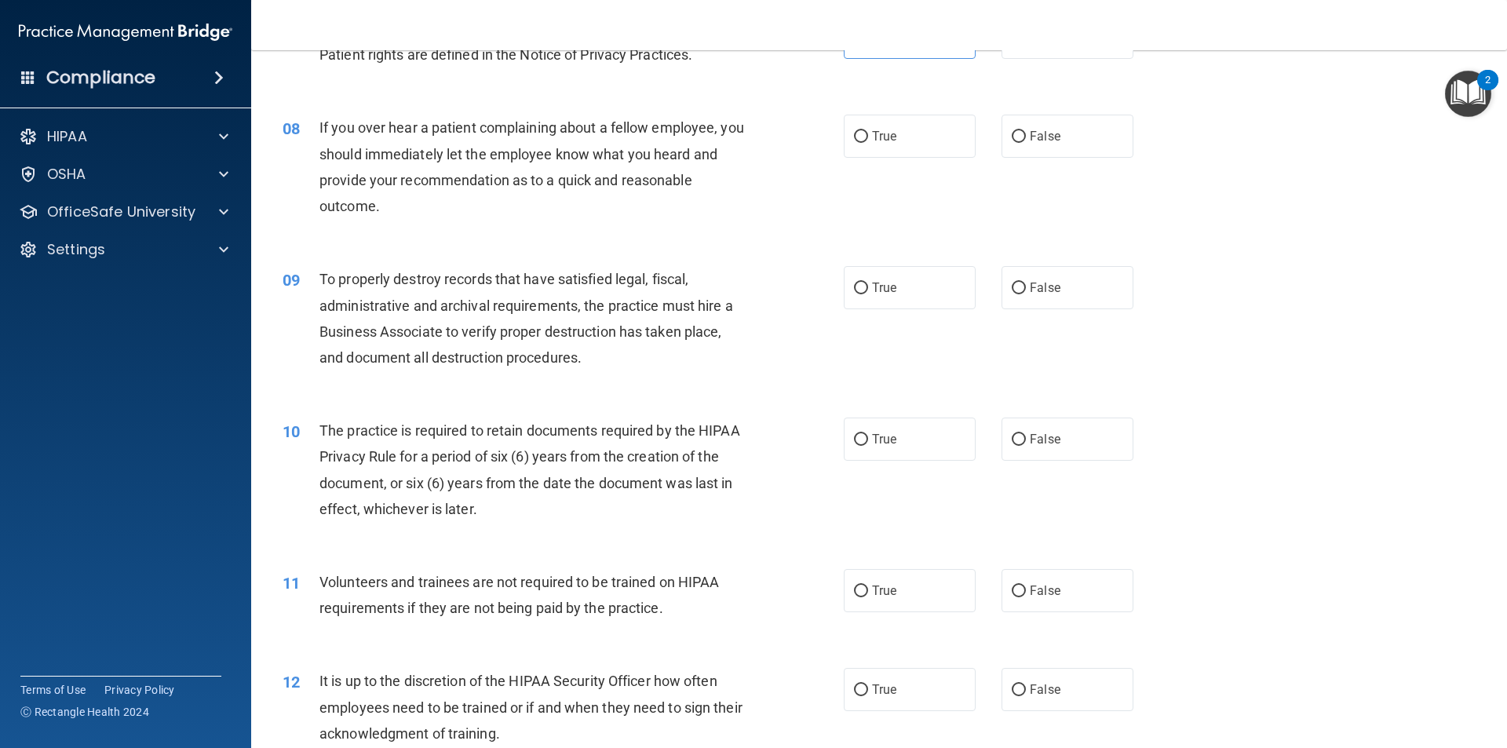
scroll to position [942, 0]
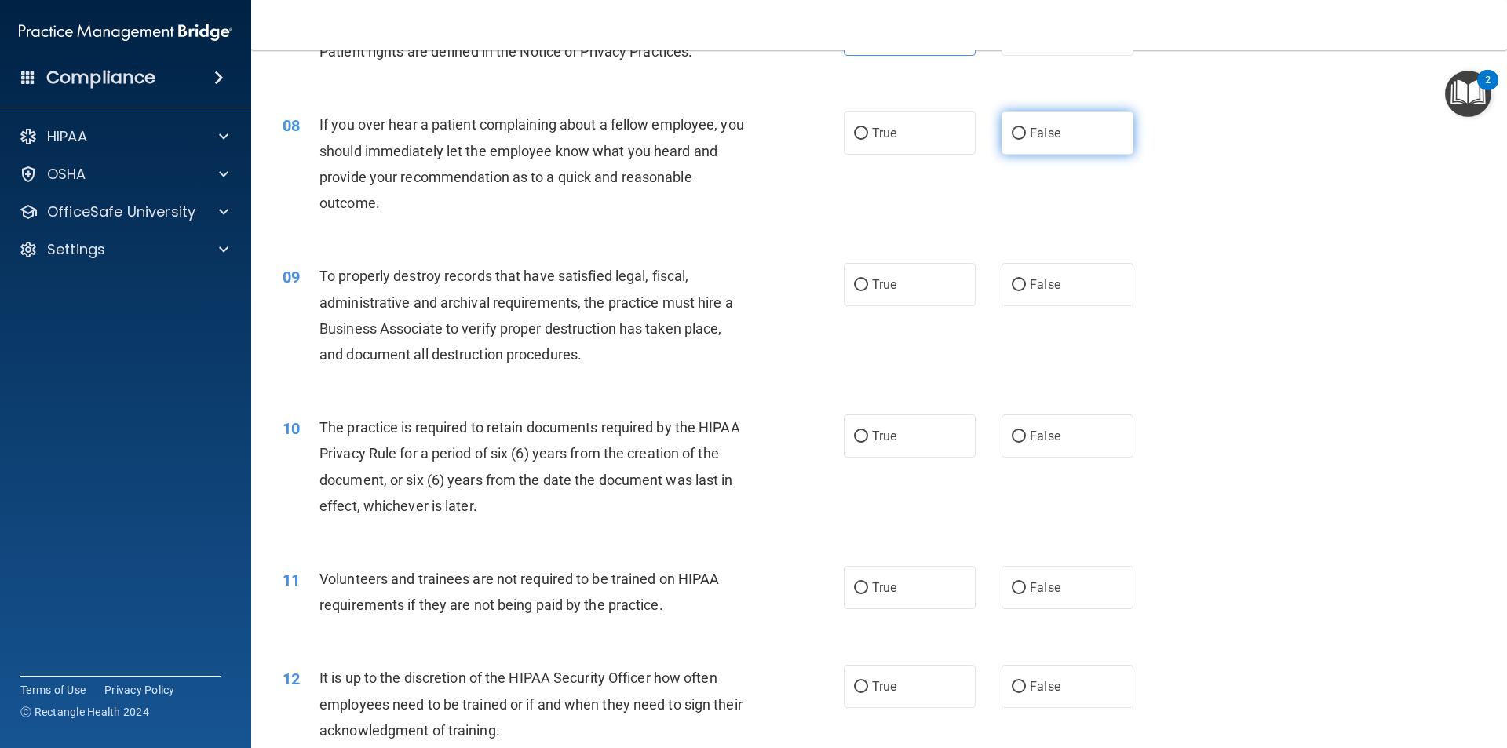
click at [870, 149] on label "False" at bounding box center [1068, 132] width 132 height 43
click at [870, 140] on input "False" at bounding box center [1019, 134] width 14 height 12
radio input "true"
click at [870, 283] on span "False" at bounding box center [1045, 284] width 31 height 15
click at [870, 283] on input "False" at bounding box center [1019, 286] width 14 height 12
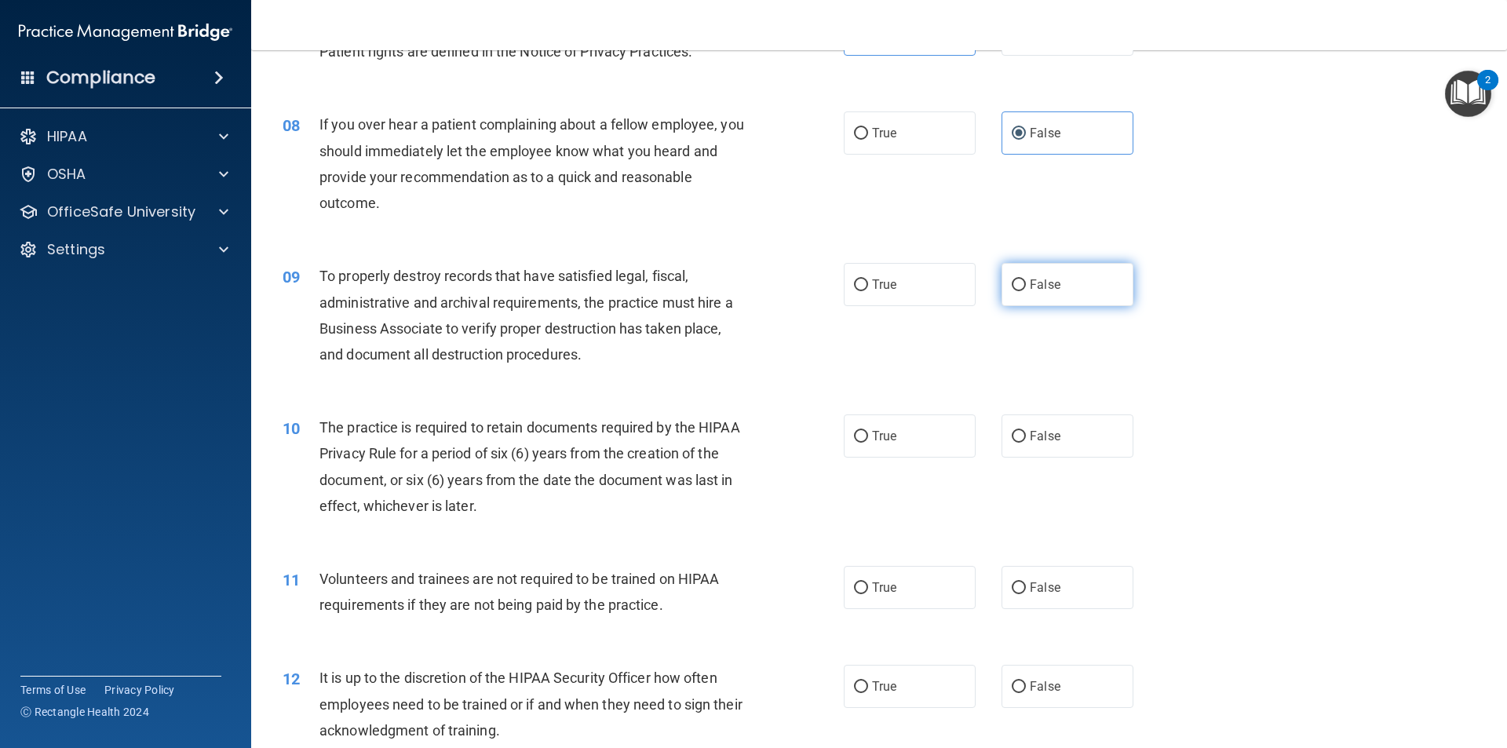
radio input "true"
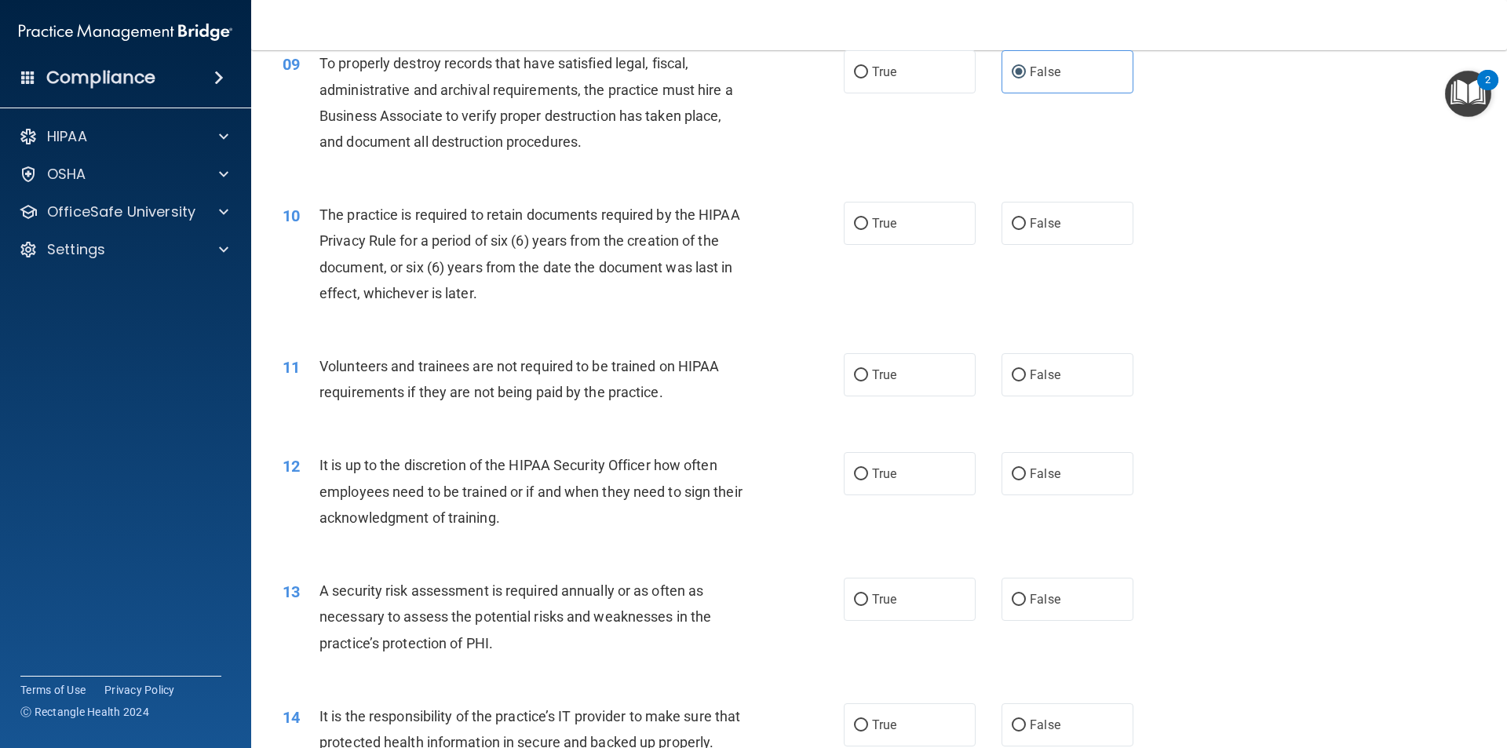
scroll to position [1178, 0]
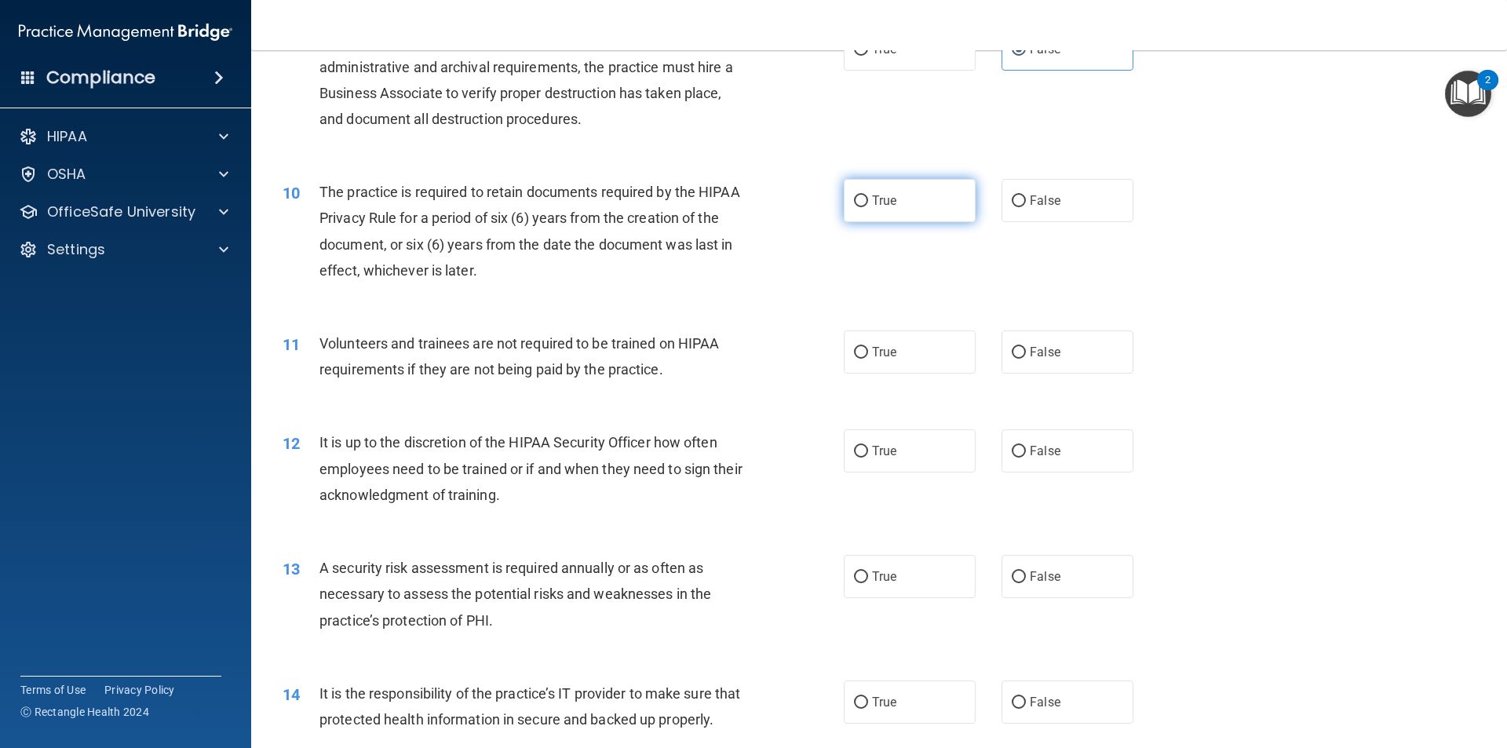
click at [870, 216] on label "True" at bounding box center [910, 200] width 132 height 43
click at [868, 207] on input "True" at bounding box center [861, 201] width 14 height 12
radio input "true"
click at [870, 364] on label "False" at bounding box center [1068, 352] width 132 height 43
click at [870, 359] on input "False" at bounding box center [1019, 353] width 14 height 12
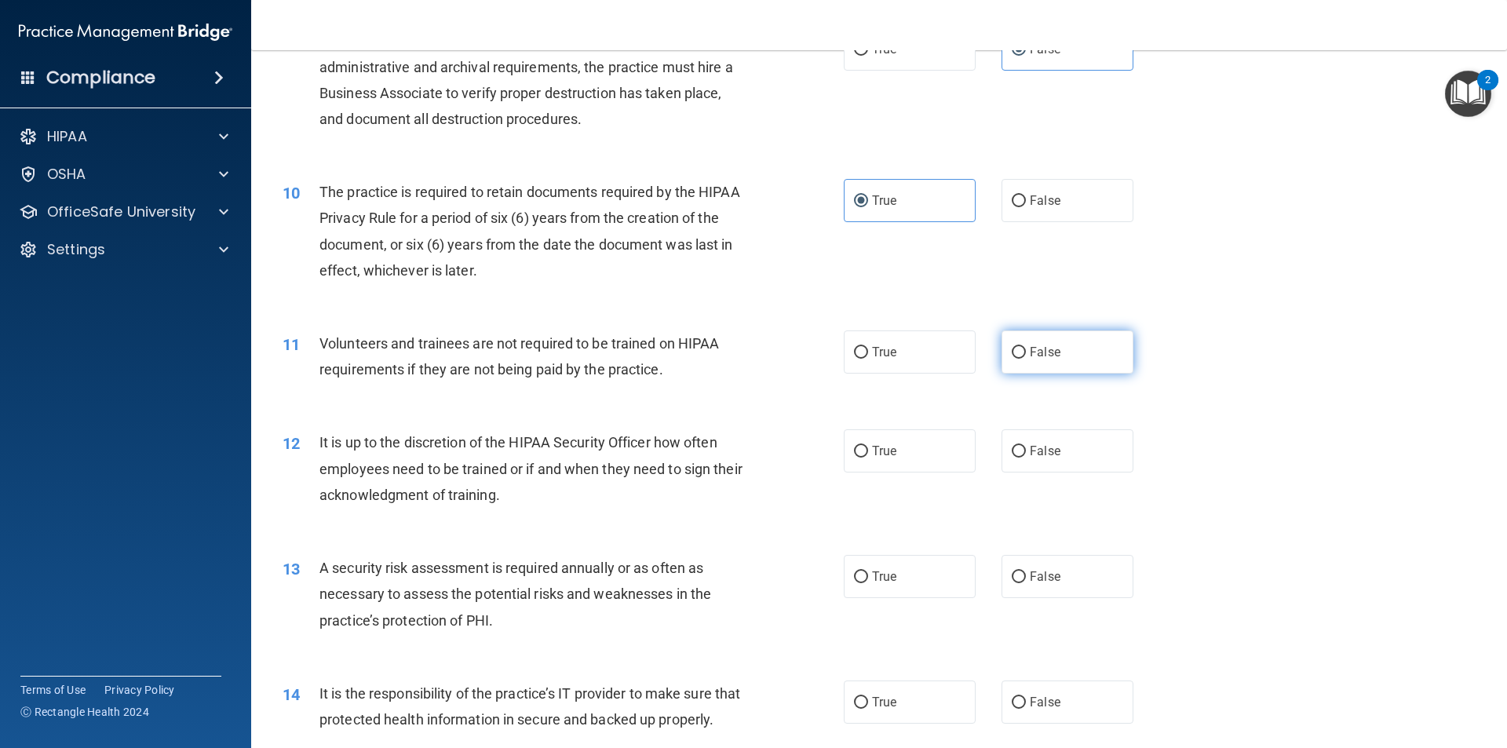
radio input "true"
click at [870, 462] on label "False" at bounding box center [1068, 450] width 132 height 43
click at [870, 458] on input "False" at bounding box center [1019, 452] width 14 height 12
radio input "true"
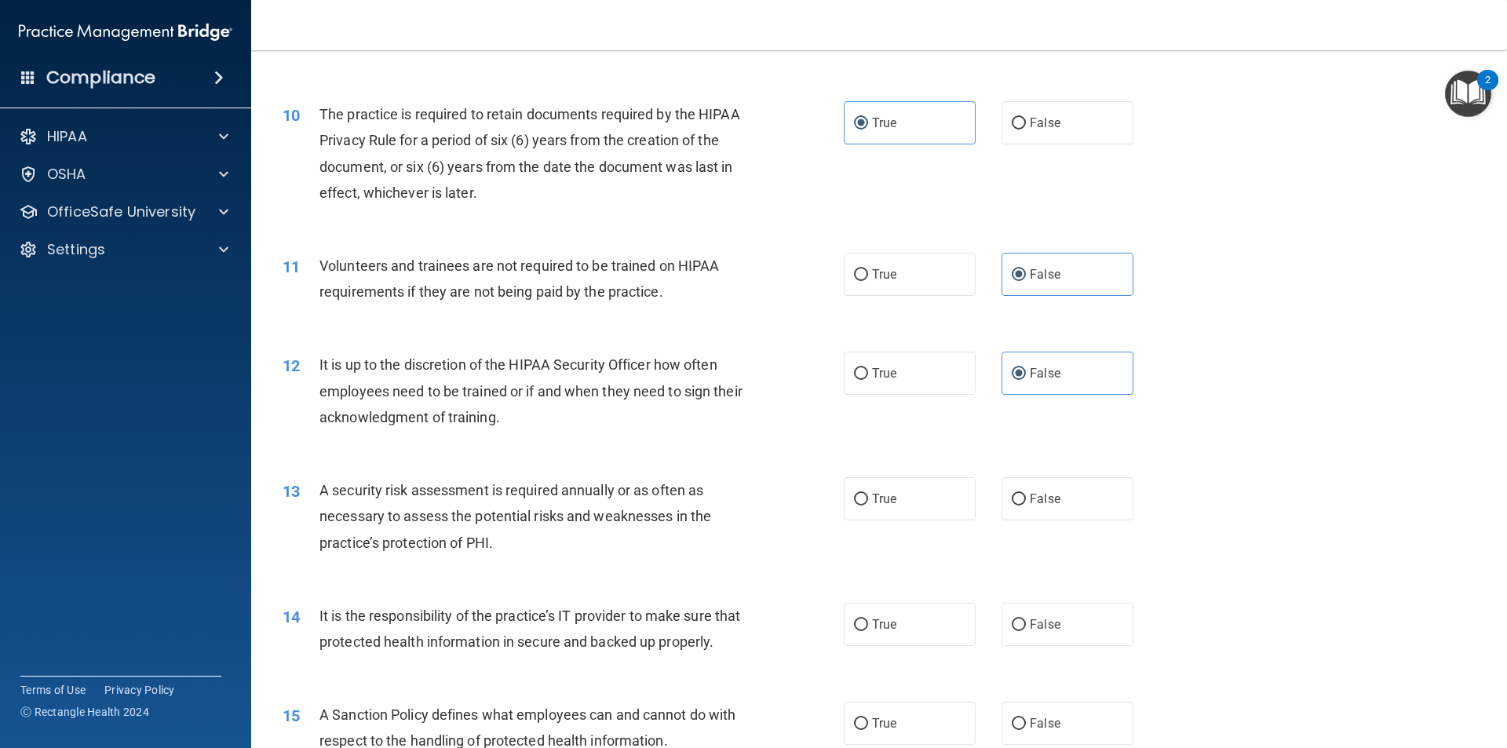
scroll to position [1570, 0]
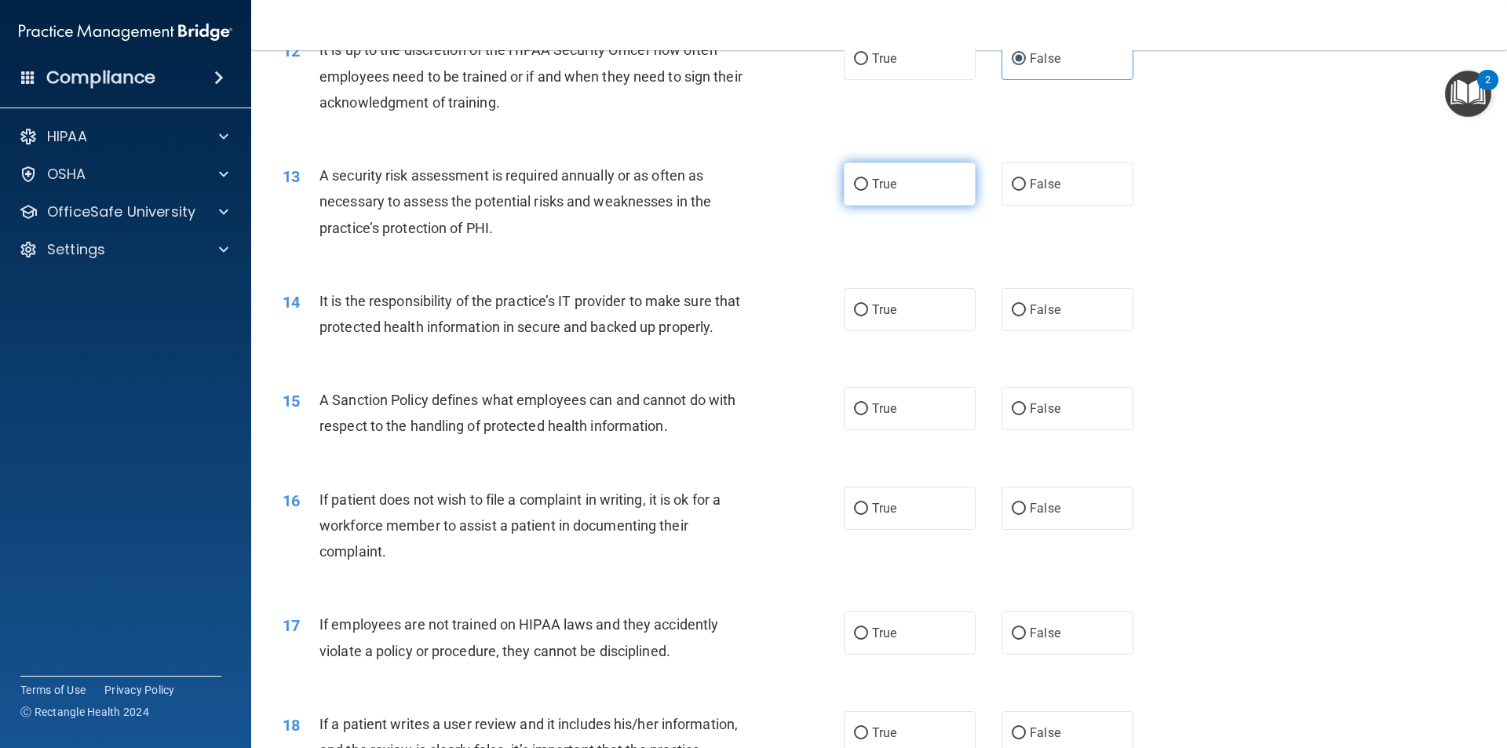
click at [850, 196] on label "True" at bounding box center [910, 184] width 132 height 43
click at [854, 191] on input "True" at bounding box center [861, 185] width 14 height 12
radio input "true"
click at [870, 318] on label "False" at bounding box center [1068, 309] width 132 height 43
click at [870, 316] on input "False" at bounding box center [1019, 311] width 14 height 12
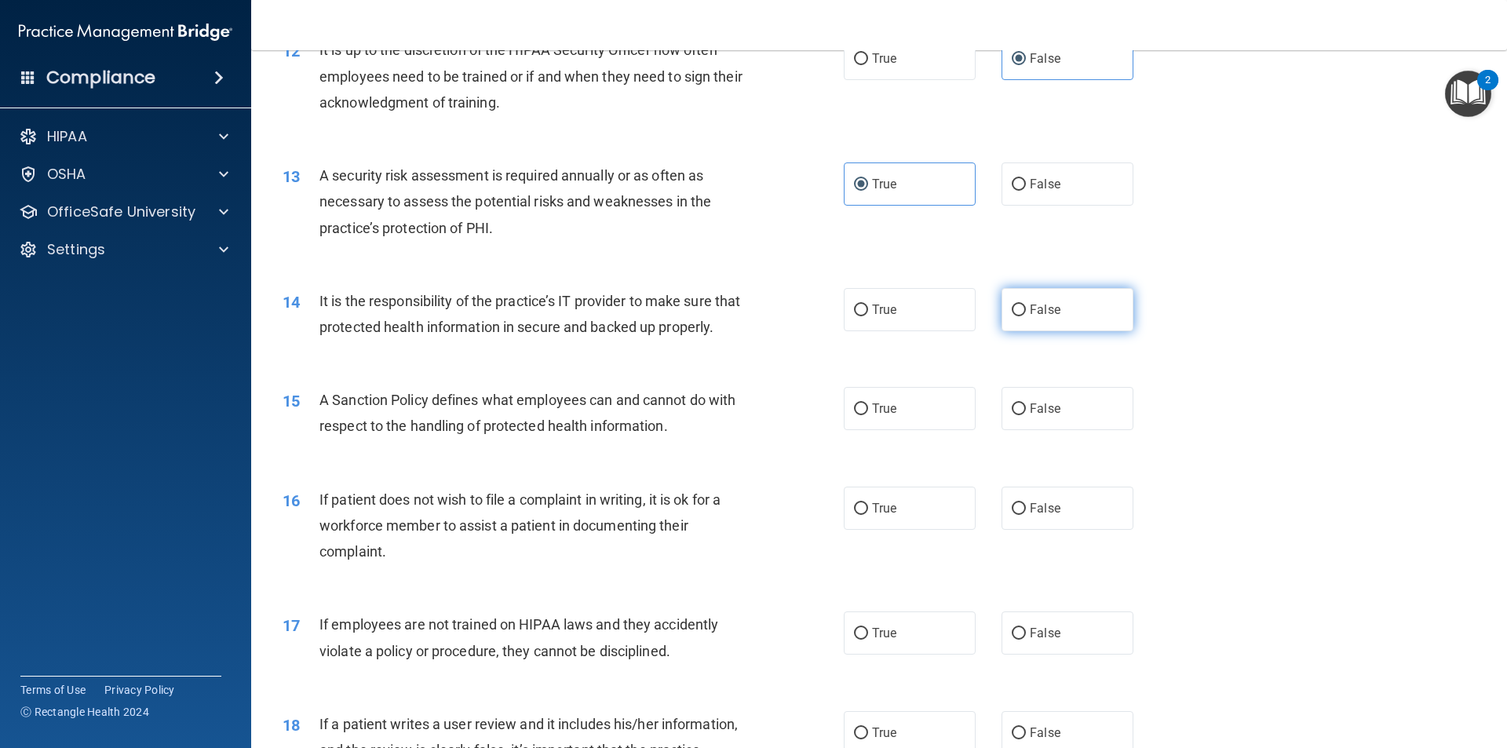
radio input "true"
click at [870, 430] on label "False" at bounding box center [1068, 408] width 132 height 43
click at [870, 415] on input "False" at bounding box center [1019, 410] width 14 height 12
radio input "true"
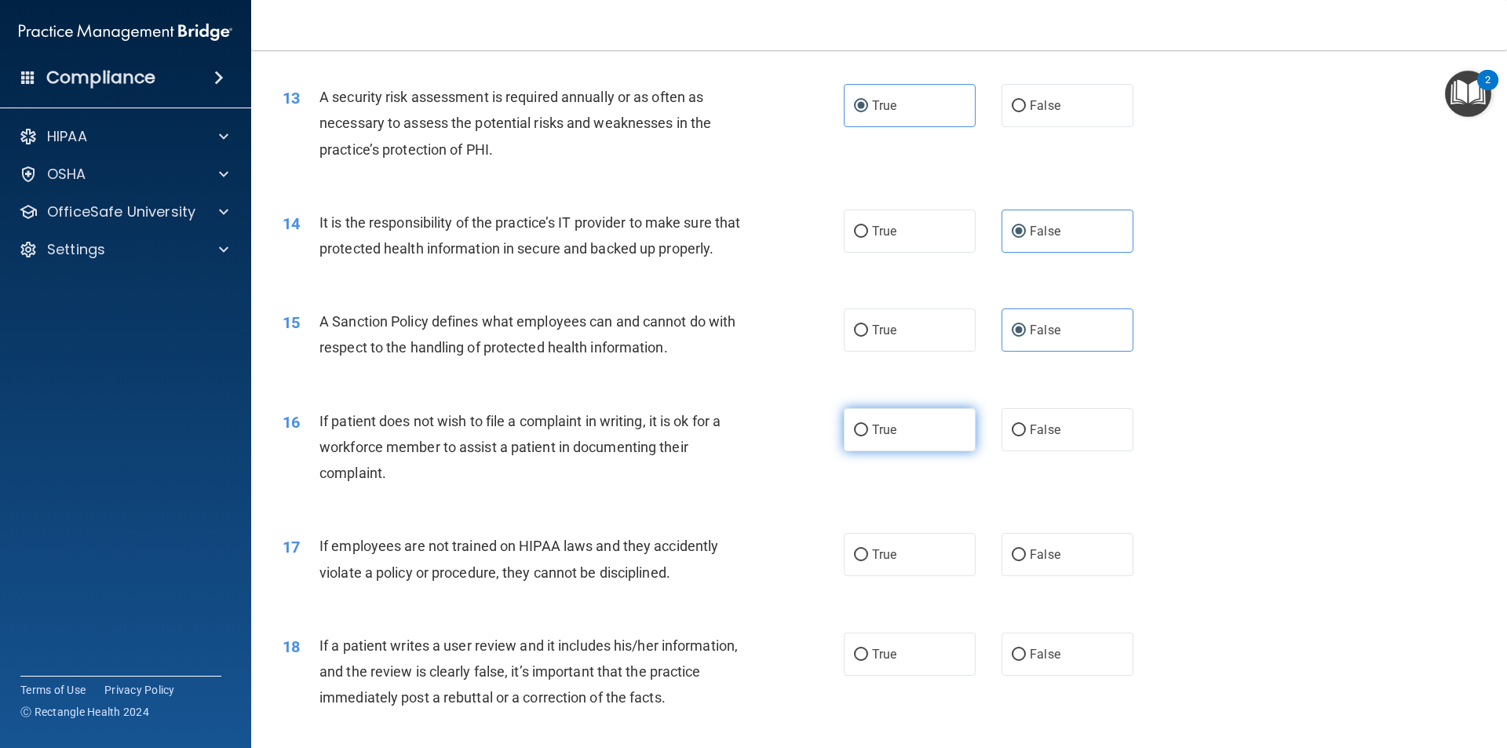
click at [870, 451] on label "True" at bounding box center [910, 429] width 132 height 43
click at [868, 437] on input "True" at bounding box center [861, 431] width 14 height 12
radio input "true"
drag, startPoint x: 1077, startPoint y: 593, endPoint x: 1073, endPoint y: 629, distance: 36.3
click at [870, 576] on label "False" at bounding box center [1068, 554] width 132 height 43
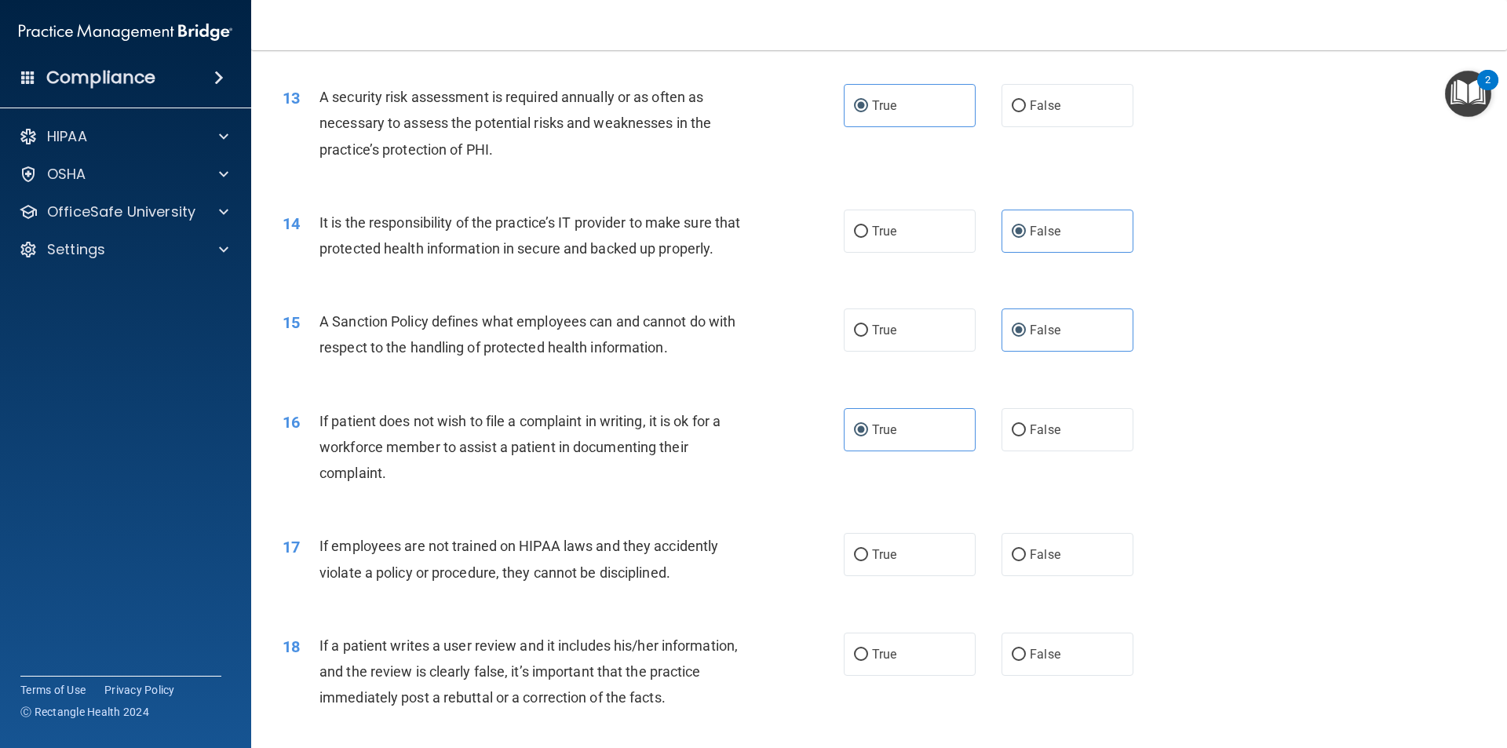
click at [870, 561] on input "False" at bounding box center [1019, 556] width 14 height 12
radio input "true"
click at [870, 676] on label "False" at bounding box center [1068, 654] width 132 height 43
click at [870, 661] on input "False" at bounding box center [1019, 655] width 14 height 12
radio input "true"
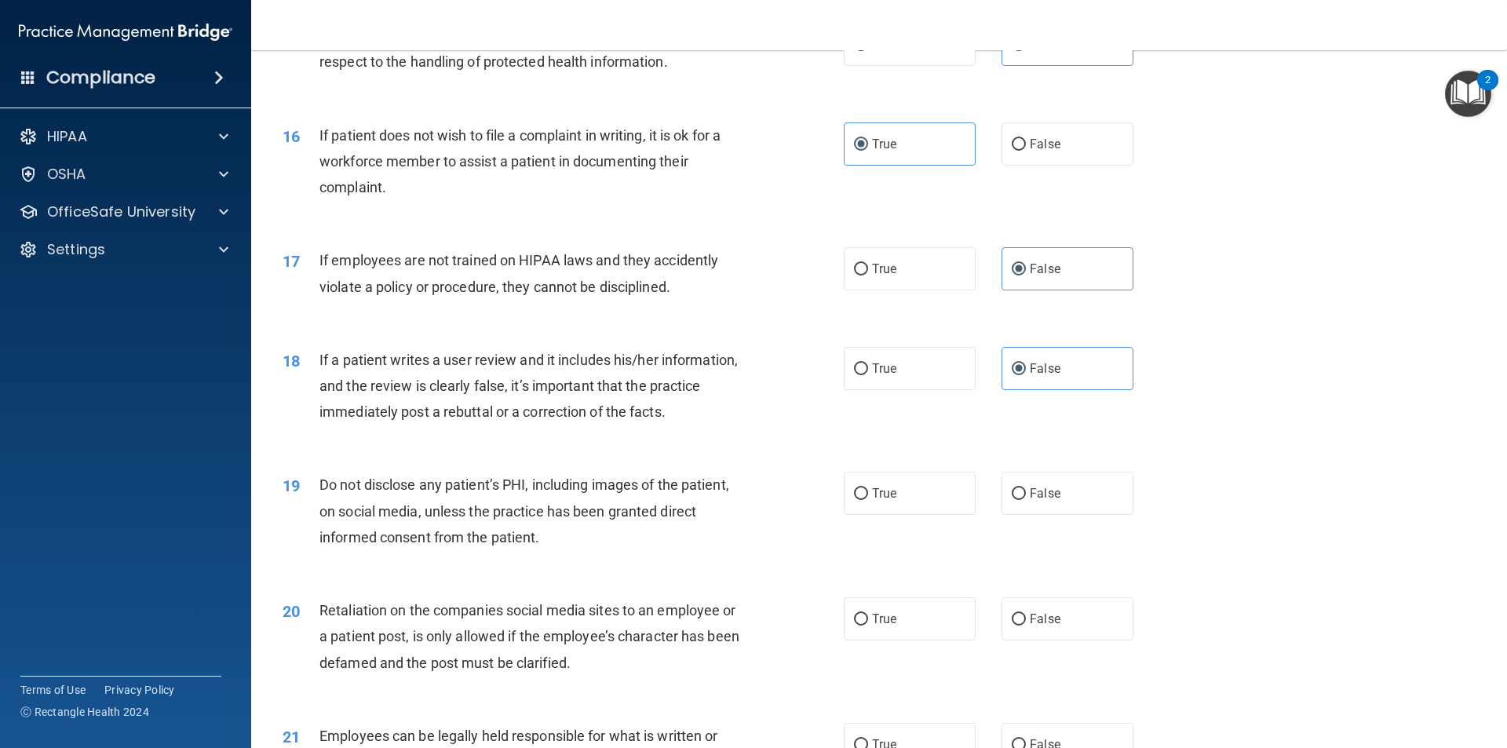
scroll to position [1963, 0]
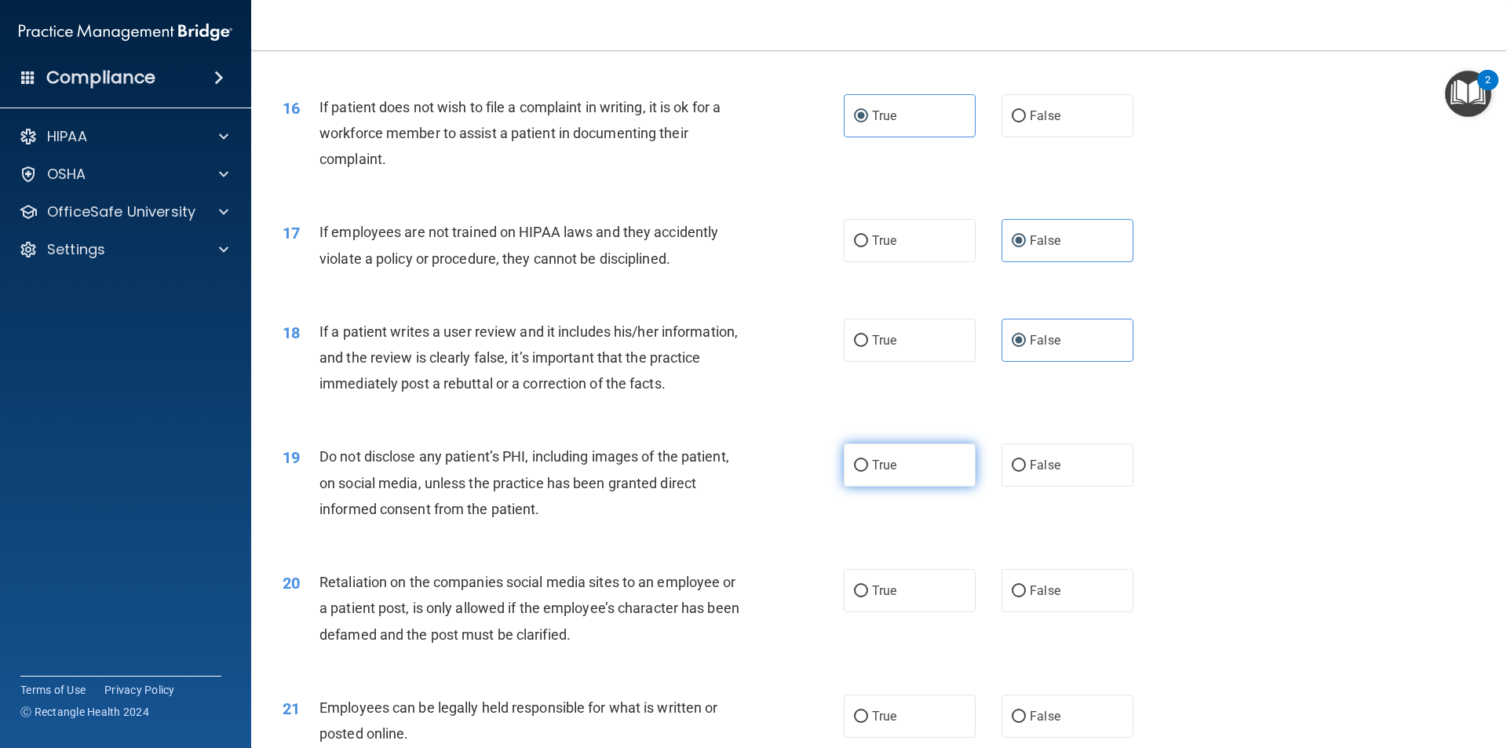
click at [870, 487] on label "True" at bounding box center [910, 465] width 132 height 43
click at [868, 472] on input "True" at bounding box center [861, 466] width 14 height 12
radio input "true"
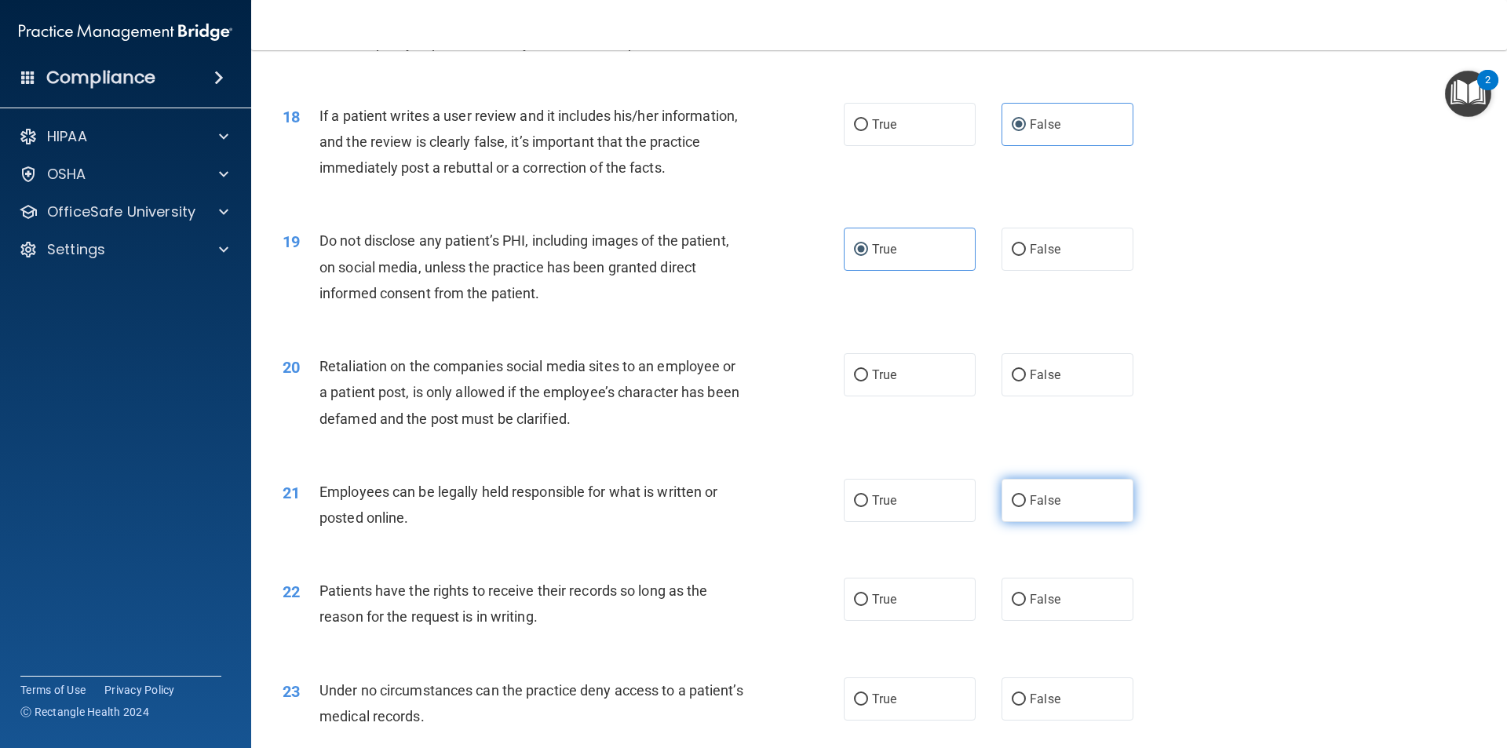
scroll to position [2198, 0]
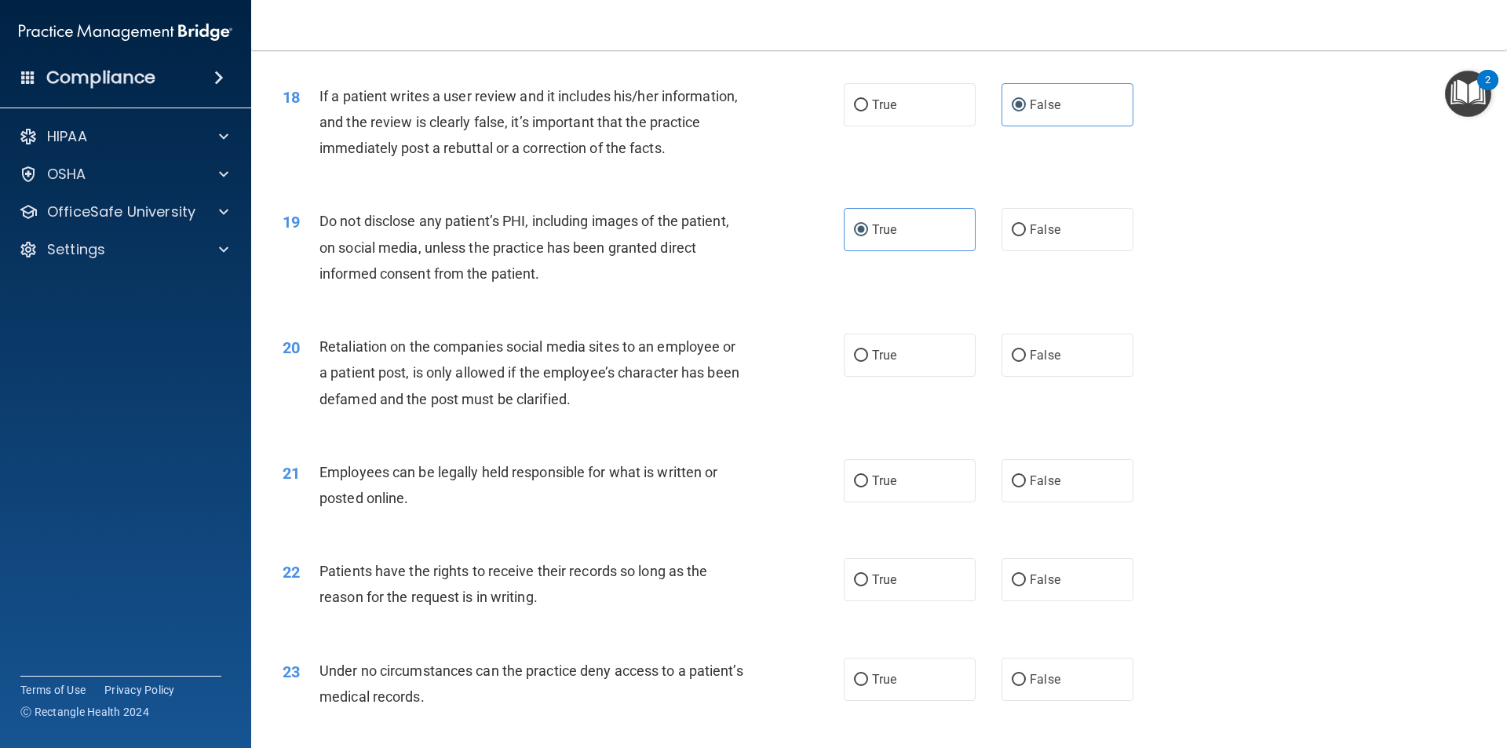
drag, startPoint x: 1061, startPoint y: 398, endPoint x: 1057, endPoint y: 405, distance: 8.1
click at [870, 377] on label "False" at bounding box center [1068, 355] width 132 height 43
click at [870, 362] on input "False" at bounding box center [1019, 356] width 14 height 12
radio input "true"
click at [870, 502] on label "True" at bounding box center [910, 480] width 132 height 43
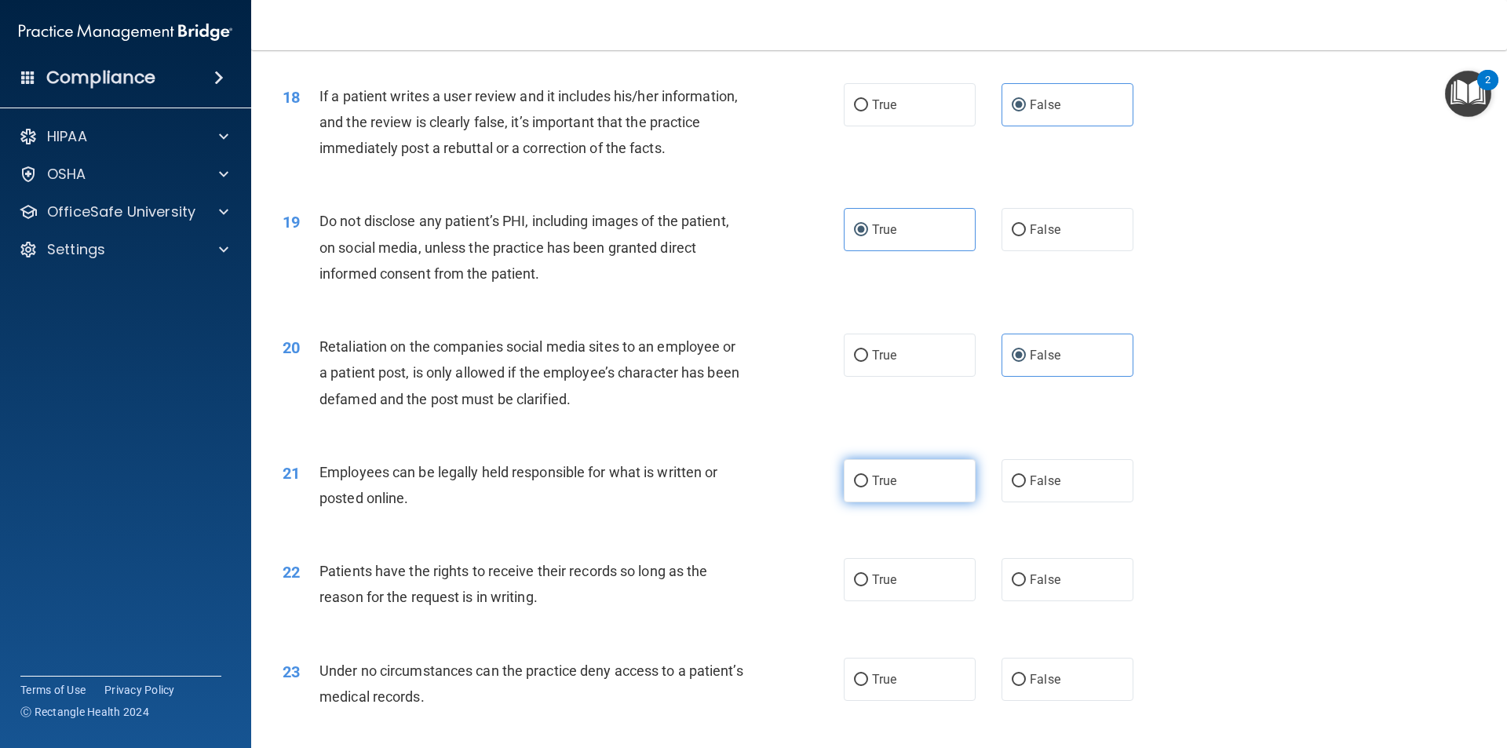
click at [868, 488] on input "True" at bounding box center [861, 482] width 14 height 12
radio input "true"
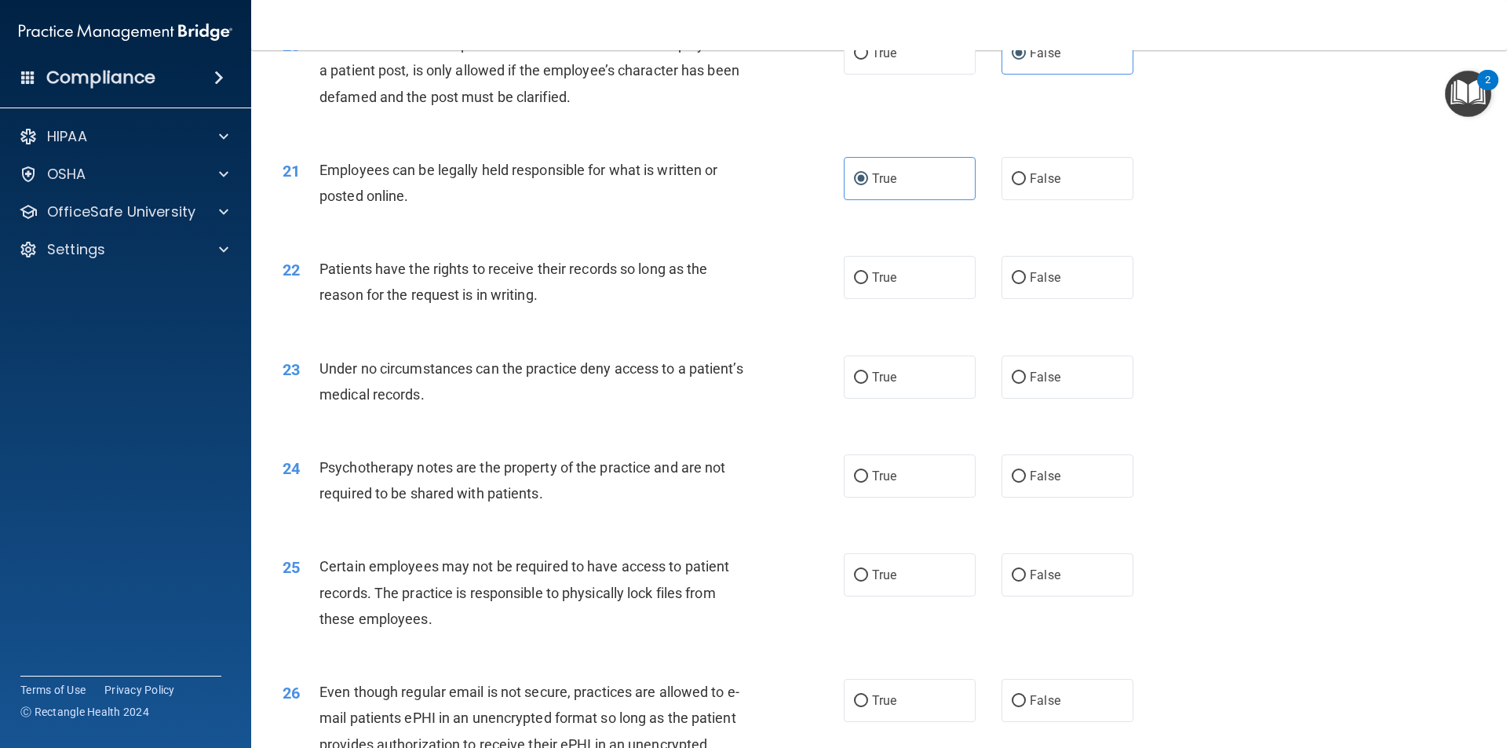
scroll to position [2512, 0]
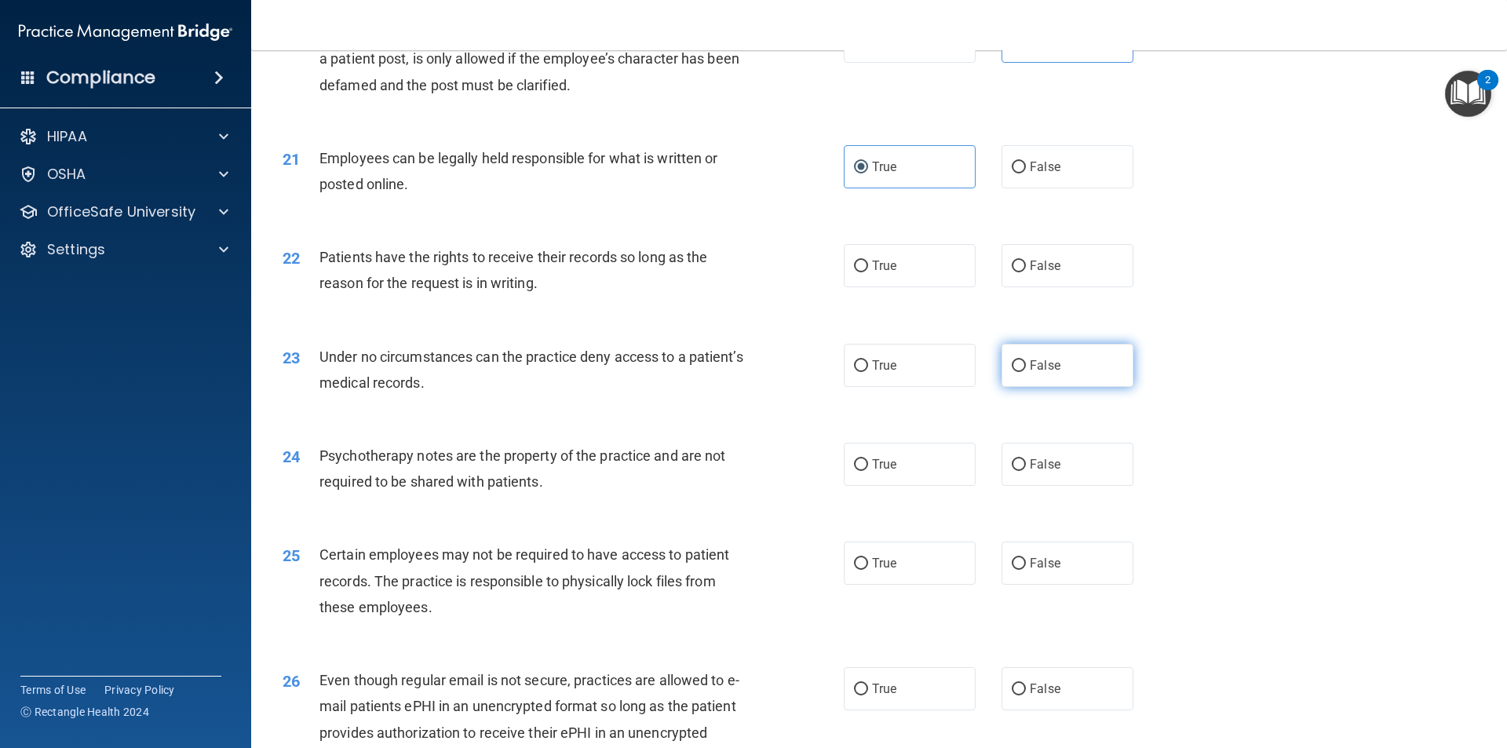
click at [870, 387] on label "False" at bounding box center [1068, 365] width 132 height 43
click at [870, 372] on input "False" at bounding box center [1019, 366] width 14 height 12
radio input "true"
click at [870, 472] on span "False" at bounding box center [1045, 464] width 31 height 15
click at [870, 471] on input "False" at bounding box center [1019, 465] width 14 height 12
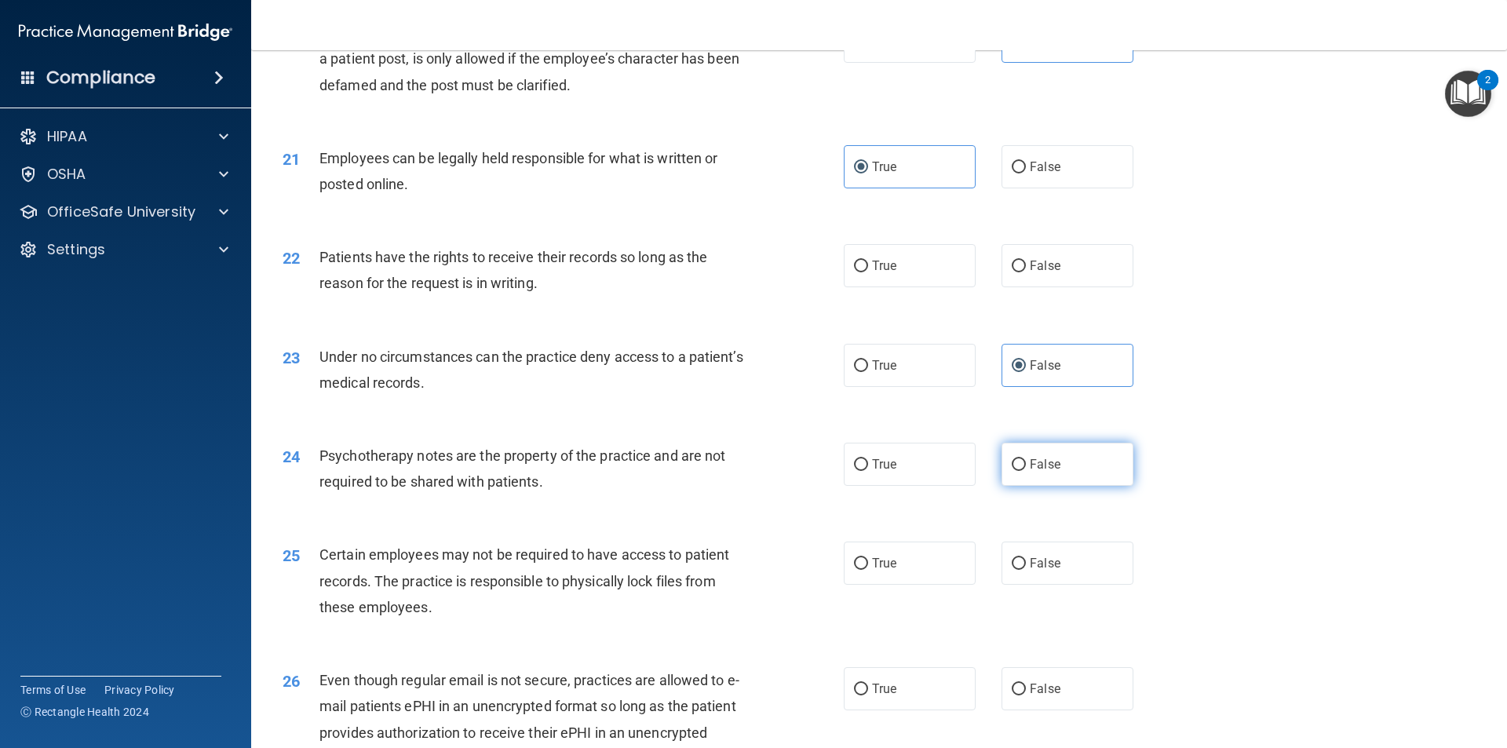
radio input "true"
drag, startPoint x: 1036, startPoint y: 291, endPoint x: 1039, endPoint y: 326, distance: 34.7
click at [870, 273] on span "False" at bounding box center [1045, 265] width 31 height 15
click at [870, 272] on input "False" at bounding box center [1019, 267] width 14 height 12
radio input "true"
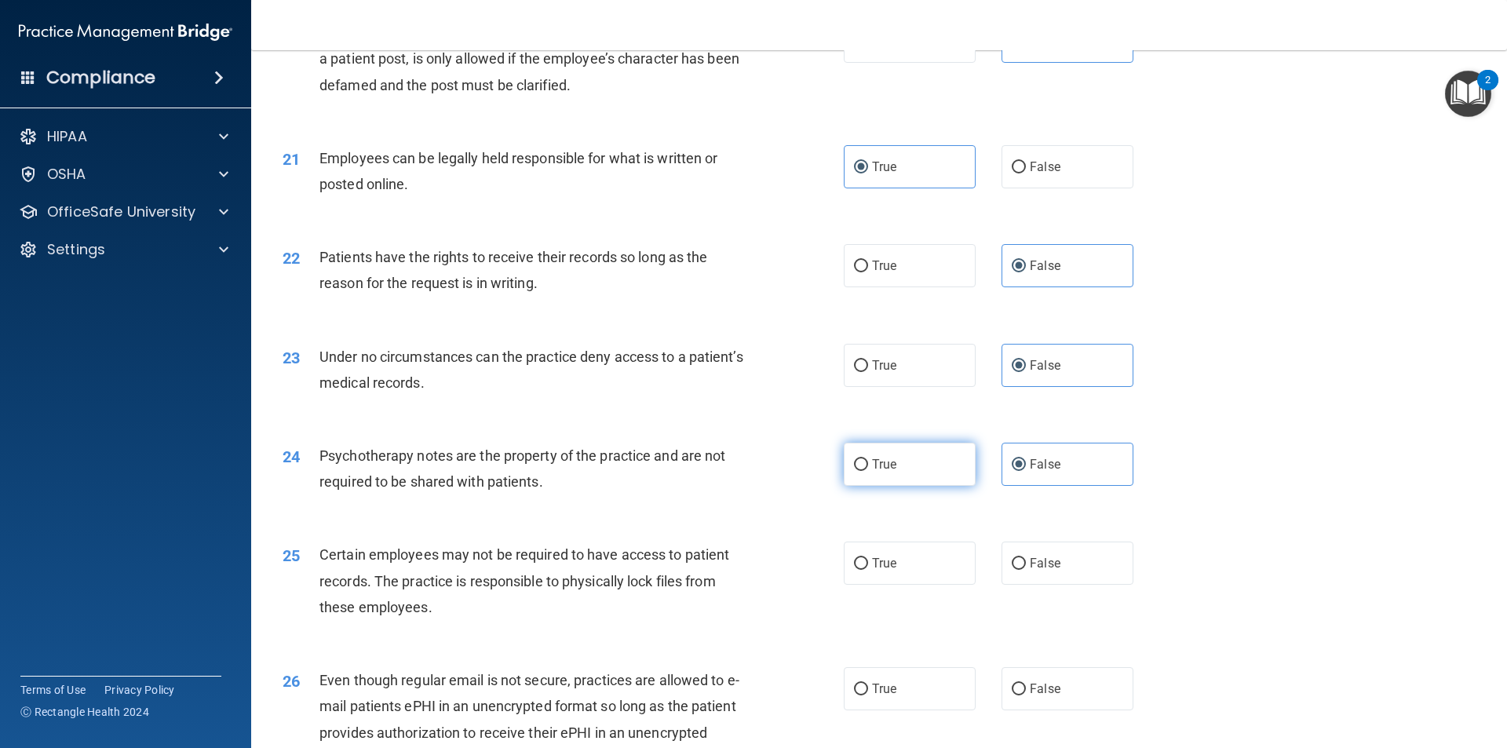
click at [870, 486] on label "True" at bounding box center [910, 464] width 132 height 43
click at [868, 471] on input "True" at bounding box center [861, 465] width 14 height 12
radio input "true"
radio input "false"
click at [870, 571] on span "True" at bounding box center [884, 563] width 24 height 15
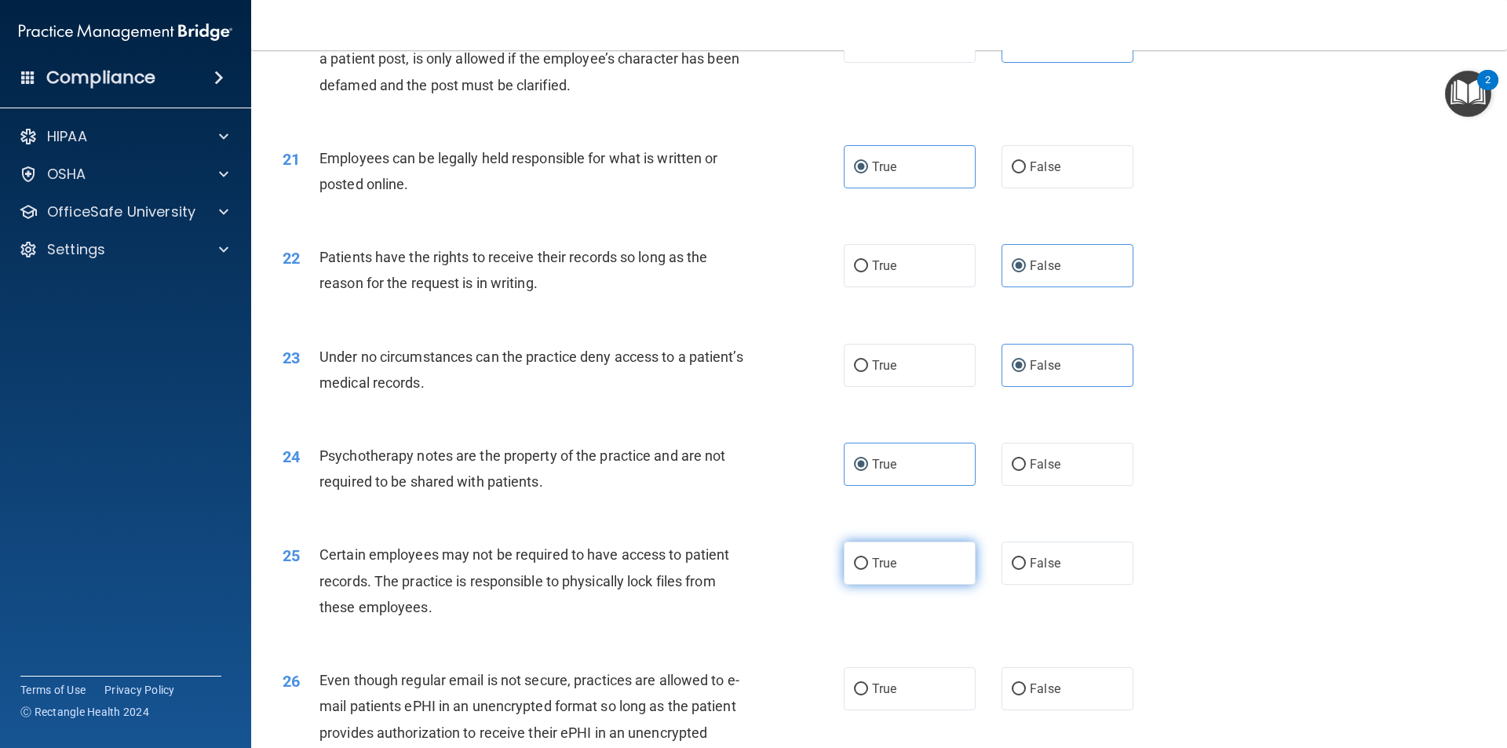
click at [868, 570] on input "True" at bounding box center [861, 564] width 14 height 12
radio input "true"
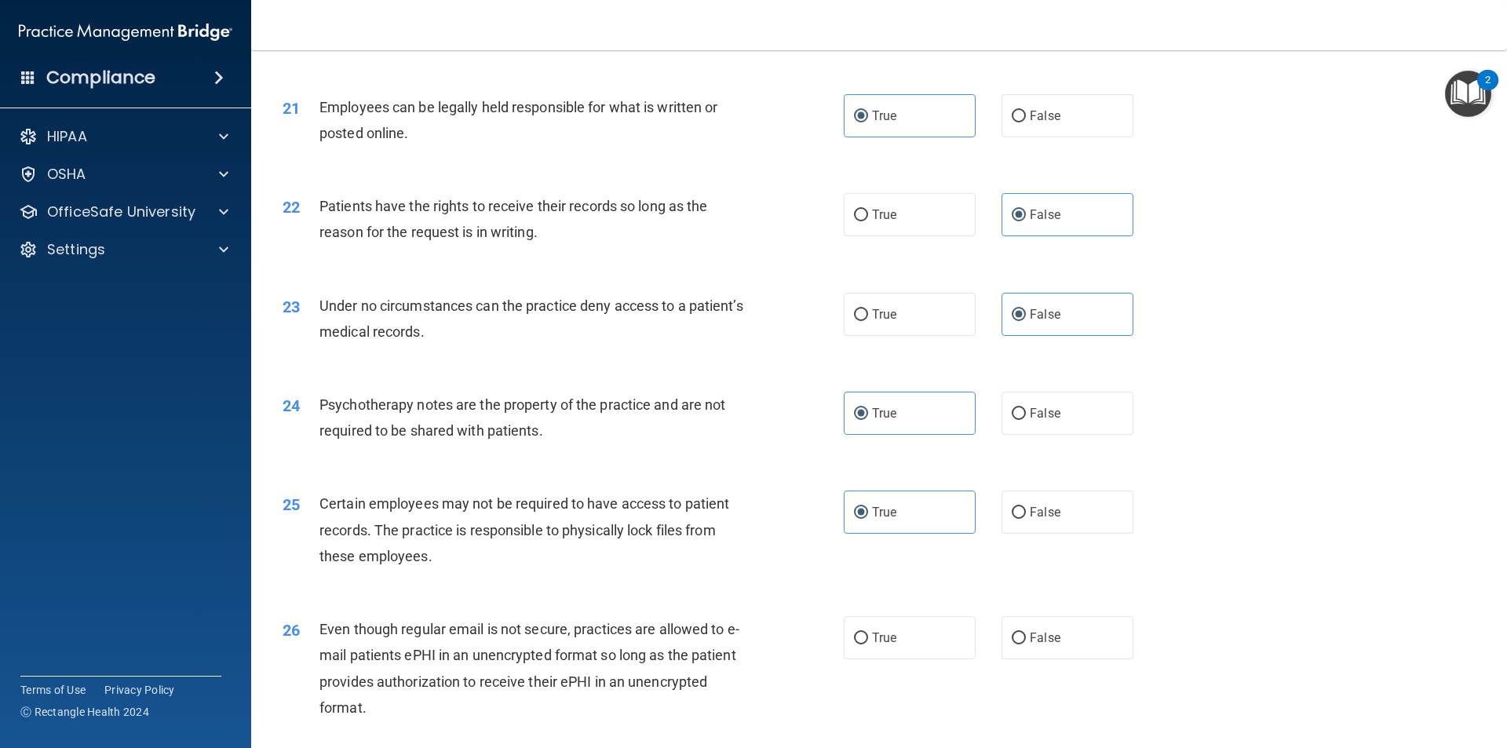
scroll to position [2669, 0]
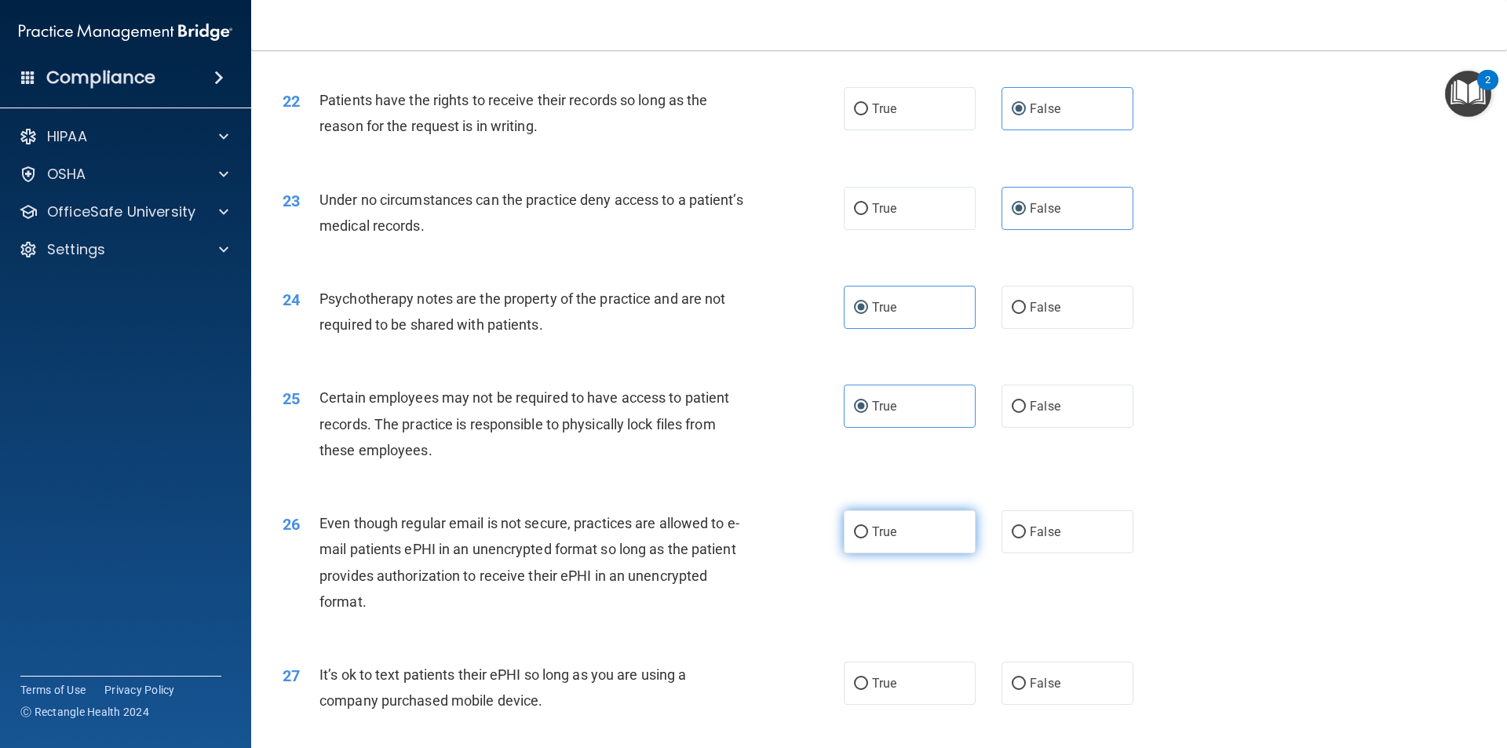
click at [870, 554] on label "True" at bounding box center [910, 531] width 132 height 43
click at [868, 539] on input "True" at bounding box center [861, 533] width 14 height 12
radio input "true"
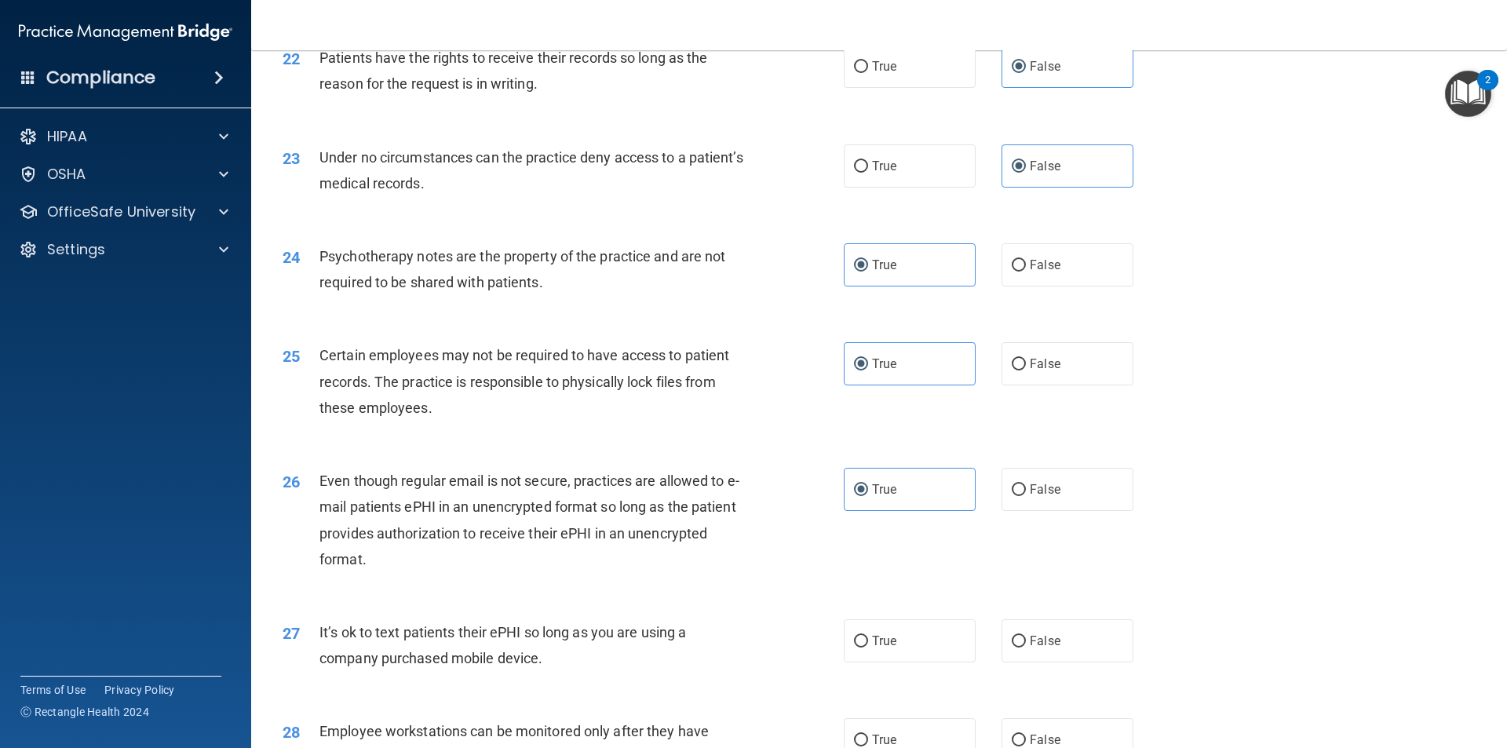
scroll to position [2748, 0]
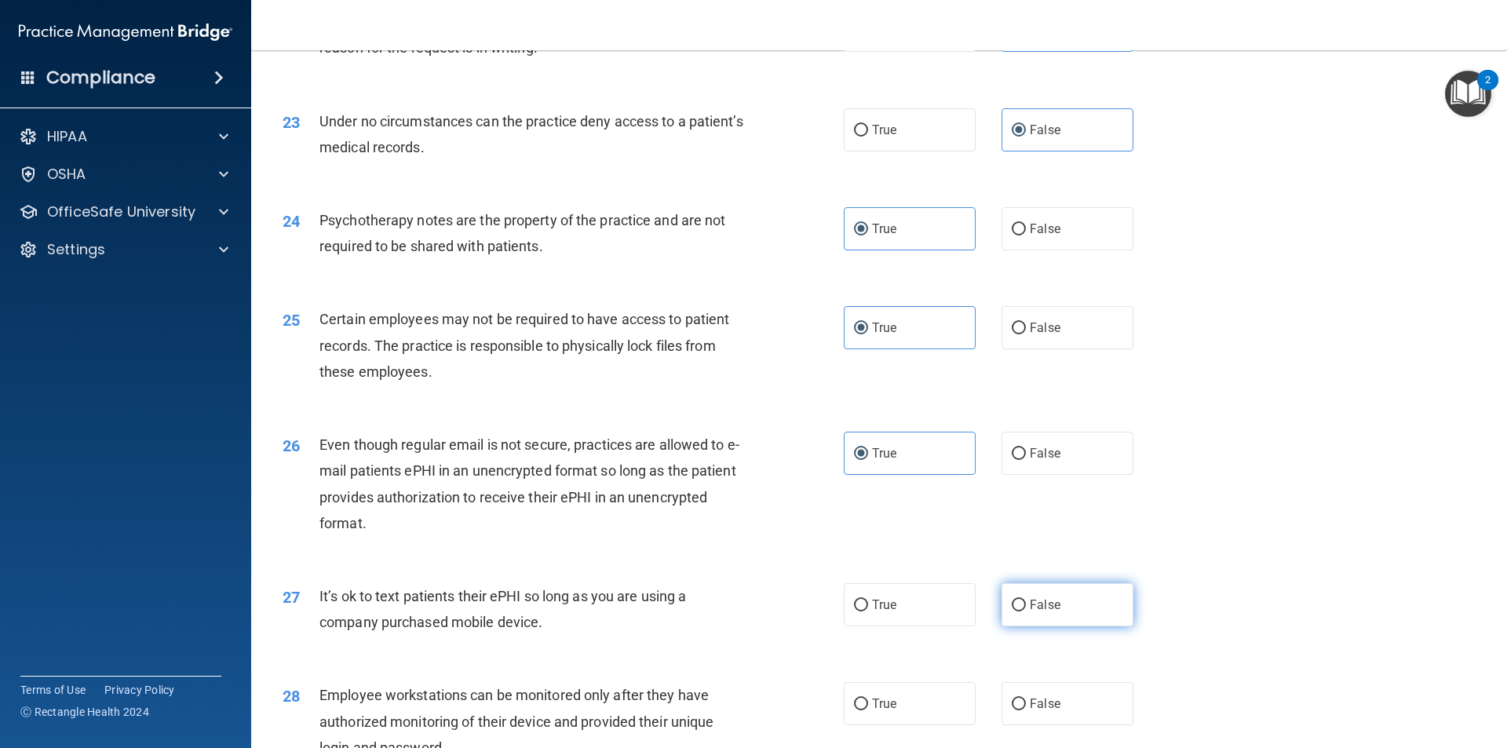
click at [870, 612] on span "False" at bounding box center [1045, 604] width 31 height 15
click at [870, 612] on input "False" at bounding box center [1019, 606] width 14 height 12
radio input "true"
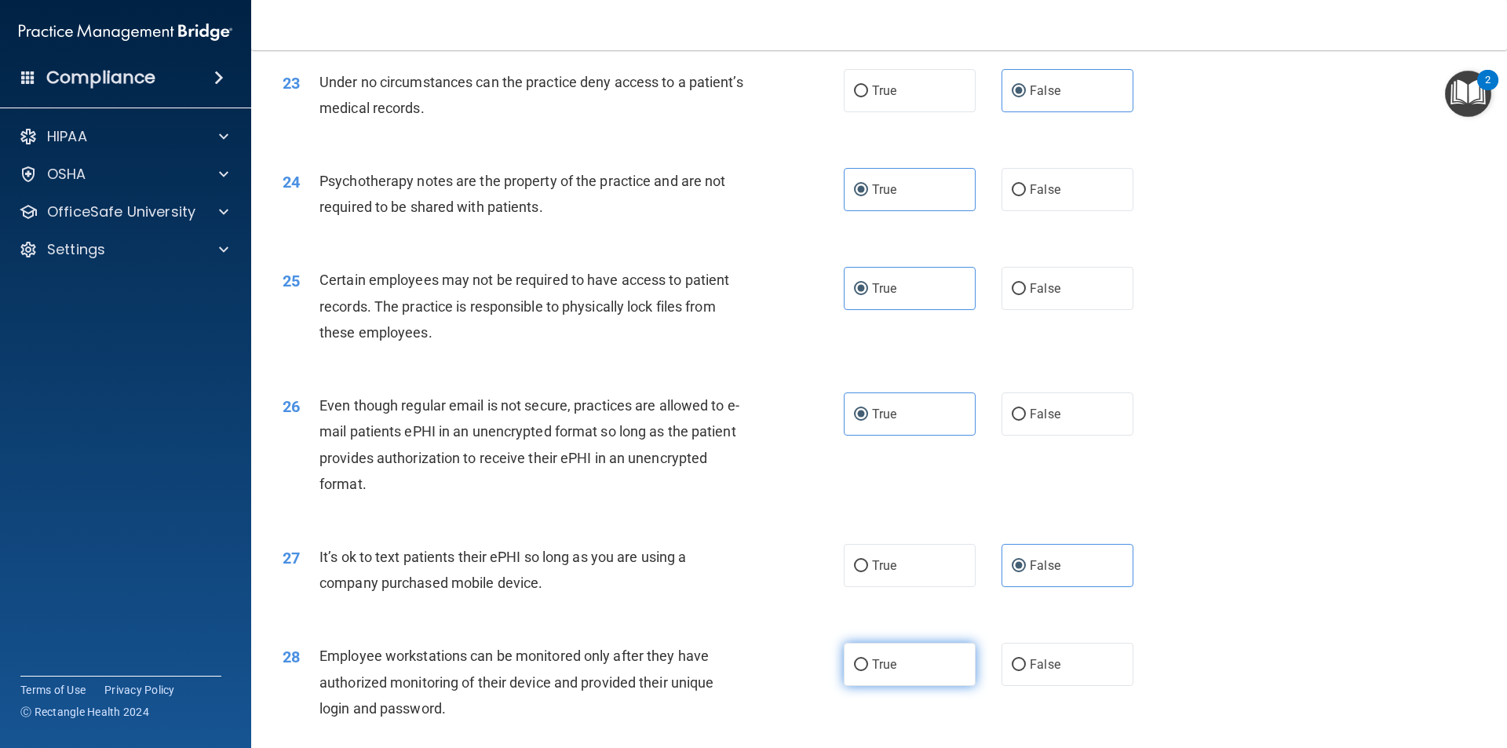
scroll to position [2827, 0]
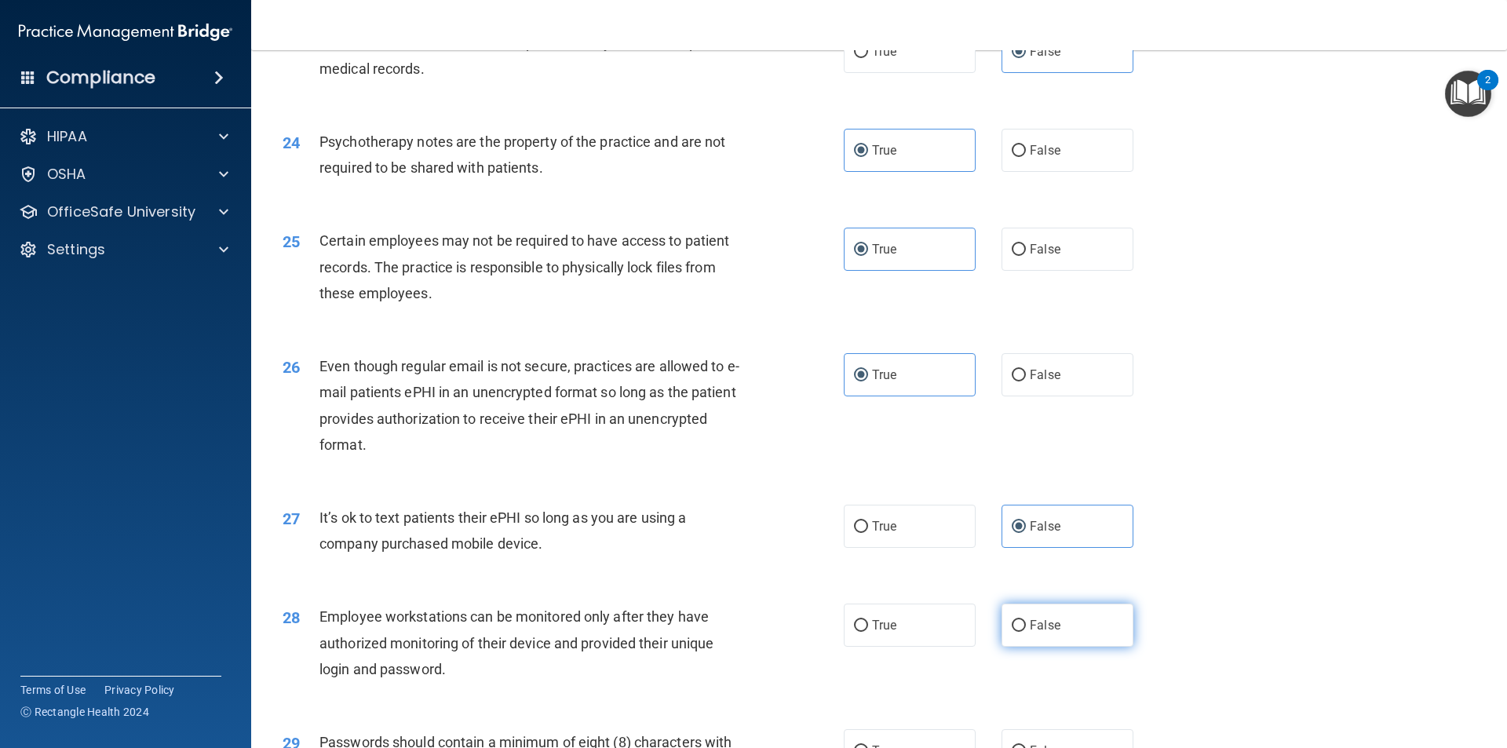
click at [870, 647] on label "False" at bounding box center [1068, 625] width 132 height 43
click at [870, 632] on input "False" at bounding box center [1019, 626] width 14 height 12
radio input "true"
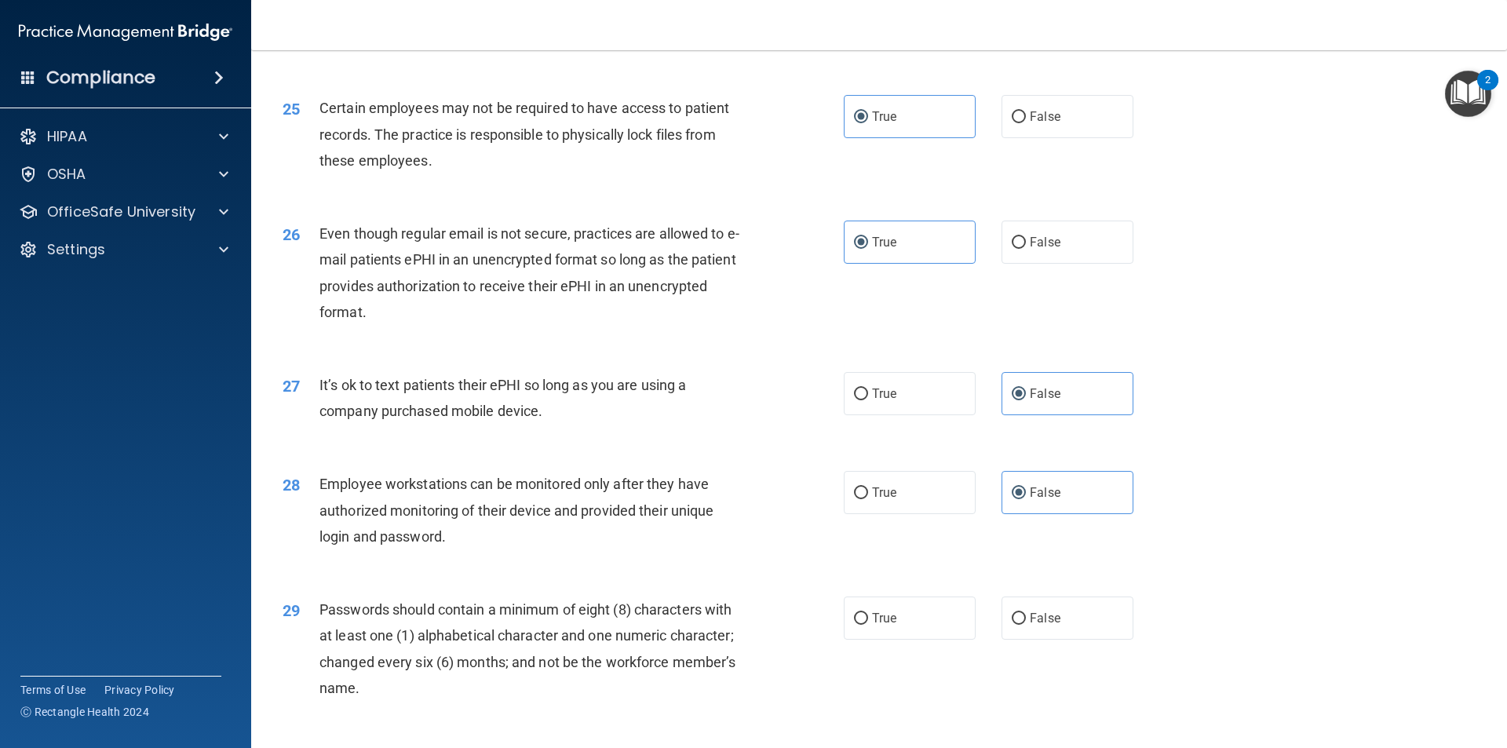
scroll to position [2984, 0]
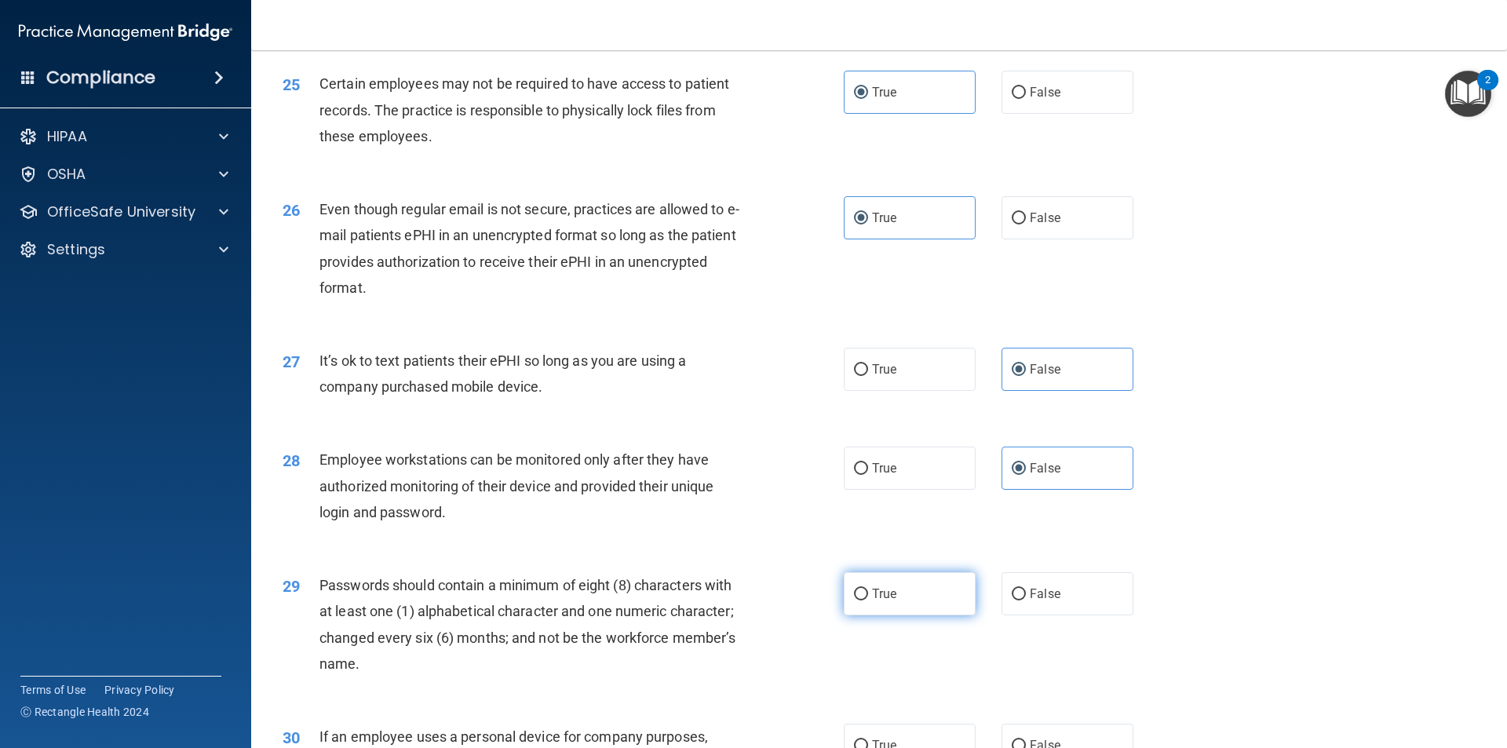
click at [870, 615] on label "True" at bounding box center [910, 593] width 132 height 43
click at [868, 601] on input "True" at bounding box center [861, 595] width 14 height 12
radio input "true"
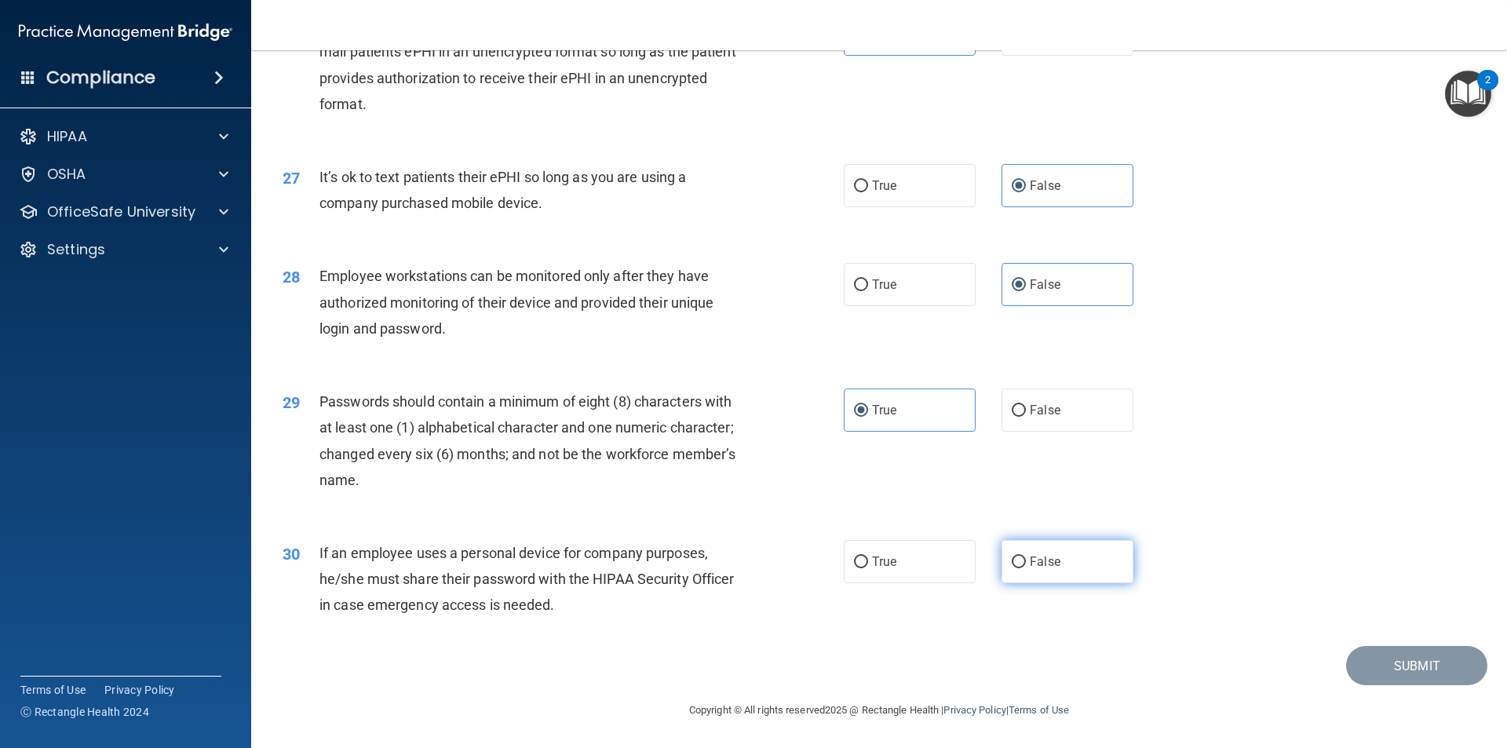
click at [870, 574] on label "False" at bounding box center [1068, 561] width 132 height 43
click at [870, 568] on input "False" at bounding box center [1019, 563] width 14 height 12
radio input "true"
click at [870, 672] on button "Submit" at bounding box center [1417, 666] width 141 height 40
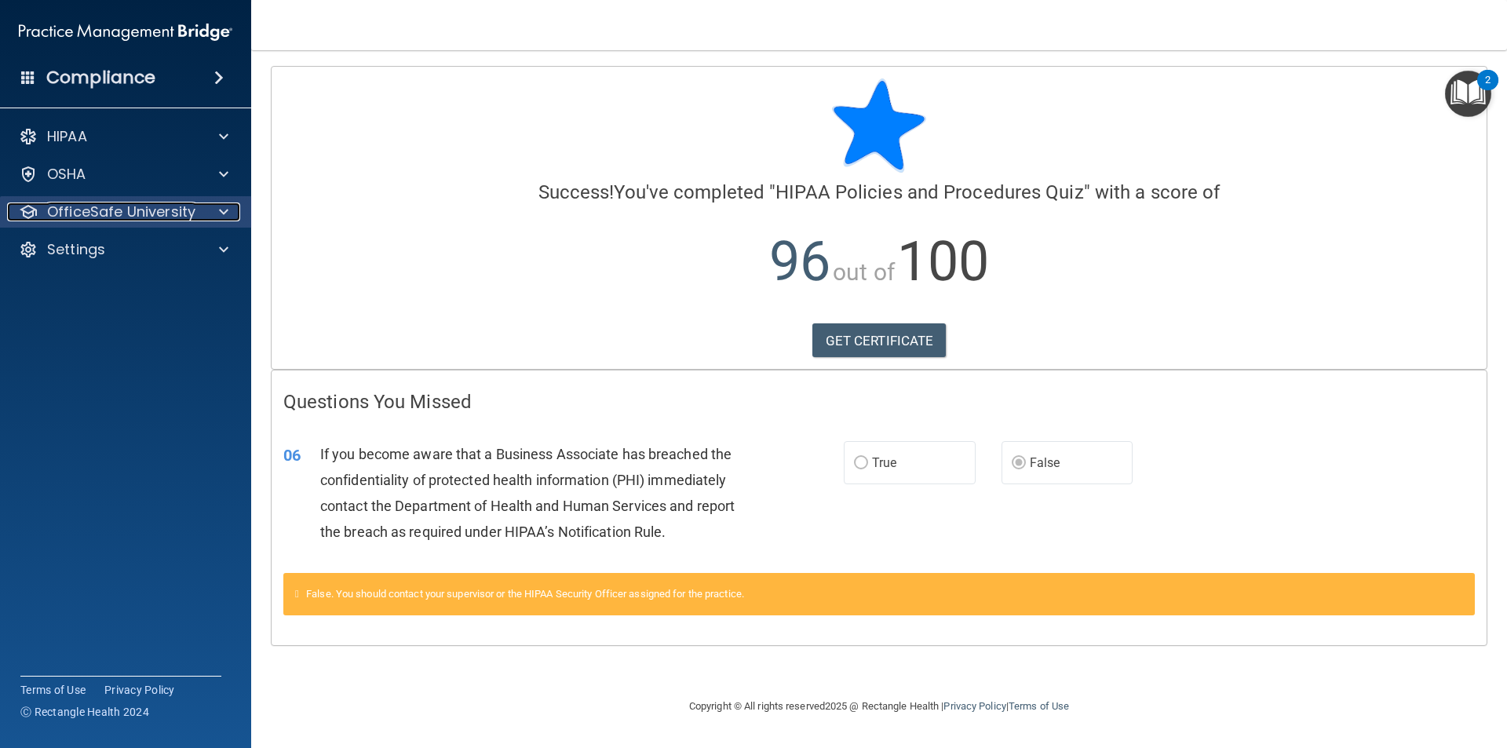
click at [228, 213] on div at bounding box center [221, 212] width 39 height 19
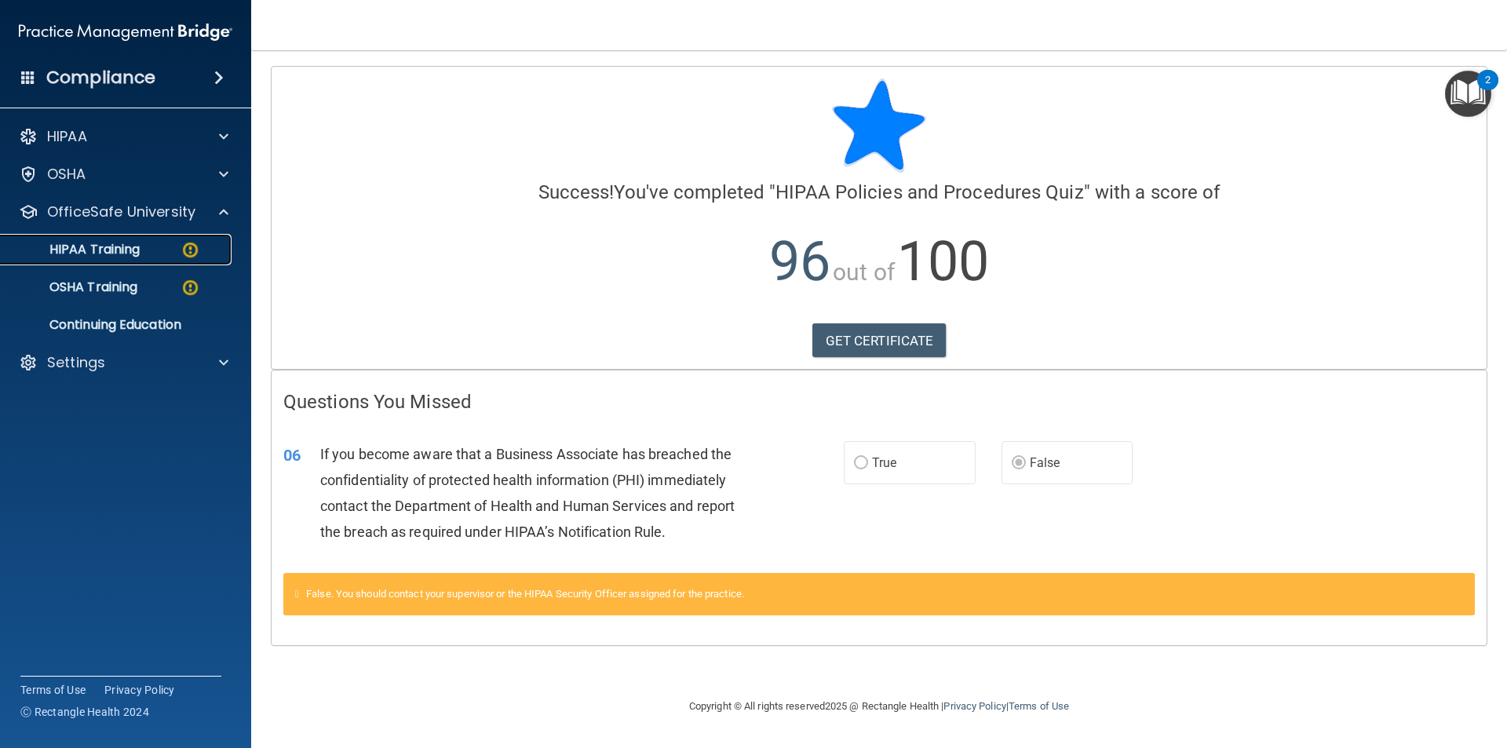
click at [70, 242] on p "HIPAA Training" at bounding box center [75, 250] width 130 height 16
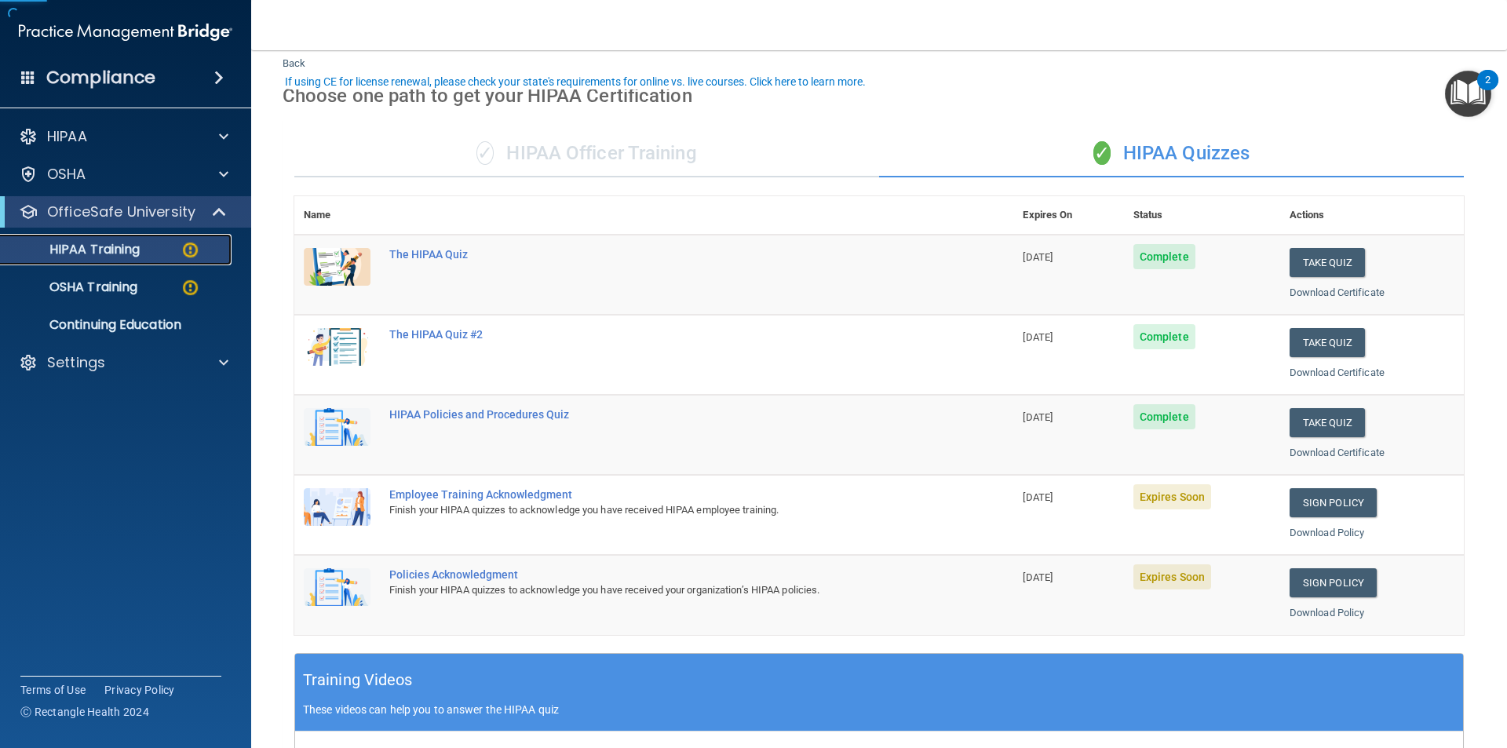
scroll to position [79, 0]
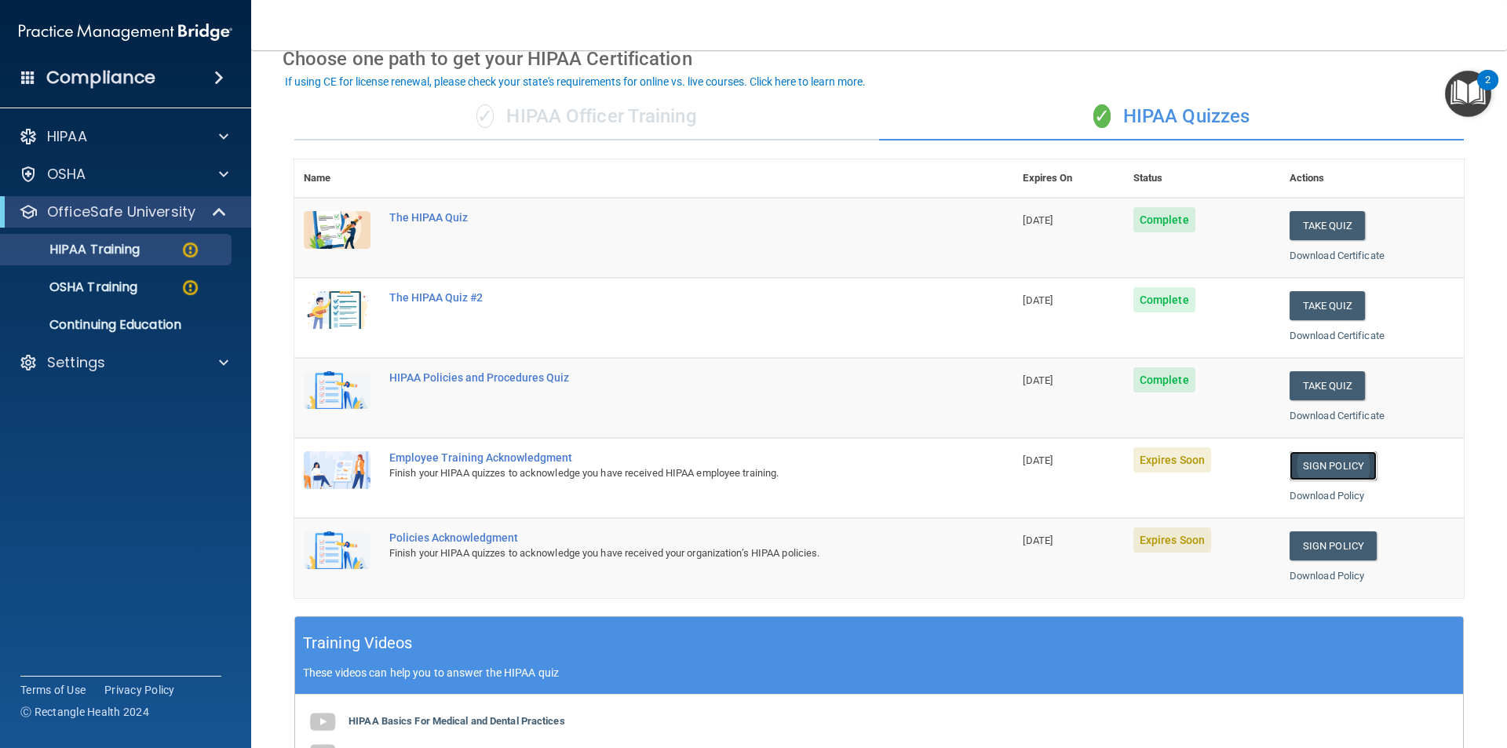
click at [870, 459] on link "Sign Policy" at bounding box center [1333, 465] width 87 height 29
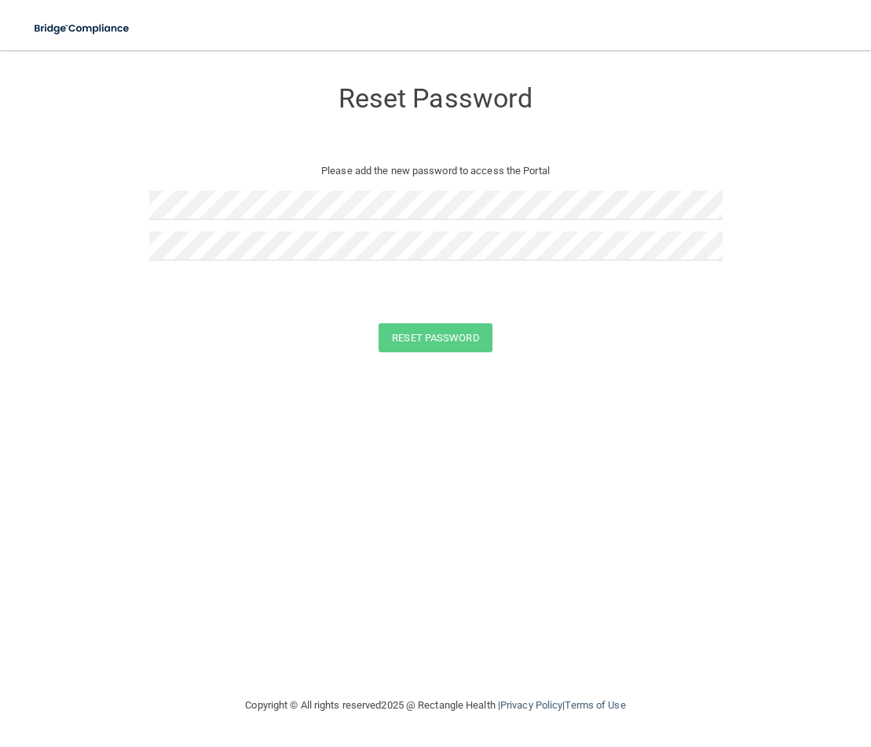
click at [216, 229] on div at bounding box center [435, 211] width 573 height 41
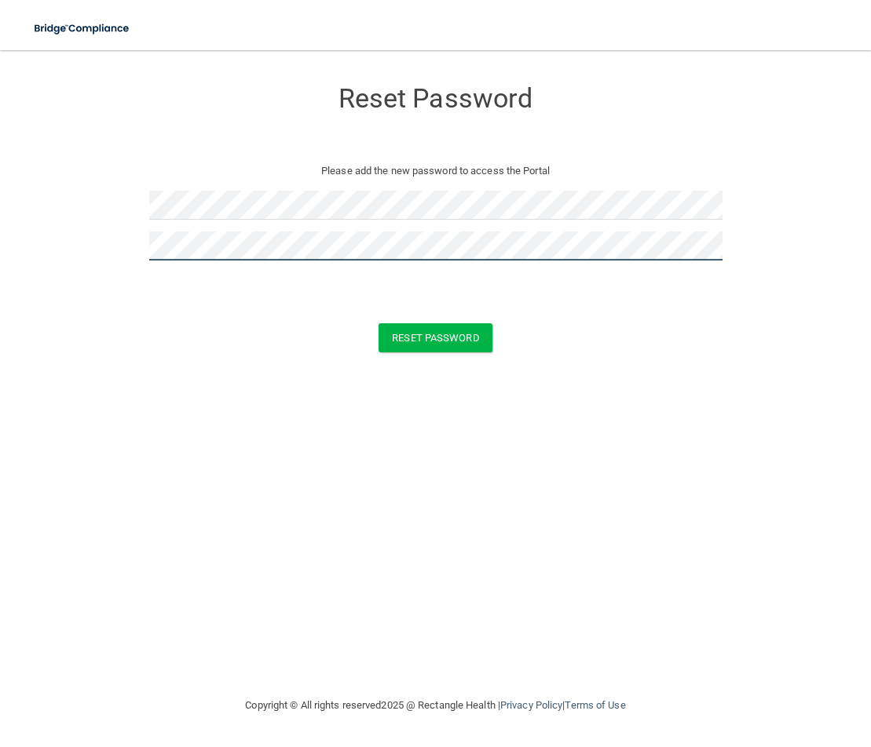
click at [378, 323] on button "Reset Password" at bounding box center [434, 337] width 113 height 29
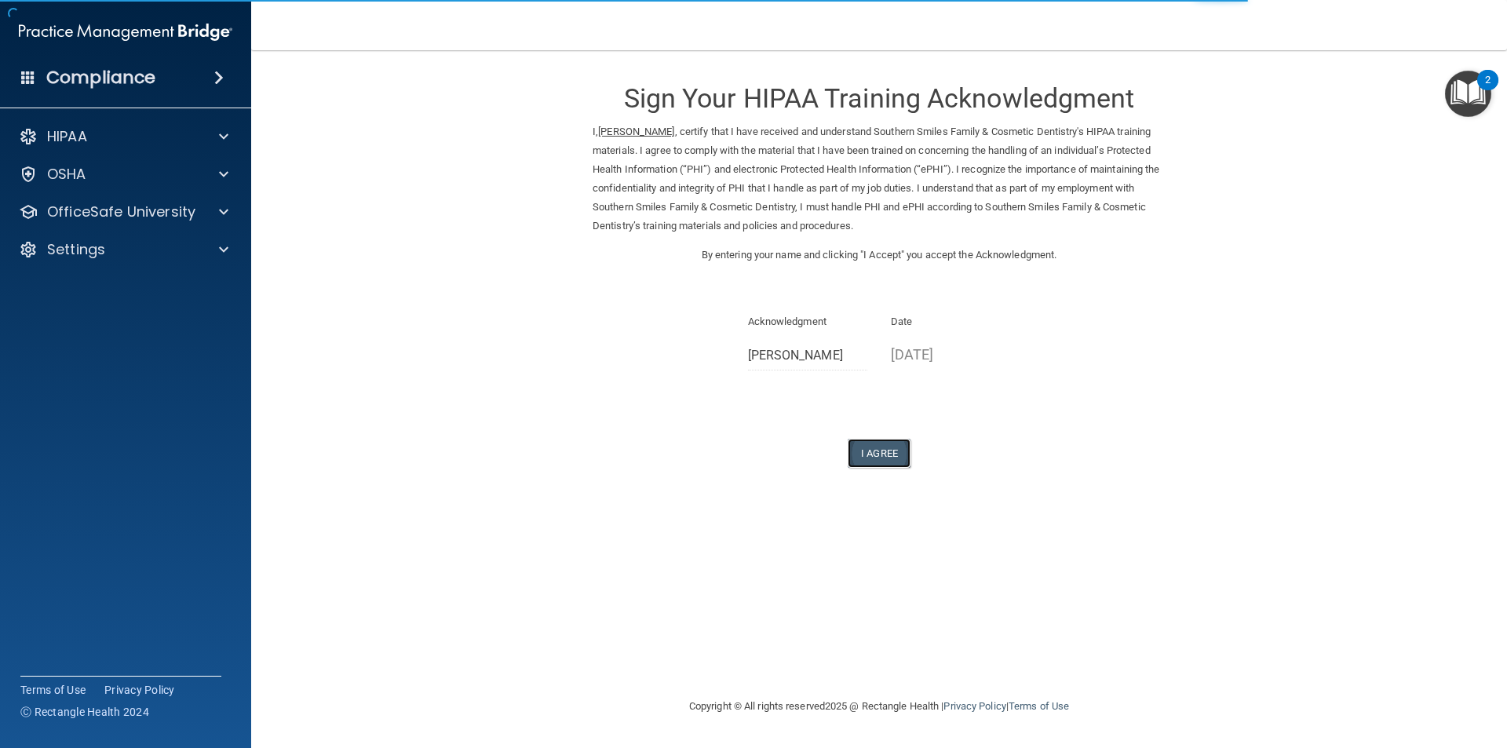
click at [900, 456] on button "I Agree" at bounding box center [879, 453] width 63 height 29
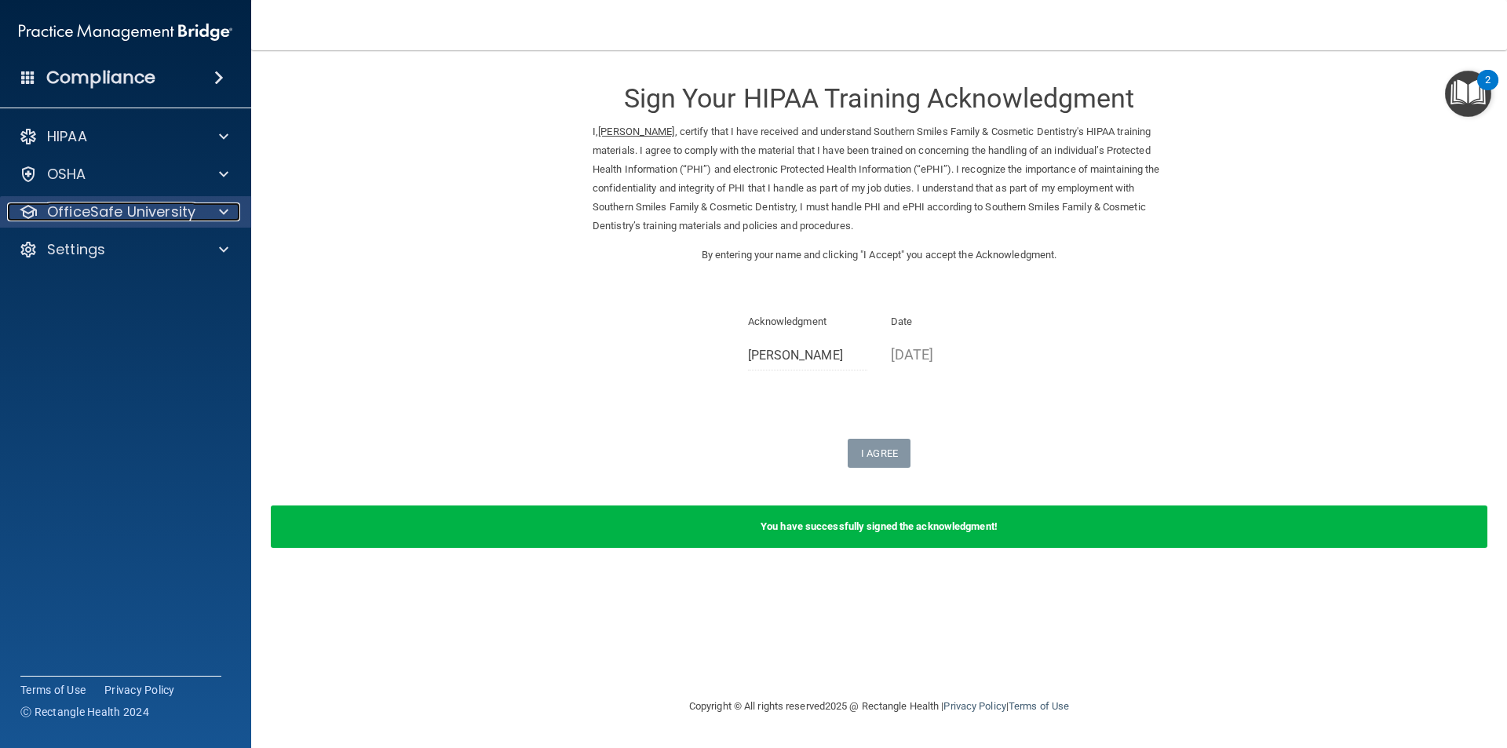
click at [210, 216] on div at bounding box center [221, 212] width 39 height 19
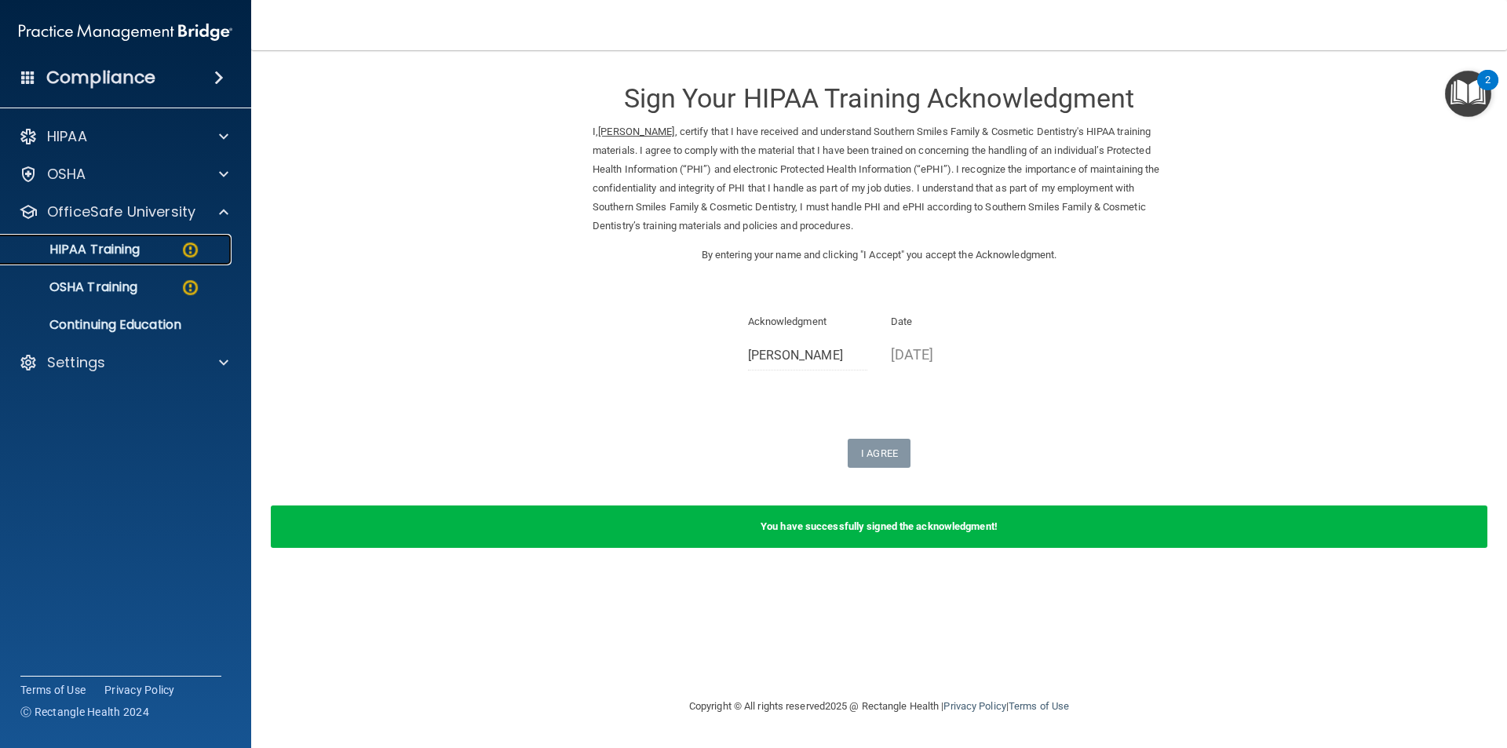
click at [99, 246] on p "HIPAA Training" at bounding box center [75, 250] width 130 height 16
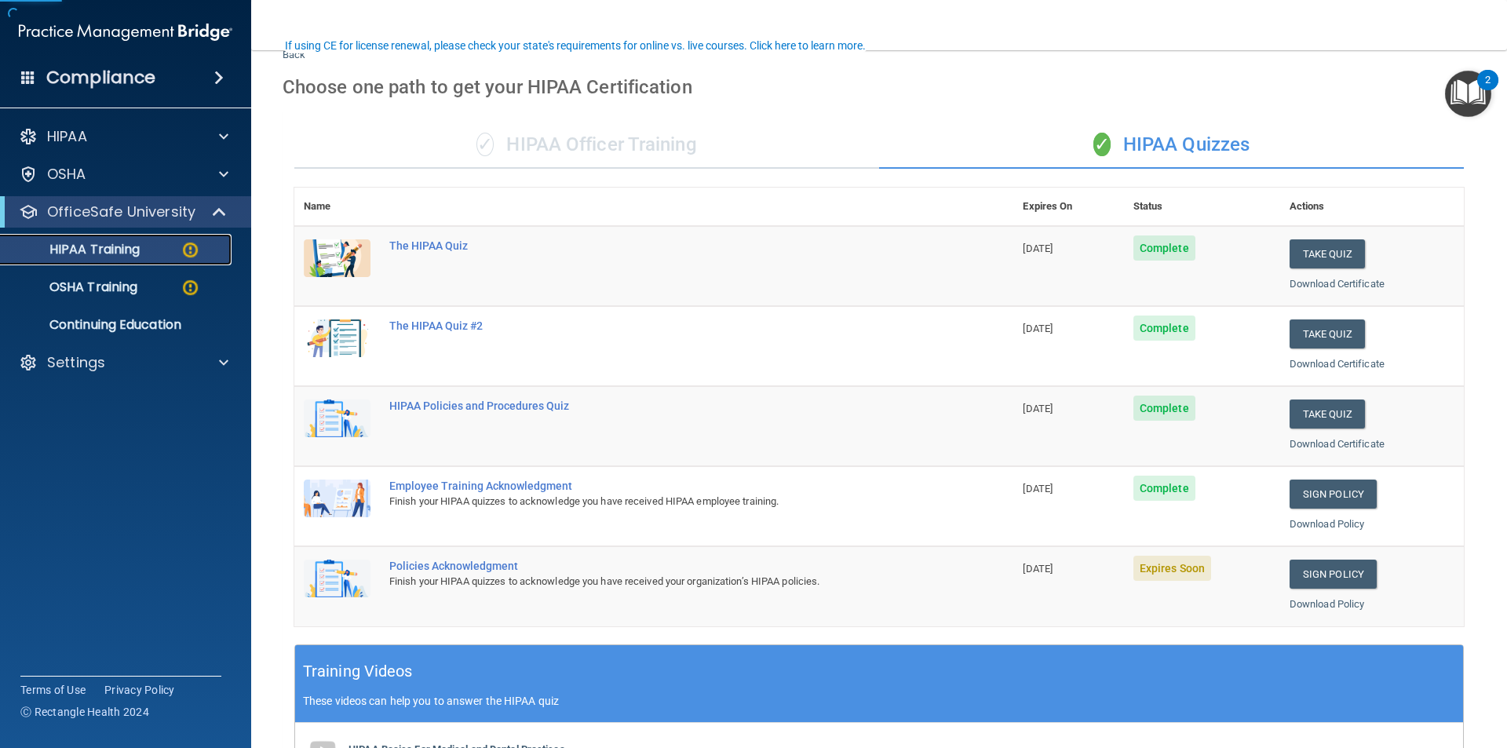
scroll to position [236, 0]
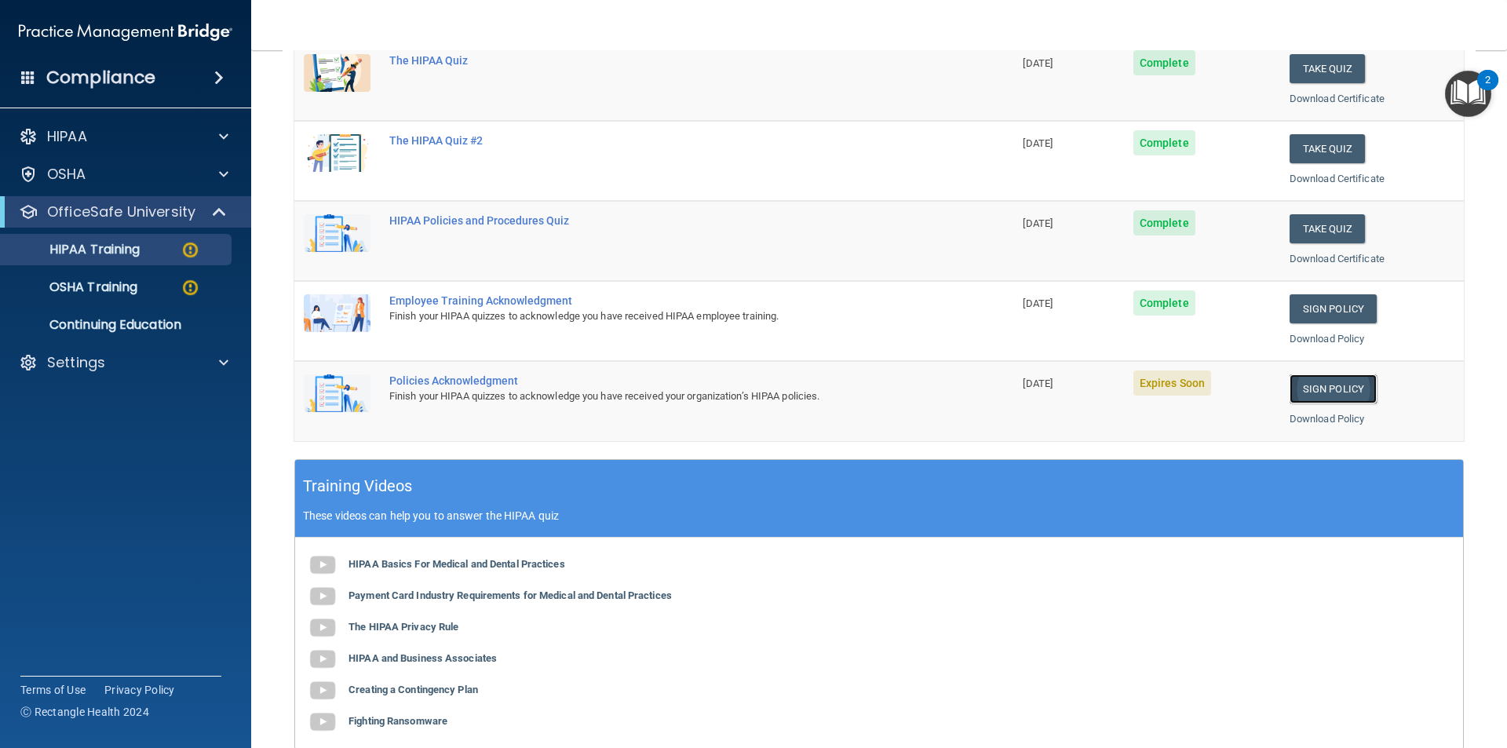
click at [1332, 388] on link "Sign Policy" at bounding box center [1333, 389] width 87 height 29
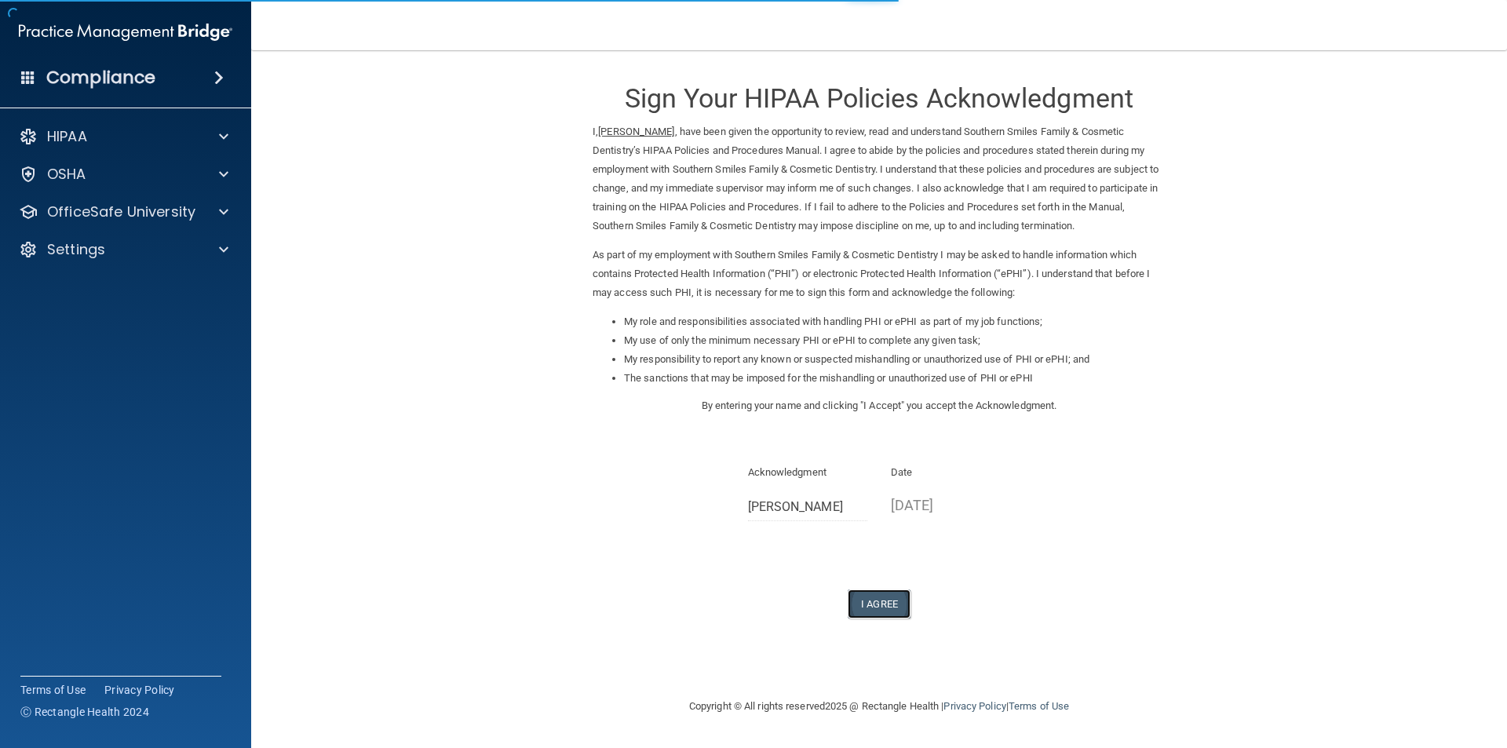
click at [893, 612] on button "I Agree" at bounding box center [879, 604] width 63 height 29
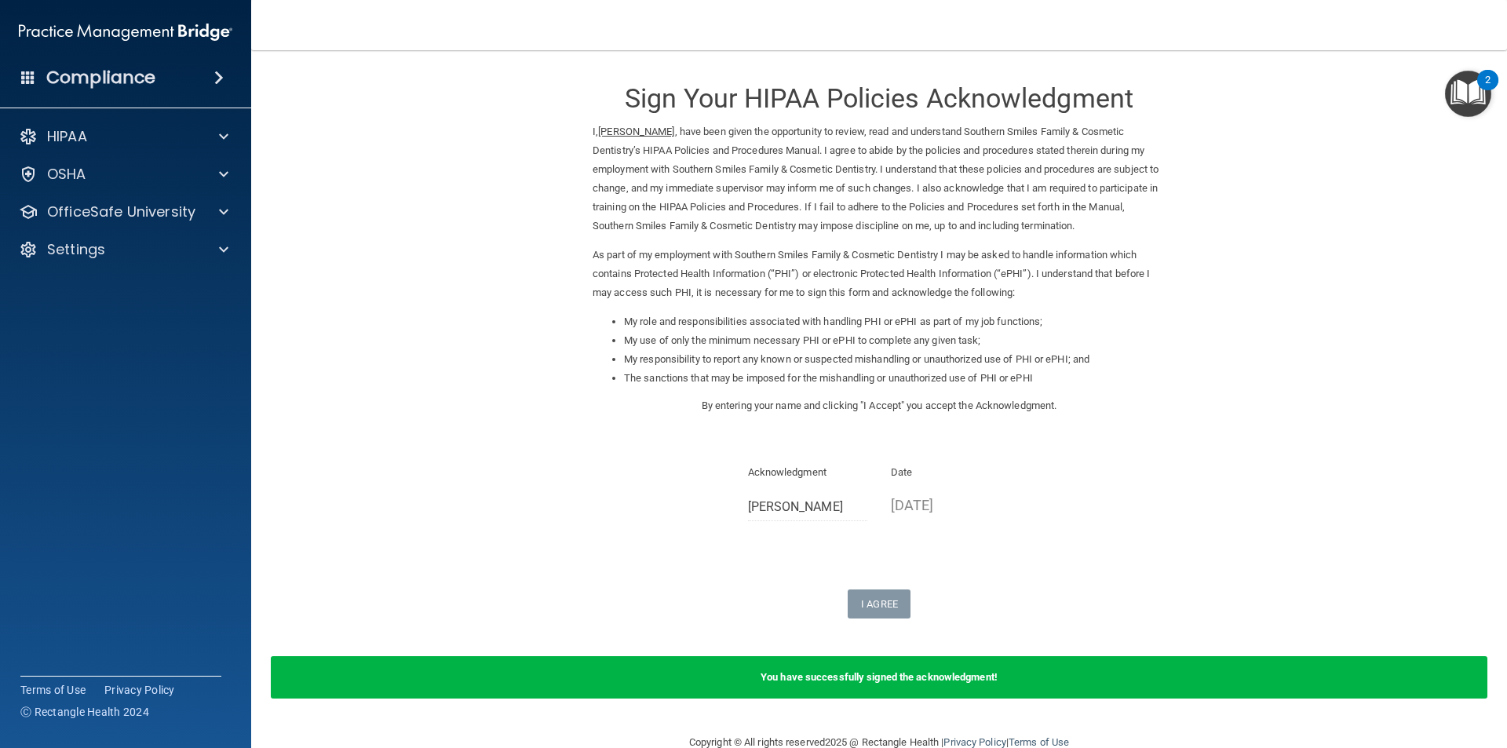
click at [1320, 420] on form "Sign Your HIPAA Policies Acknowledgment I, Cristina Ortega , have been given th…" at bounding box center [879, 392] width 1193 height 652
click at [79, 210] on p "OfficeSafe University" at bounding box center [121, 212] width 148 height 19
click at [136, 255] on p "HIPAA Training" at bounding box center [75, 250] width 130 height 16
